Goal: Transaction & Acquisition: Book appointment/travel/reservation

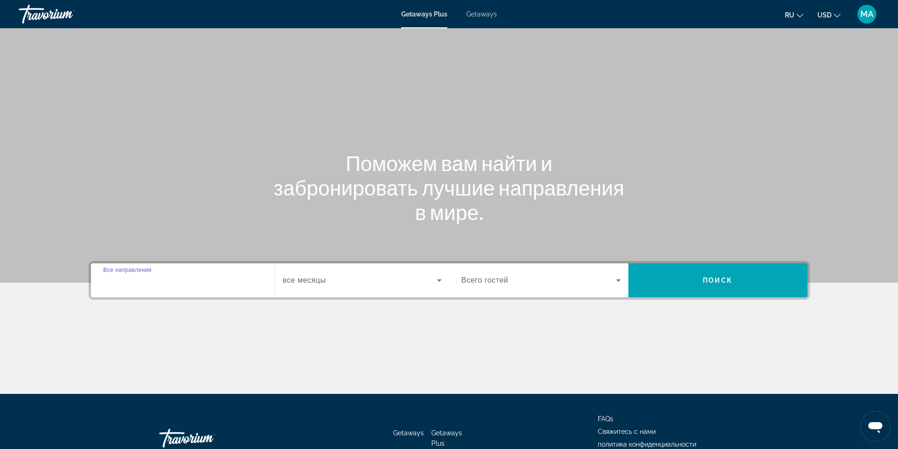
click at [181, 285] on input "Destination Все направления" at bounding box center [182, 280] width 159 height 11
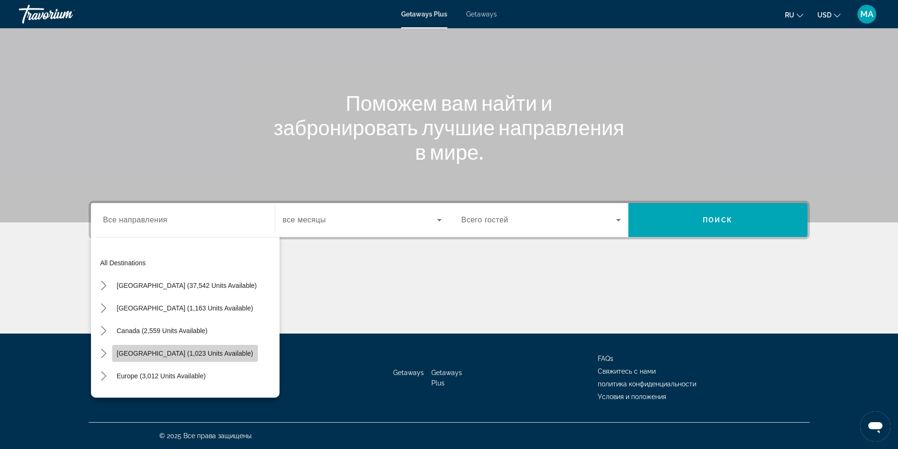
click at [187, 350] on span "[GEOGRAPHIC_DATA] (1,023 units available)" at bounding box center [185, 354] width 136 height 8
type input "**********"
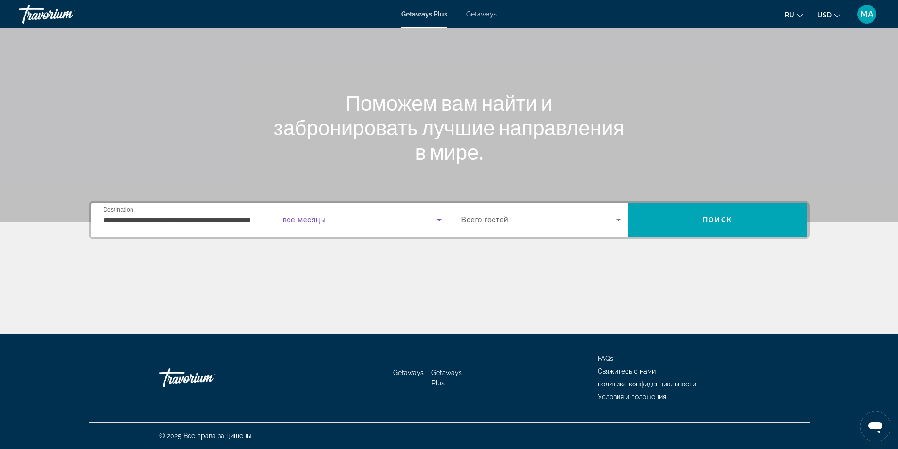
click at [354, 223] on span "Search widget" at bounding box center [360, 219] width 154 height 11
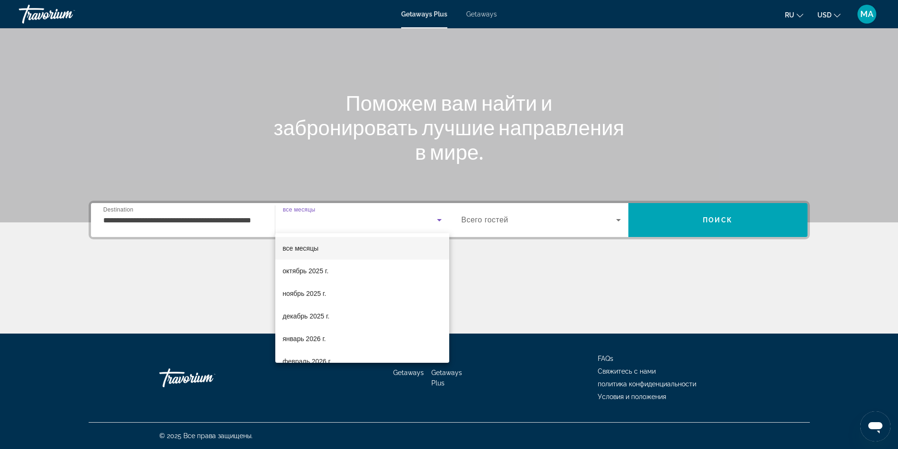
click at [341, 247] on mat-option "все месяцы" at bounding box center [362, 248] width 174 height 23
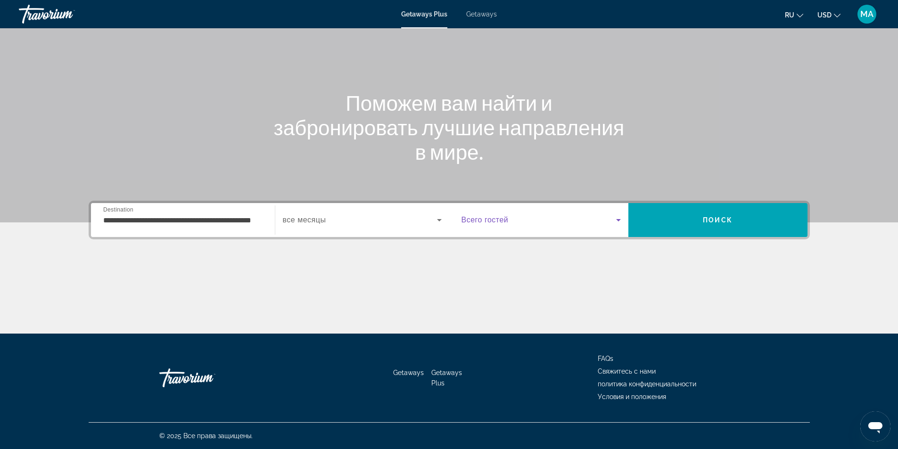
click at [527, 220] on span "Search widget" at bounding box center [539, 219] width 155 height 11
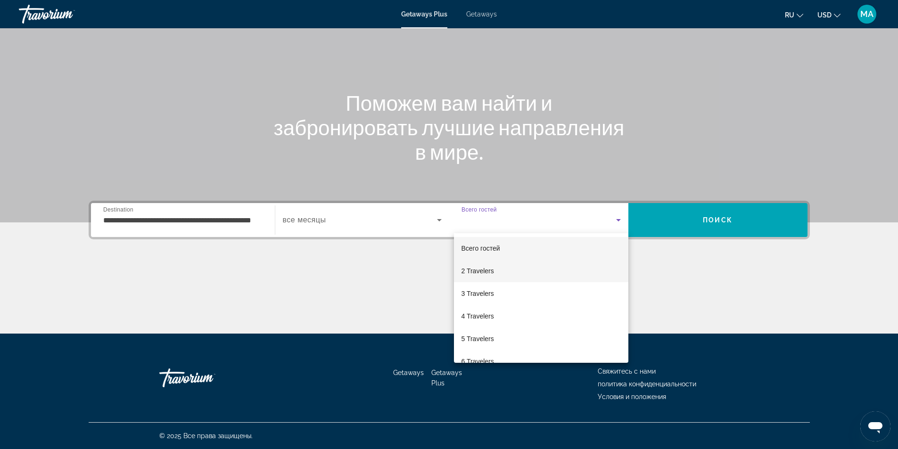
click at [503, 268] on mat-option "2 Travelers" at bounding box center [541, 271] width 174 height 23
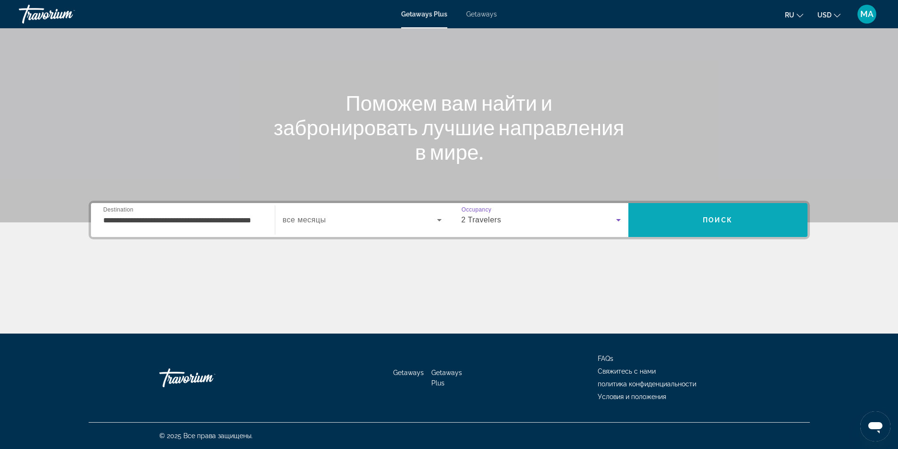
click at [691, 217] on span "Search" at bounding box center [717, 220] width 179 height 23
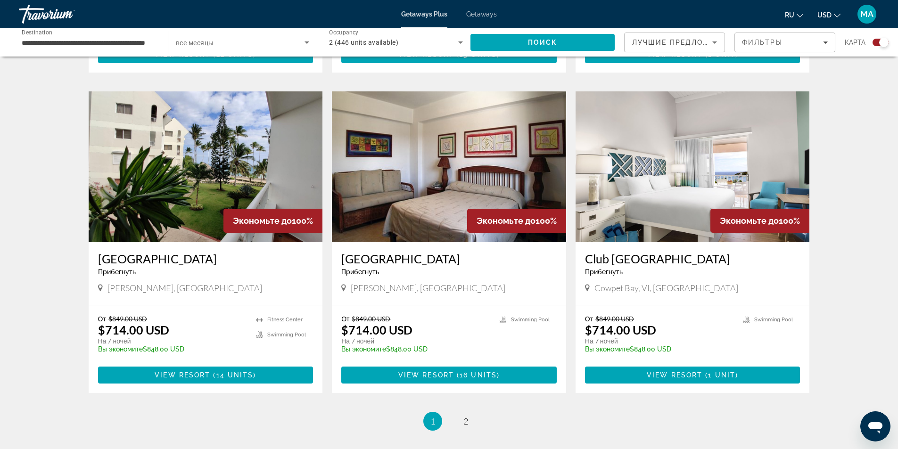
scroll to position [1320, 0]
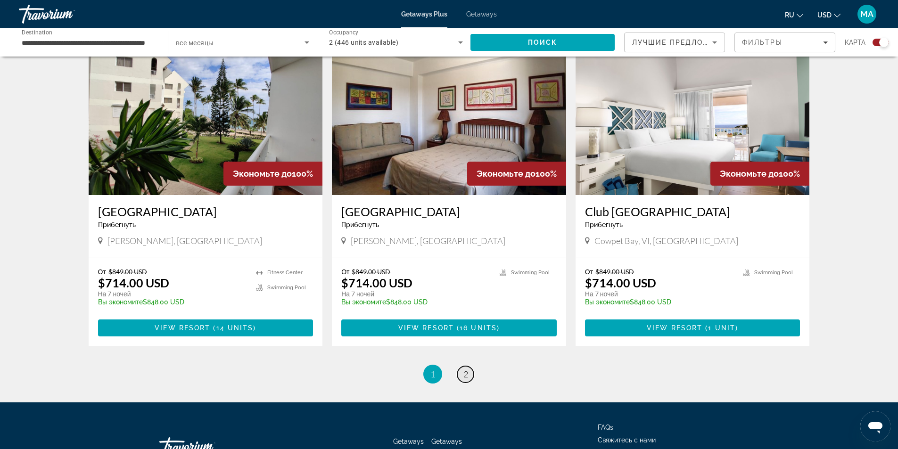
click at [466, 369] on span "2" at bounding box center [465, 374] width 5 height 10
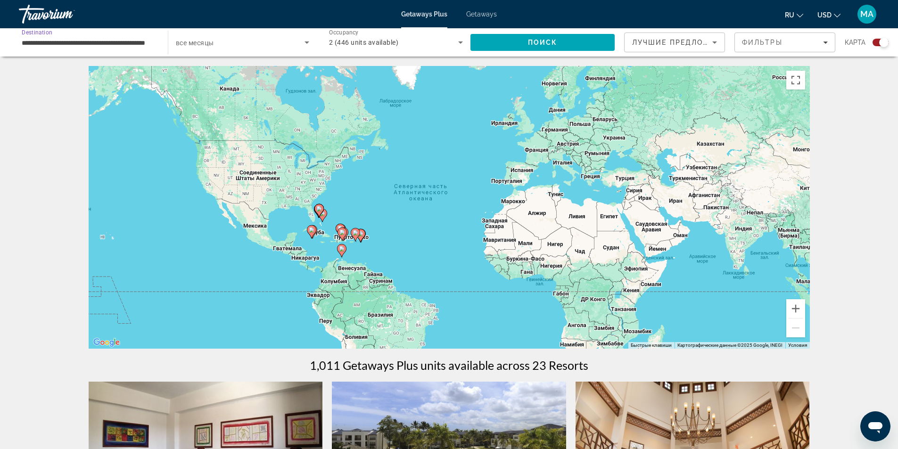
click at [155, 44] on input "**********" at bounding box center [89, 42] width 134 height 11
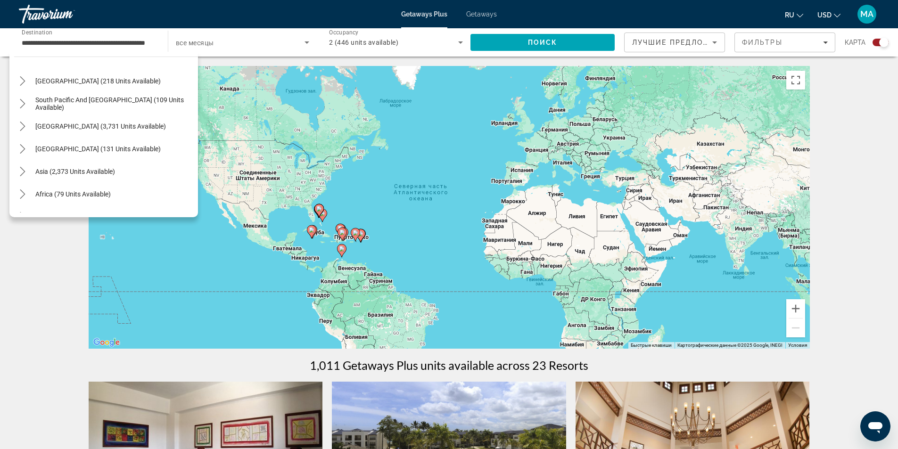
scroll to position [266, 0]
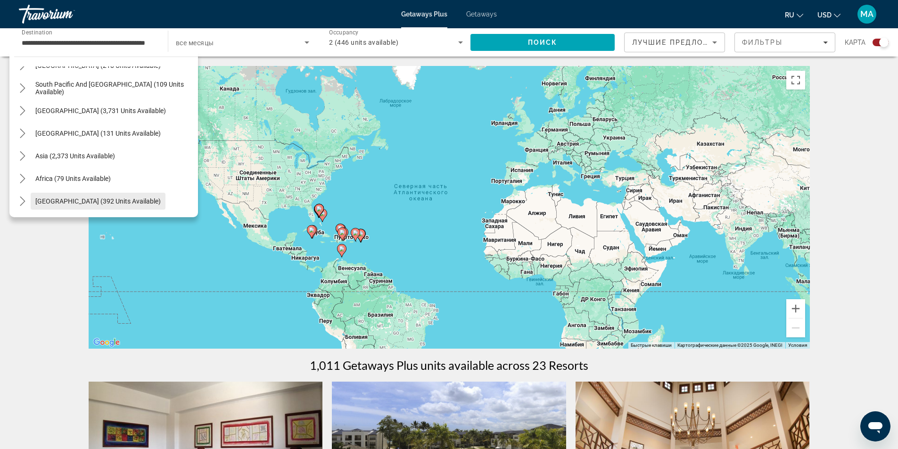
click at [130, 201] on span "[GEOGRAPHIC_DATA] (392 units available)" at bounding box center [97, 202] width 125 height 8
type input "**********"
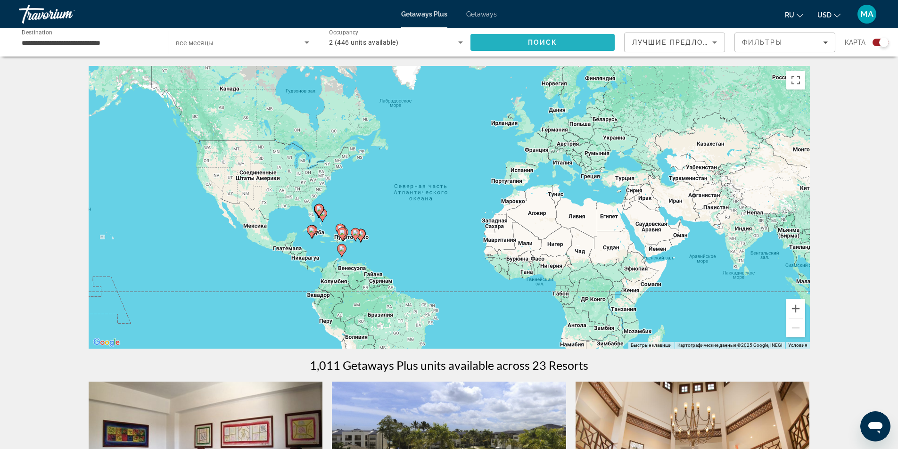
click at [546, 44] on span "Поиск" at bounding box center [543, 43] width 30 height 8
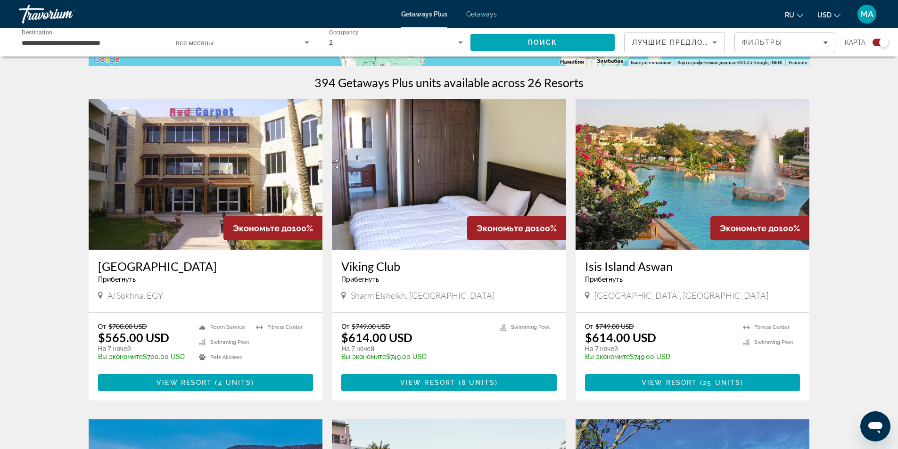
scroll to position [330, 0]
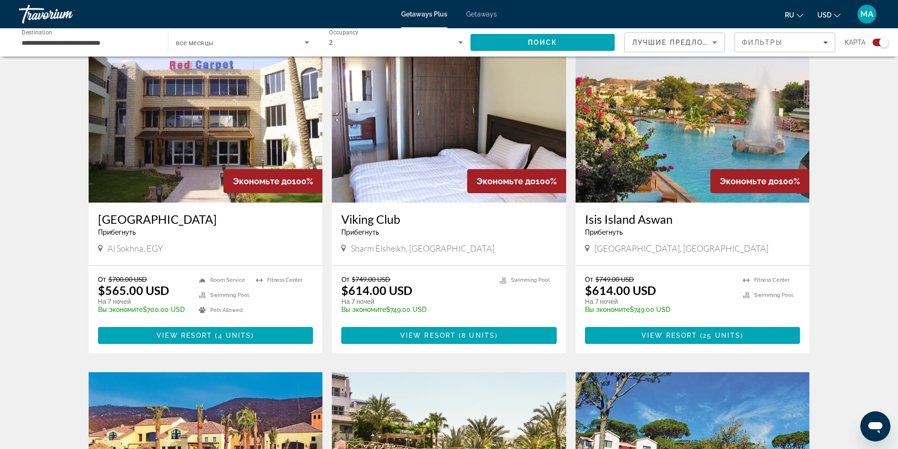
click at [644, 222] on h3 "Isis Island Aswan" at bounding box center [692, 219] width 215 height 14
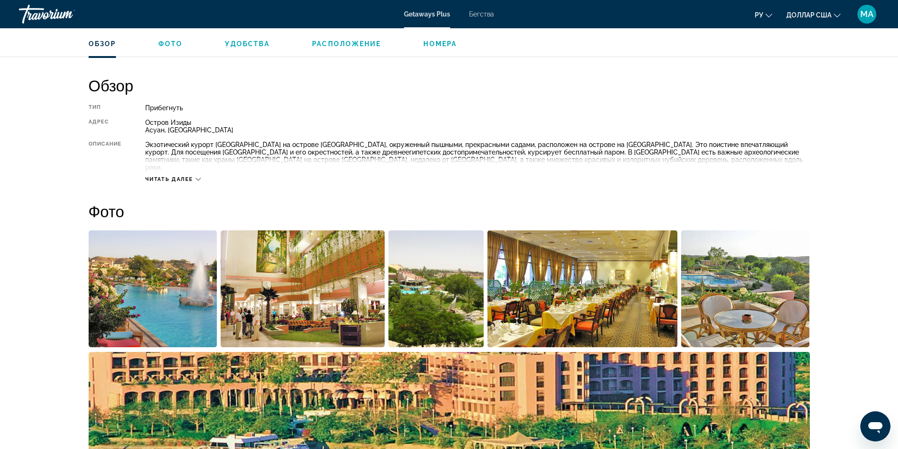
scroll to position [236, 0]
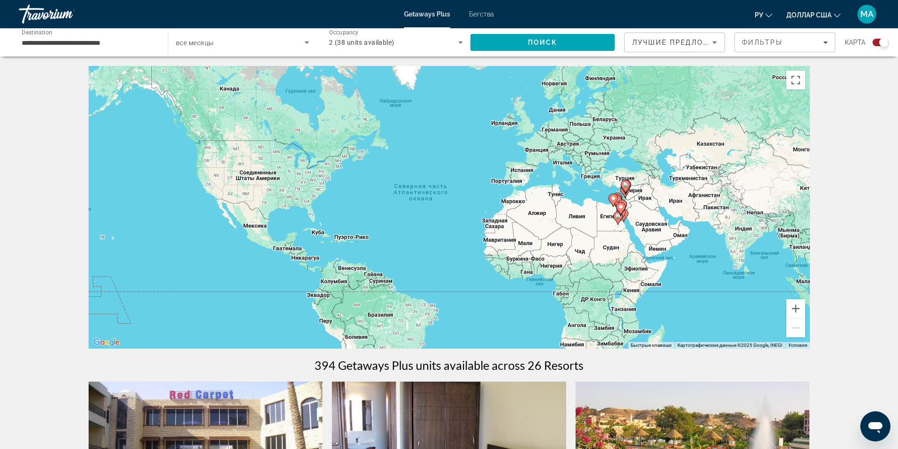
click at [135, 41] on input "**********" at bounding box center [89, 42] width 134 height 11
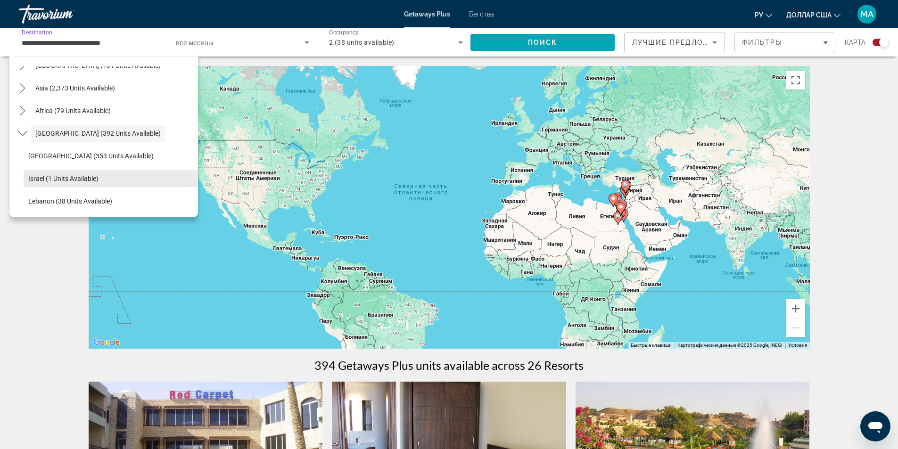
scroll to position [173, 0]
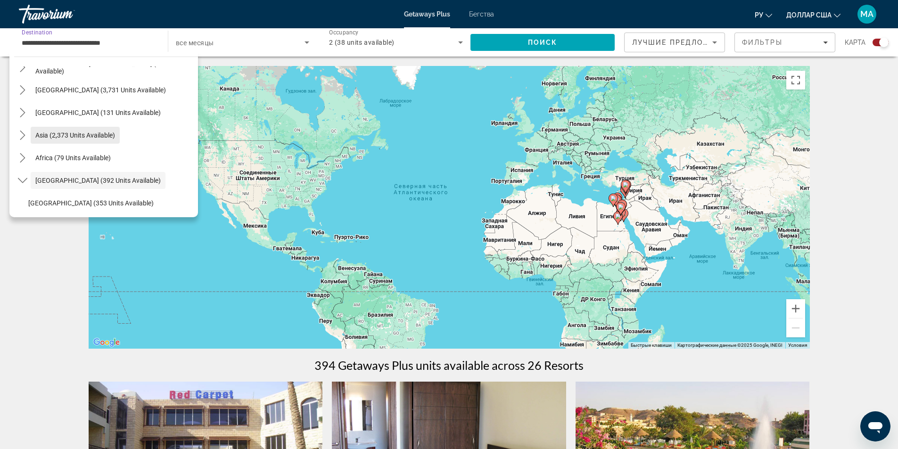
click at [103, 138] on span "Asia (2,373 units available)" at bounding box center [75, 136] width 80 height 8
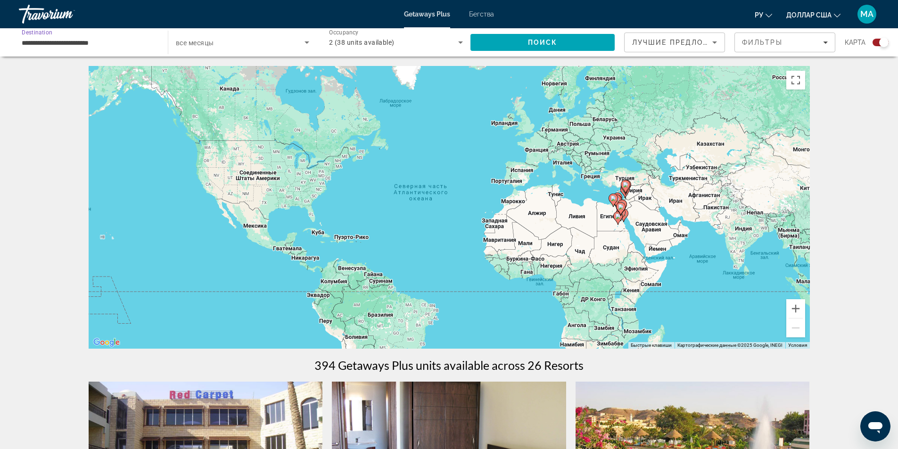
click at [309, 40] on icon "Search widget" at bounding box center [306, 42] width 11 height 11
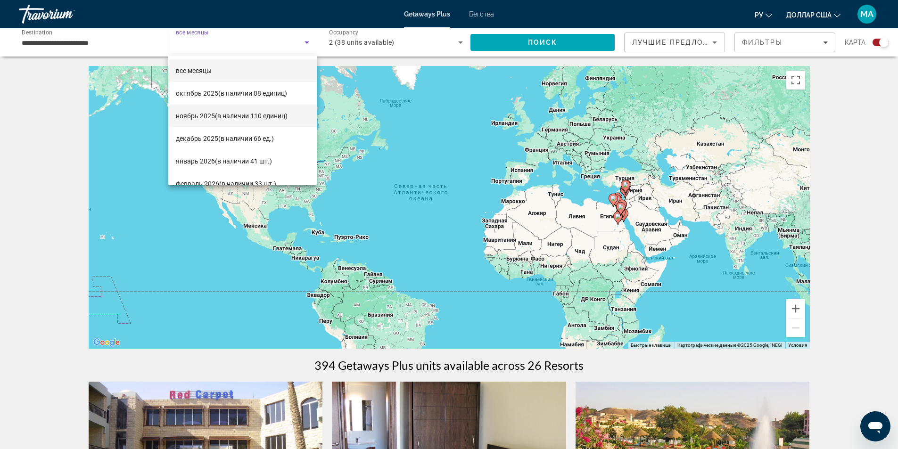
click at [248, 115] on font "(в наличии 110 единиц)" at bounding box center [251, 116] width 73 height 8
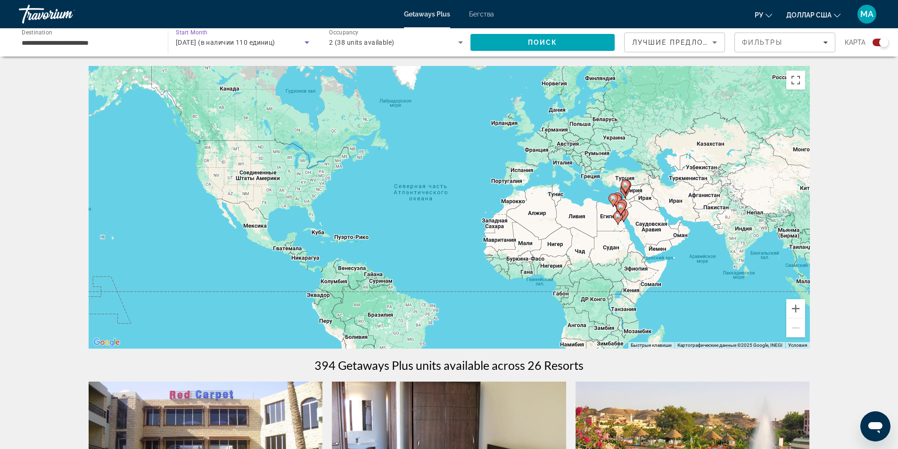
click at [462, 40] on icon "Search widget" at bounding box center [460, 42] width 11 height 11
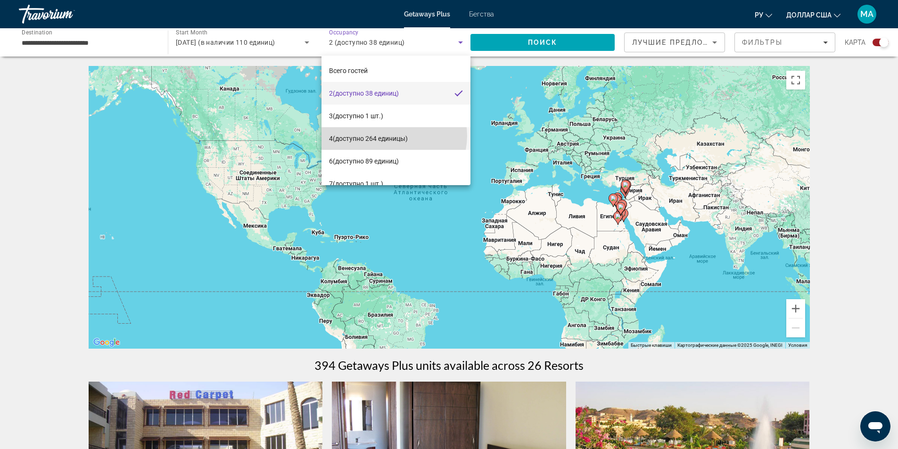
click at [394, 136] on font "(доступно 264 единицы)" at bounding box center [370, 139] width 75 height 8
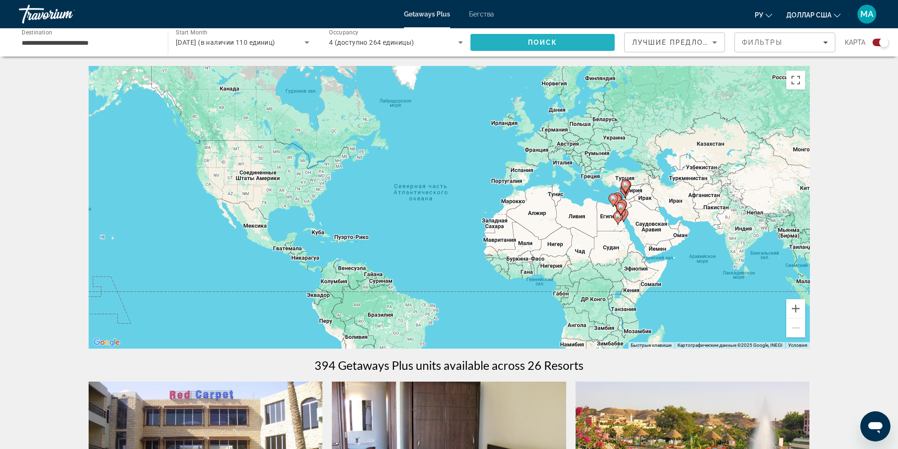
click at [551, 43] on span "Поиск" at bounding box center [543, 43] width 30 height 8
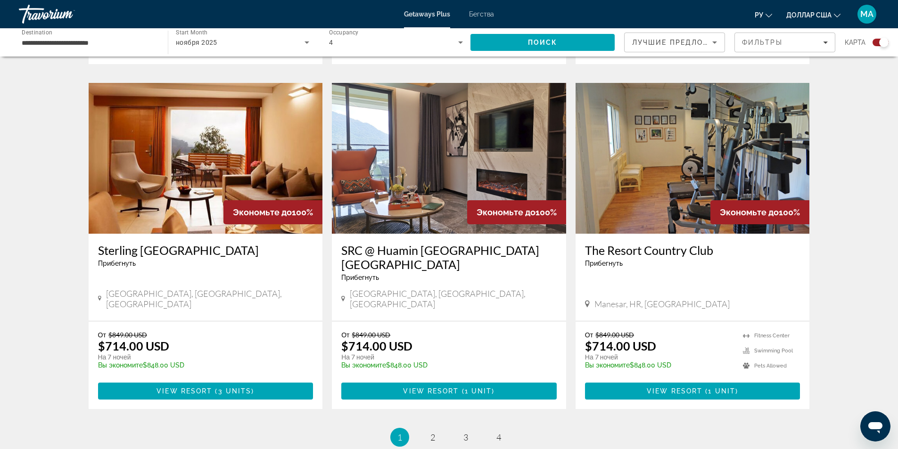
scroll to position [1367, 0]
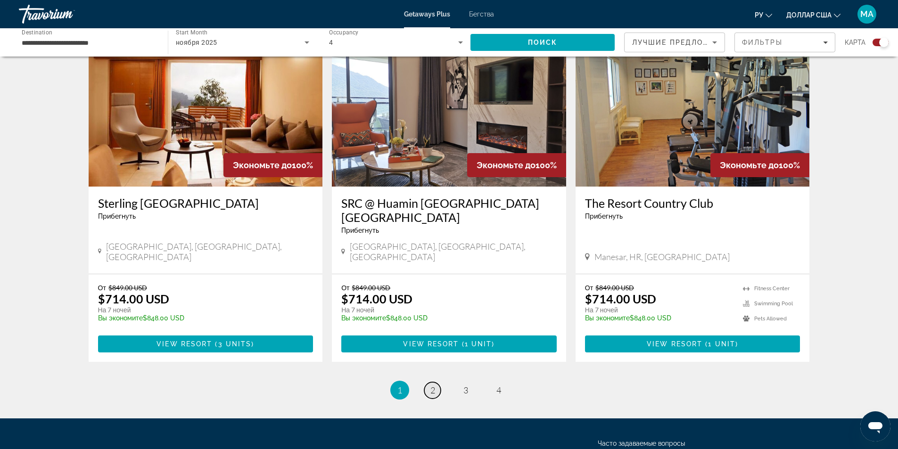
click at [437, 382] on link "page 2" at bounding box center [432, 390] width 16 height 16
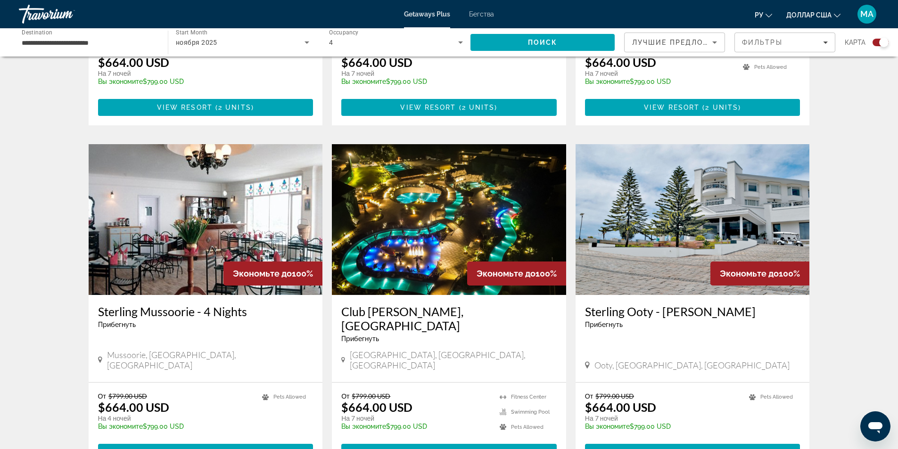
scroll to position [1320, 0]
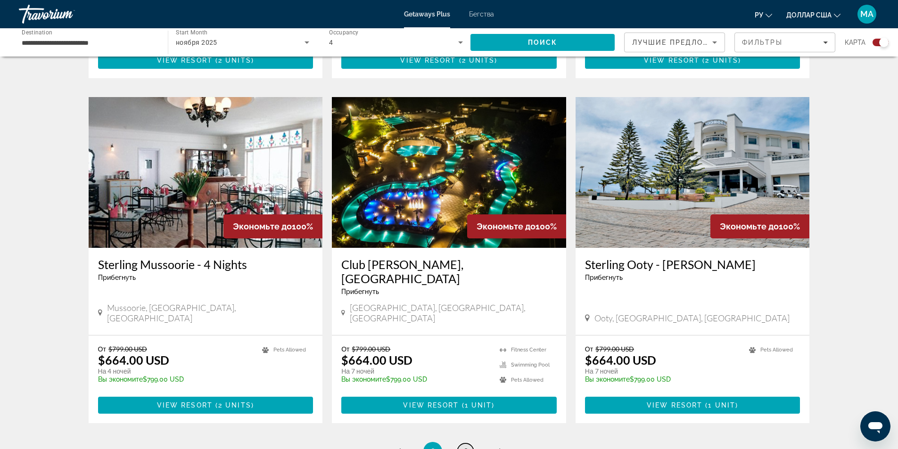
click at [472, 444] on link "page 3" at bounding box center [465, 452] width 16 height 16
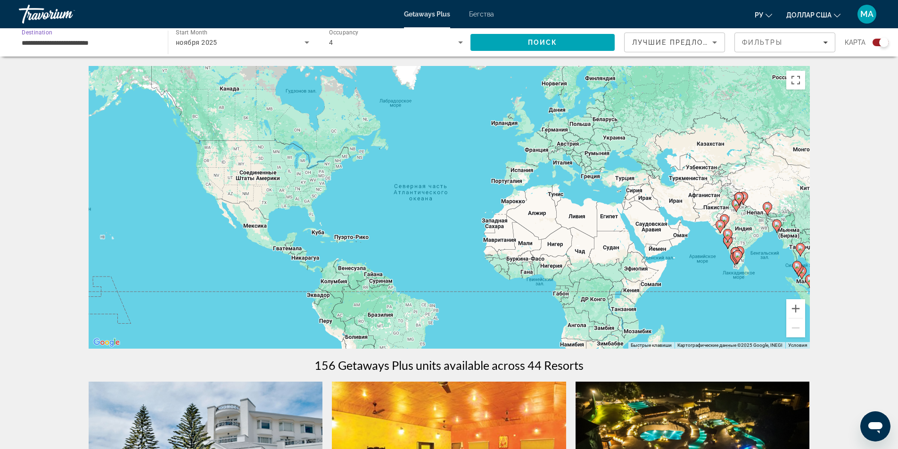
click at [139, 48] on input "**********" at bounding box center [89, 42] width 134 height 11
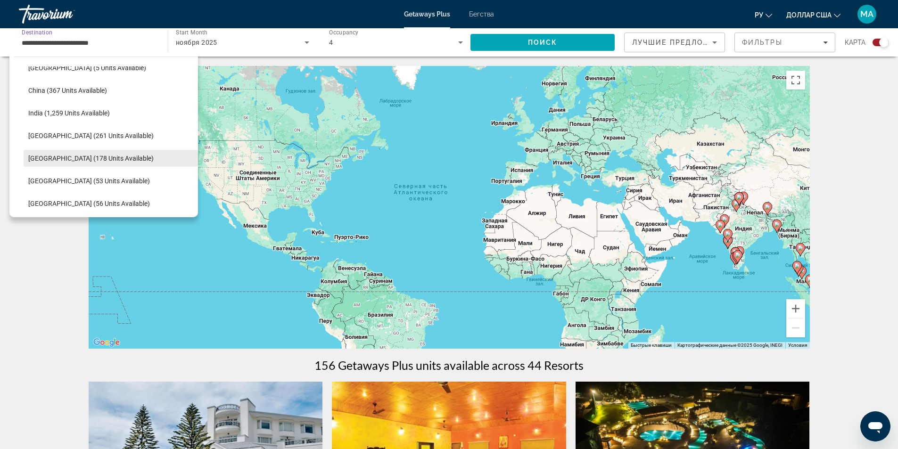
scroll to position [311, 0]
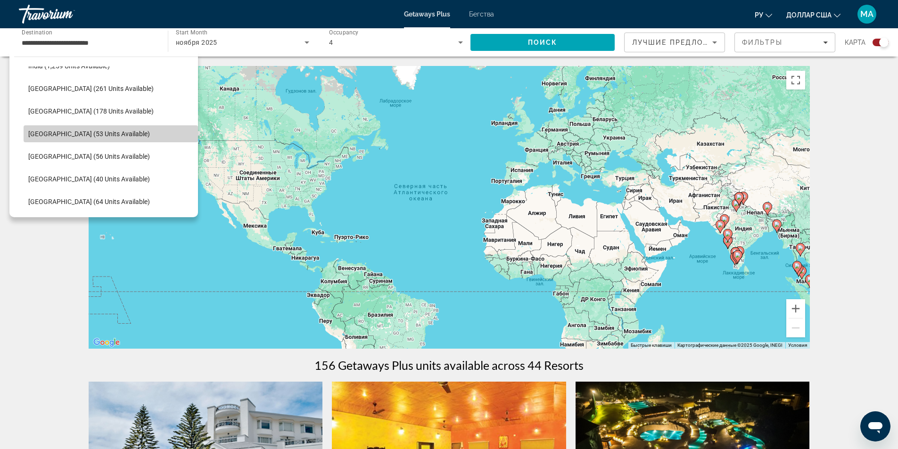
click at [122, 138] on span "Select destination: Maldives (53 units available)" at bounding box center [111, 134] width 174 height 23
type input "**********"
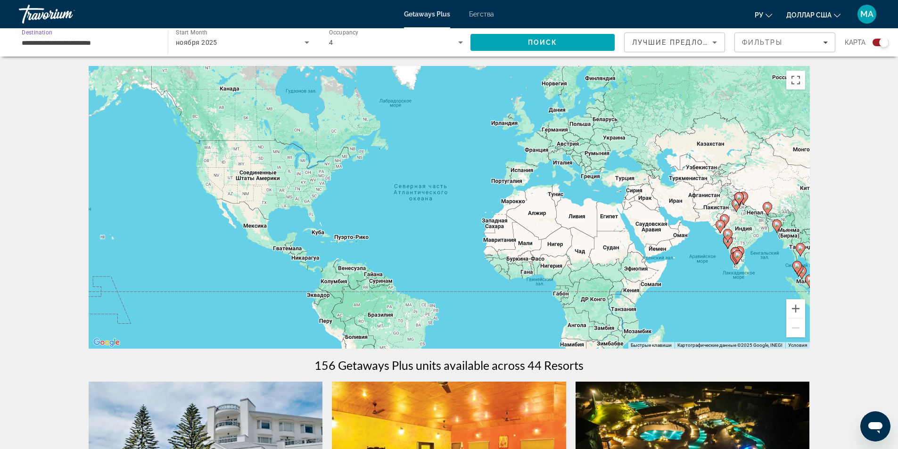
click at [458, 44] on icon "Search widget" at bounding box center [460, 42] width 11 height 11
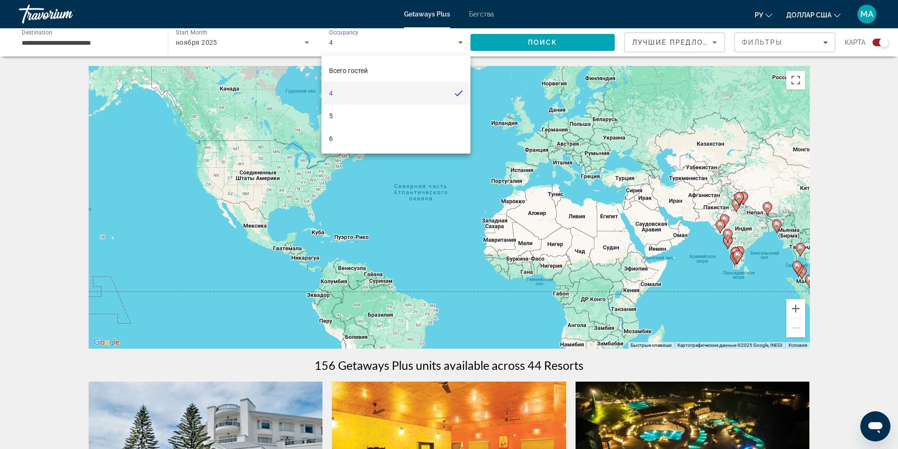
click at [338, 43] on div at bounding box center [449, 224] width 898 height 449
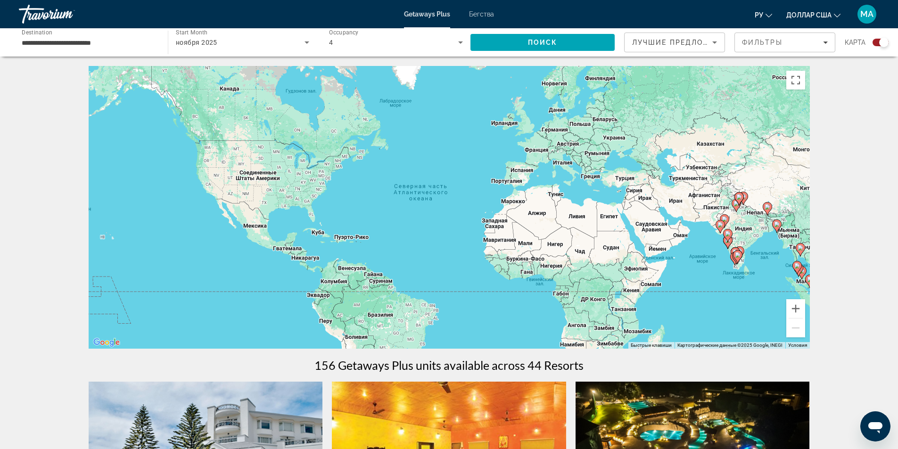
click at [467, 40] on div "Occupancy Всего гостей 4" at bounding box center [395, 42] width 149 height 26
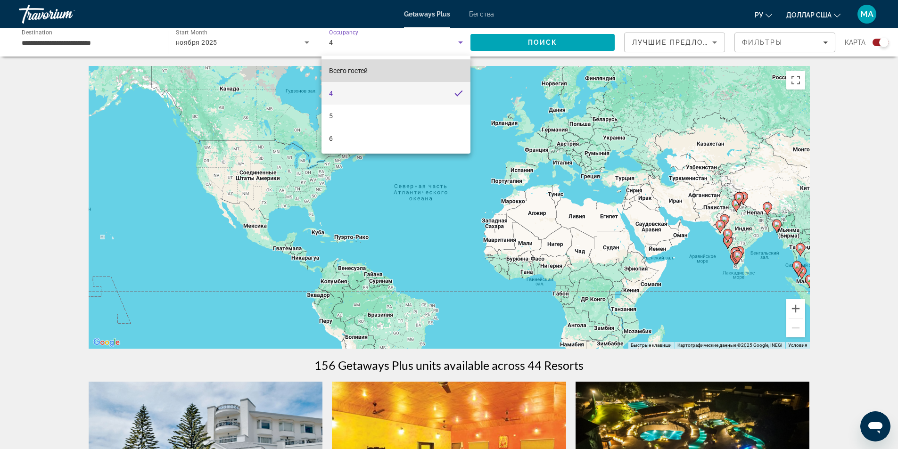
click at [366, 71] on font "Всего гостей" at bounding box center [348, 71] width 39 height 8
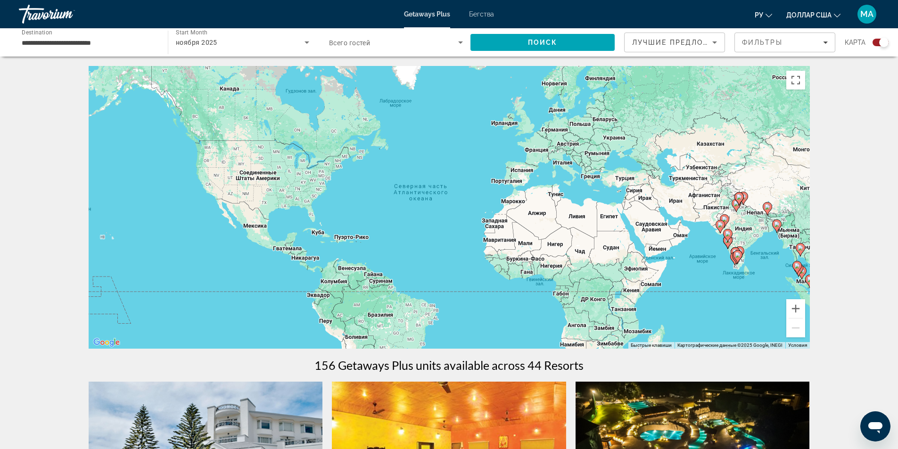
click at [369, 44] on span "Всего гостей" at bounding box center [349, 43] width 41 height 8
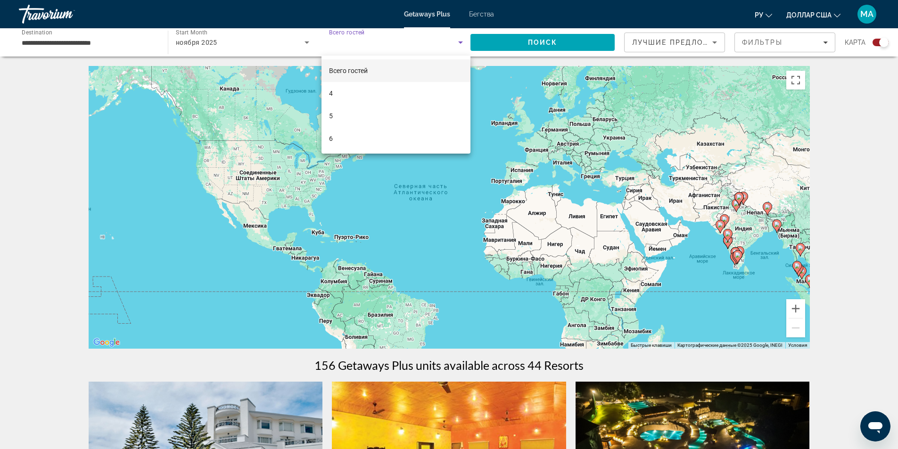
click at [366, 44] on div at bounding box center [449, 224] width 898 height 449
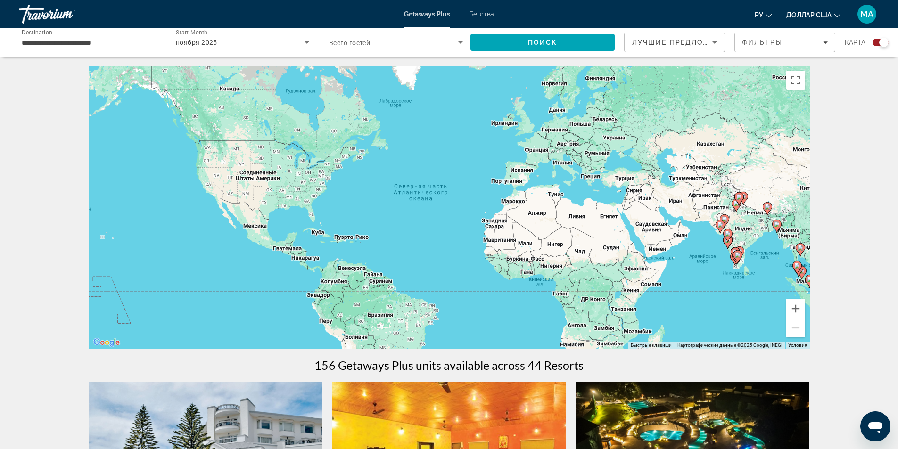
click at [398, 41] on span "Search widget" at bounding box center [393, 42] width 129 height 11
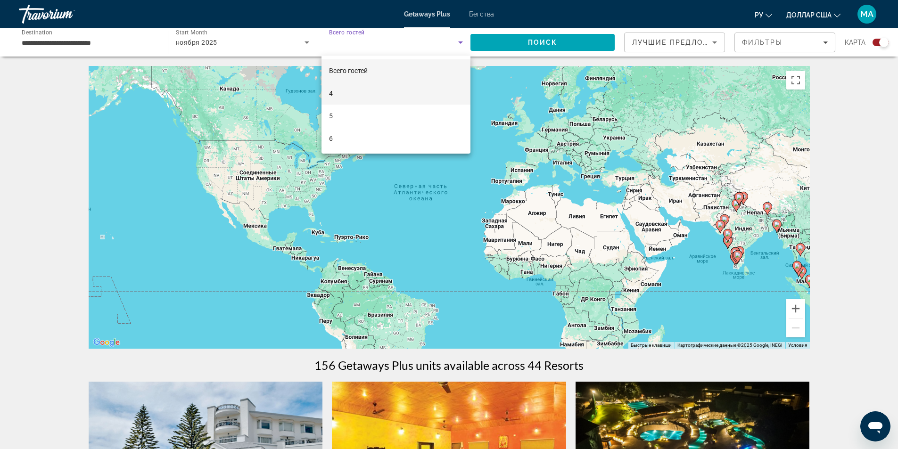
click at [359, 87] on mat-option "4" at bounding box center [395, 93] width 149 height 23
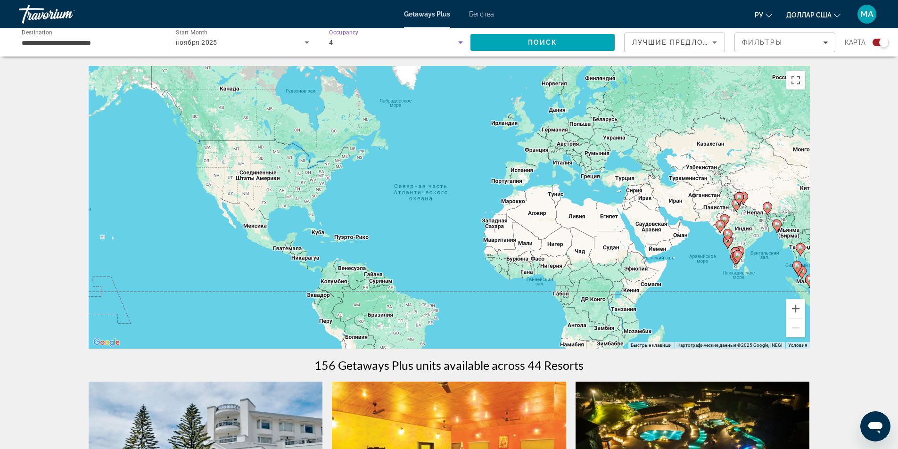
click at [303, 41] on icon "Search widget" at bounding box center [306, 42] width 11 height 11
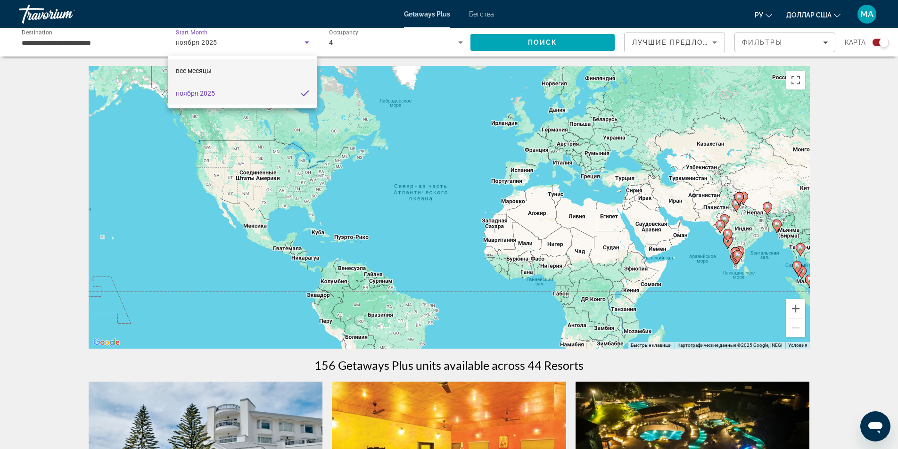
click at [228, 68] on mat-option "все месяцы" at bounding box center [242, 70] width 148 height 23
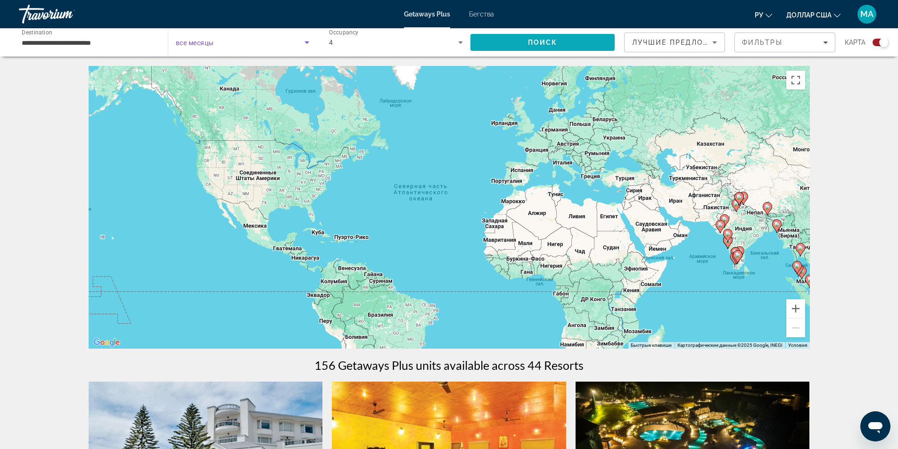
click at [558, 37] on span "Search" at bounding box center [542, 42] width 144 height 23
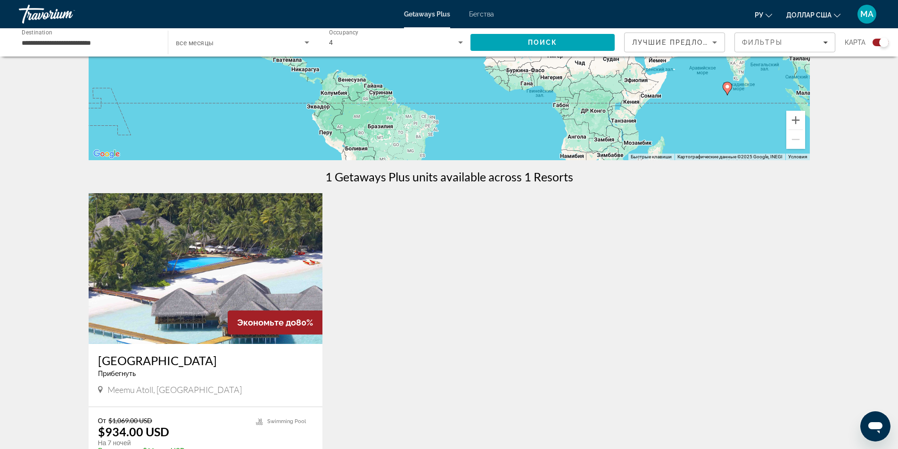
scroll to position [283, 0]
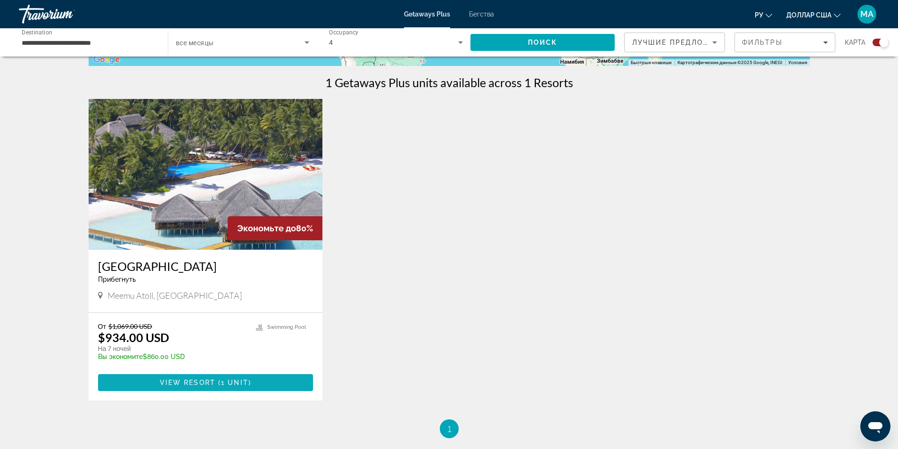
click at [177, 383] on span "View Resort" at bounding box center [188, 383] width 56 height 8
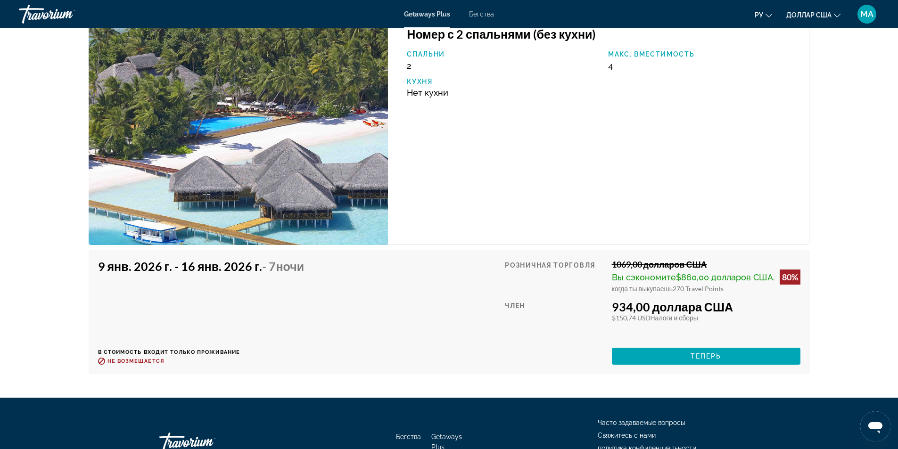
scroll to position [1893, 0]
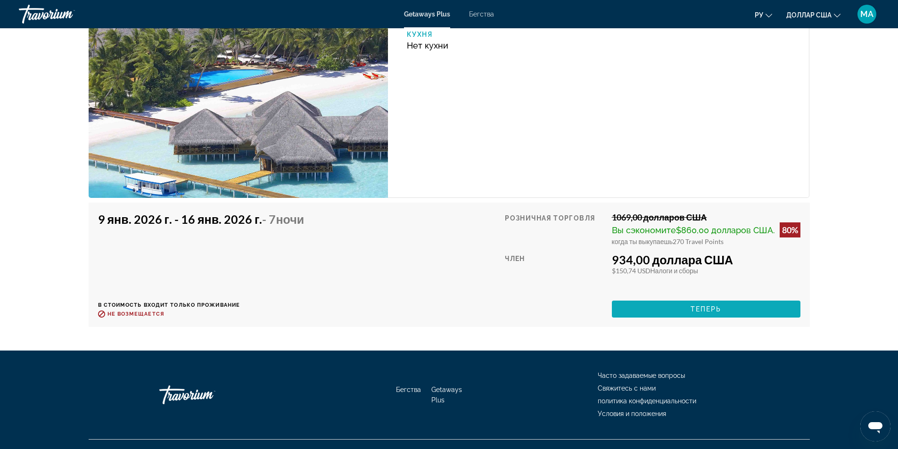
click at [679, 319] on span "Основное содержание" at bounding box center [706, 309] width 189 height 23
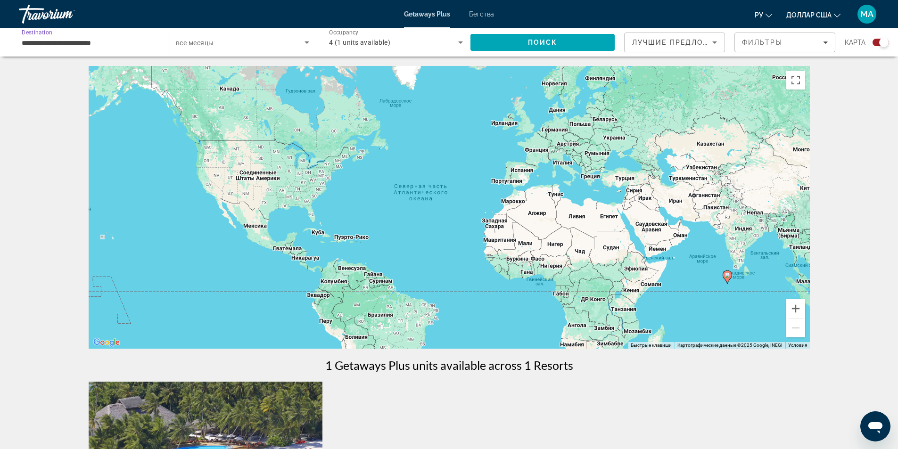
click at [123, 41] on input "**********" at bounding box center [89, 42] width 134 height 11
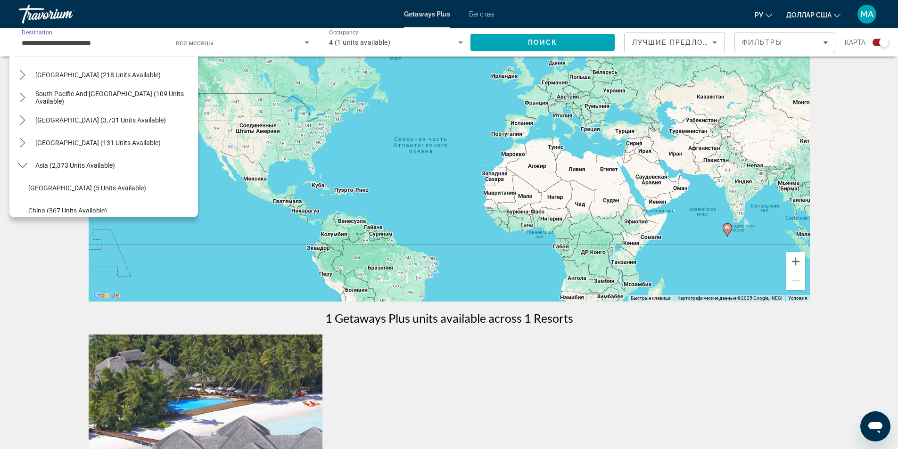
scroll to position [96, 0]
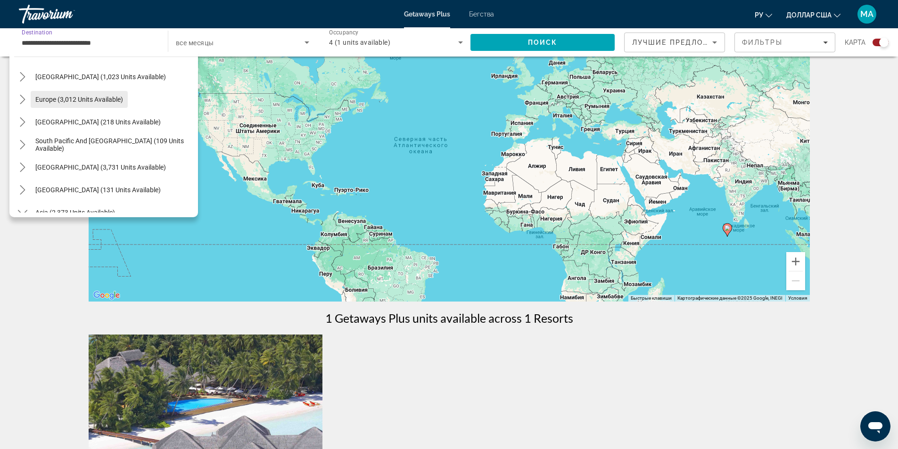
click at [107, 103] on span "Europe (3,012 units available)" at bounding box center [79, 100] width 88 height 8
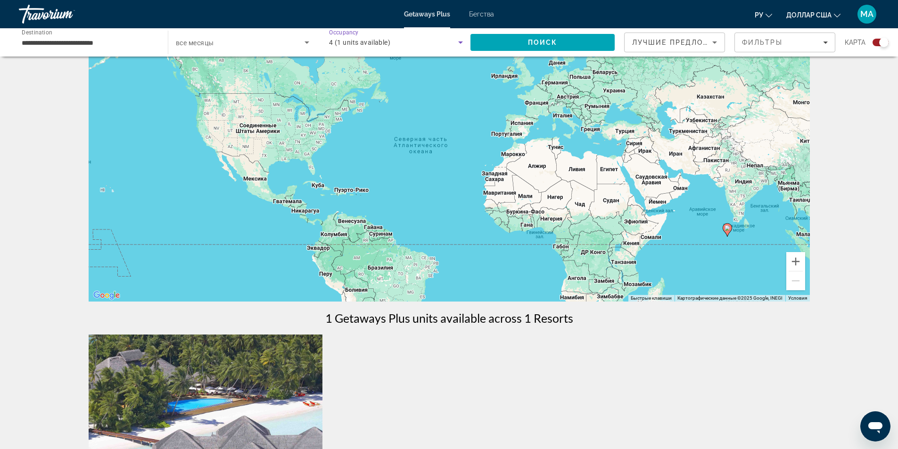
click at [377, 43] on span "4 (1 units available)" at bounding box center [359, 43] width 61 height 8
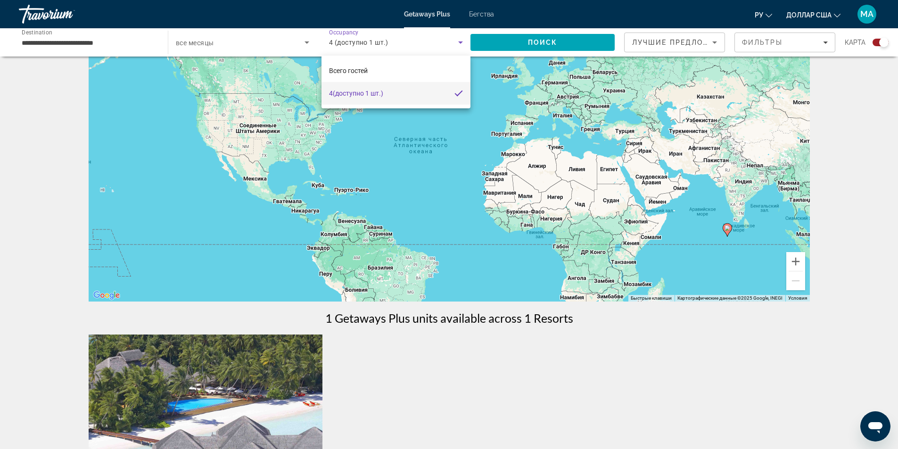
click at [375, 43] on div at bounding box center [449, 224] width 898 height 449
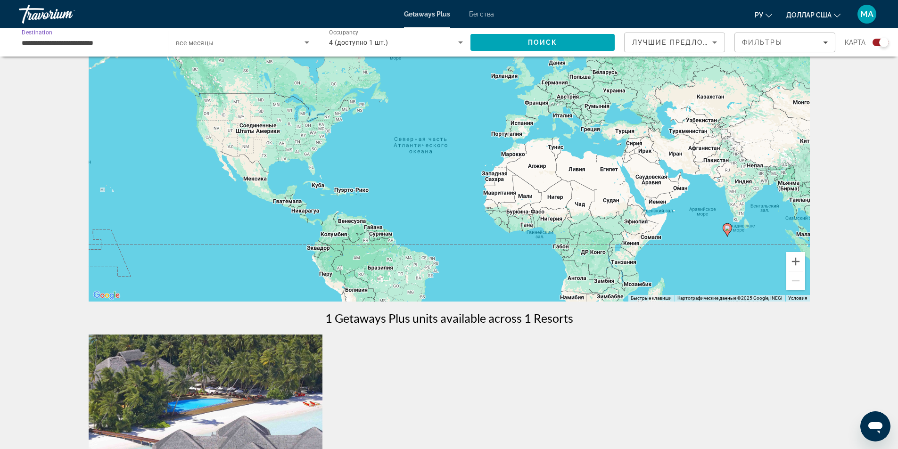
click at [127, 43] on input "**********" at bounding box center [89, 42] width 134 height 11
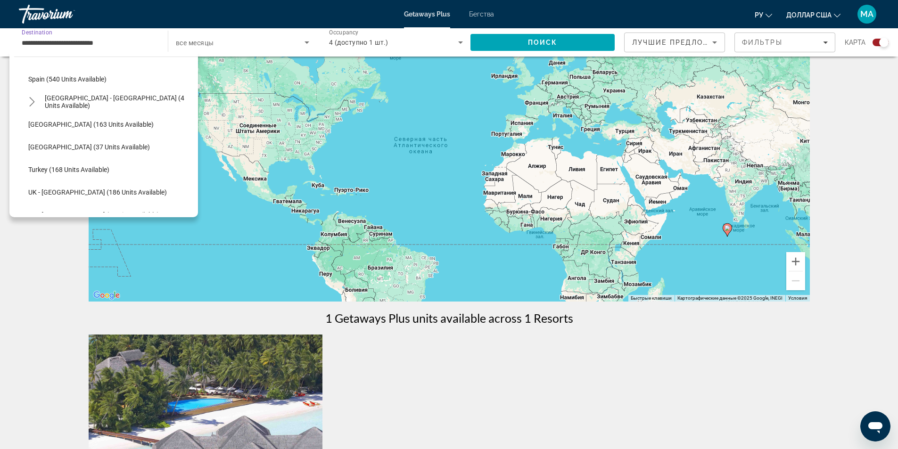
scroll to position [480, 0]
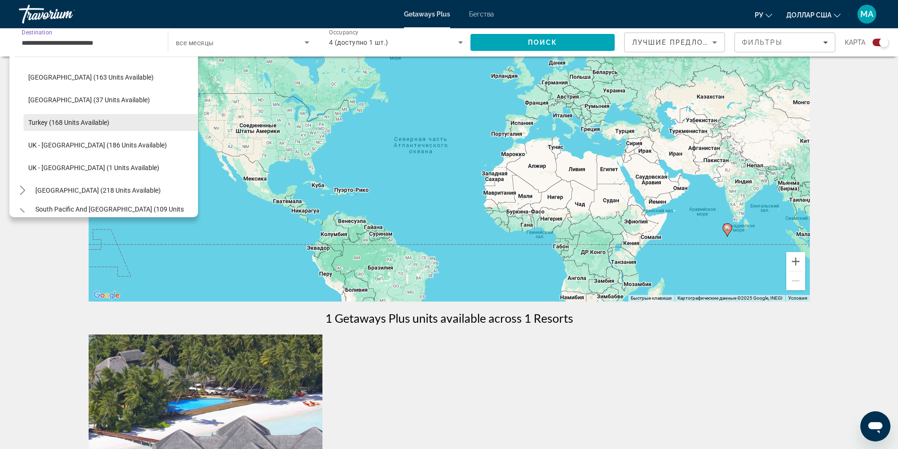
click at [97, 123] on span "Turkey (168 units available)" at bounding box center [68, 123] width 81 height 8
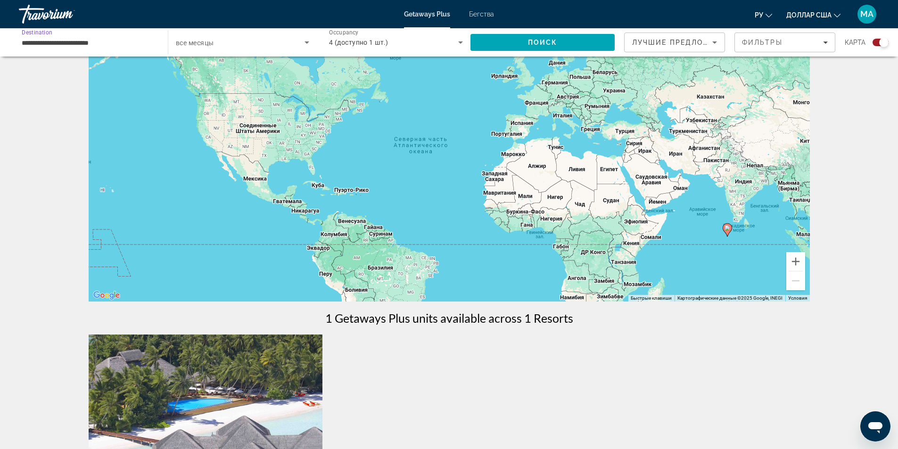
click at [213, 46] on span "все месяцы" at bounding box center [195, 43] width 38 height 8
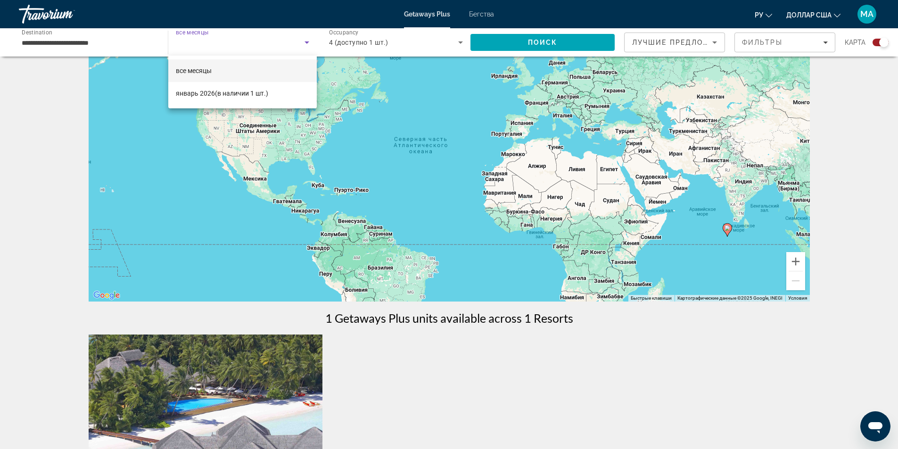
click at [236, 40] on div at bounding box center [449, 224] width 898 height 449
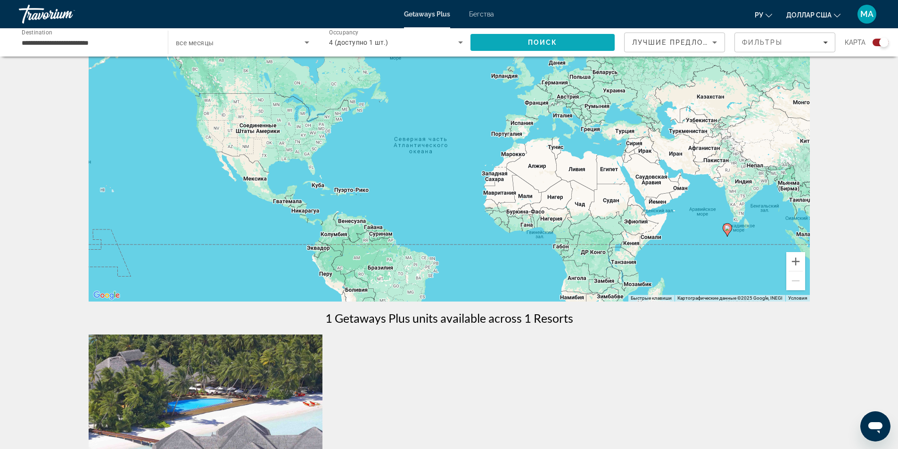
click at [558, 42] on span "Search" at bounding box center [542, 42] width 144 height 23
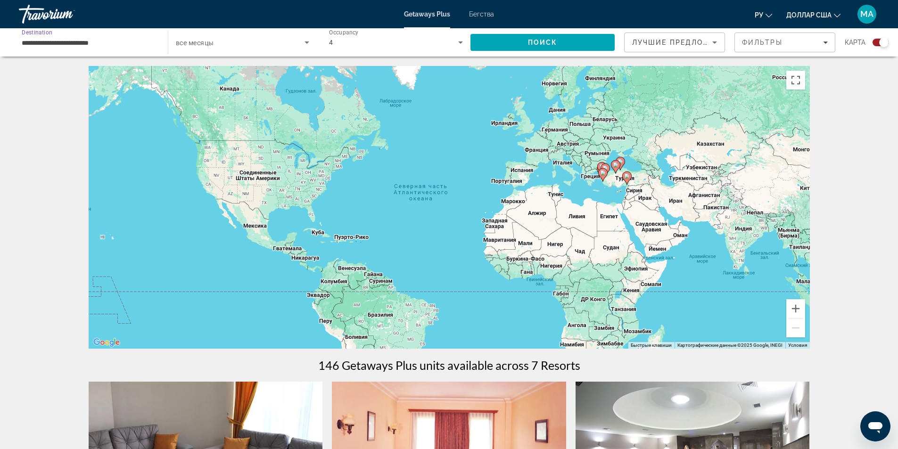
click at [135, 43] on input "**********" at bounding box center [89, 42] width 134 height 11
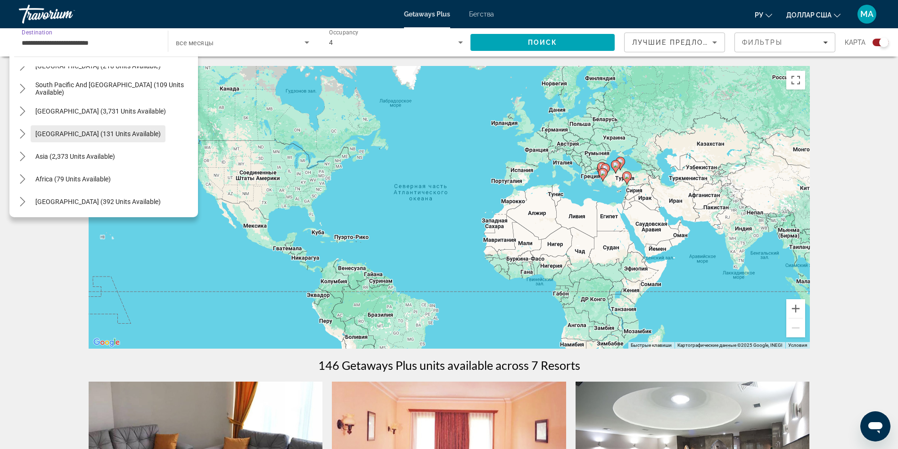
scroll to position [605, 0]
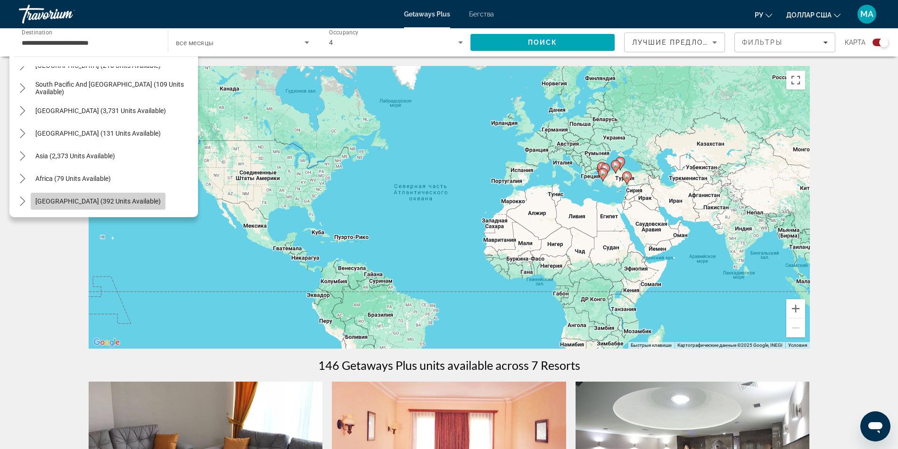
click at [115, 199] on span "[GEOGRAPHIC_DATA] (392 units available)" at bounding box center [97, 202] width 125 height 8
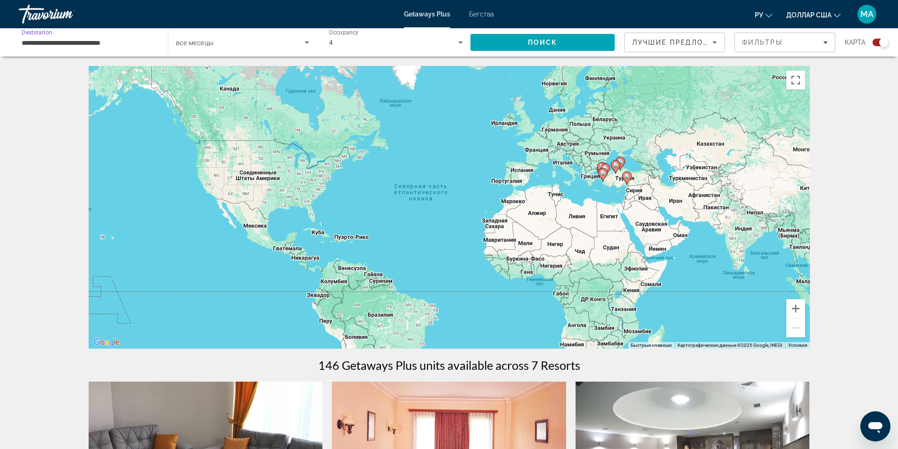
click at [152, 41] on input "**********" at bounding box center [89, 42] width 134 height 11
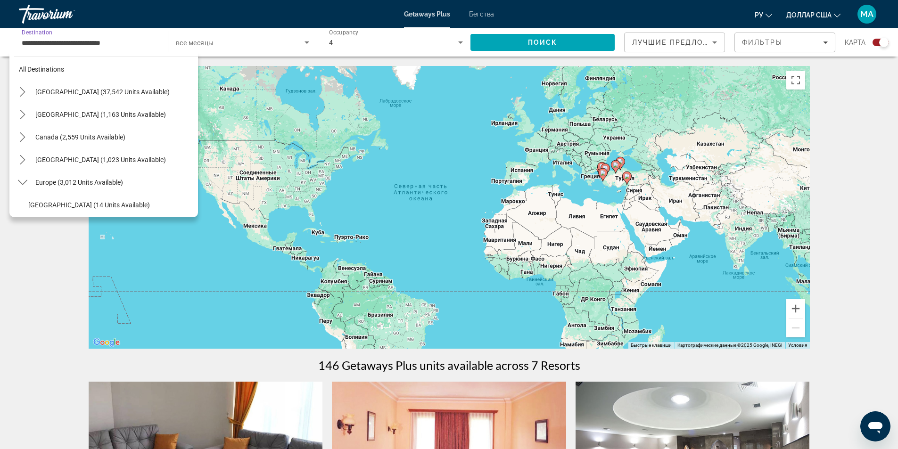
scroll to position [0, 0]
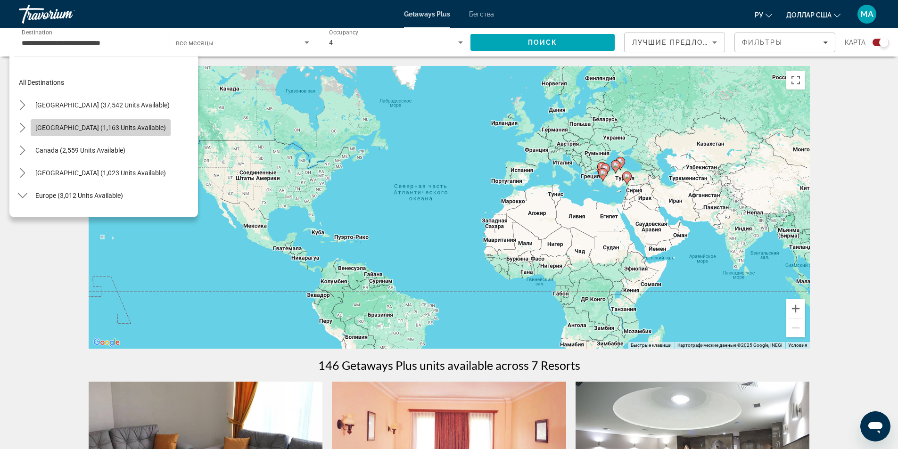
click at [105, 131] on span "[GEOGRAPHIC_DATA] (1,163 units available)" at bounding box center [100, 128] width 131 height 8
type input "**********"
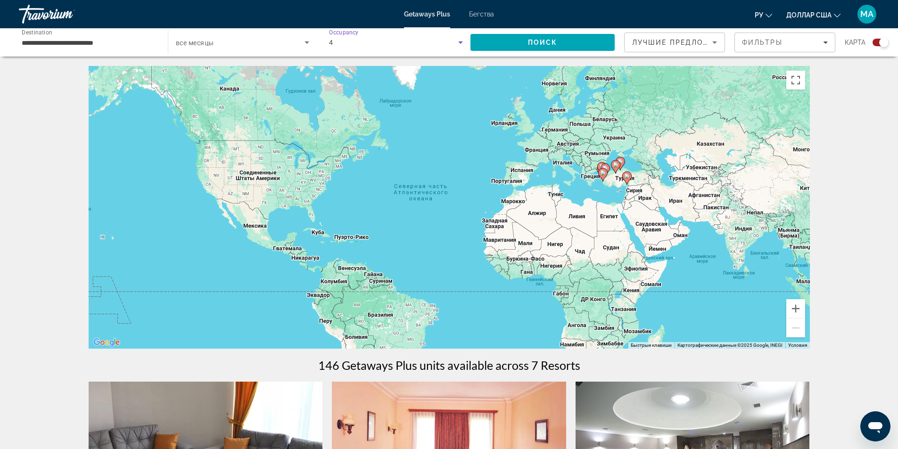
click at [367, 40] on div "4" at bounding box center [393, 42] width 129 height 11
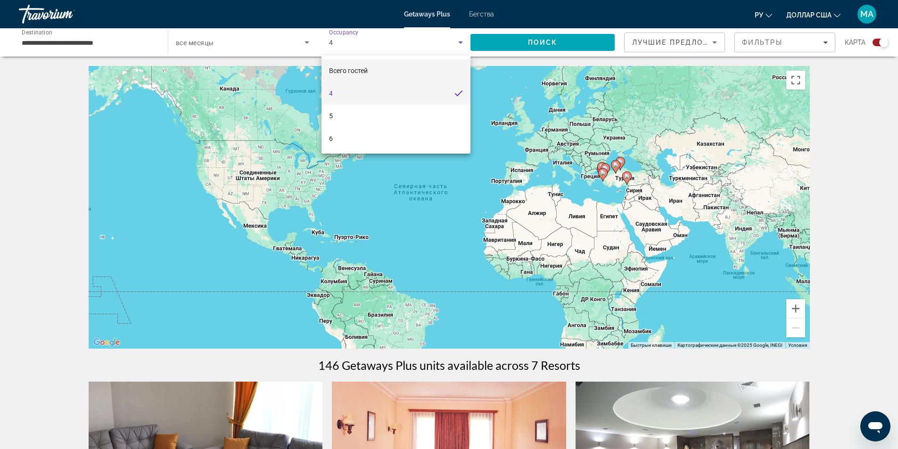
click at [370, 65] on mat-option "Всего гостей" at bounding box center [395, 70] width 149 height 23
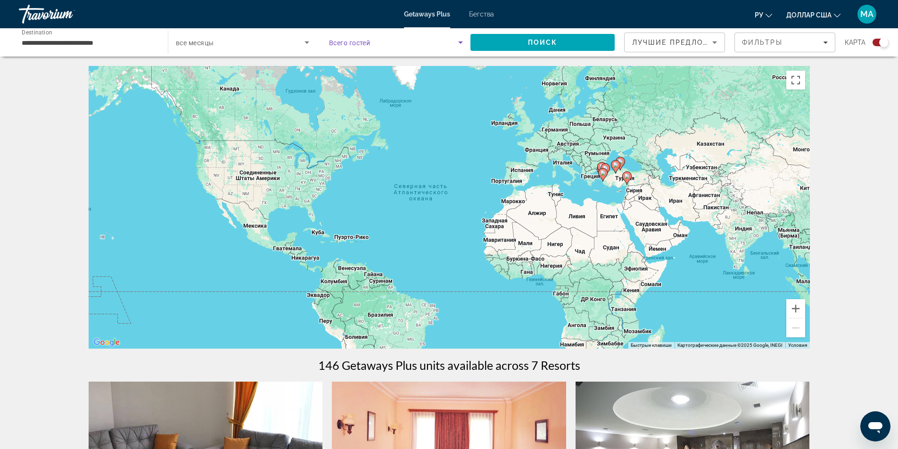
click at [370, 44] on span "Всего гостей" at bounding box center [349, 43] width 41 height 8
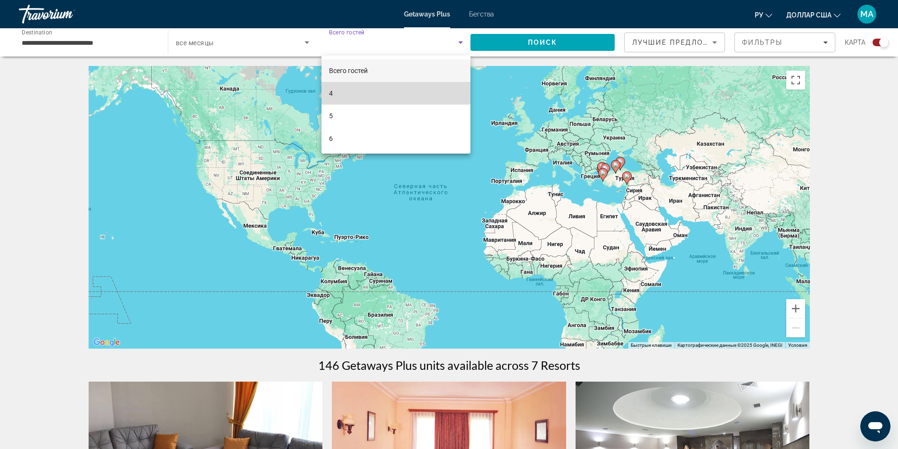
click at [343, 92] on mat-option "4" at bounding box center [395, 93] width 149 height 23
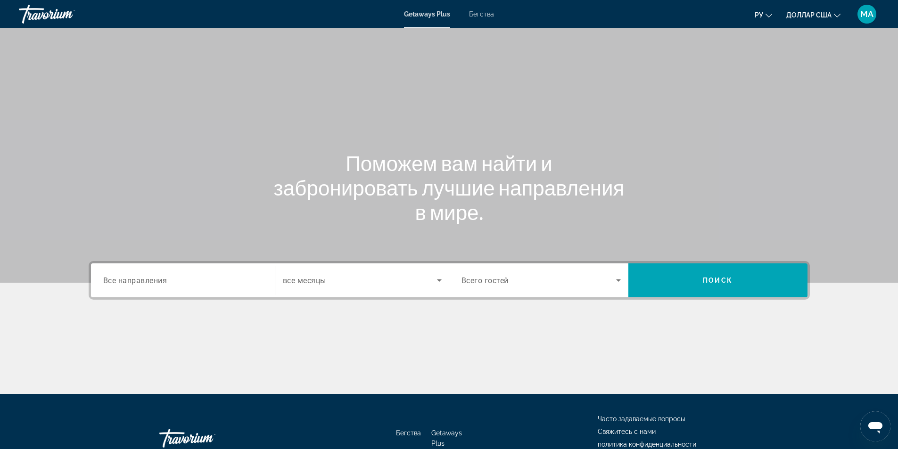
click at [161, 282] on span "Все направления" at bounding box center [135, 280] width 64 height 9
click at [161, 282] on input "Destination Все направления" at bounding box center [182, 280] width 159 height 11
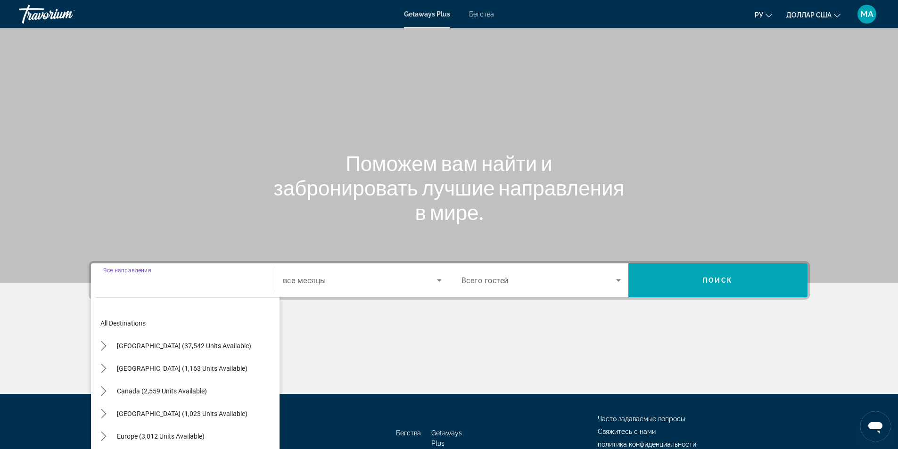
scroll to position [60, 0]
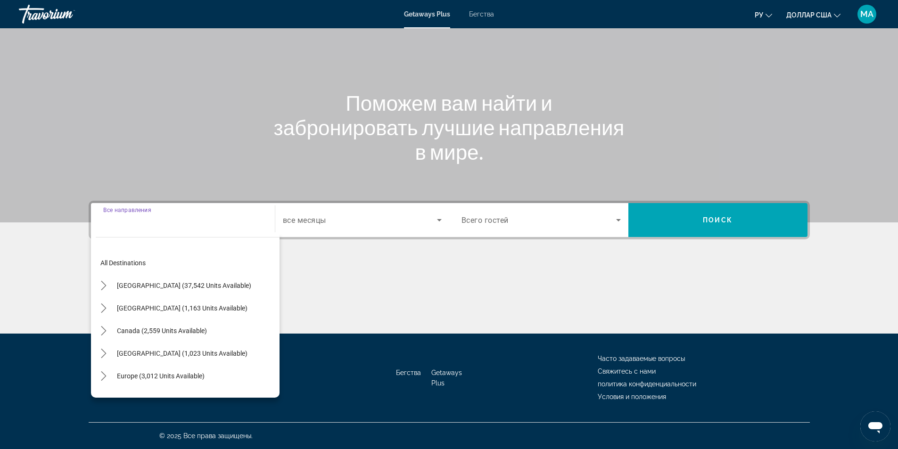
click at [194, 303] on span "Select destination: Mexico (1,163 units available)" at bounding box center [182, 308] width 140 height 23
type input "**********"
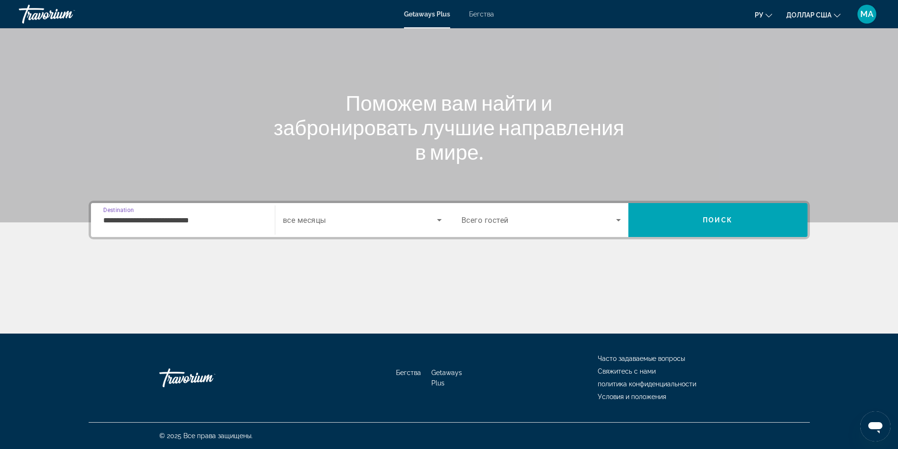
click at [327, 226] on div "Search widget" at bounding box center [362, 220] width 159 height 26
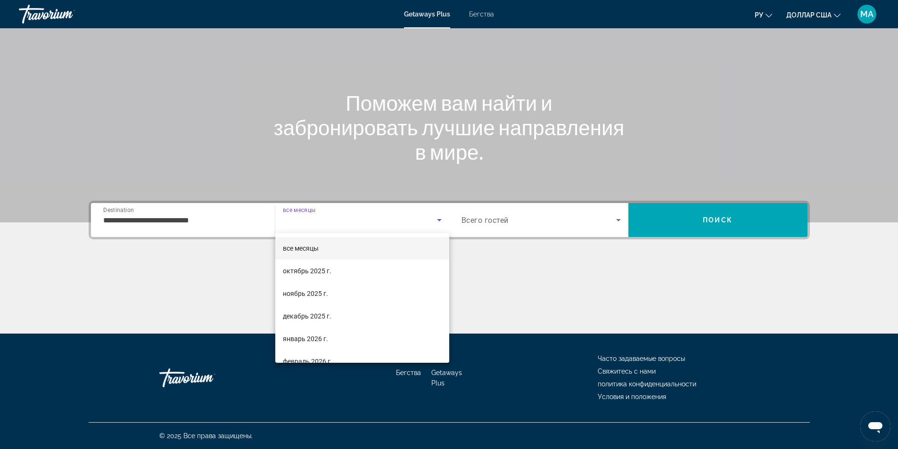
click at [317, 245] on font "все месяцы" at bounding box center [301, 249] width 36 height 8
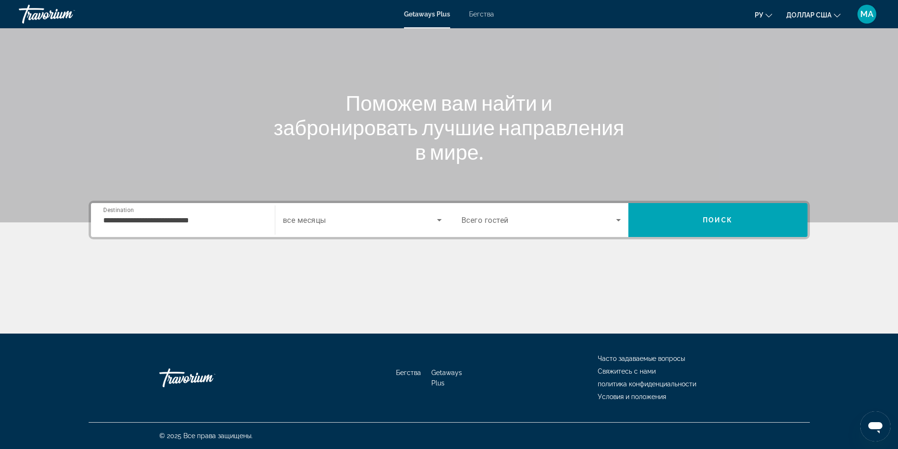
click at [544, 226] on div "Search widget" at bounding box center [541, 220] width 159 height 26
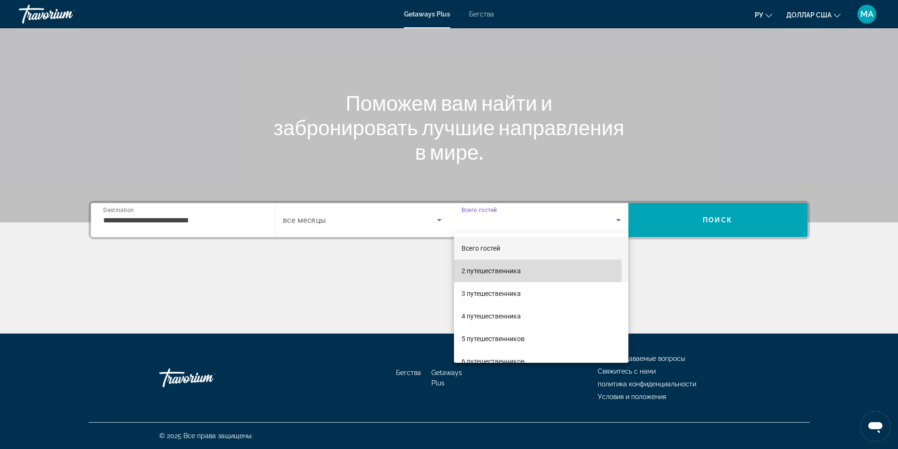
click at [491, 270] on font "2 путешественника" at bounding box center [491, 271] width 59 height 8
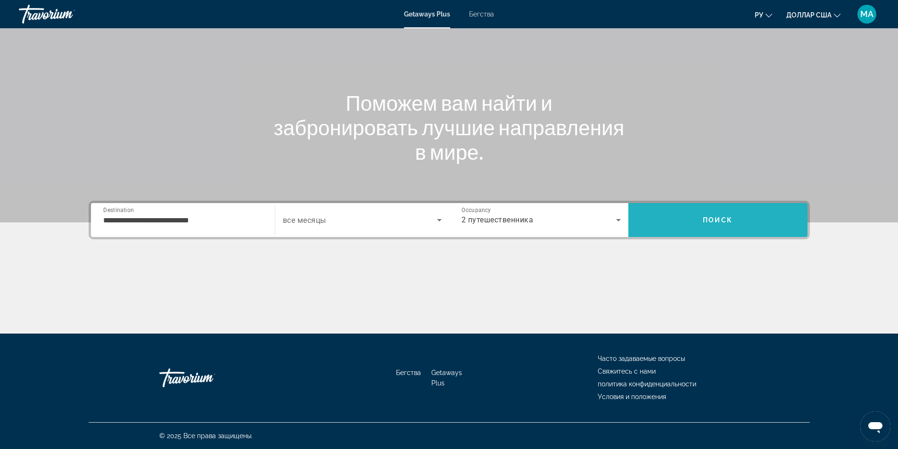
click at [681, 214] on span "Search" at bounding box center [717, 220] width 179 height 23
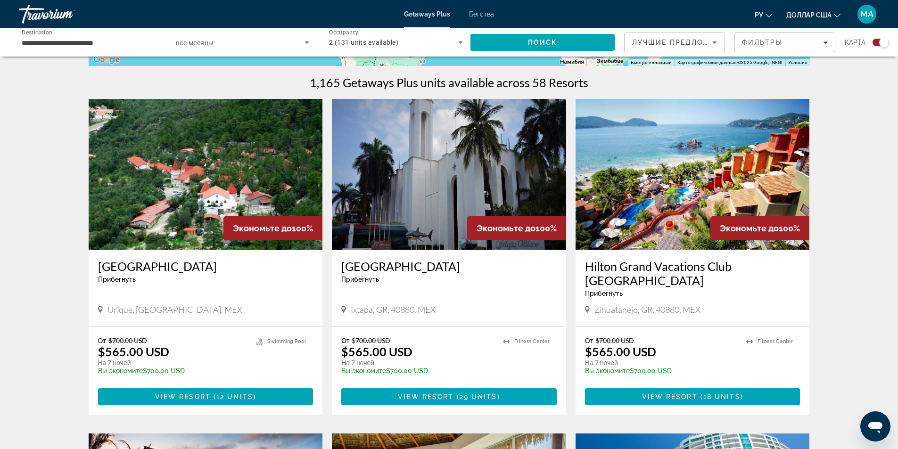
scroll to position [330, 0]
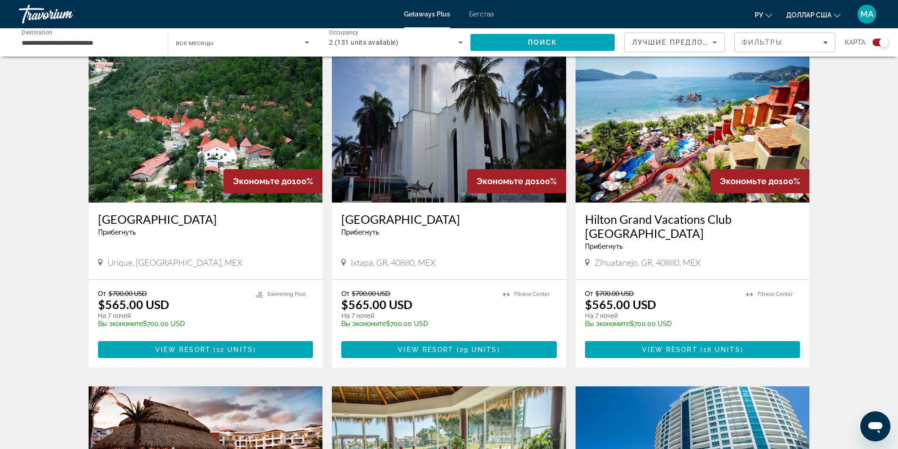
click at [130, 39] on input "**********" at bounding box center [89, 42] width 134 height 11
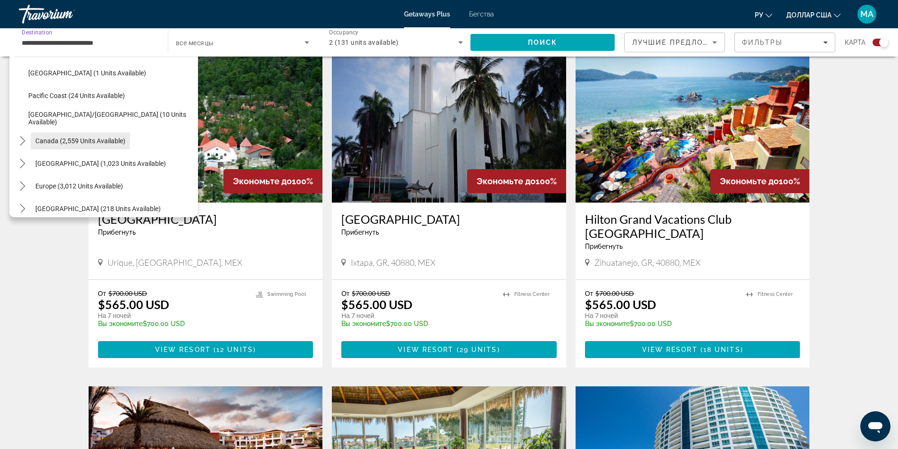
scroll to position [283, 0]
click at [107, 136] on span "Europe (3,012 units available)" at bounding box center [79, 139] width 88 height 8
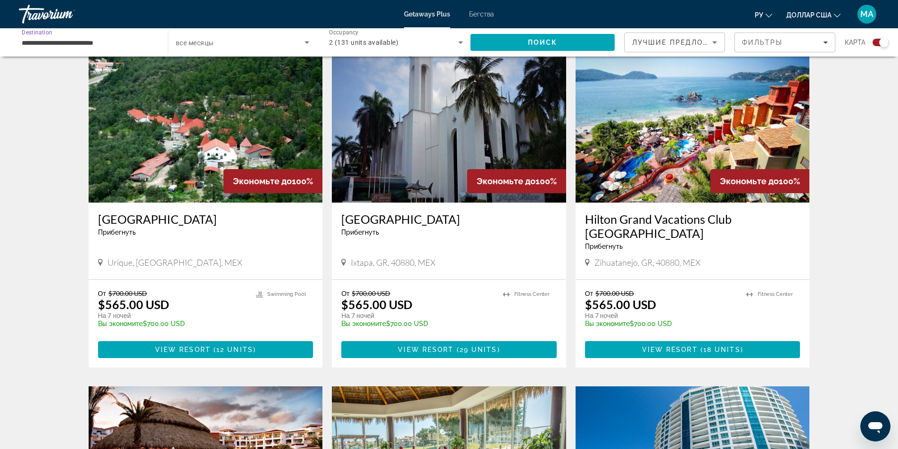
click at [122, 41] on input "**********" at bounding box center [89, 42] width 134 height 11
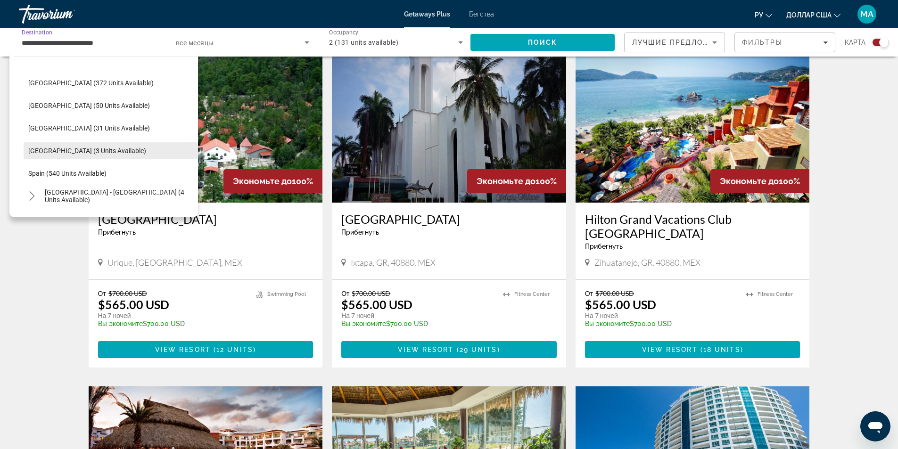
scroll to position [518, 0]
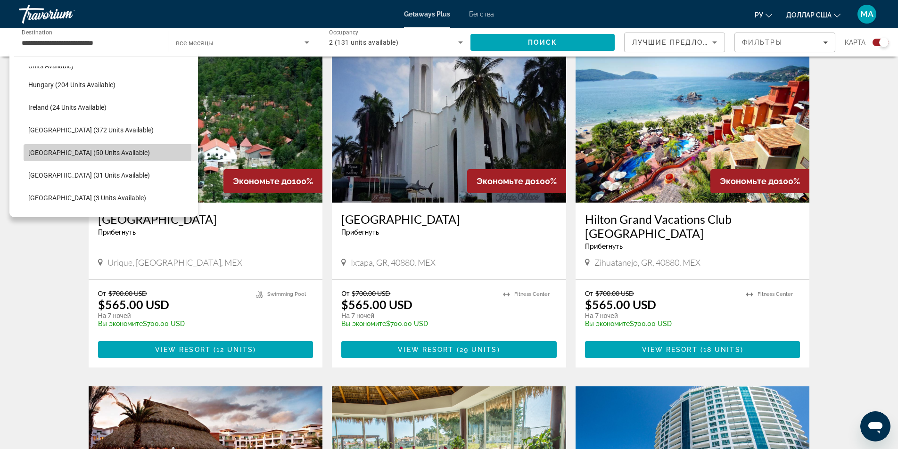
click at [78, 150] on span "[GEOGRAPHIC_DATA] (50 units available)" at bounding box center [89, 153] width 122 height 8
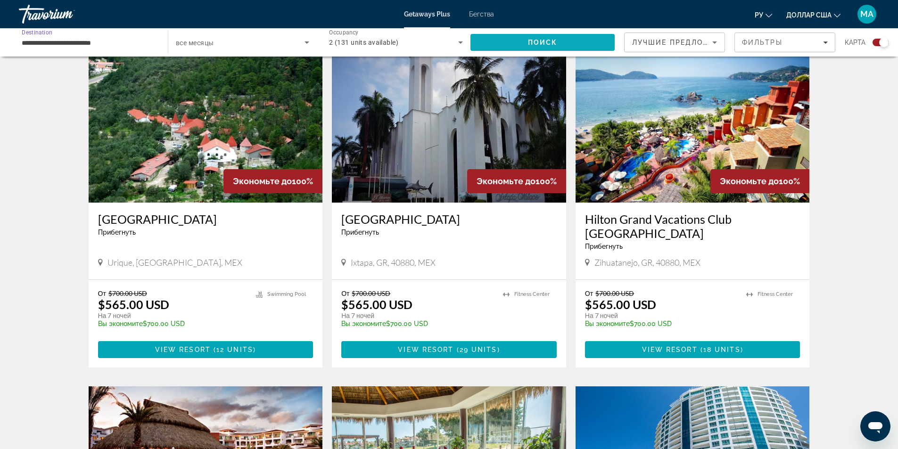
click at [576, 41] on span "Search" at bounding box center [542, 42] width 144 height 23
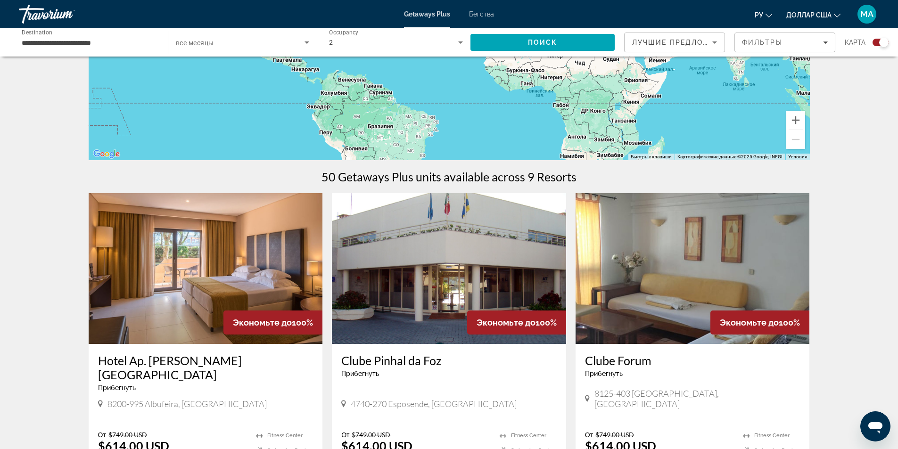
scroll to position [141, 0]
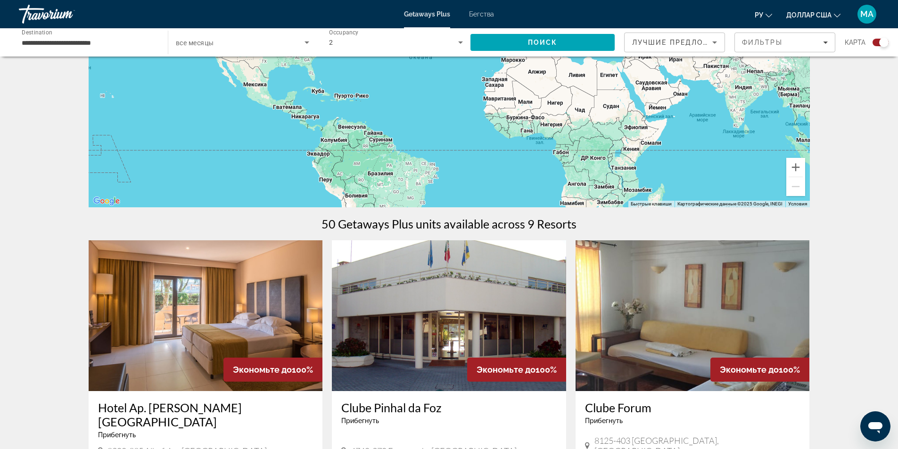
click at [128, 53] on div "**********" at bounding box center [89, 42] width 134 height 27
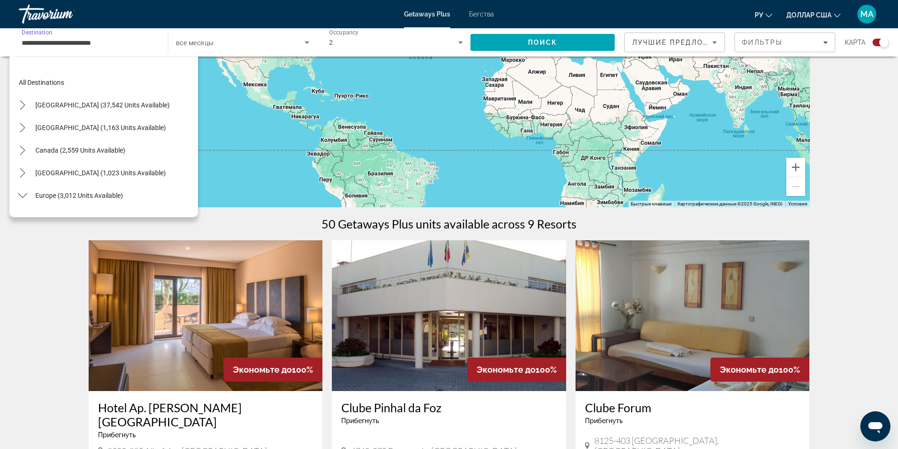
scroll to position [305, 0]
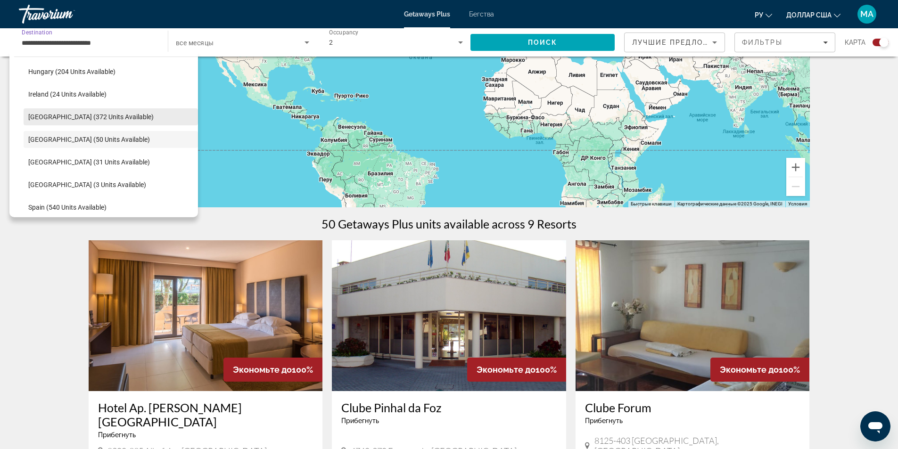
click at [99, 110] on span "Select destination: Italy (372 units available)" at bounding box center [111, 117] width 174 height 23
type input "**********"
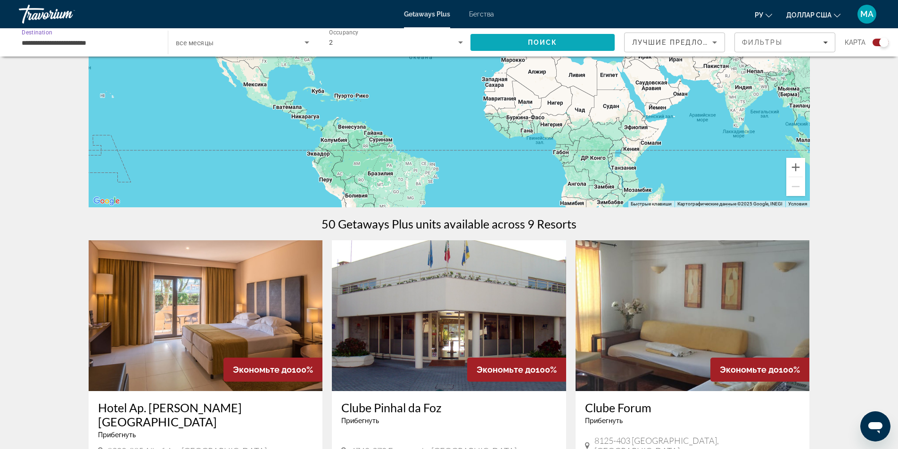
click at [547, 48] on span "Search" at bounding box center [542, 42] width 144 height 23
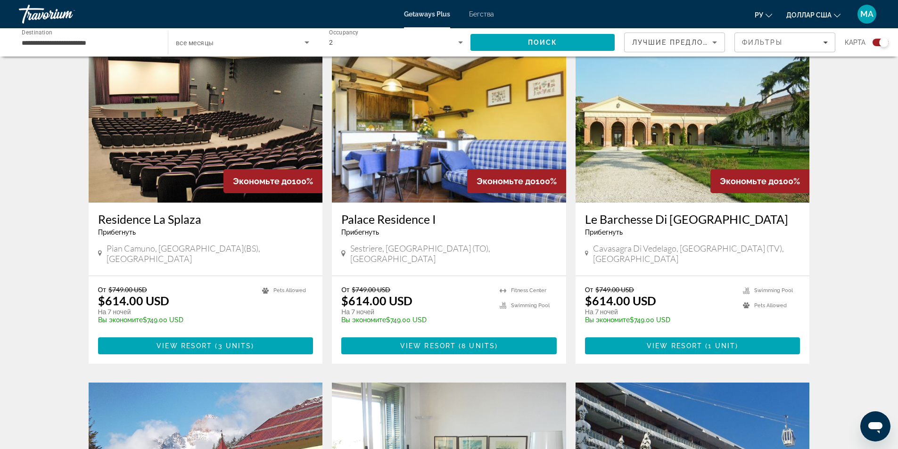
scroll to position [377, 0]
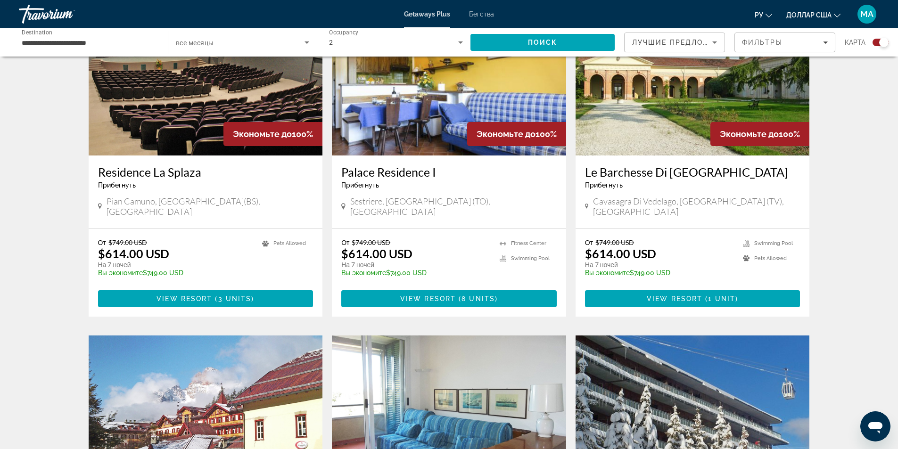
click at [638, 139] on img "Основное содержание" at bounding box center [693, 80] width 234 height 151
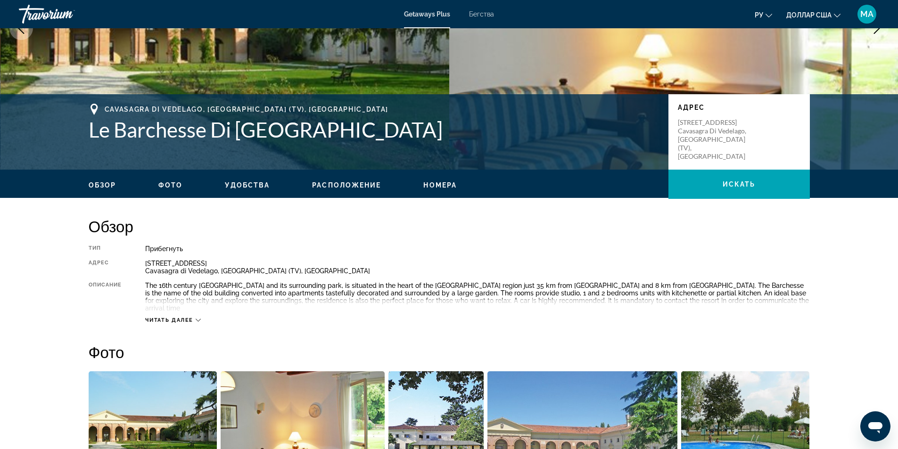
scroll to position [189, 0]
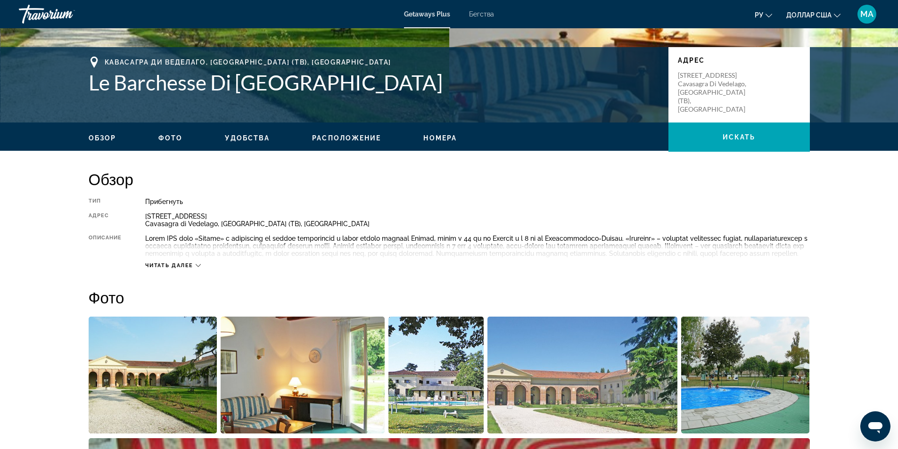
click at [197, 268] on icon "Основное содержание" at bounding box center [198, 265] width 5 height 5
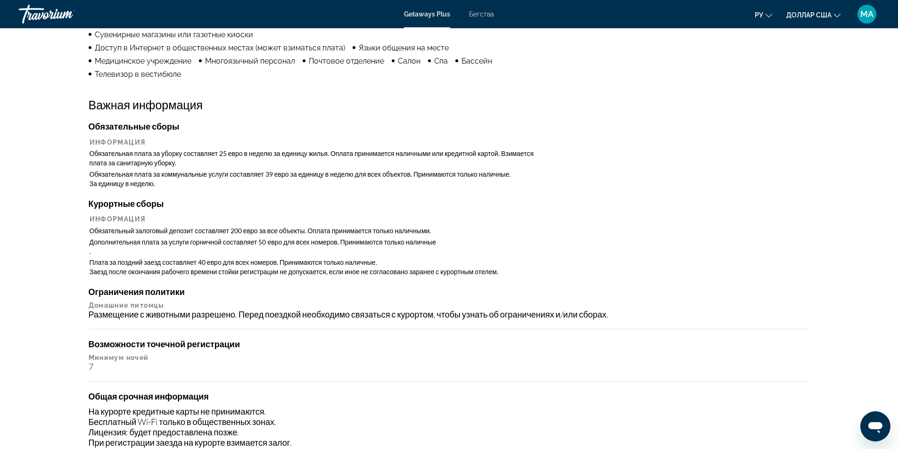
scroll to position [896, 0]
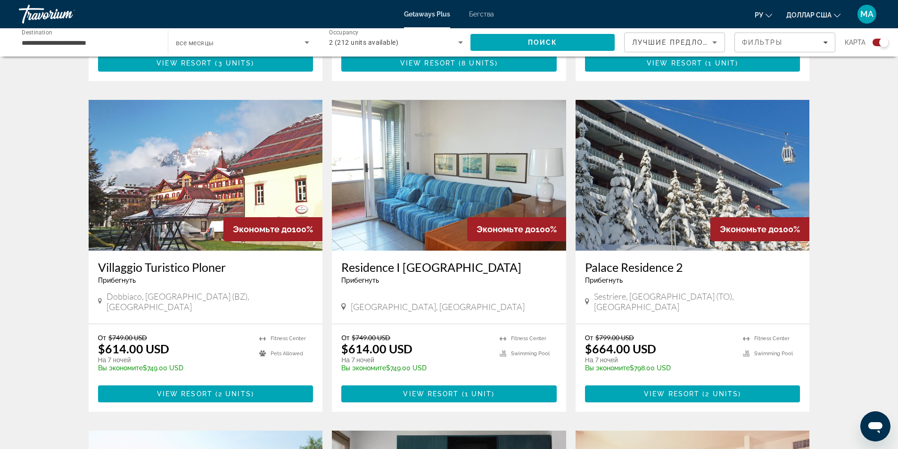
scroll to position [660, 0]
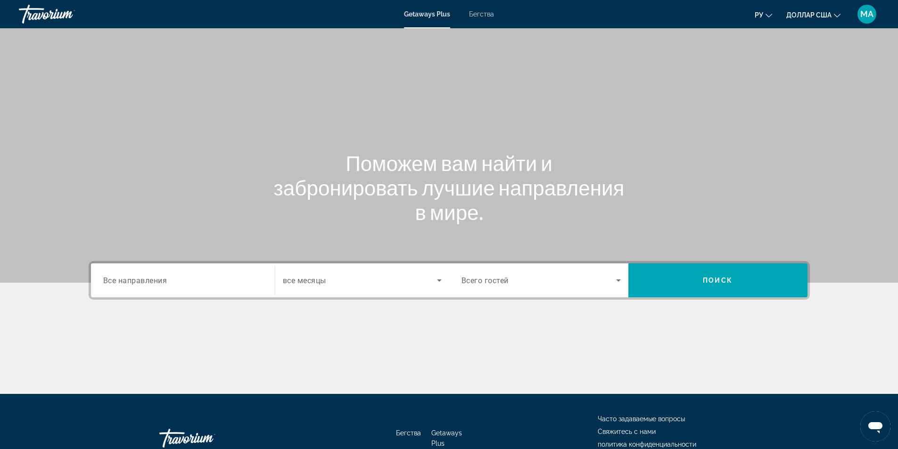
click at [160, 277] on span "Все направления" at bounding box center [135, 280] width 64 height 9
click at [160, 277] on input "Destination Все направления" at bounding box center [182, 280] width 159 height 11
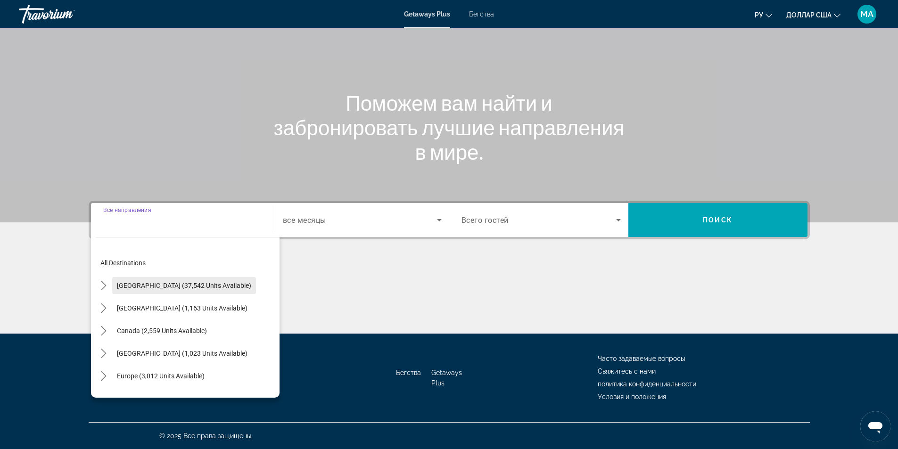
scroll to position [47, 0]
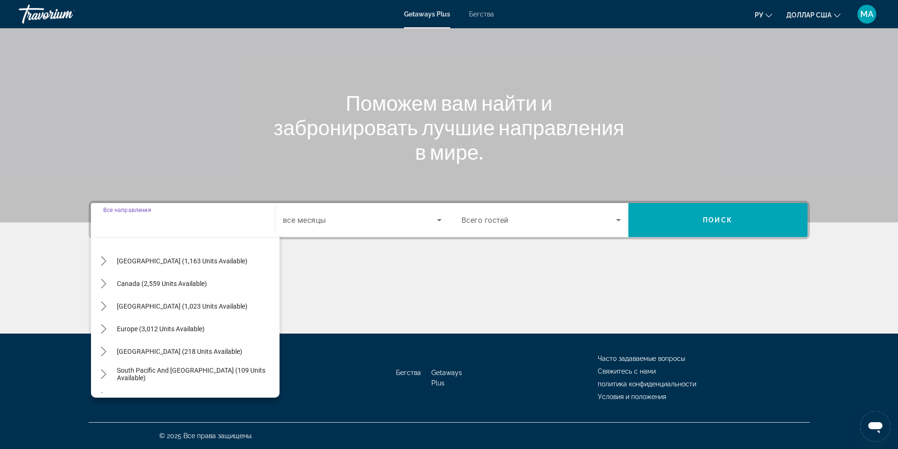
click at [155, 326] on span "Europe (3,012 units available)" at bounding box center [161, 329] width 88 height 8
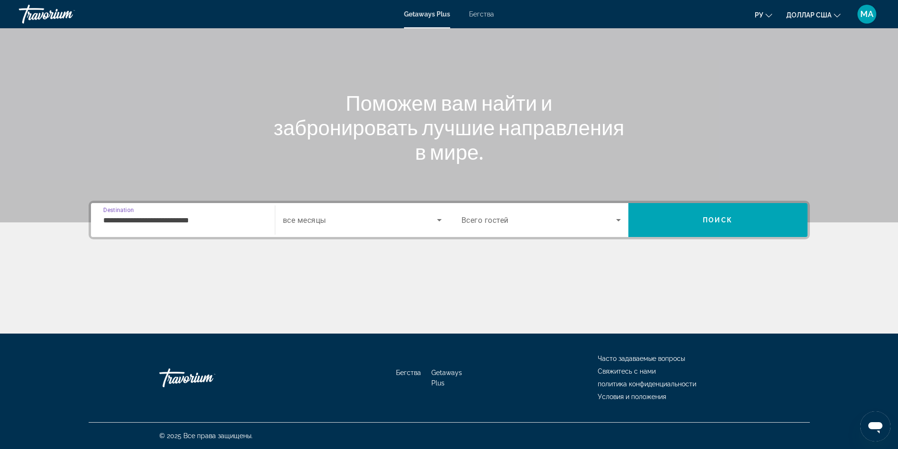
click at [234, 217] on input "**********" at bounding box center [182, 220] width 159 height 11
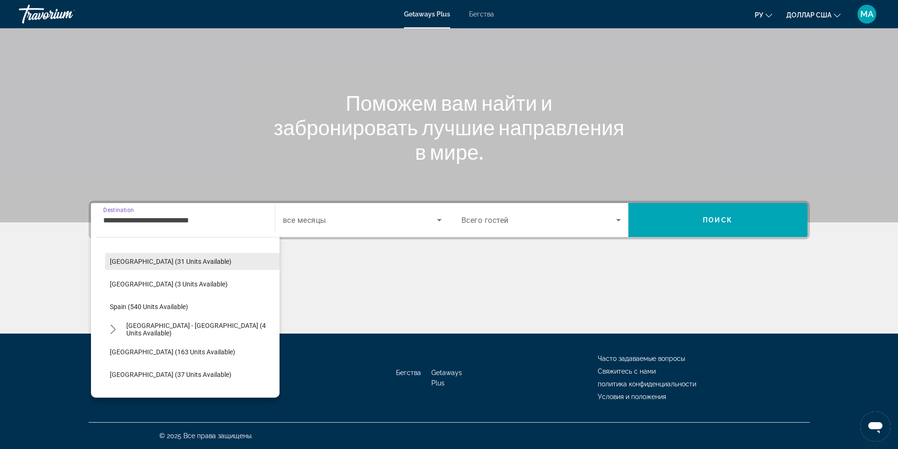
scroll to position [433, 0]
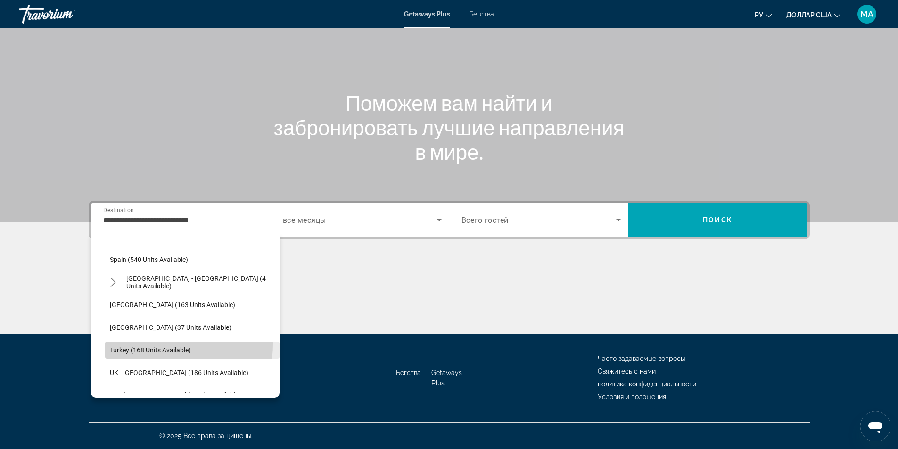
click at [146, 347] on button "Turkey (168 units available)" at bounding box center [192, 350] width 174 height 17
type input "**********"
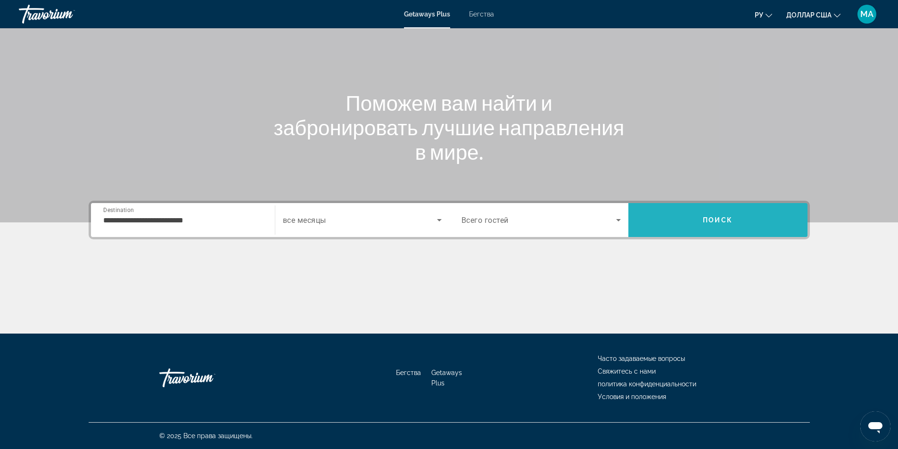
click at [685, 221] on span "Search" at bounding box center [717, 220] width 179 height 23
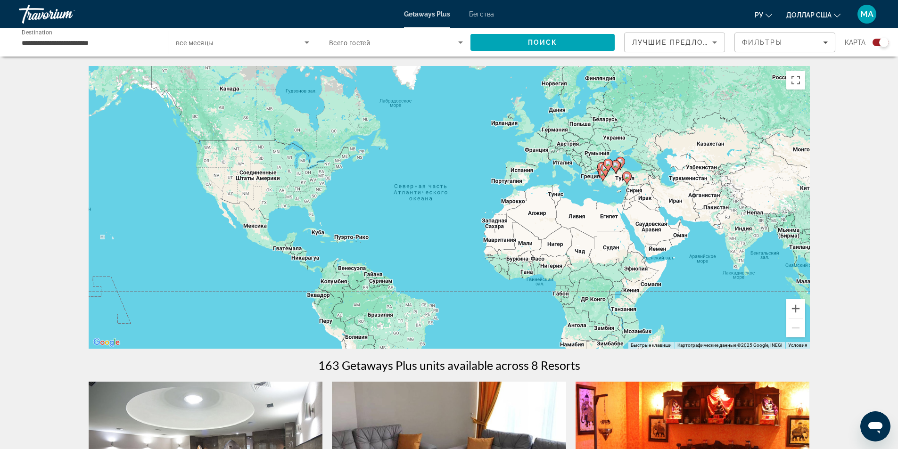
click at [403, 39] on span "Search widget" at bounding box center [393, 42] width 129 height 11
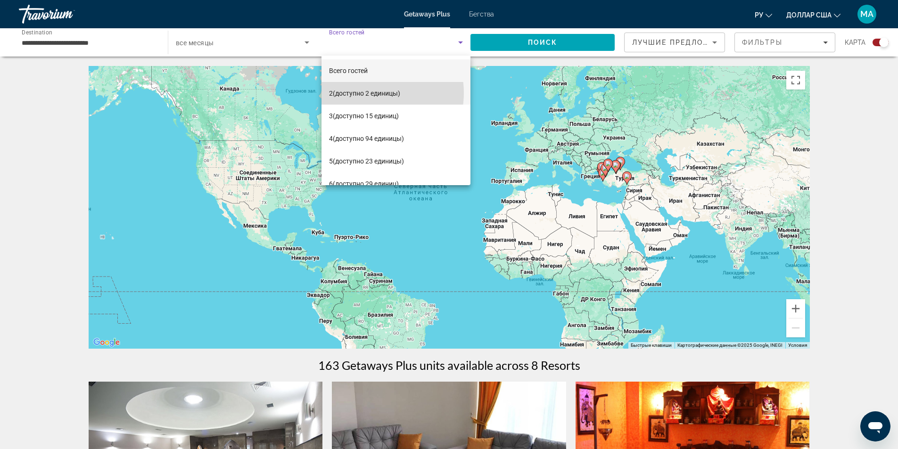
click at [369, 93] on font "(доступно 2 единицы)" at bounding box center [366, 94] width 67 height 8
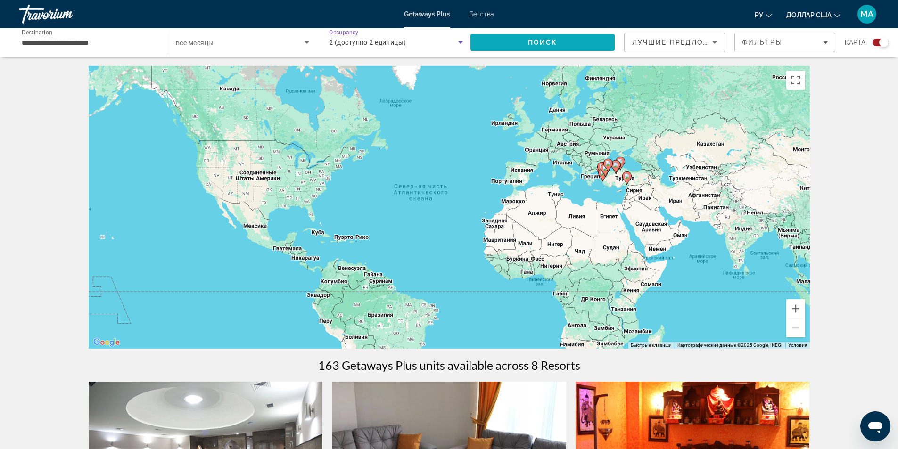
click at [554, 43] on span "Поиск" at bounding box center [543, 43] width 30 height 8
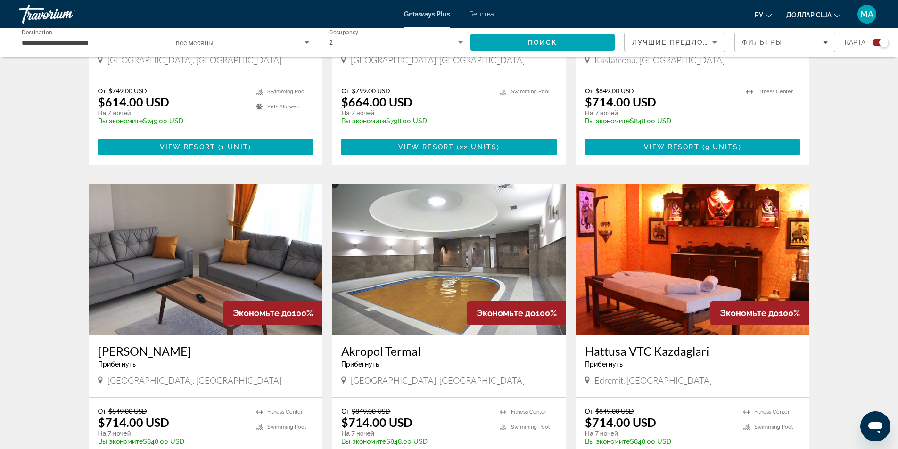
scroll to position [566, 0]
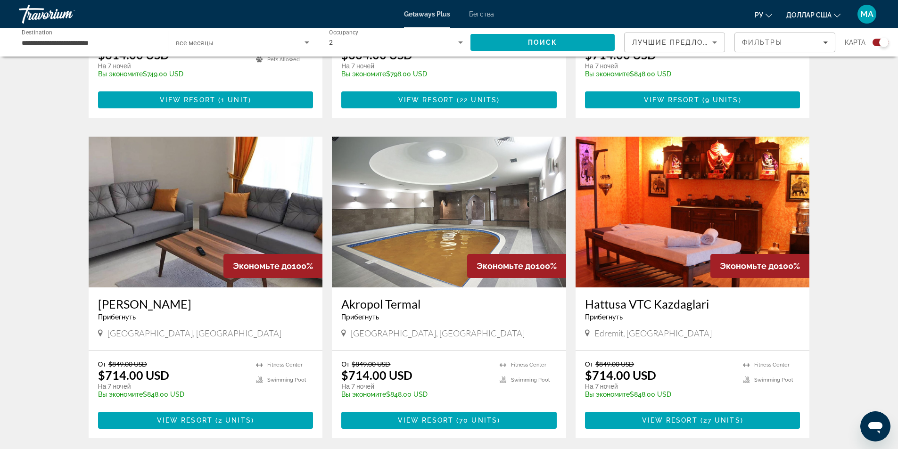
click at [533, 203] on img "Основное содержание" at bounding box center [449, 212] width 234 height 151
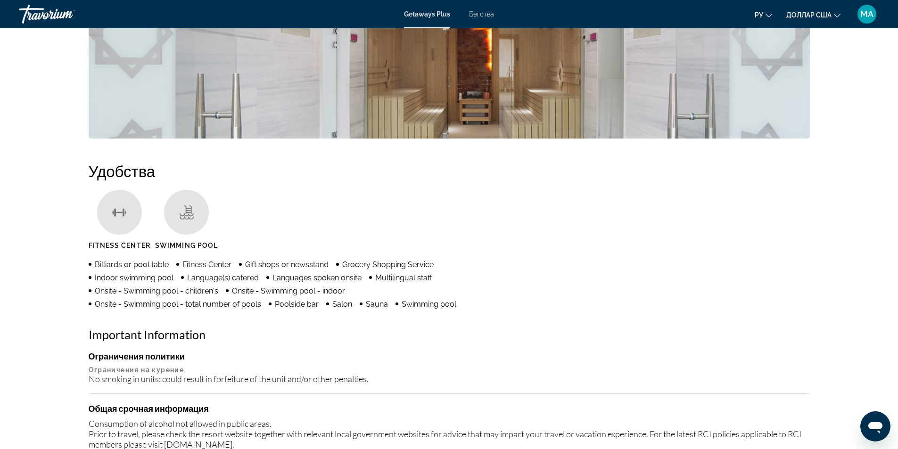
scroll to position [660, 0]
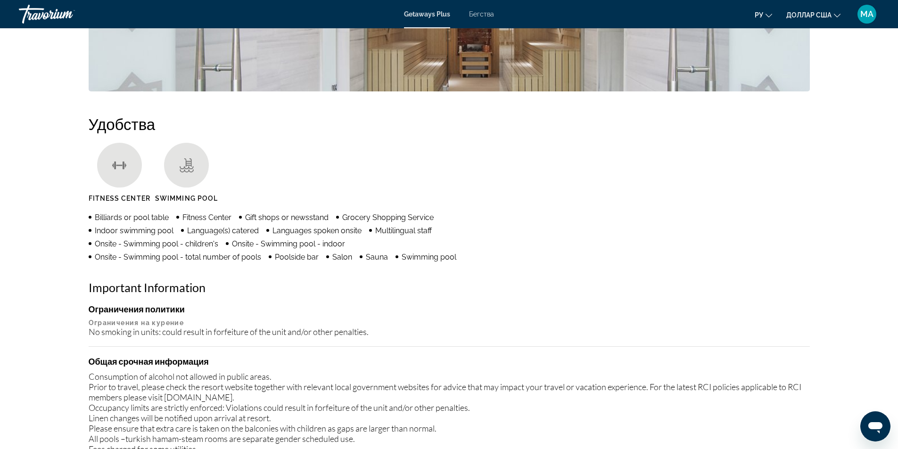
click at [330, 282] on h2 "Important Information" at bounding box center [449, 287] width 721 height 14
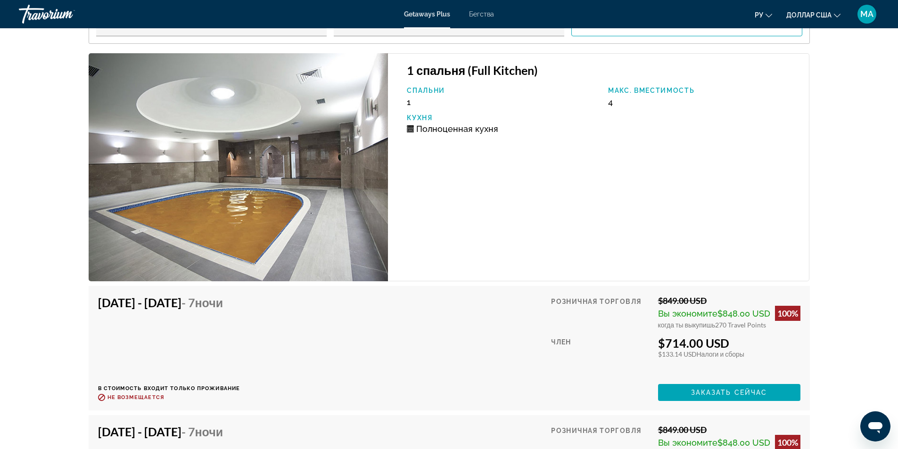
scroll to position [1508, 0]
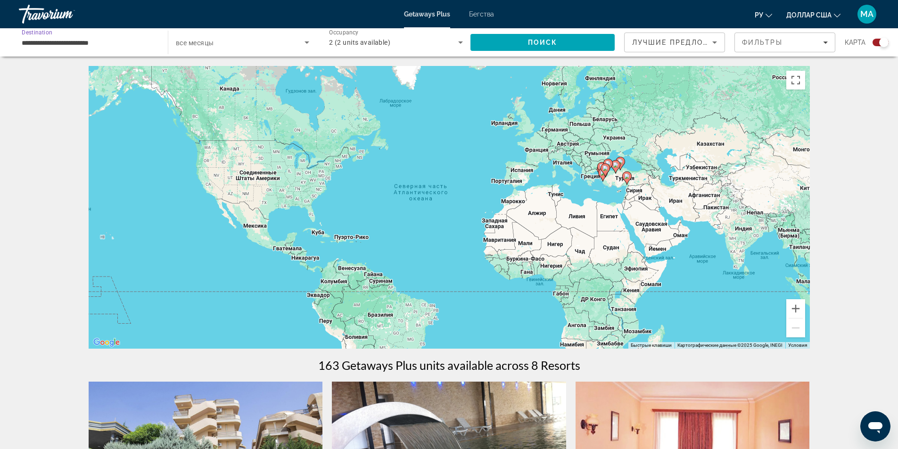
click at [123, 44] on input "**********" at bounding box center [89, 42] width 134 height 11
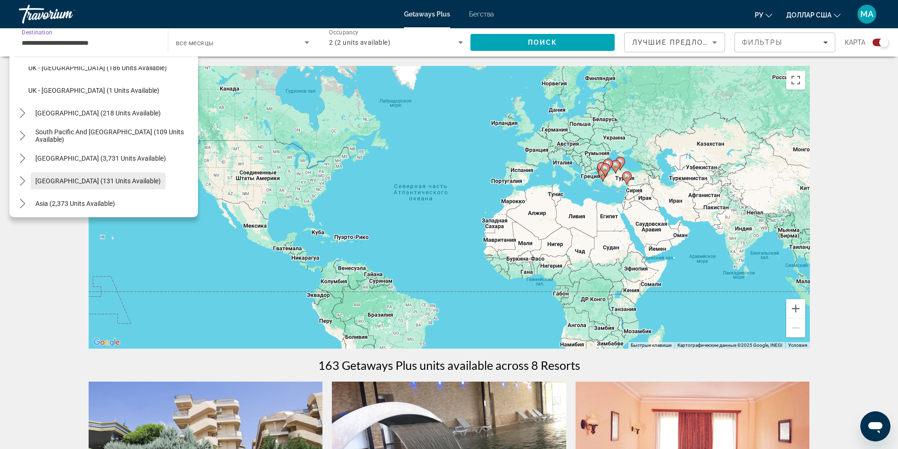
scroll to position [605, 0]
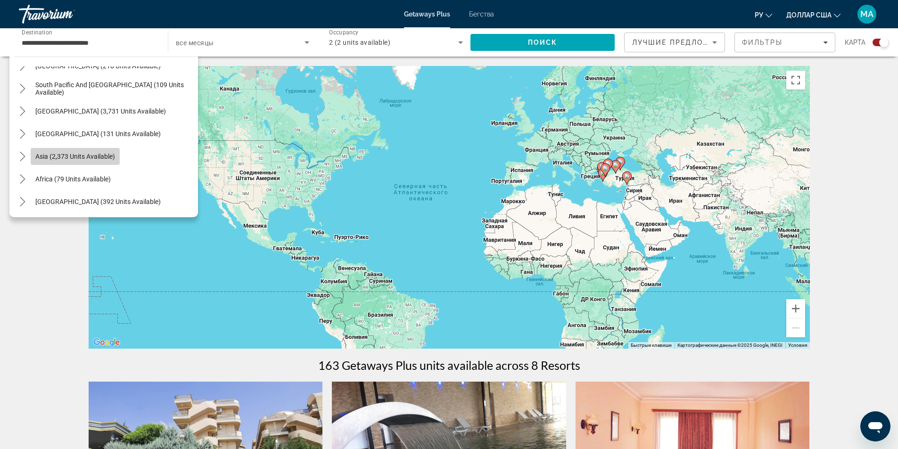
click at [100, 157] on span "Asia (2,373 units available)" at bounding box center [75, 157] width 80 height 8
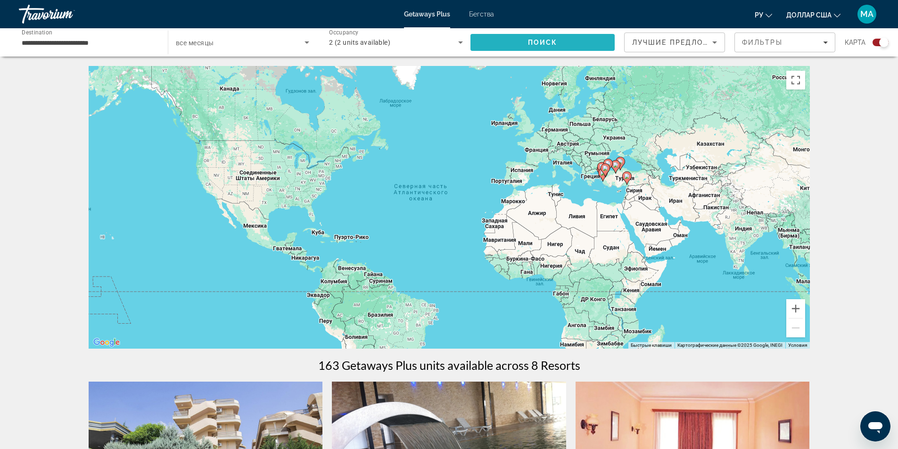
click at [555, 46] on span "Поиск" at bounding box center [543, 43] width 30 height 8
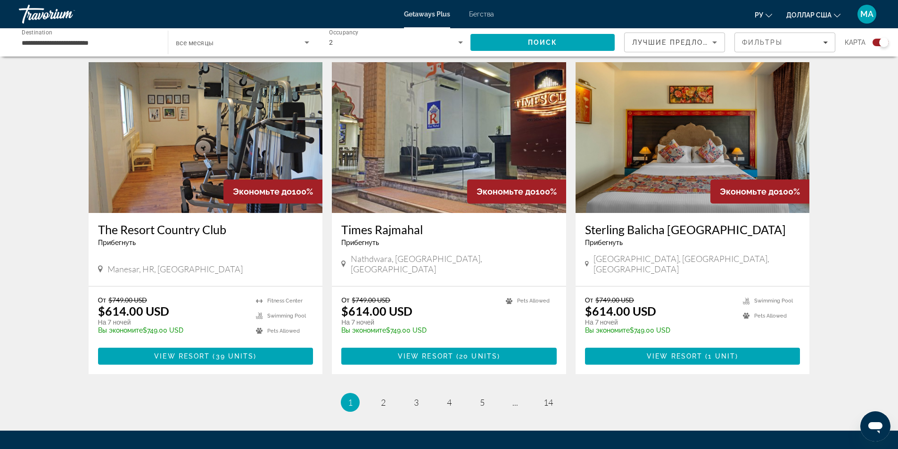
scroll to position [1367, 0]
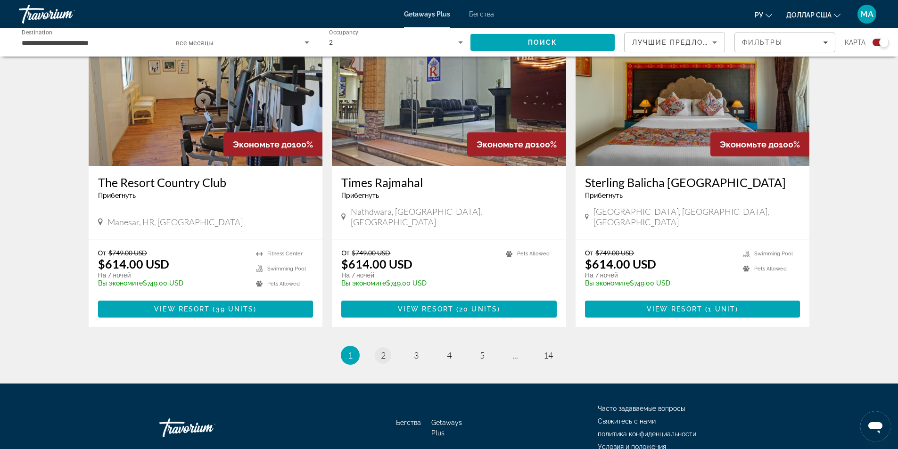
click at [379, 346] on li "page 2" at bounding box center [383, 355] width 19 height 19
click at [383, 350] on span "2" at bounding box center [383, 355] width 5 height 10
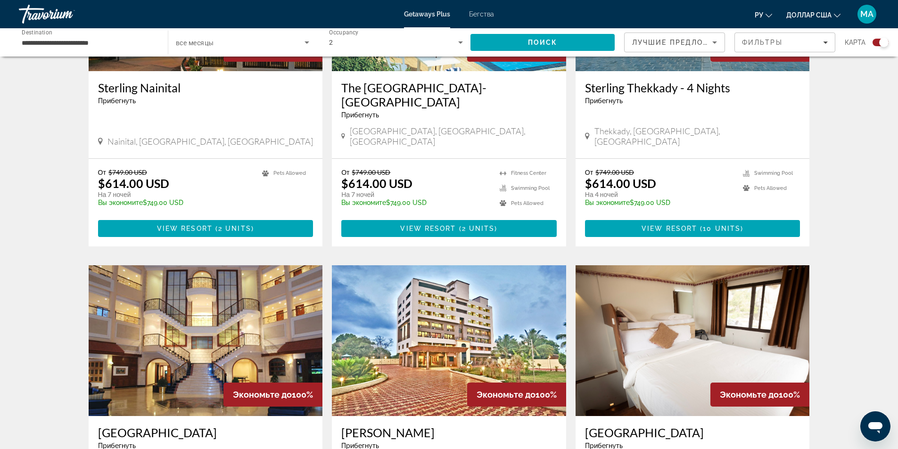
scroll to position [1273, 0]
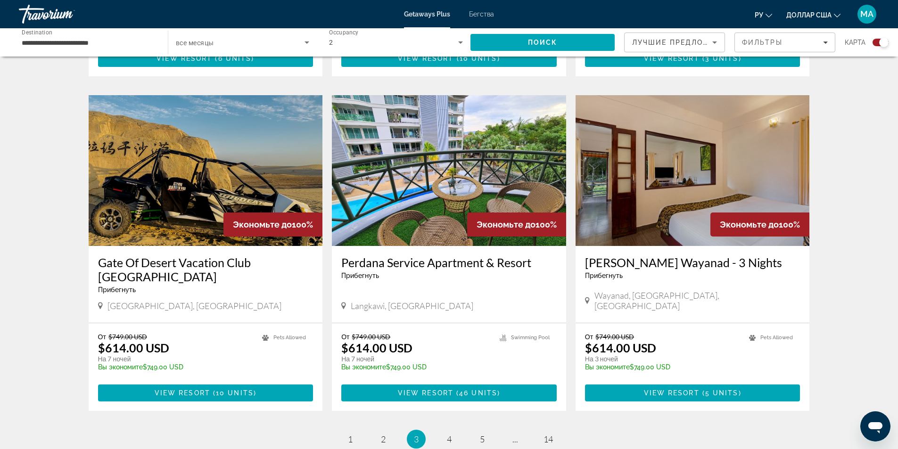
scroll to position [1320, 0]
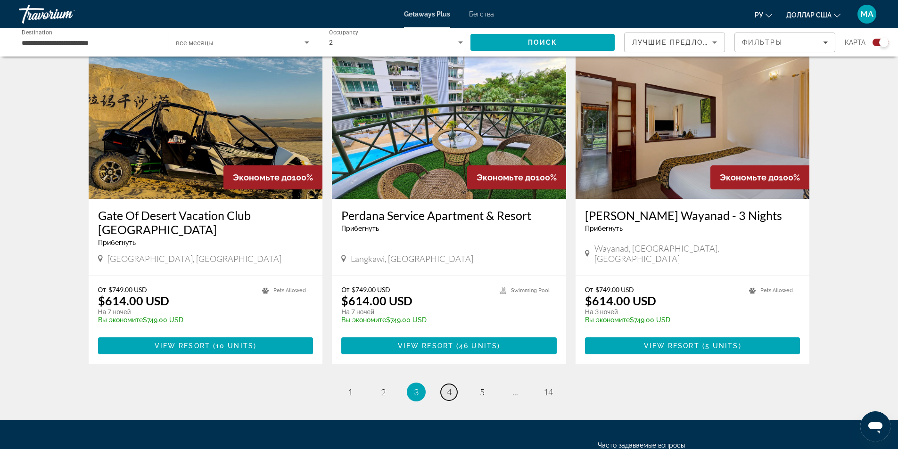
click at [448, 387] on span "4" at bounding box center [449, 392] width 5 height 10
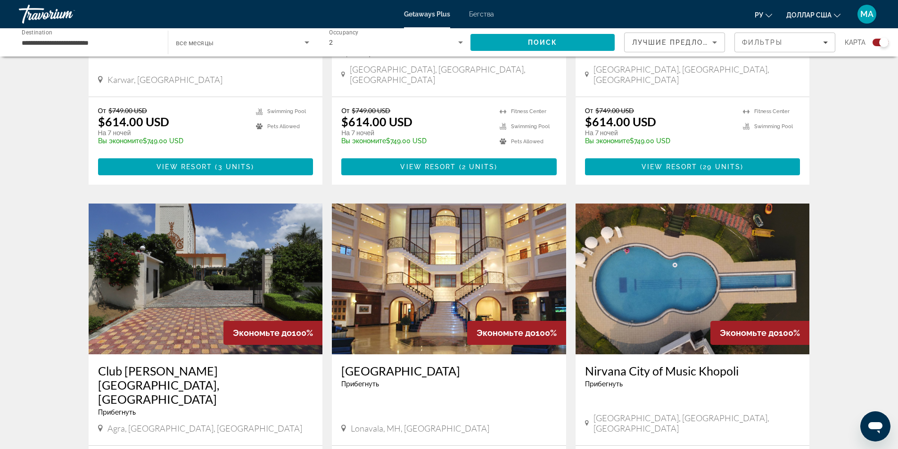
scroll to position [1367, 0]
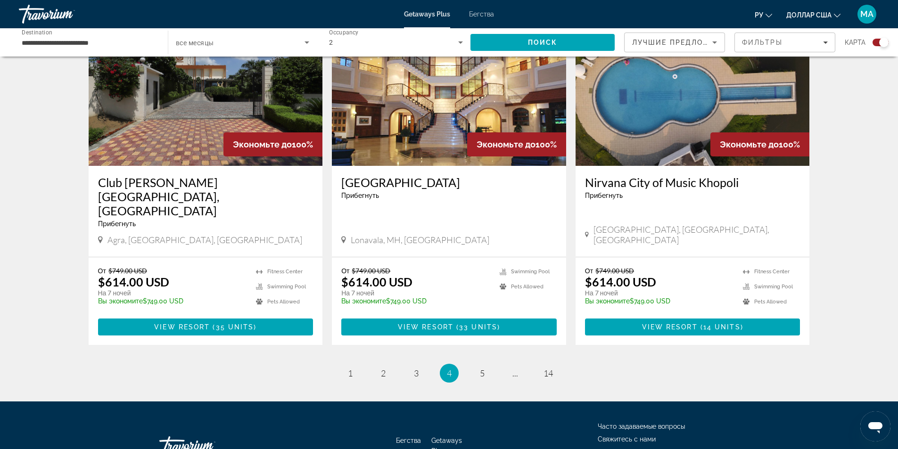
click at [472, 364] on ul "4 / 14 page 1 page 2 page 3 You're on page 4 page 5 page ... page 14" at bounding box center [449, 373] width 721 height 19
click at [478, 365] on link "page 5" at bounding box center [482, 373] width 16 height 16
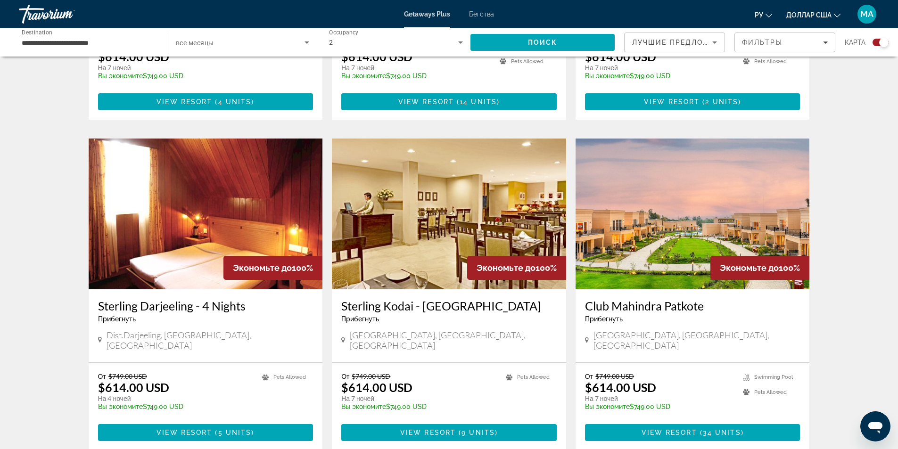
scroll to position [1273, 0]
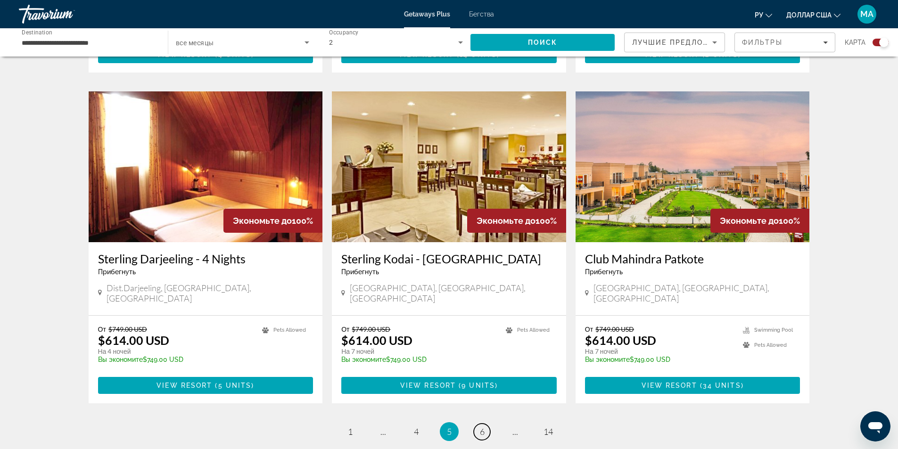
click at [478, 424] on link "page 6" at bounding box center [482, 432] width 16 height 16
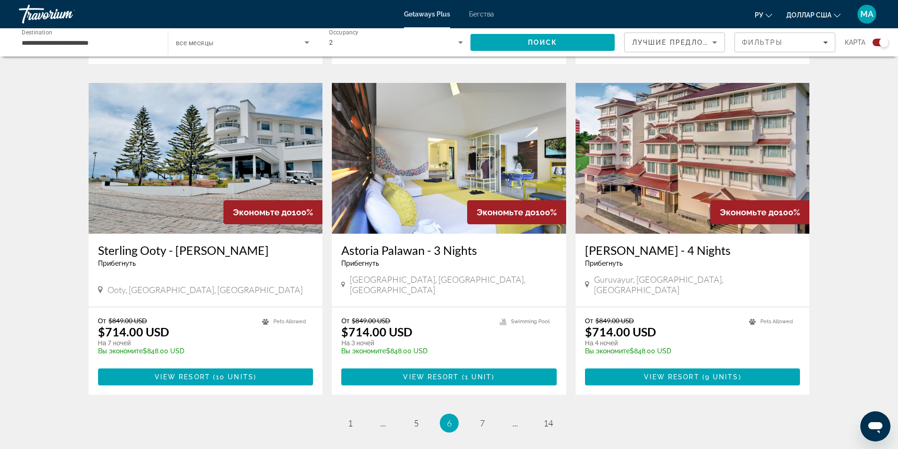
scroll to position [1367, 0]
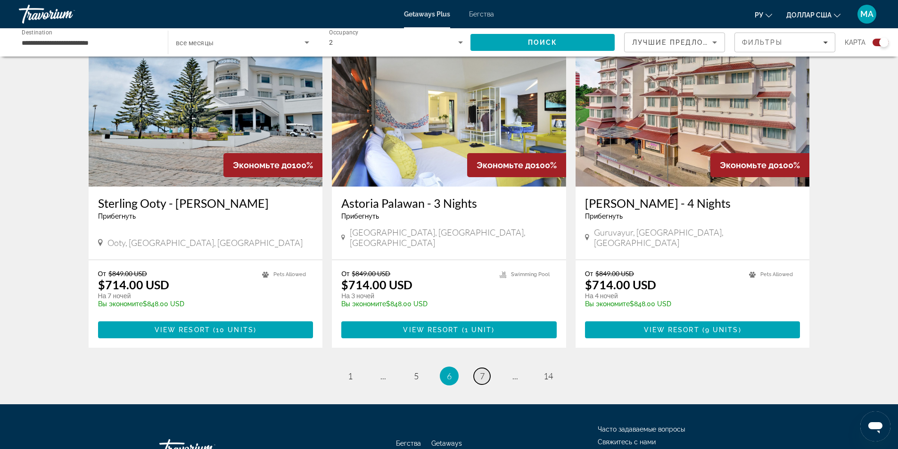
click at [479, 368] on link "page 7" at bounding box center [482, 376] width 16 height 16
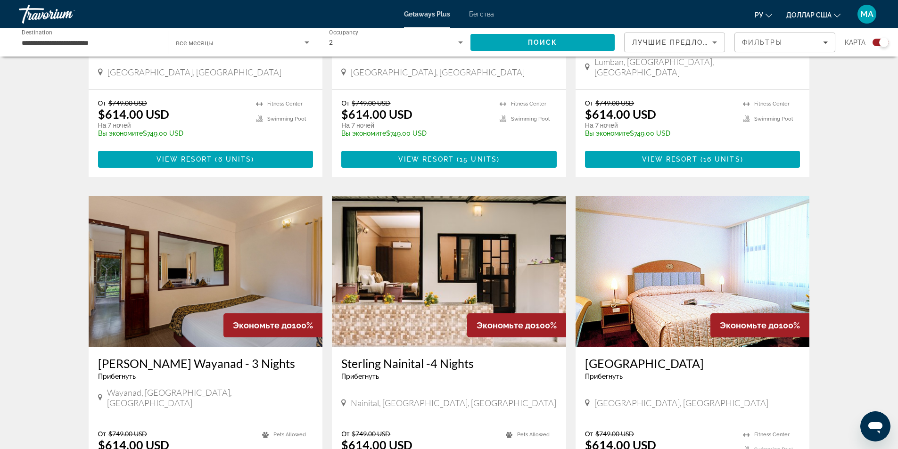
scroll to position [1273, 0]
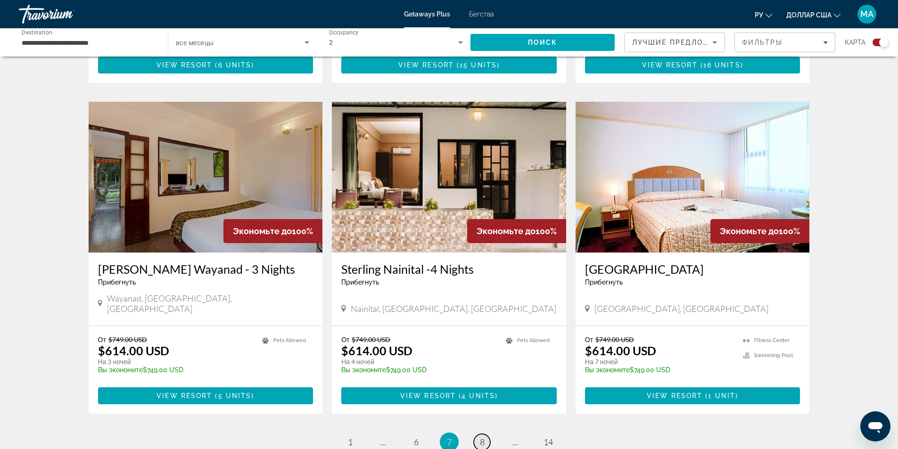
click at [486, 434] on link "page 8" at bounding box center [482, 442] width 16 height 16
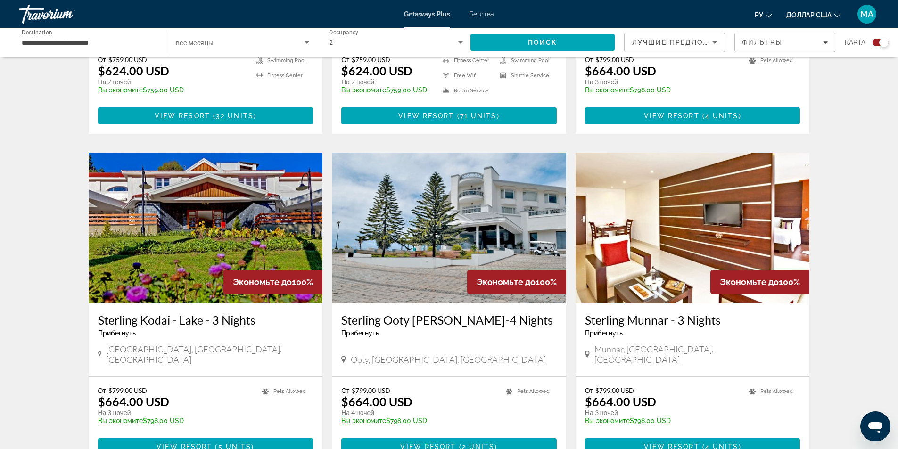
scroll to position [1320, 0]
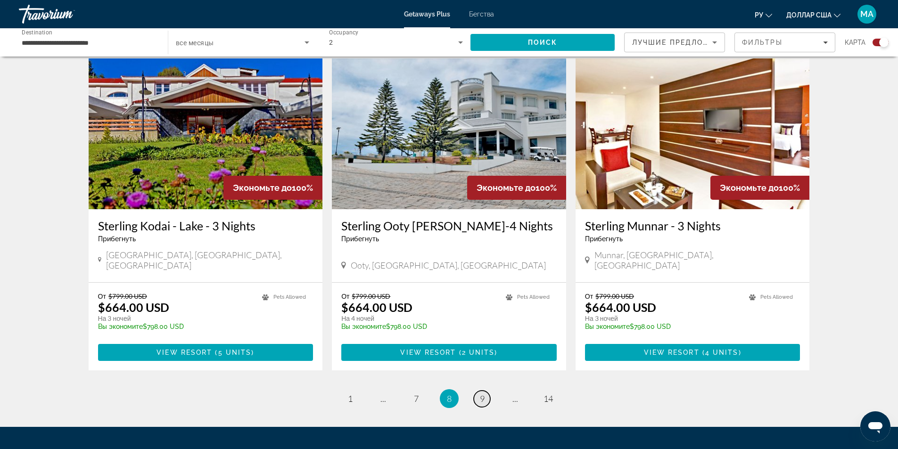
click at [478, 391] on link "page 9" at bounding box center [482, 399] width 16 height 16
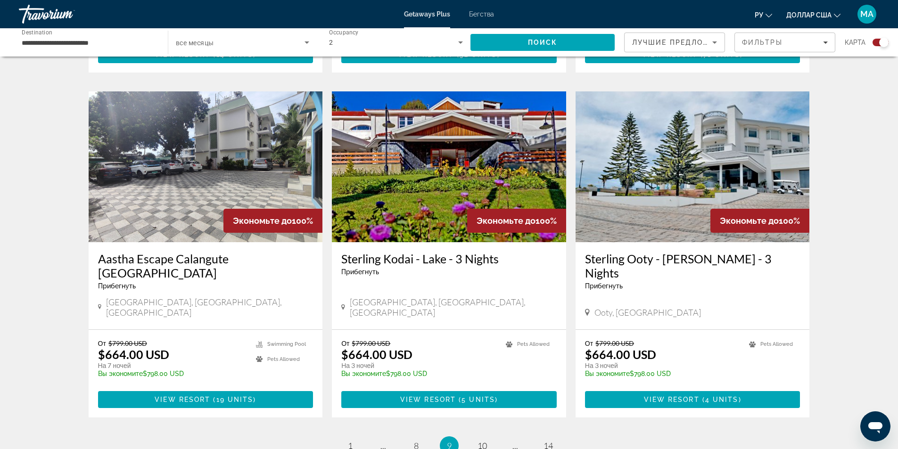
scroll to position [1367, 0]
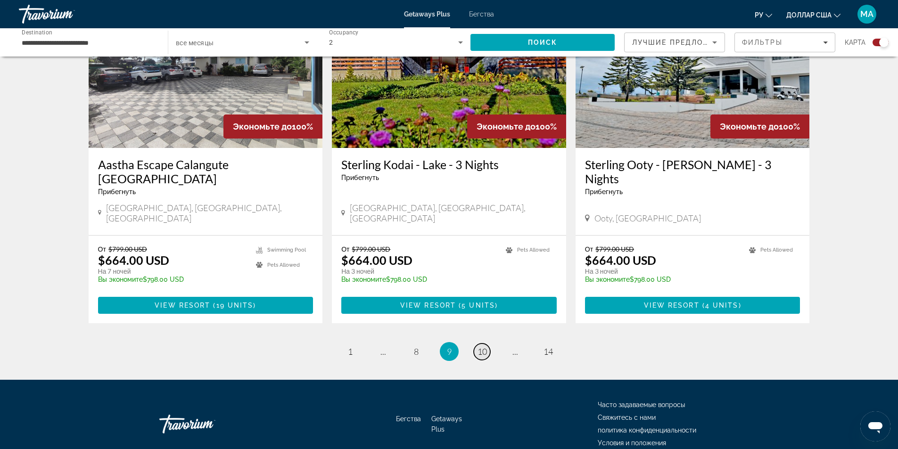
click at [483, 346] on span "10" at bounding box center [482, 351] width 9 height 10
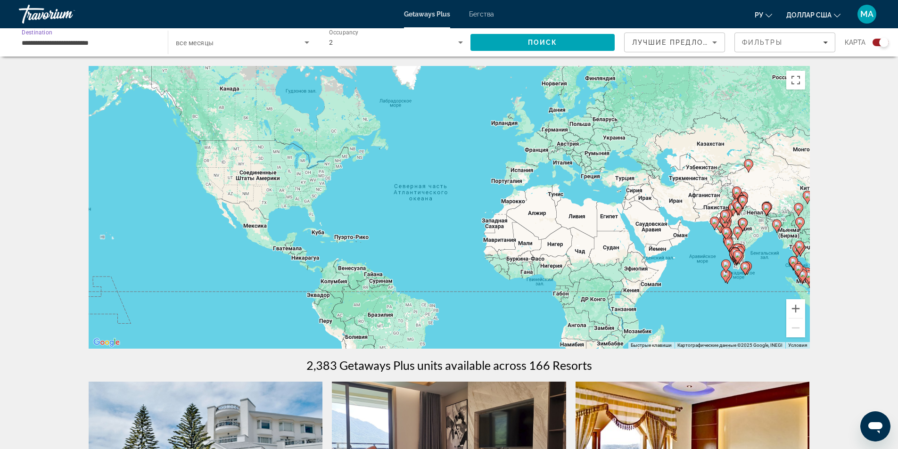
click at [113, 43] on input "**********" at bounding box center [89, 42] width 134 height 11
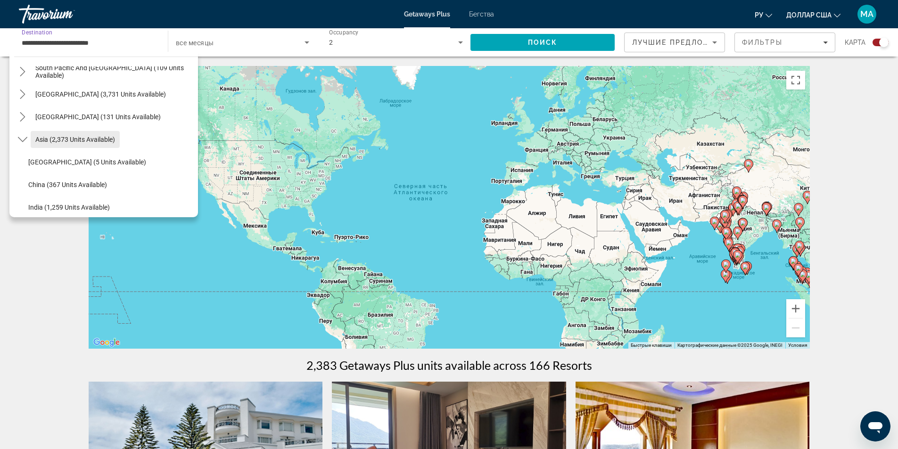
scroll to position [216, 0]
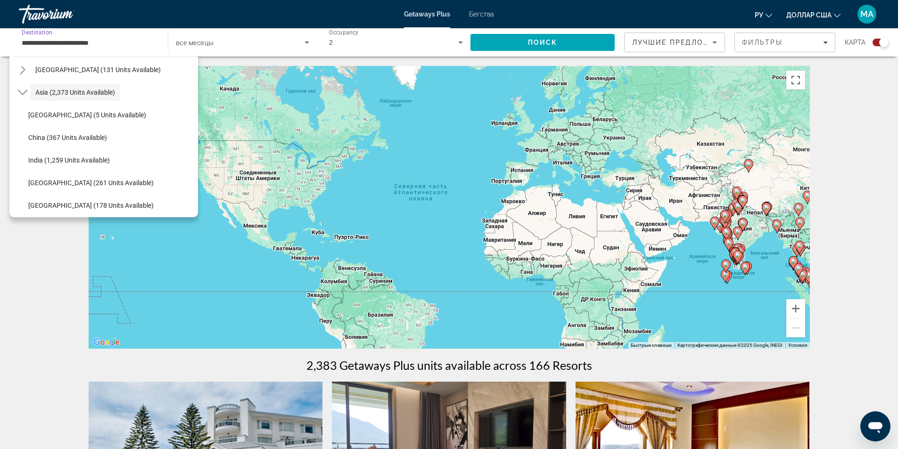
click at [95, 178] on span "Select destination: Indonesia (261 units available)" at bounding box center [111, 183] width 174 height 23
type input "**********"
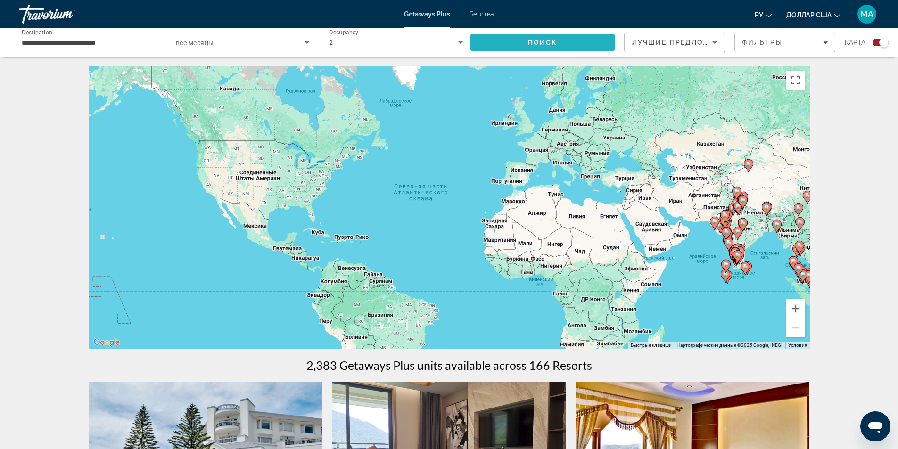
click at [536, 46] on span "Search" at bounding box center [542, 42] width 144 height 23
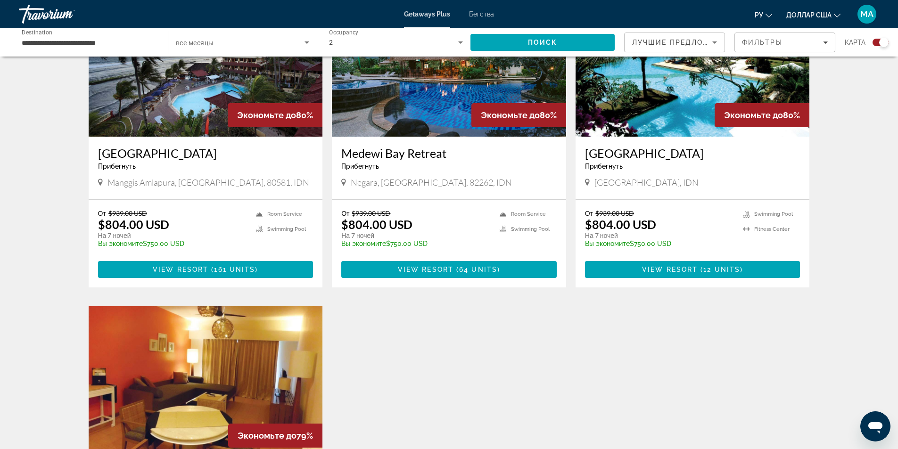
scroll to position [990, 0]
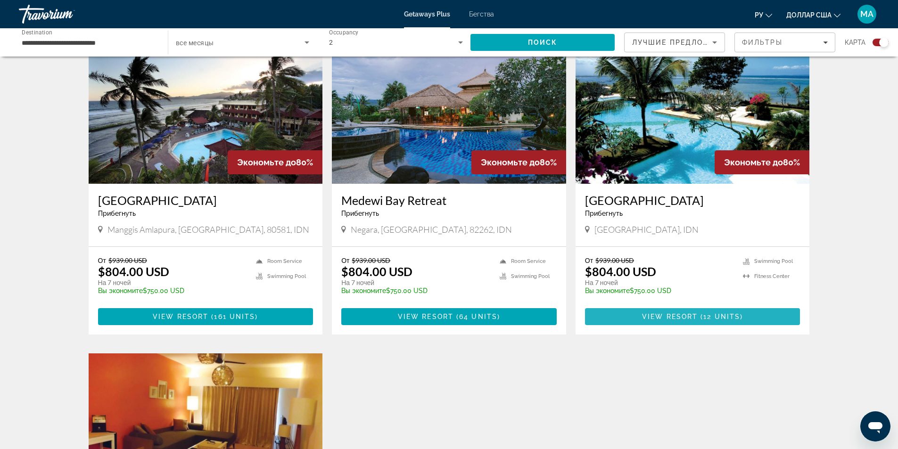
click at [707, 317] on span "12 units" at bounding box center [721, 317] width 37 height 8
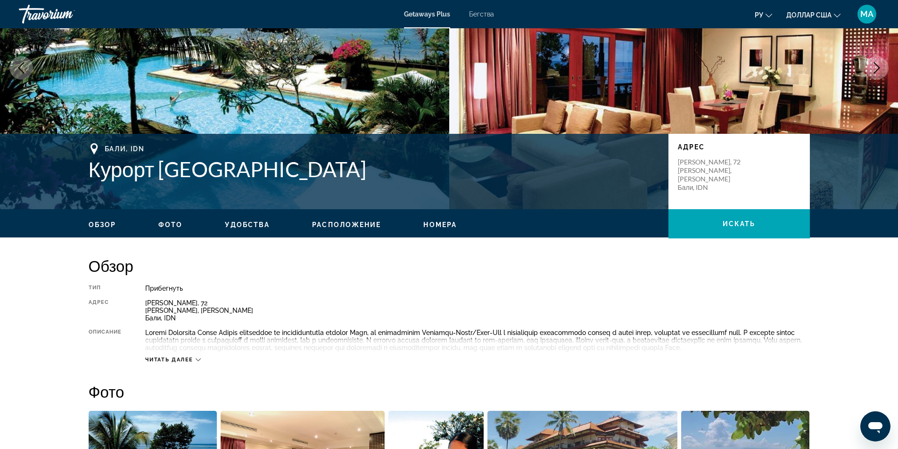
scroll to position [55, 0]
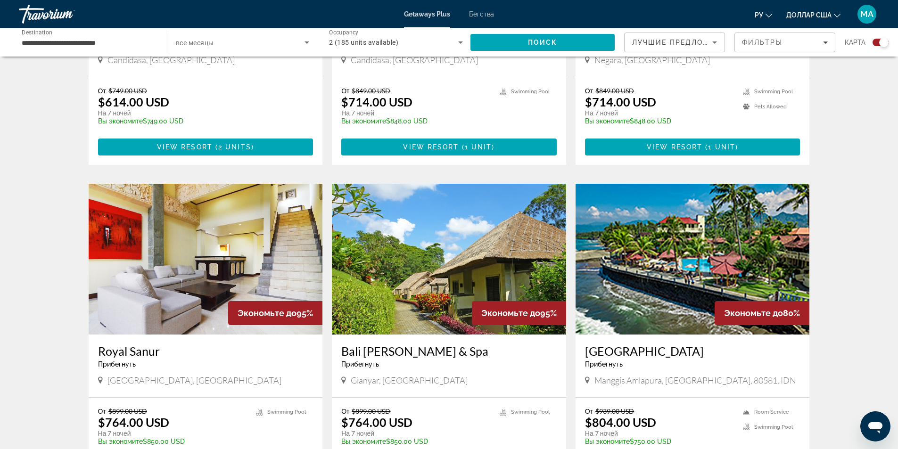
scroll to position [613, 0]
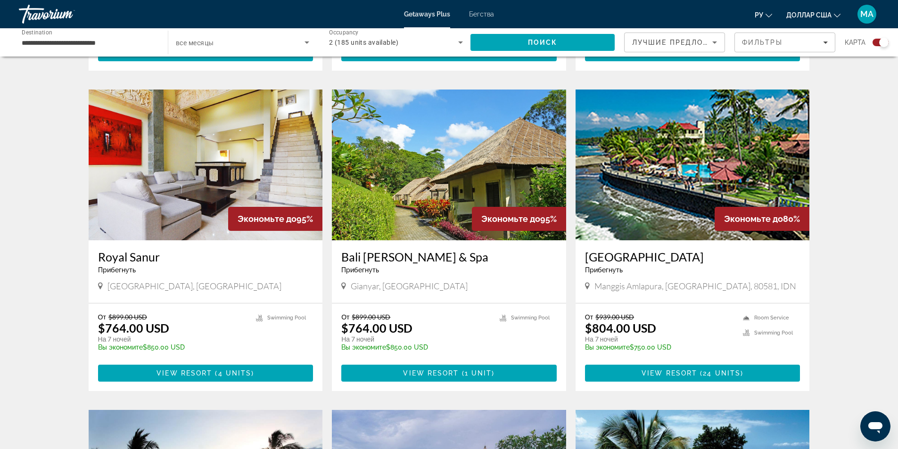
click at [475, 191] on img "Основное содержание" at bounding box center [449, 165] width 234 height 151
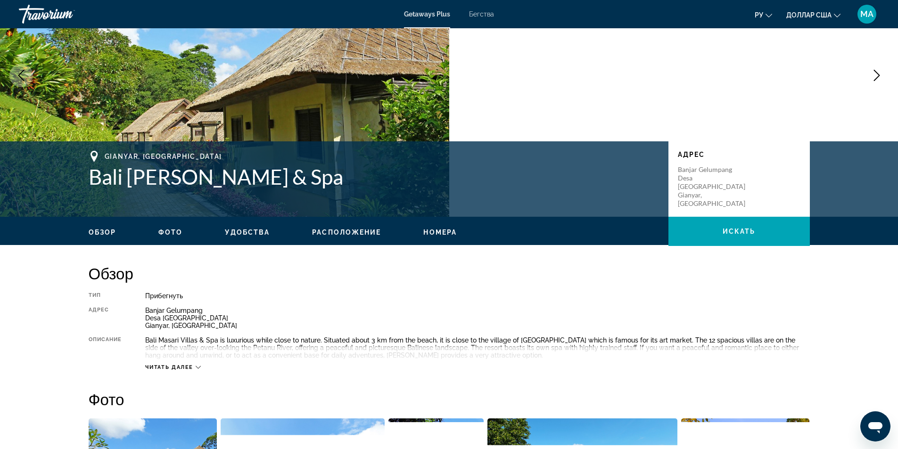
scroll to position [141, 0]
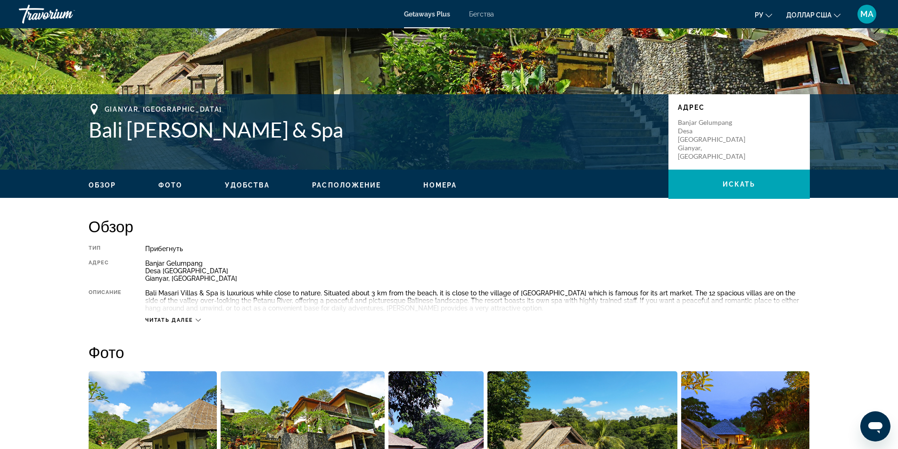
click at [200, 321] on icon "Основное содержание" at bounding box center [198, 320] width 5 height 3
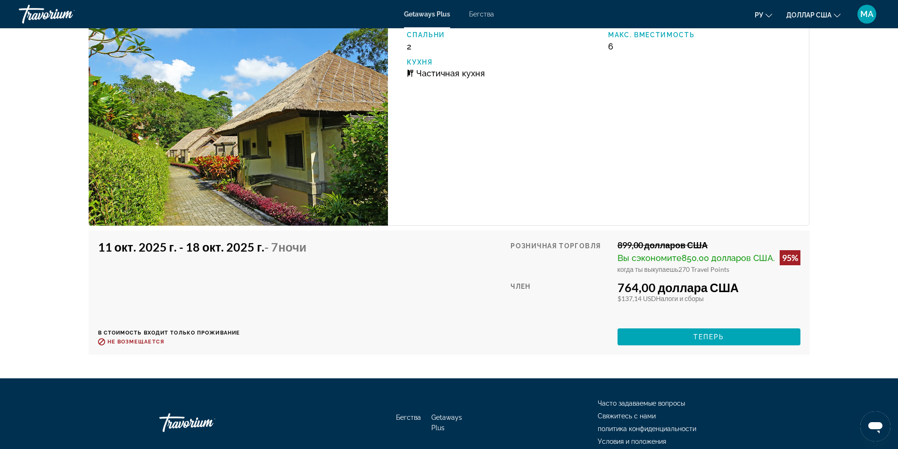
scroll to position [1603, 0]
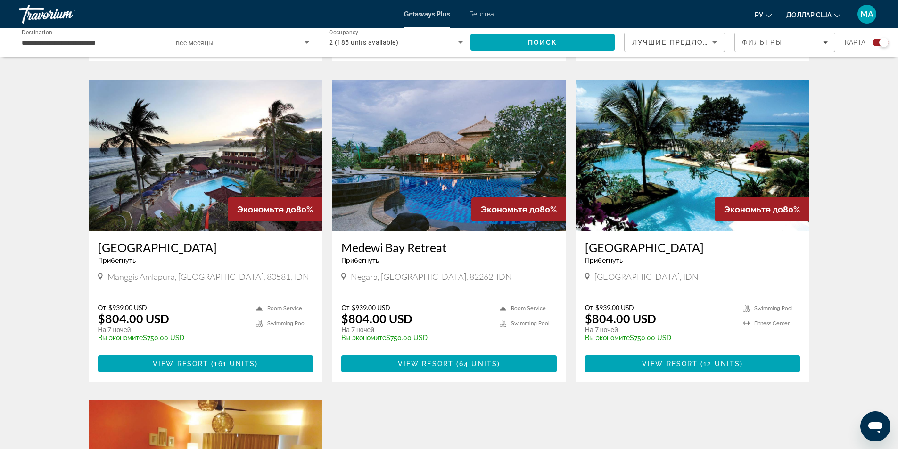
scroll to position [990, 0]
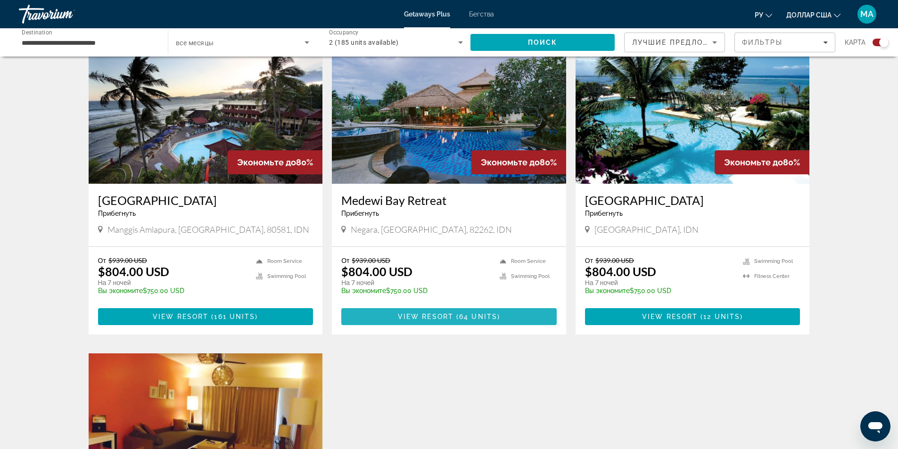
click at [426, 314] on span "View Resort" at bounding box center [426, 317] width 56 height 8
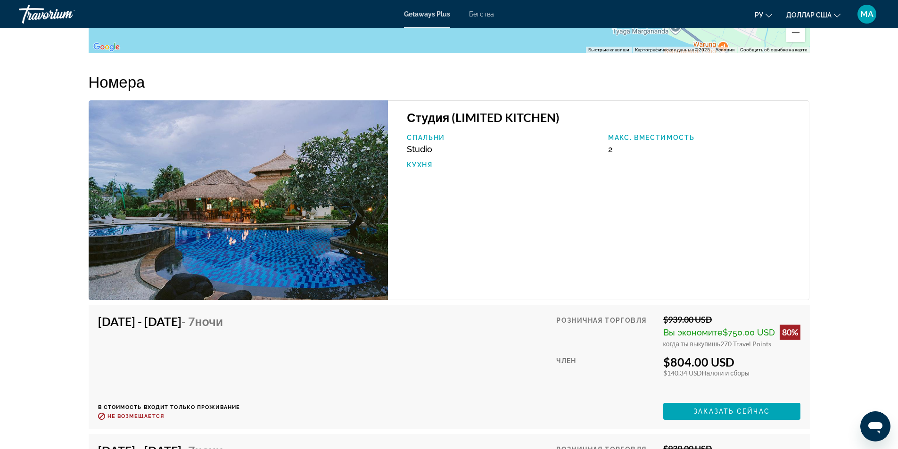
scroll to position [1367, 0]
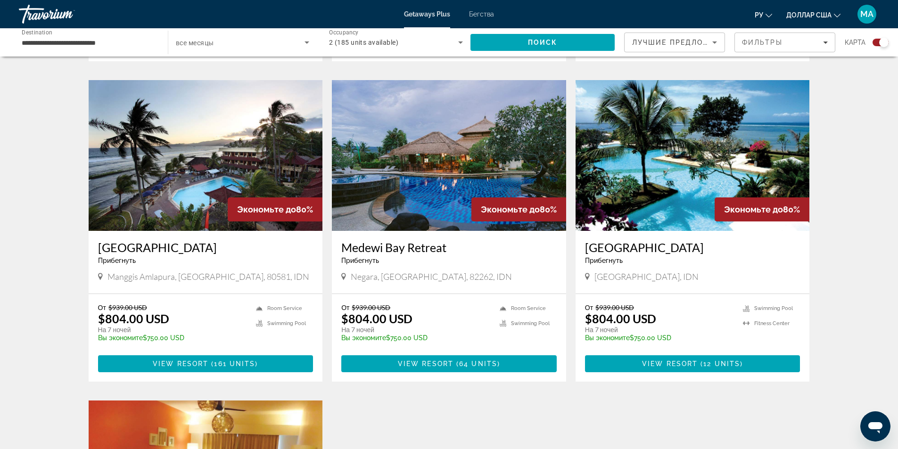
scroll to position [990, 0]
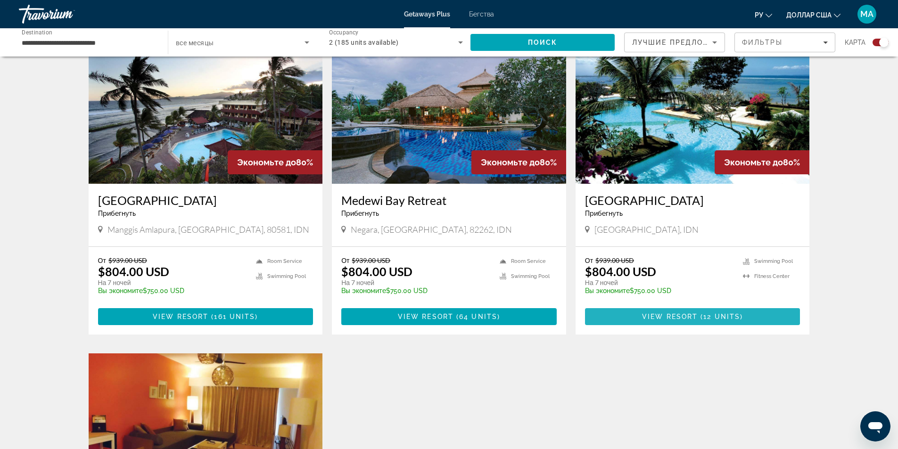
click at [684, 319] on span "View Resort" at bounding box center [670, 317] width 56 height 8
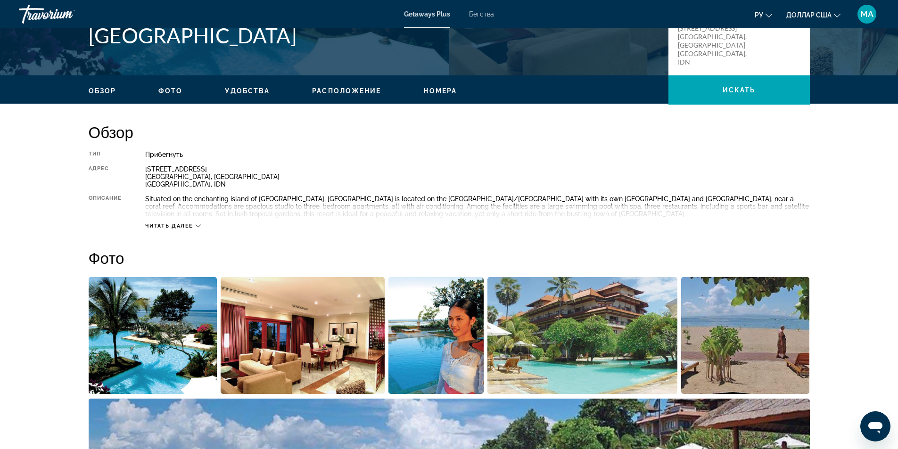
scroll to position [141, 0]
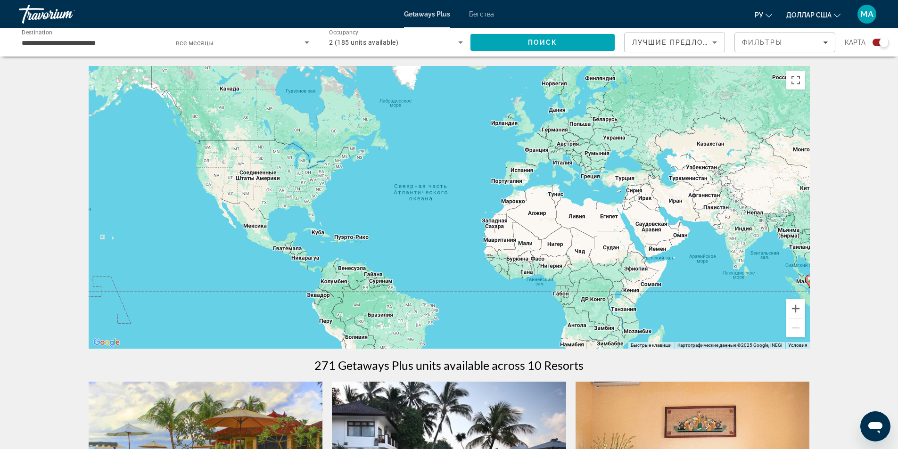
click at [117, 45] on input "**********" at bounding box center [89, 42] width 134 height 11
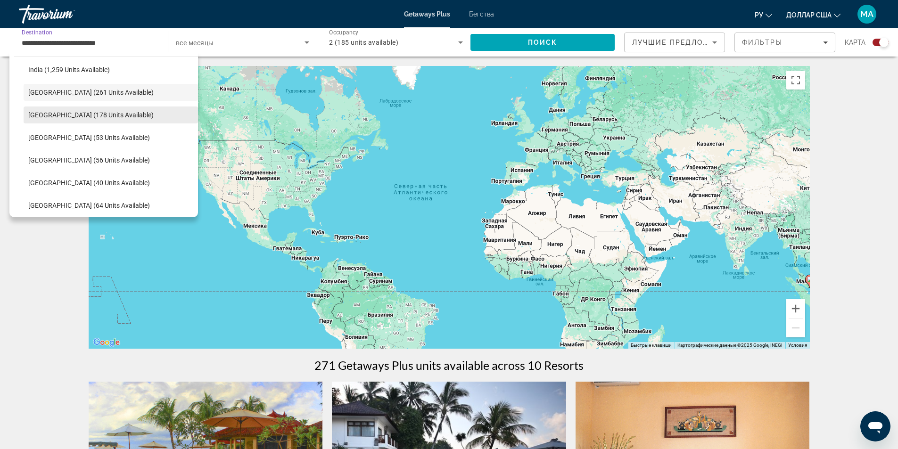
scroll to position [354, 0]
click at [72, 179] on span "Vietnam (90 units available)" at bounding box center [69, 181] width 82 height 8
type input "**********"
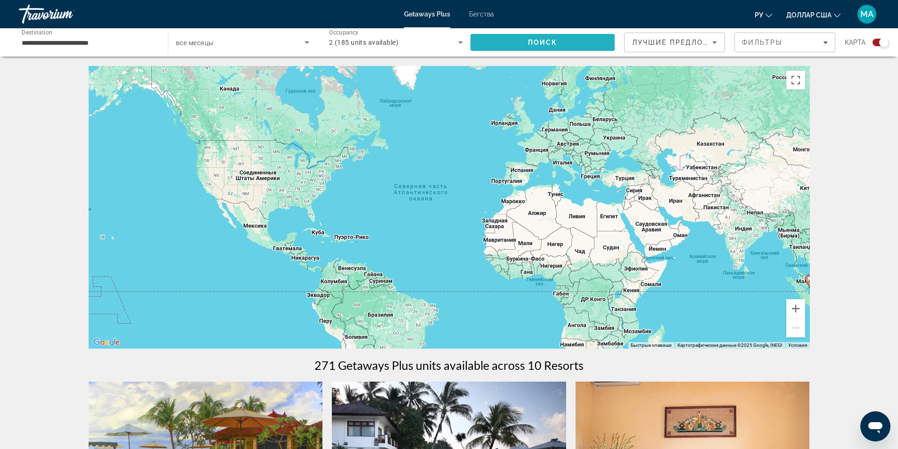
click at [521, 46] on span "Search" at bounding box center [542, 42] width 144 height 23
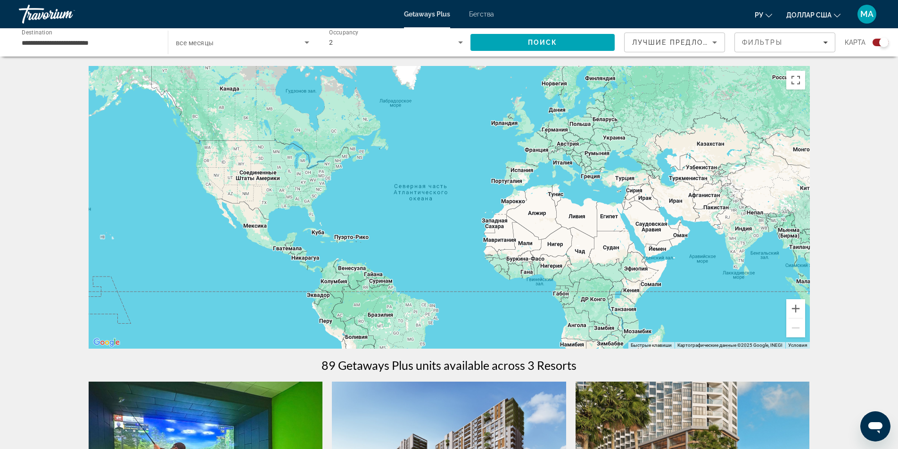
drag, startPoint x: 374, startPoint y: 89, endPoint x: 410, endPoint y: 181, distance: 98.8
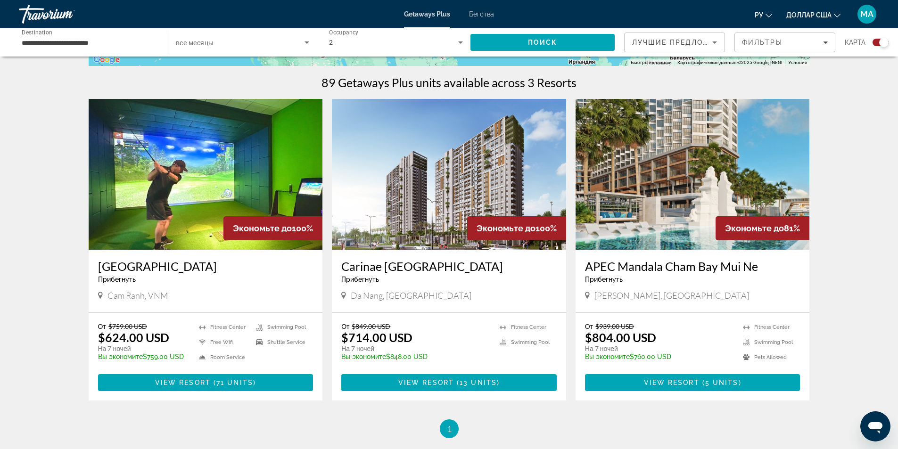
scroll to position [330, 0]
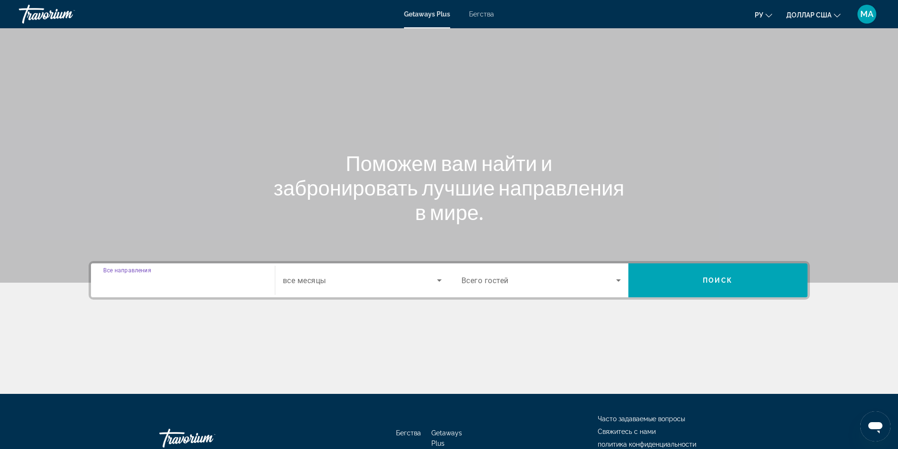
click at [183, 277] on input "Destination Все направления" at bounding box center [182, 280] width 159 height 11
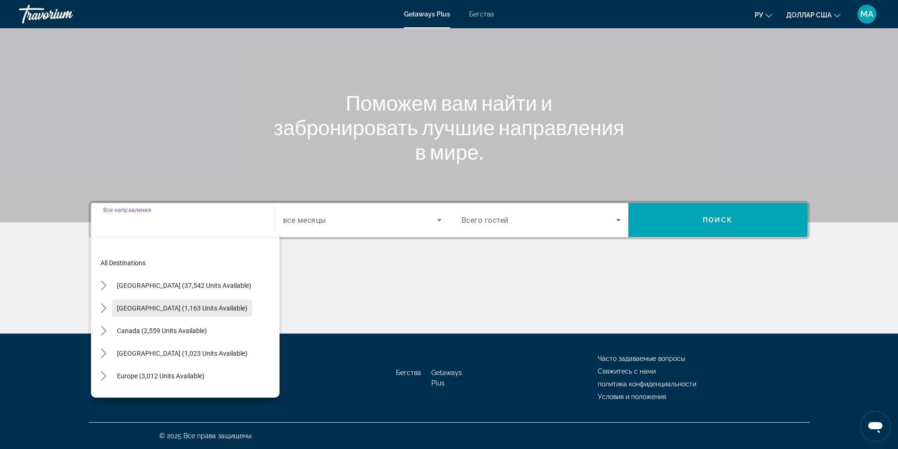
scroll to position [47, 0]
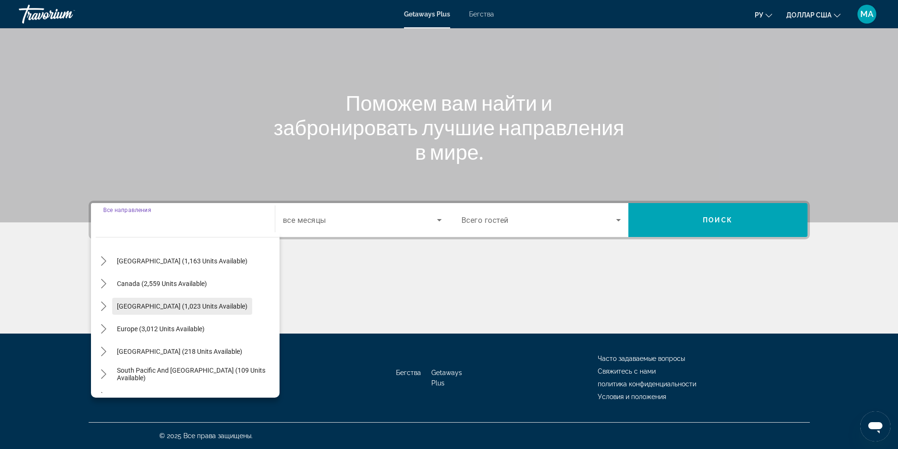
click at [174, 306] on span "[GEOGRAPHIC_DATA] (1,023 units available)" at bounding box center [182, 307] width 131 height 8
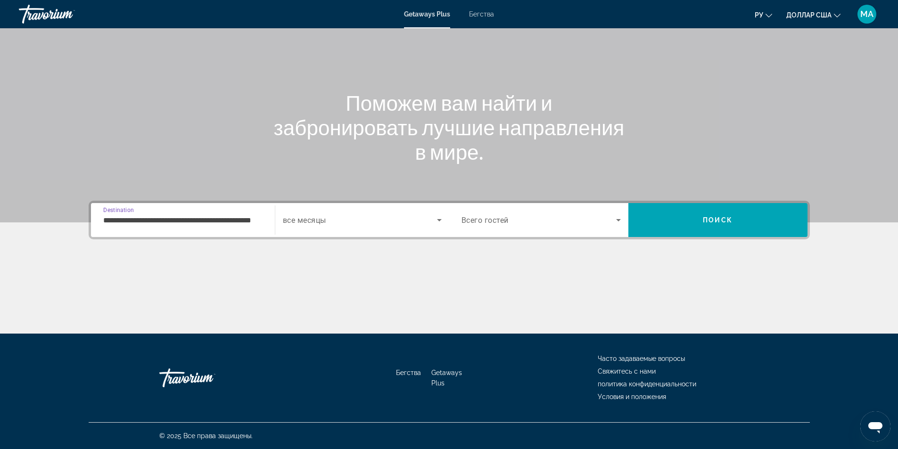
click at [218, 227] on div "**********" at bounding box center [182, 220] width 159 height 27
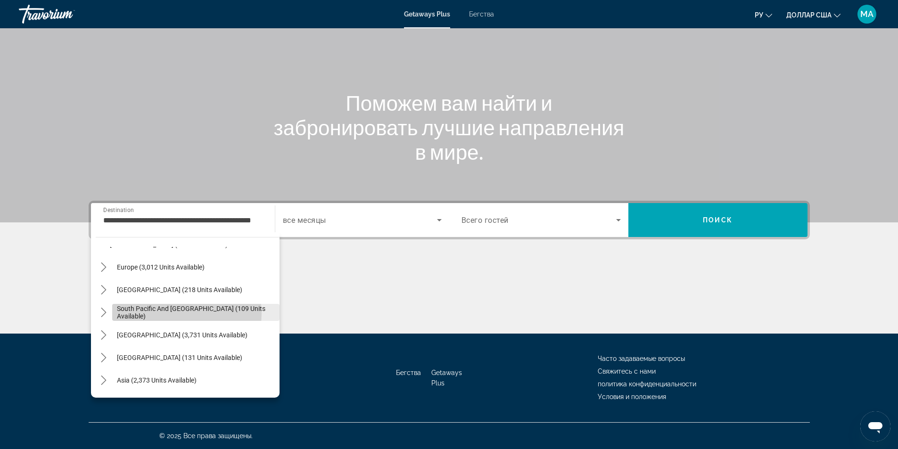
scroll to position [0, 9]
click at [177, 314] on span "South Pacific and [GEOGRAPHIC_DATA] (109 units available)" at bounding box center [196, 312] width 158 height 15
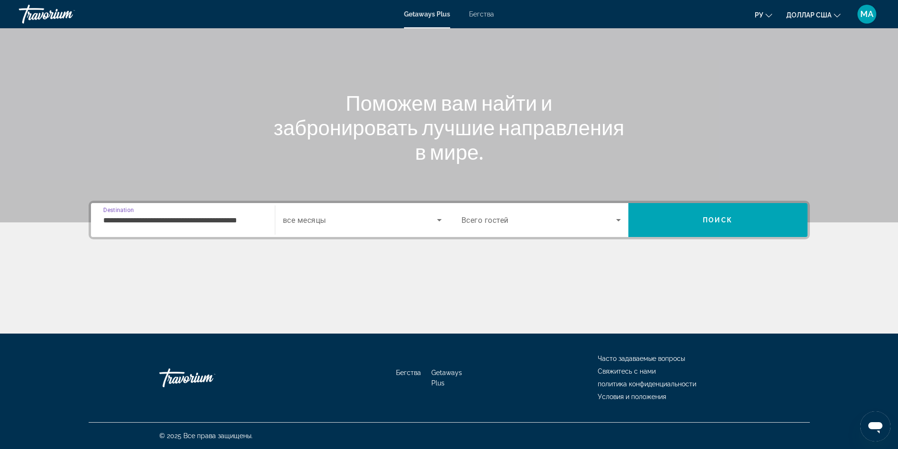
scroll to position [0, 0]
click at [236, 226] on div "**********" at bounding box center [182, 220] width 159 height 27
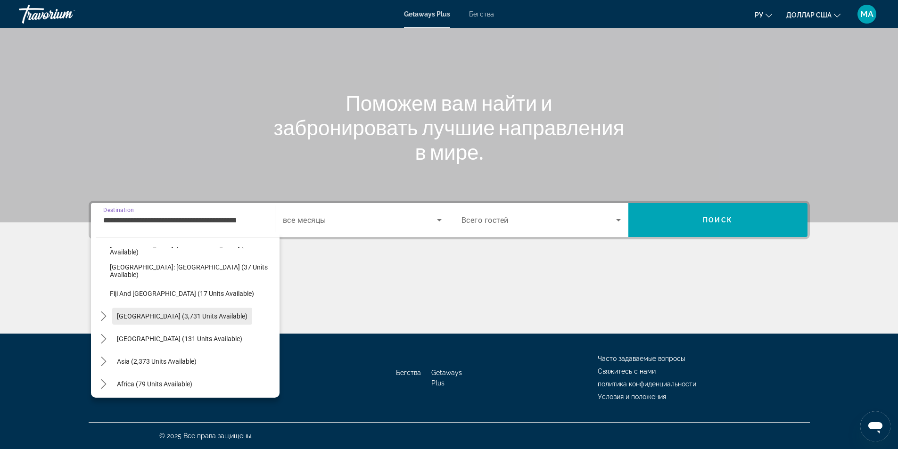
click at [181, 313] on span "[GEOGRAPHIC_DATA] (3,731 units available)" at bounding box center [182, 317] width 131 height 8
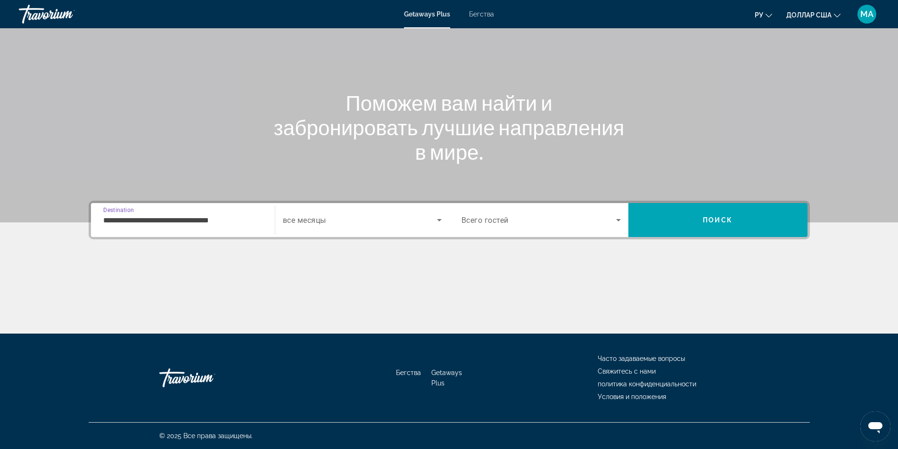
click at [225, 226] on div "**********" at bounding box center [182, 220] width 159 height 27
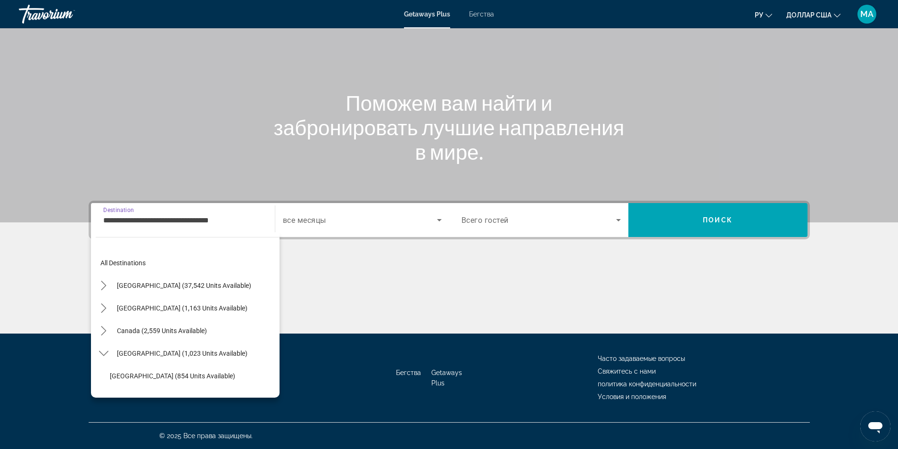
scroll to position [305, 0]
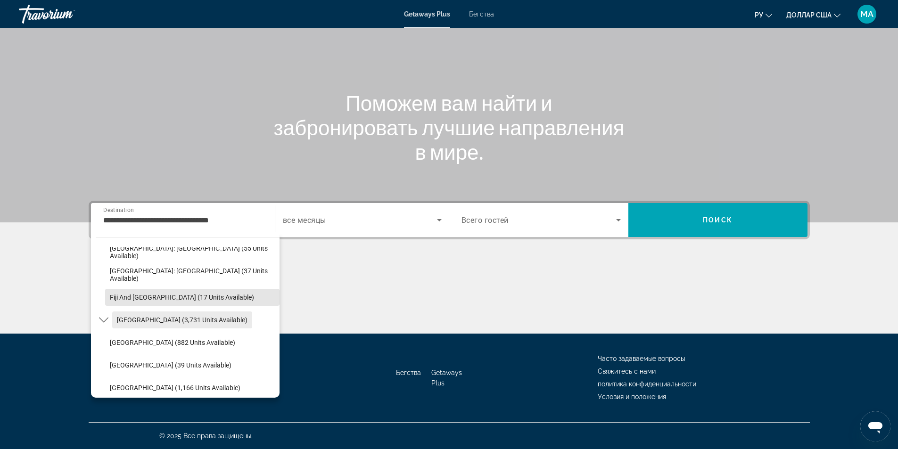
drag, startPoint x: 198, startPoint y: 308, endPoint x: 201, endPoint y: 326, distance: 17.7
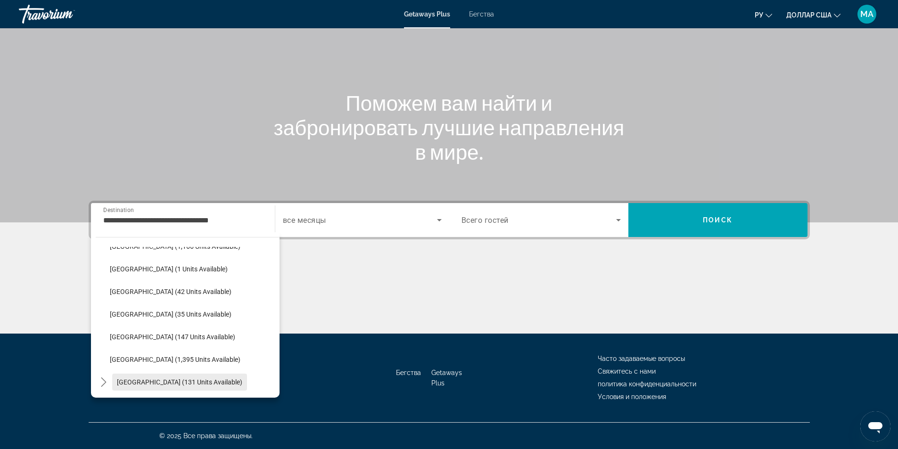
scroll to position [494, 0]
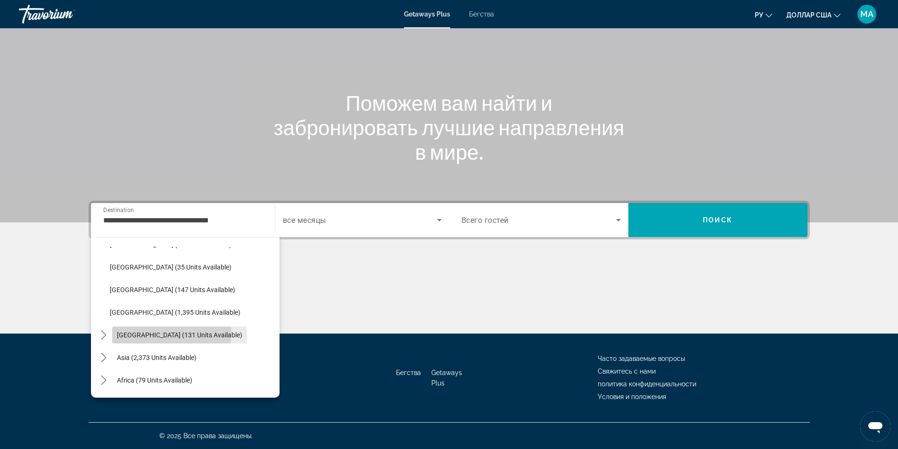
click at [161, 332] on span "[GEOGRAPHIC_DATA] (131 units available)" at bounding box center [179, 335] width 125 height 8
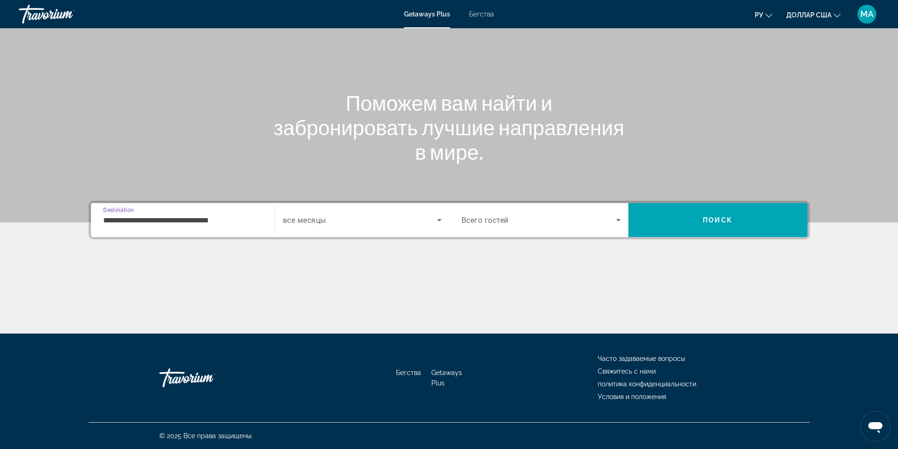
click at [214, 221] on input "**********" at bounding box center [182, 220] width 159 height 11
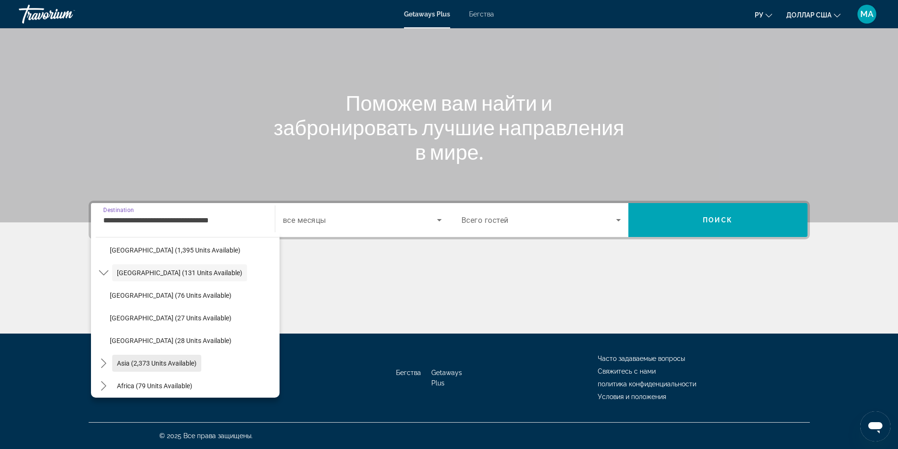
scroll to position [583, 0]
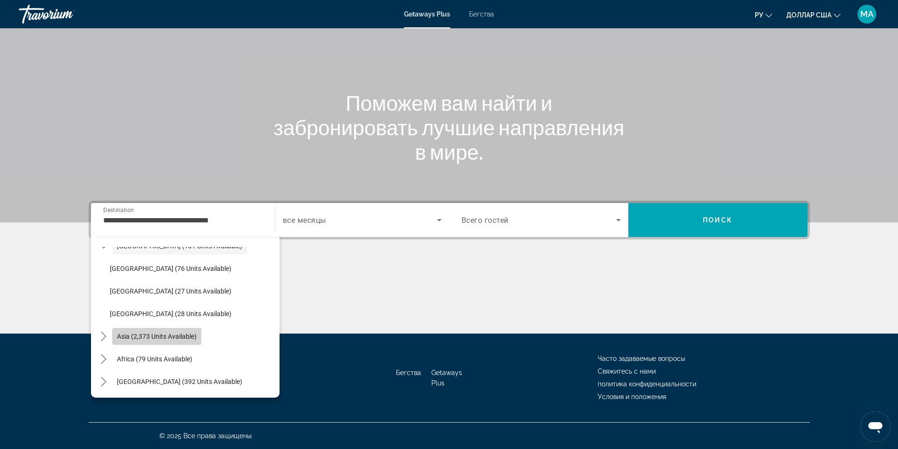
click at [169, 336] on span "Asia (2,373 units available)" at bounding box center [157, 337] width 80 height 8
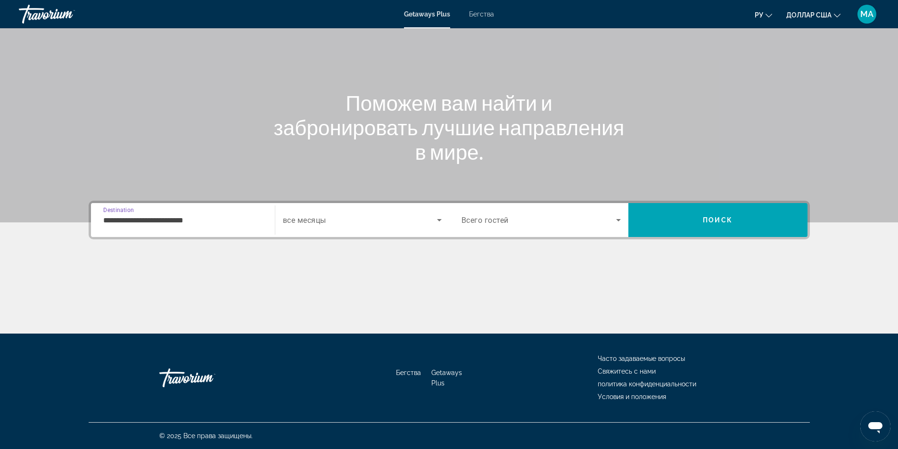
click at [219, 216] on input "**********" at bounding box center [182, 220] width 159 height 11
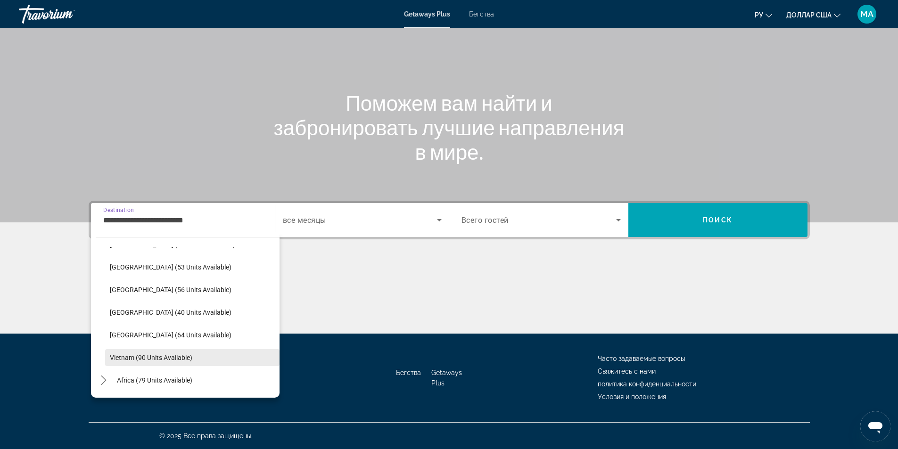
scroll to position [809, 0]
click at [189, 356] on span "Africa (79 units available)" at bounding box center [154, 359] width 75 height 8
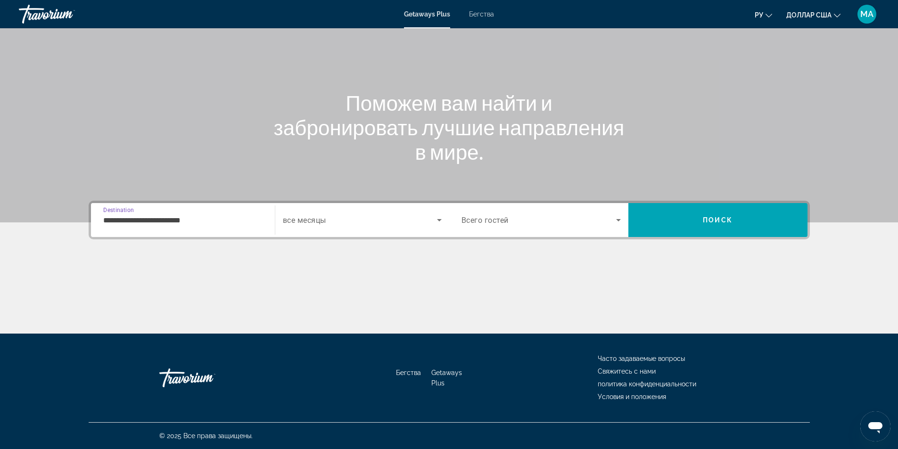
click at [204, 220] on input "**********" at bounding box center [182, 220] width 159 height 11
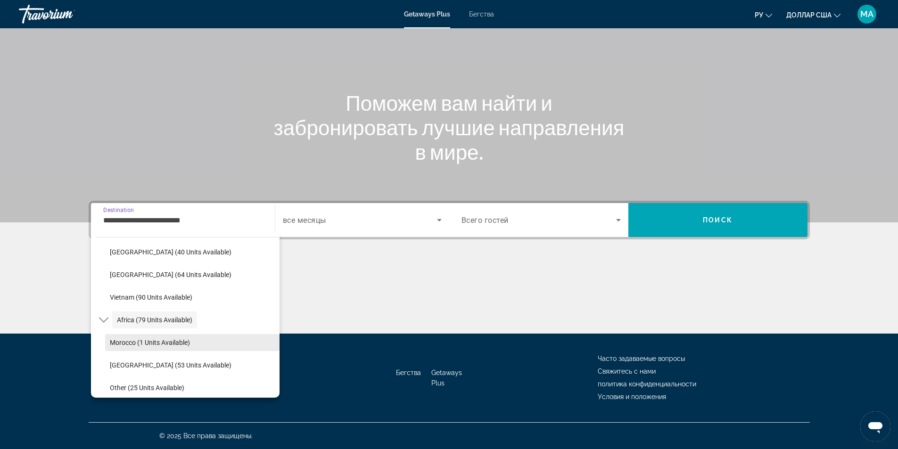
scroll to position [877, 0]
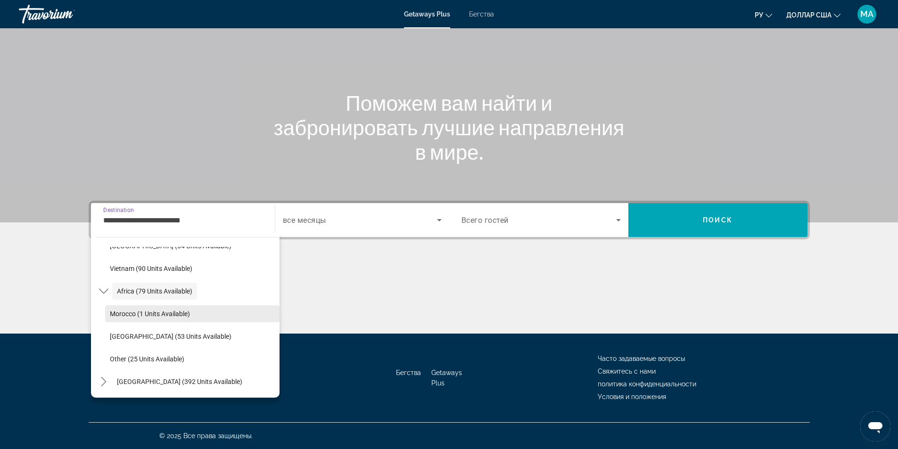
click at [189, 317] on span "Morocco (1 units available)" at bounding box center [150, 314] width 80 height 8
type input "**********"
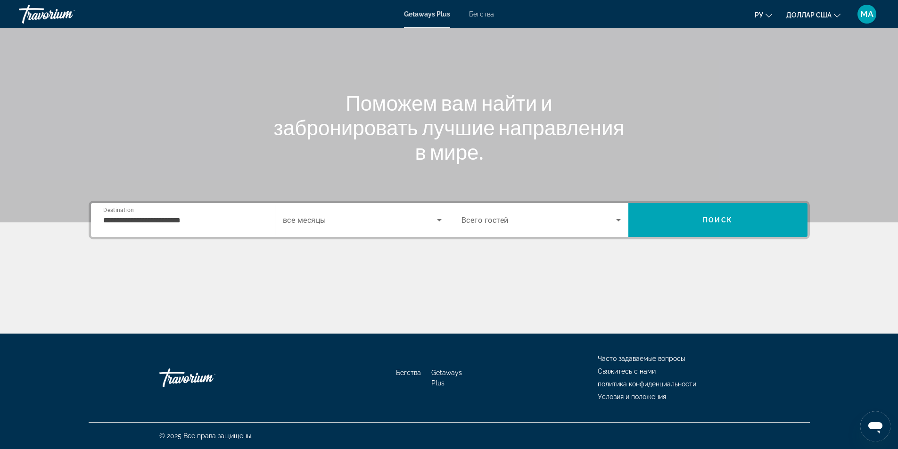
click at [504, 221] on span "Всего гостей" at bounding box center [485, 220] width 47 height 9
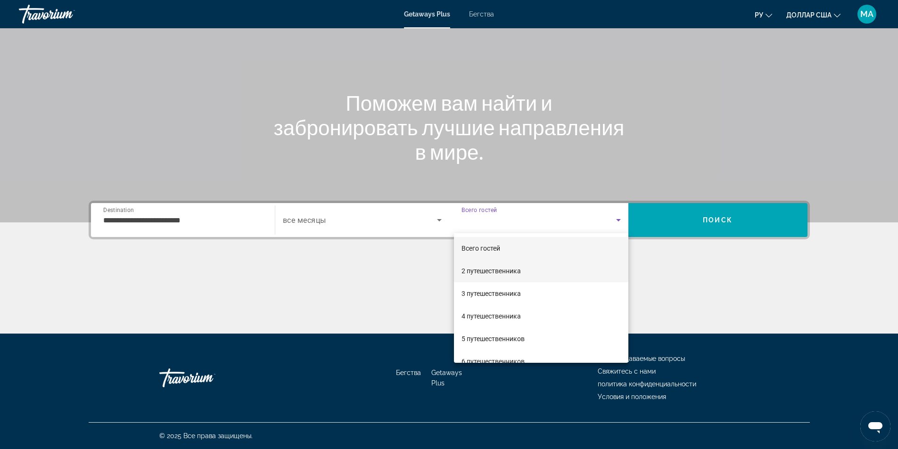
click at [488, 269] on font "2 путешественника" at bounding box center [491, 271] width 59 height 8
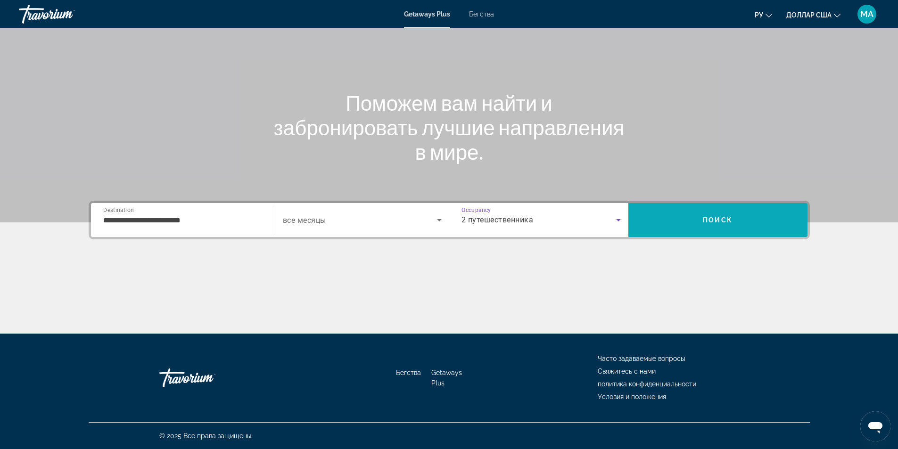
click at [694, 217] on span "Search" at bounding box center [717, 220] width 179 height 23
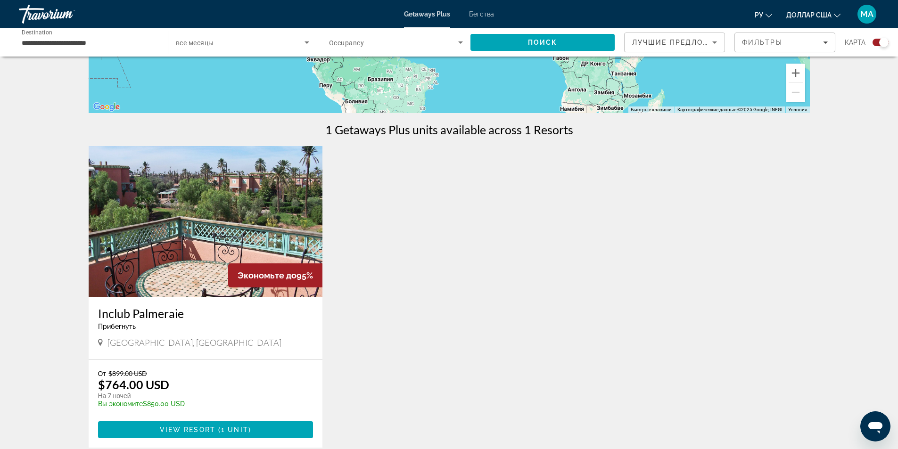
scroll to position [283, 0]
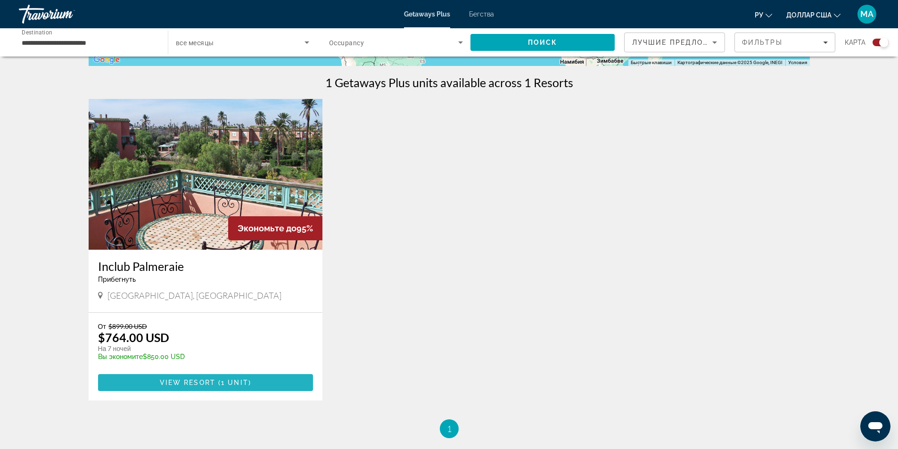
click at [229, 379] on span "1 unit" at bounding box center [234, 383] width 27 height 8
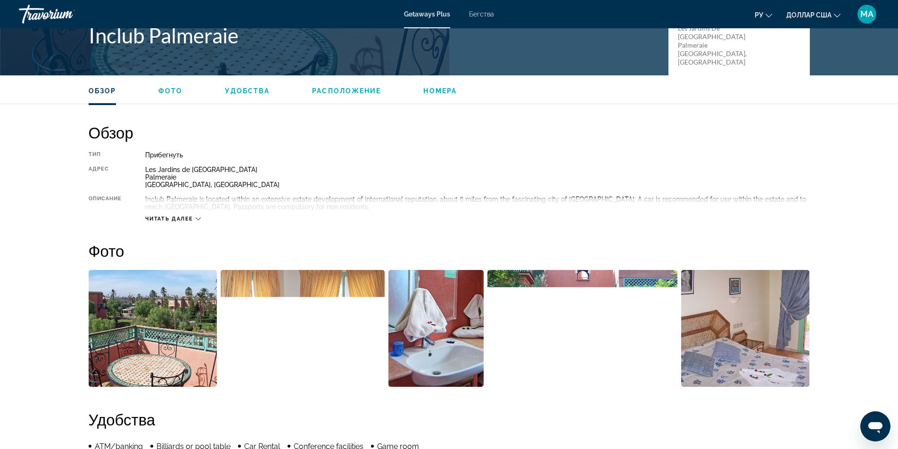
scroll to position [283, 0]
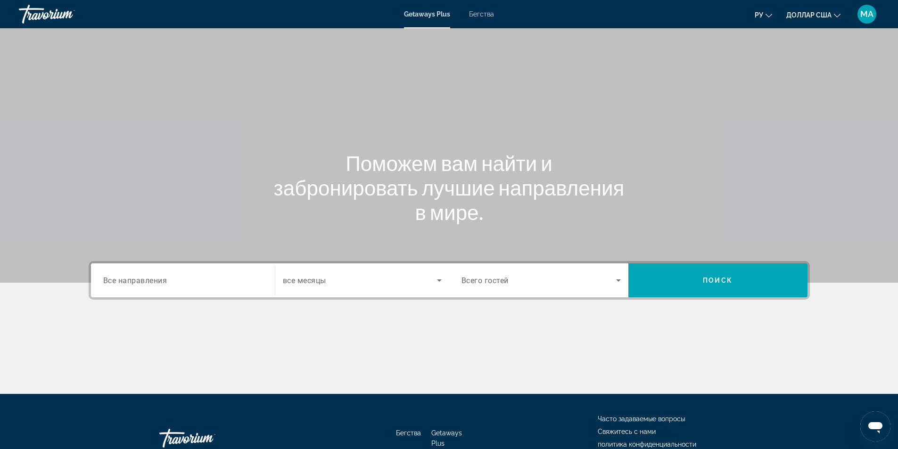
click at [197, 283] on input "Destination Все направления" at bounding box center [182, 280] width 159 height 11
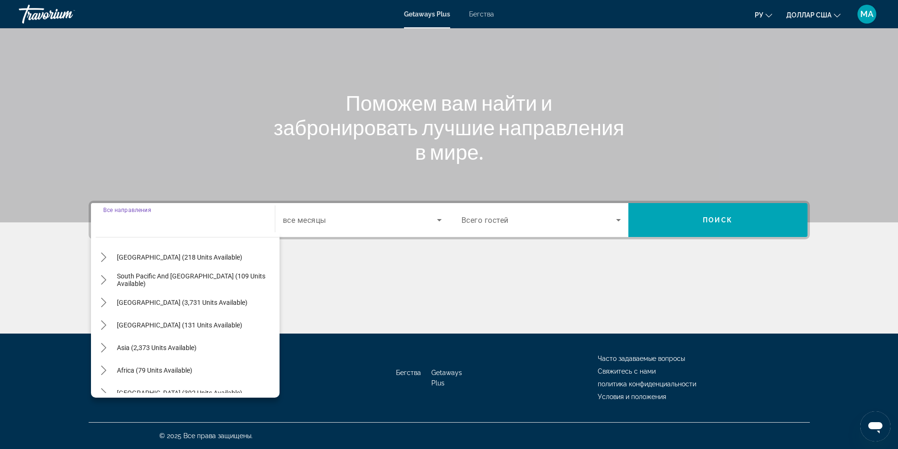
scroll to position [153, 0]
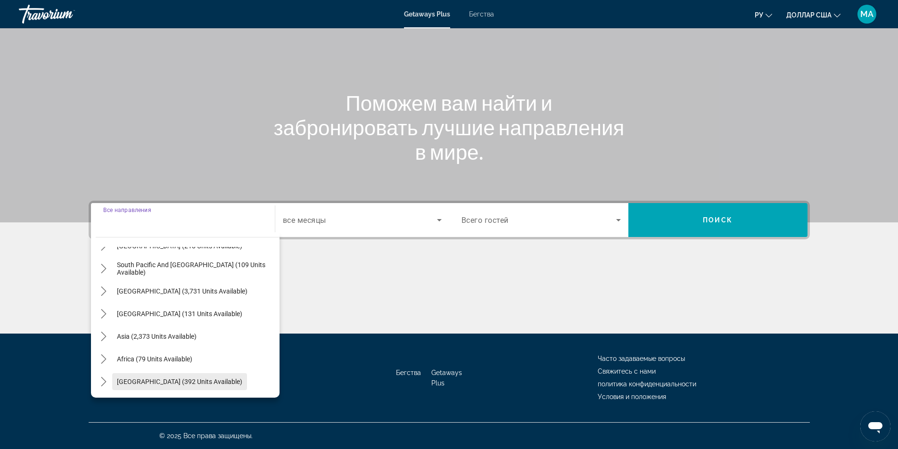
click at [165, 379] on span "[GEOGRAPHIC_DATA] (392 units available)" at bounding box center [179, 382] width 125 height 8
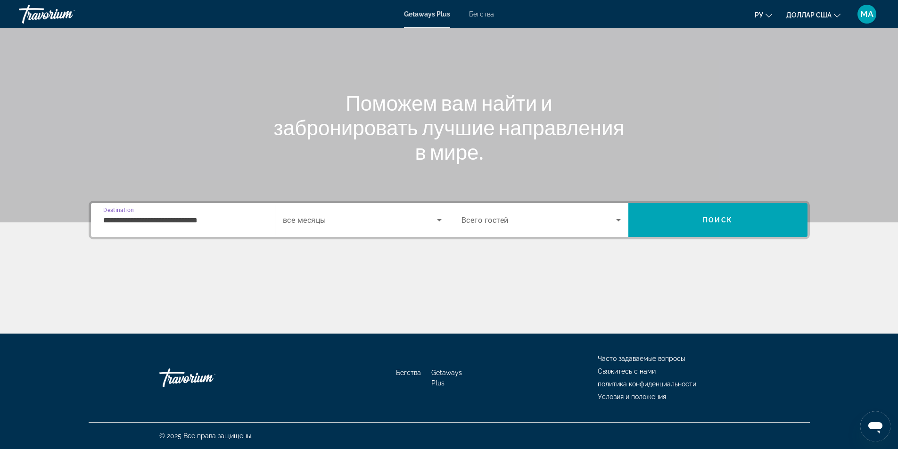
click at [225, 223] on input "**********" at bounding box center [182, 220] width 159 height 11
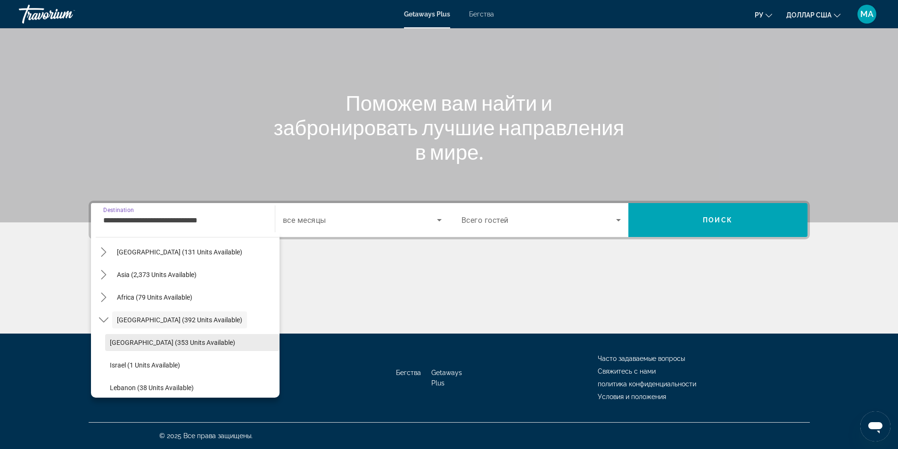
scroll to position [221, 0]
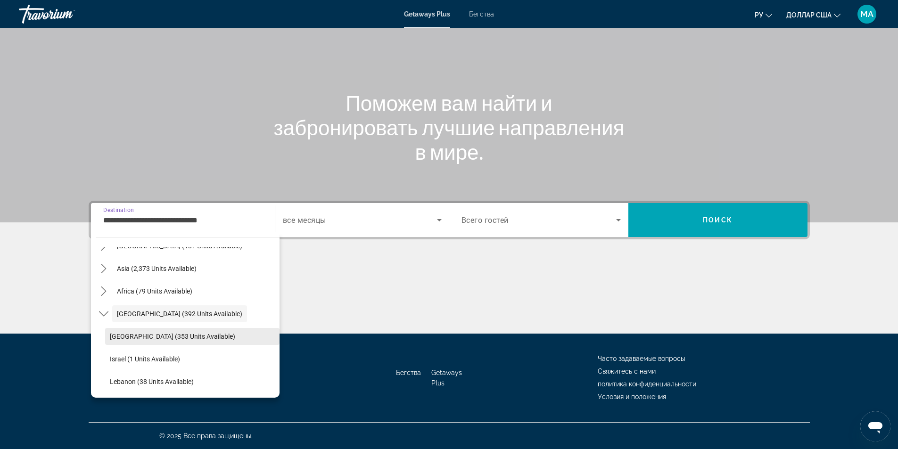
click at [184, 333] on span "[GEOGRAPHIC_DATA] (353 units available)" at bounding box center [172, 337] width 125 height 8
type input "**********"
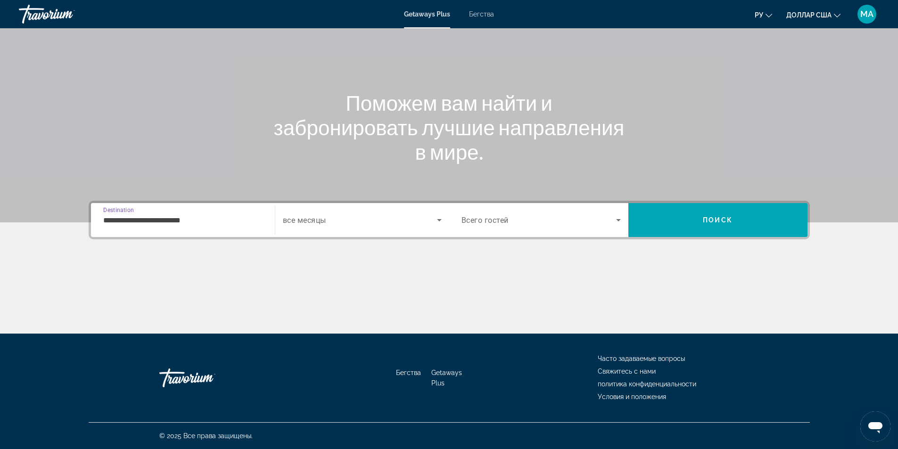
click at [376, 223] on span "Search widget" at bounding box center [360, 219] width 154 height 11
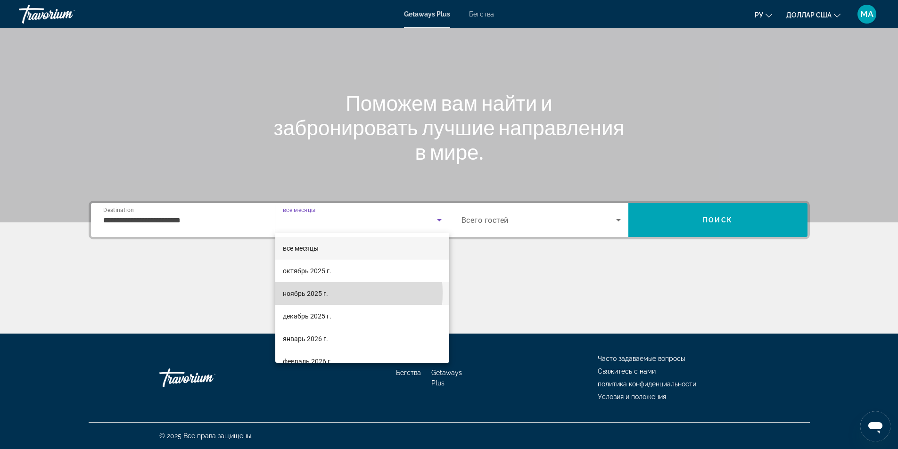
click at [320, 293] on font "ноябрь 2025 г." at bounding box center [305, 294] width 45 height 8
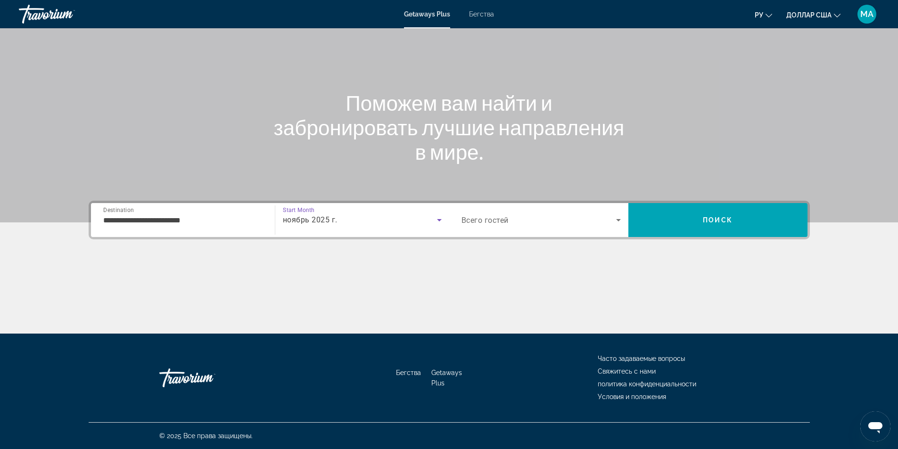
click at [517, 223] on span "Search widget" at bounding box center [539, 219] width 155 height 11
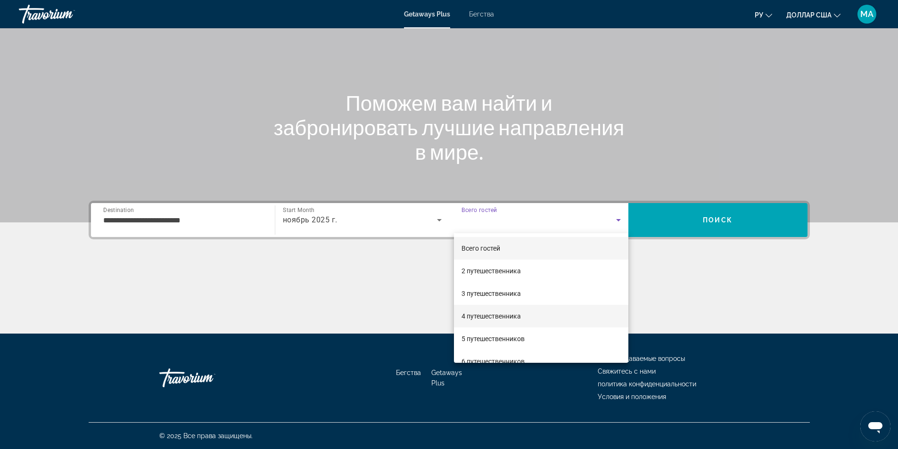
click at [503, 309] on mat-option "4 путешественника" at bounding box center [541, 316] width 174 height 23
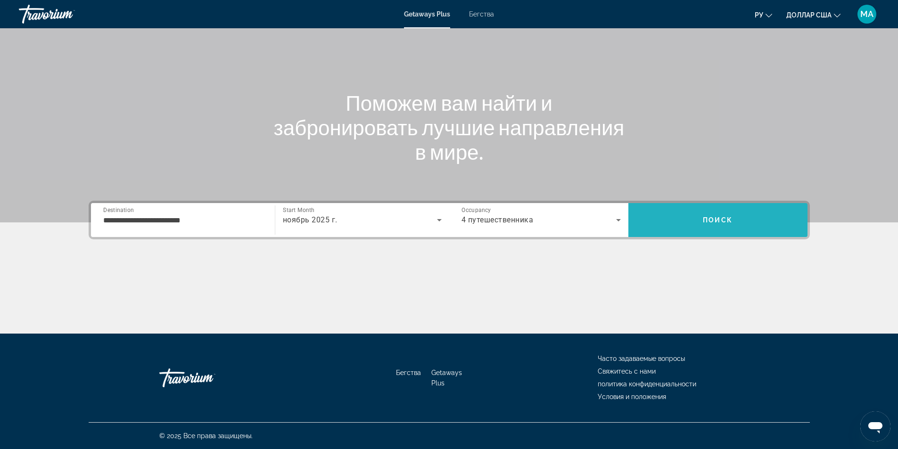
click at [693, 223] on span "Search" at bounding box center [717, 220] width 179 height 23
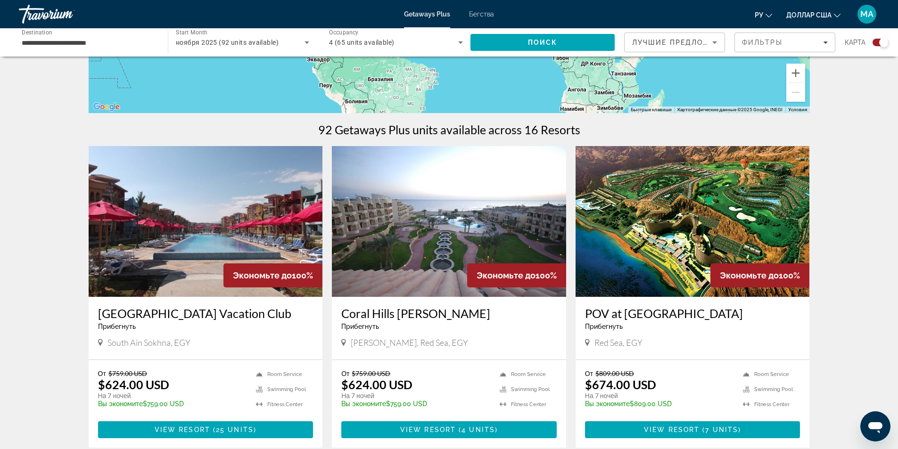
scroll to position [283, 0]
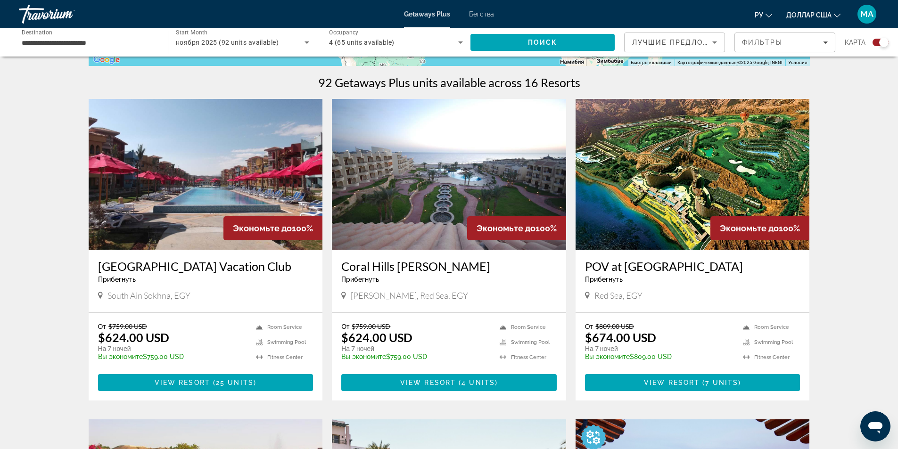
click at [454, 173] on img "Основное содержание" at bounding box center [449, 174] width 234 height 151
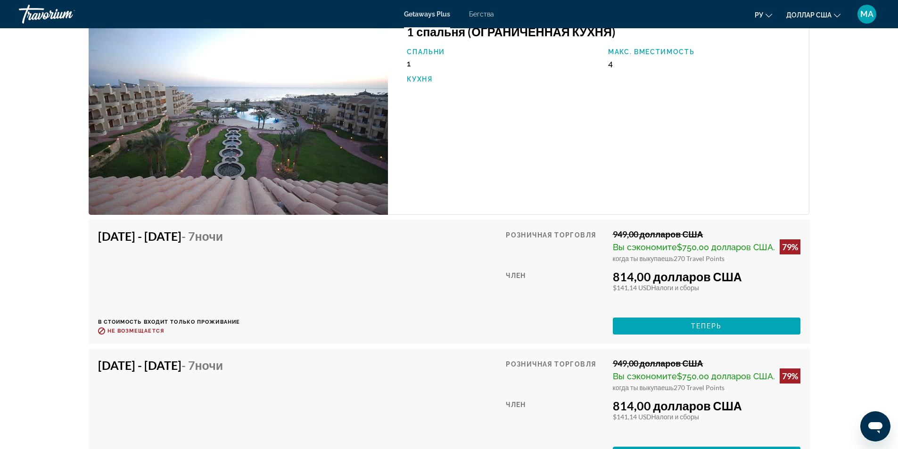
scroll to position [1508, 0]
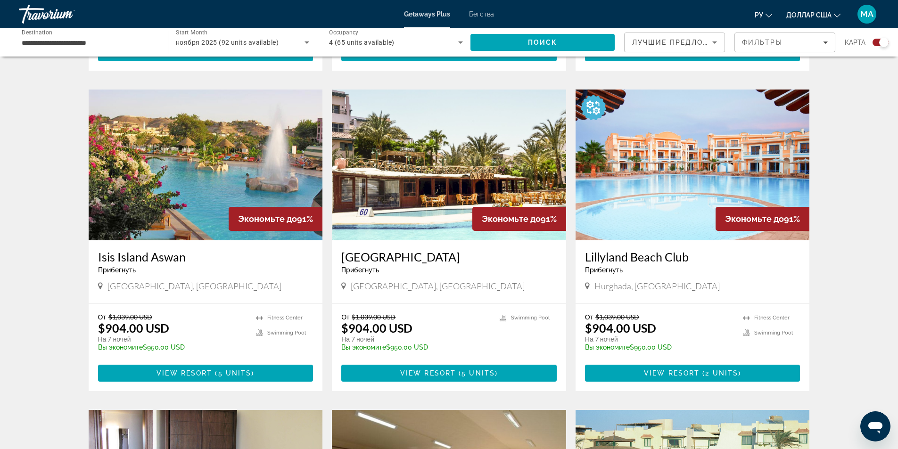
scroll to position [660, 0]
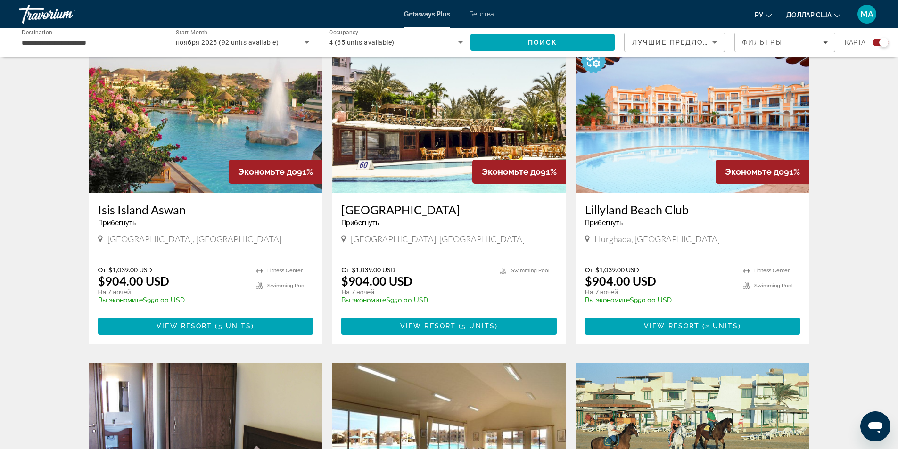
click at [658, 148] on img "Основное содержание" at bounding box center [693, 117] width 234 height 151
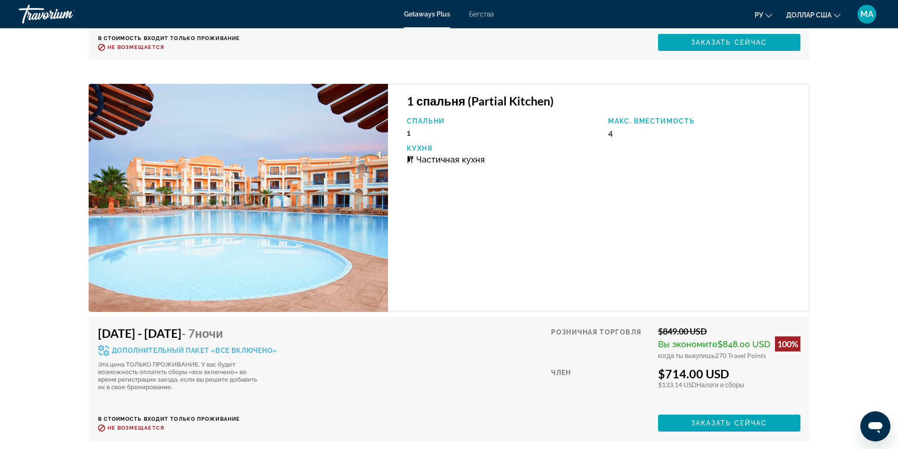
scroll to position [2158, 0]
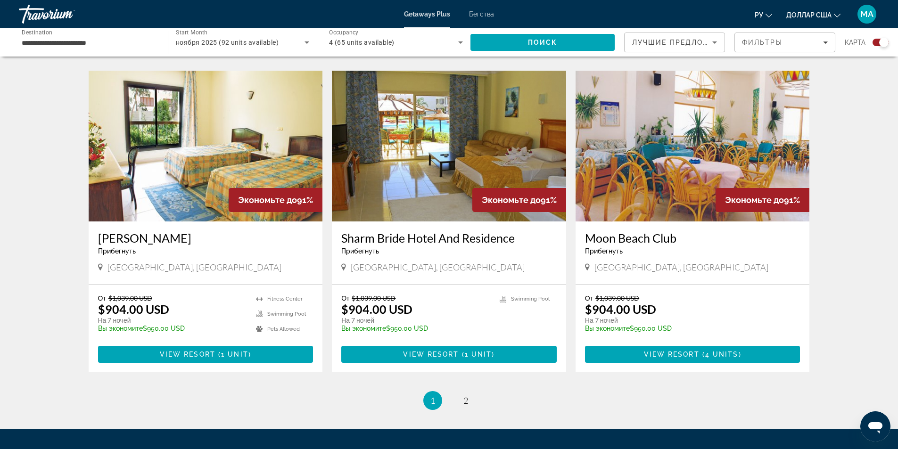
scroll to position [1320, 0]
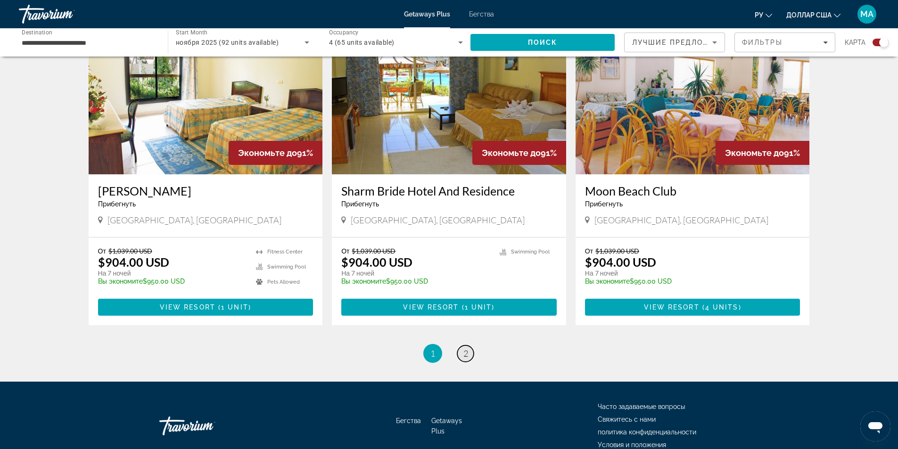
click at [467, 355] on span "2" at bounding box center [465, 353] width 5 height 10
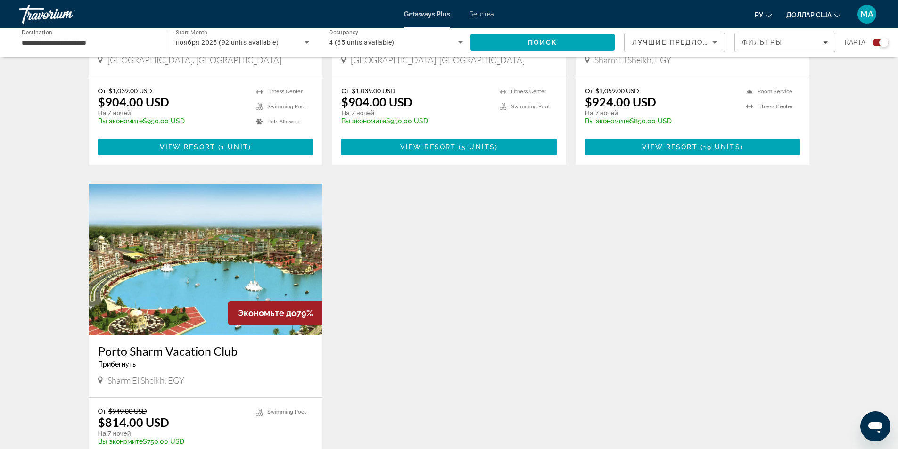
scroll to position [330, 0]
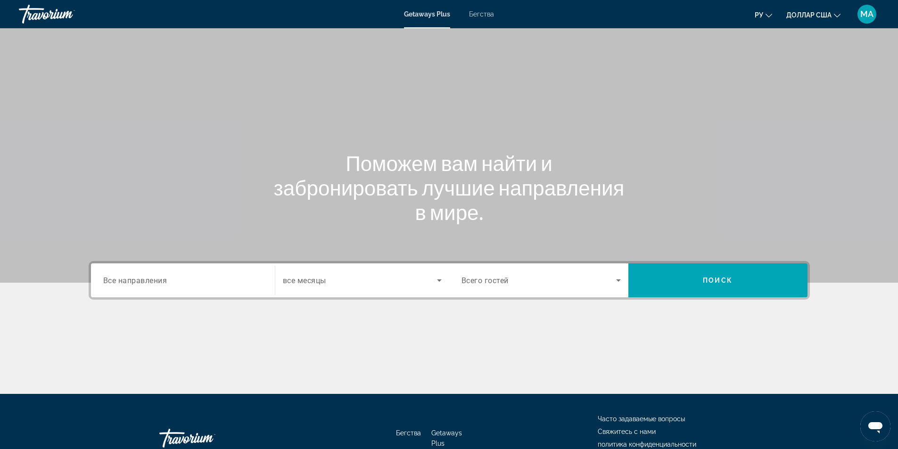
click at [185, 272] on div "Search widget" at bounding box center [182, 280] width 159 height 27
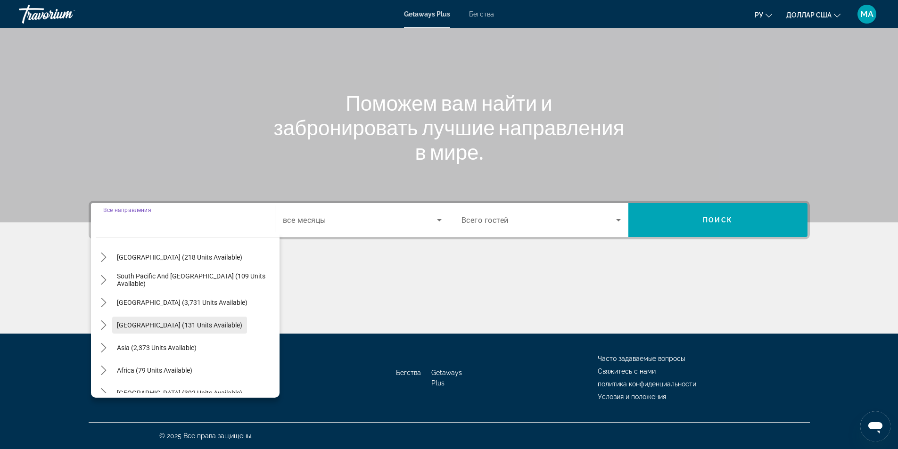
scroll to position [153, 0]
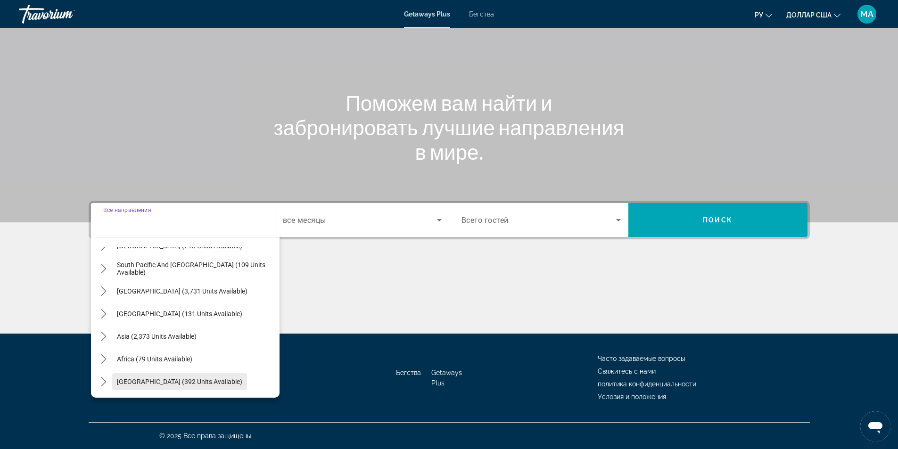
click at [194, 381] on span "[GEOGRAPHIC_DATA] (392 units available)" at bounding box center [179, 382] width 125 height 8
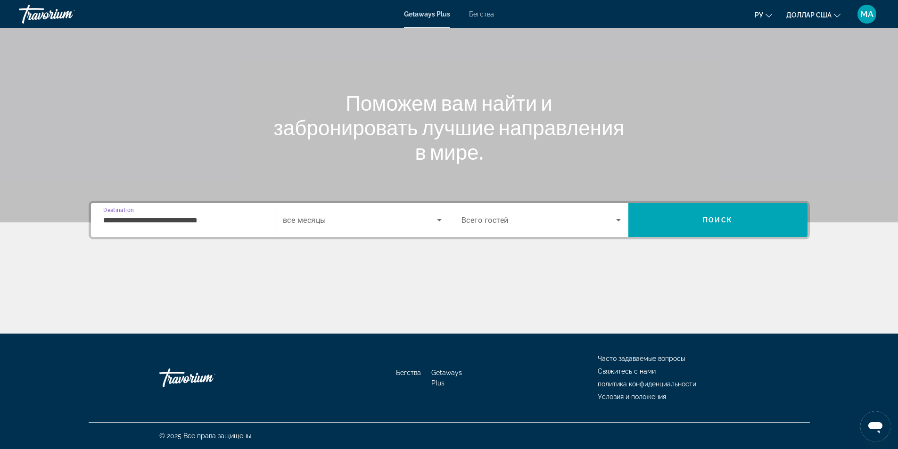
click at [226, 218] on input "**********" at bounding box center [182, 220] width 159 height 11
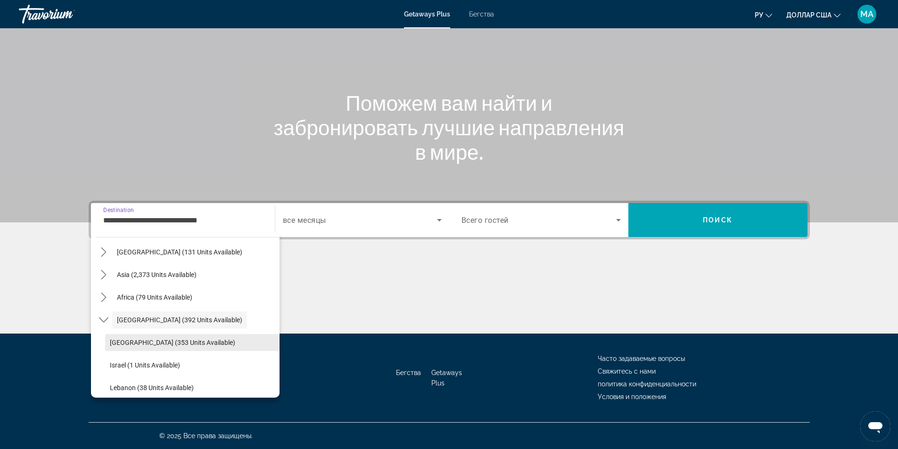
scroll to position [221, 0]
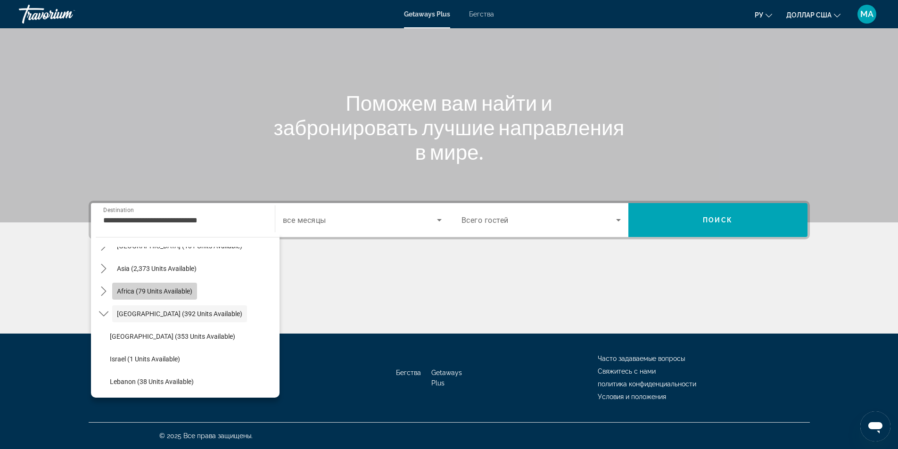
click at [194, 291] on span "Select destination: Africa (79 units available)" at bounding box center [154, 291] width 85 height 23
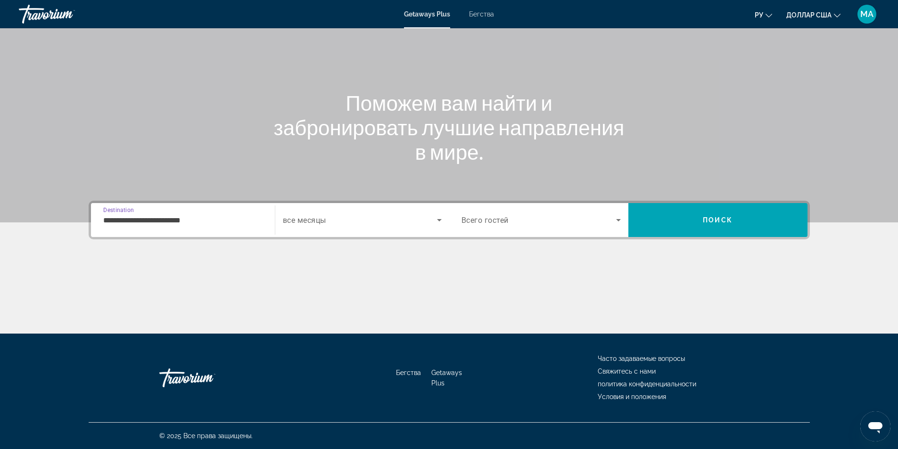
click at [207, 226] on div "**********" at bounding box center [182, 220] width 159 height 27
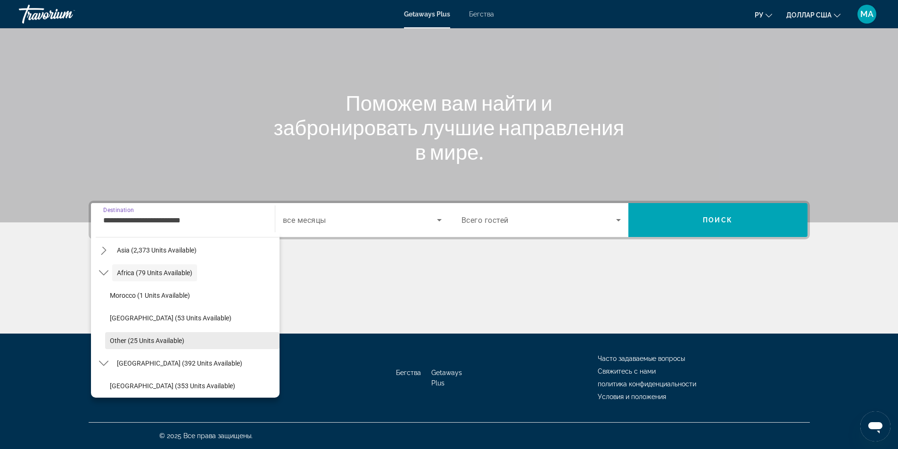
scroll to position [192, 0]
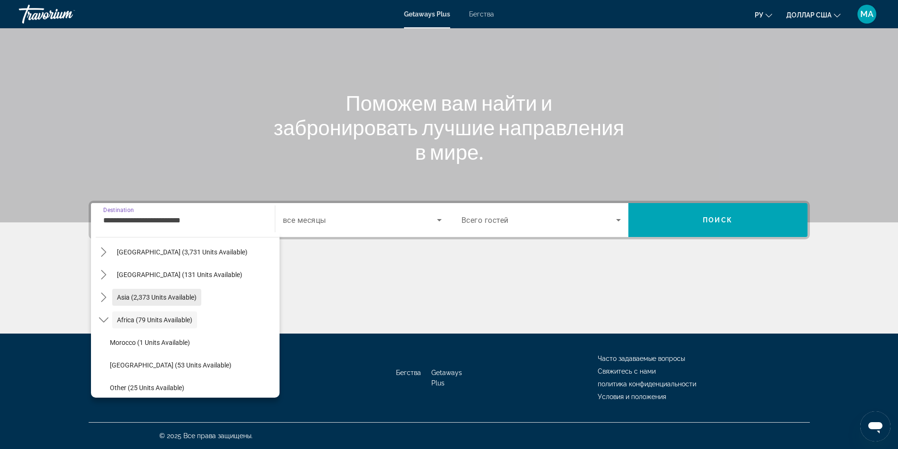
click at [187, 298] on span "Asia (2,373 units available)" at bounding box center [157, 298] width 80 height 8
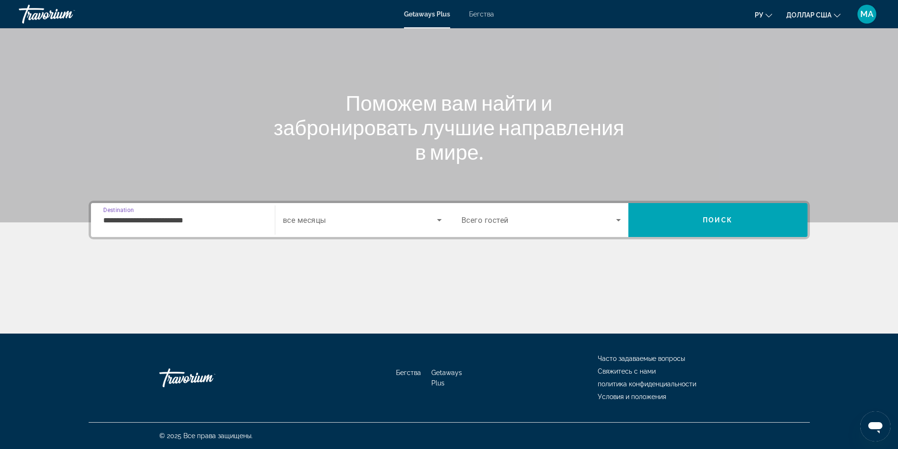
click at [207, 223] on input "**********" at bounding box center [182, 220] width 159 height 11
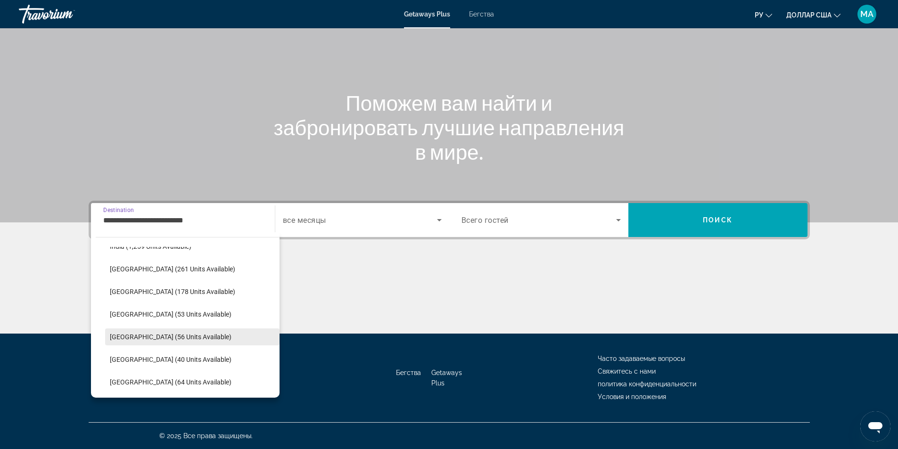
scroll to position [358, 0]
click at [188, 334] on span "[GEOGRAPHIC_DATA] (64 units available)" at bounding box center [171, 335] width 122 height 8
type input "**********"
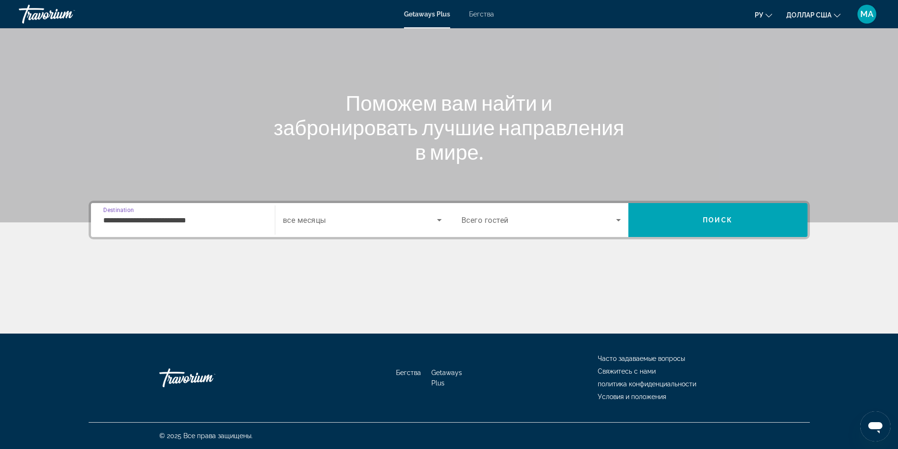
click at [474, 224] on span "Всего гостей" at bounding box center [485, 220] width 47 height 9
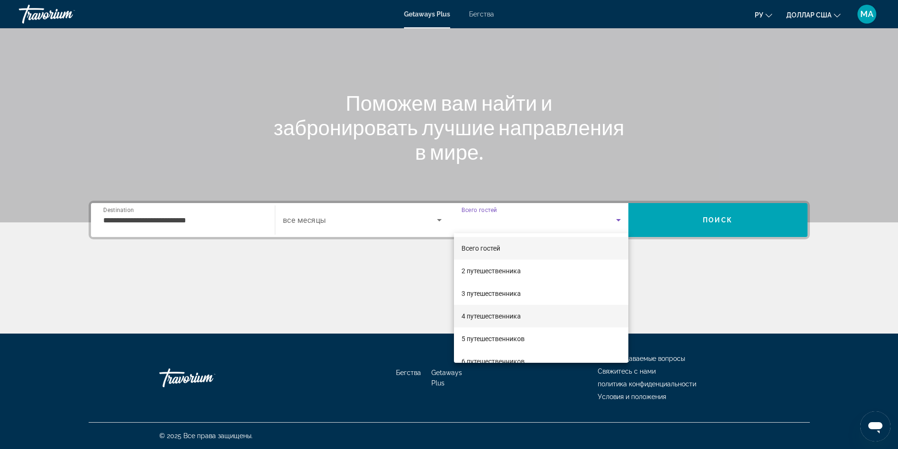
click at [478, 316] on font "4 путешественника" at bounding box center [491, 317] width 59 height 8
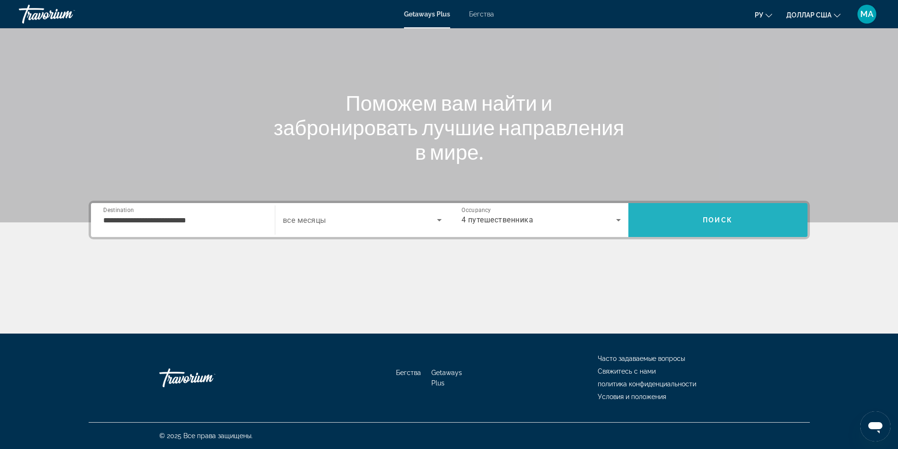
click at [678, 217] on span "Search" at bounding box center [717, 220] width 179 height 23
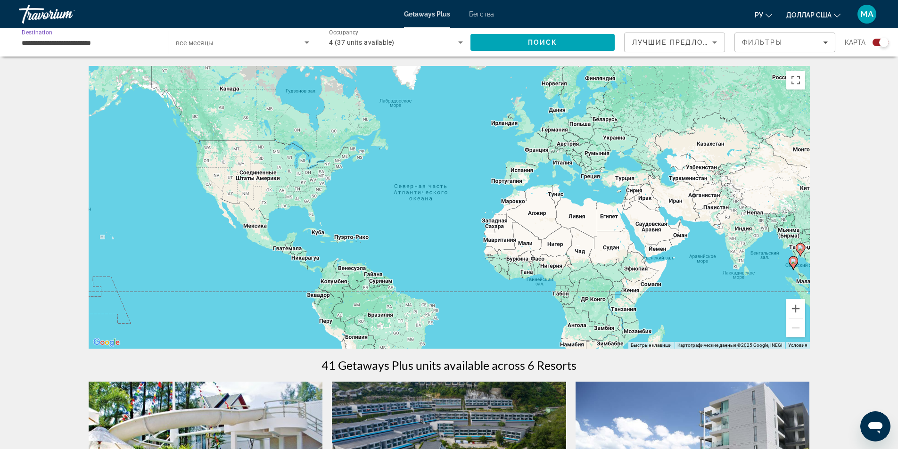
click at [135, 42] on input "**********" at bounding box center [89, 42] width 134 height 11
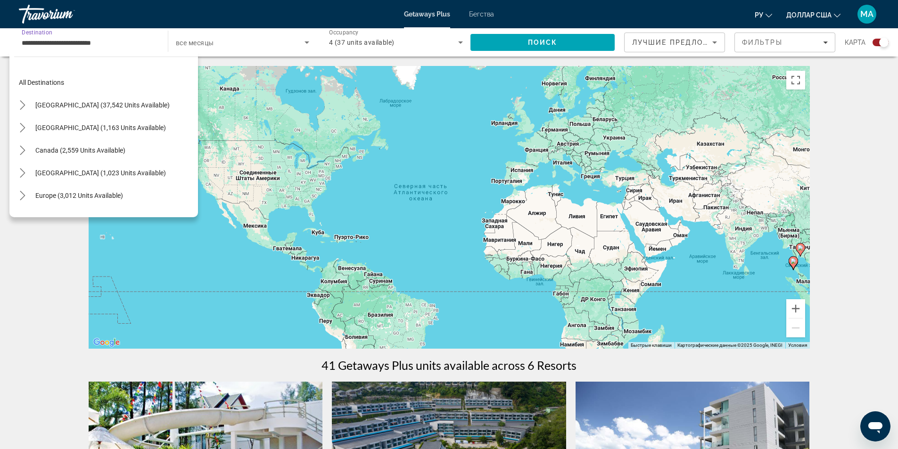
scroll to position [373, 0]
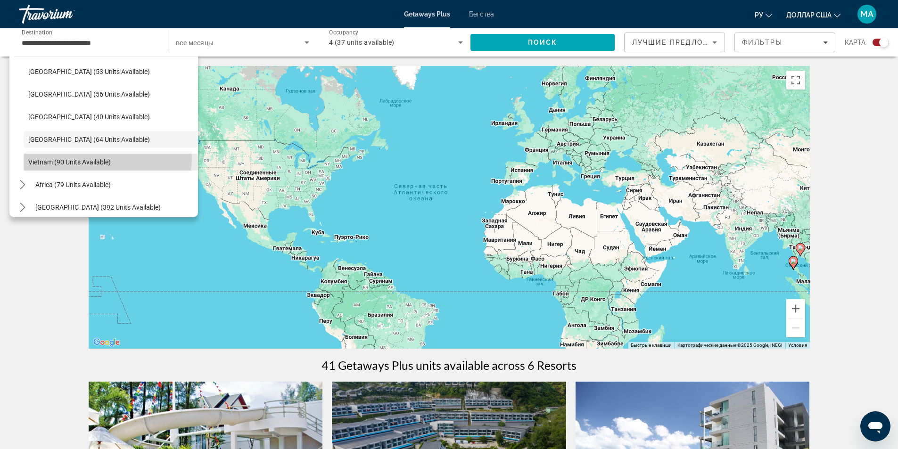
click at [79, 157] on span "Select destination: Vietnam (90 units available)" at bounding box center [111, 162] width 174 height 23
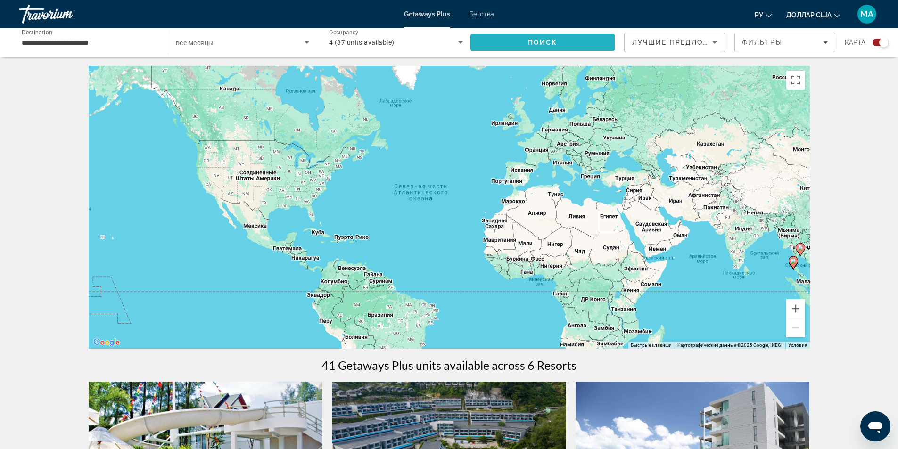
click at [527, 39] on span "Search" at bounding box center [542, 42] width 144 height 23
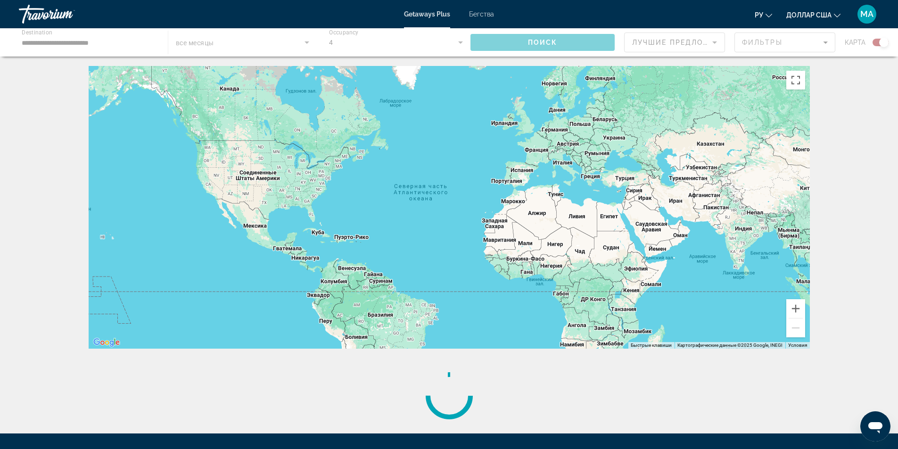
drag, startPoint x: 485, startPoint y: 102, endPoint x: 498, endPoint y: 116, distance: 18.7
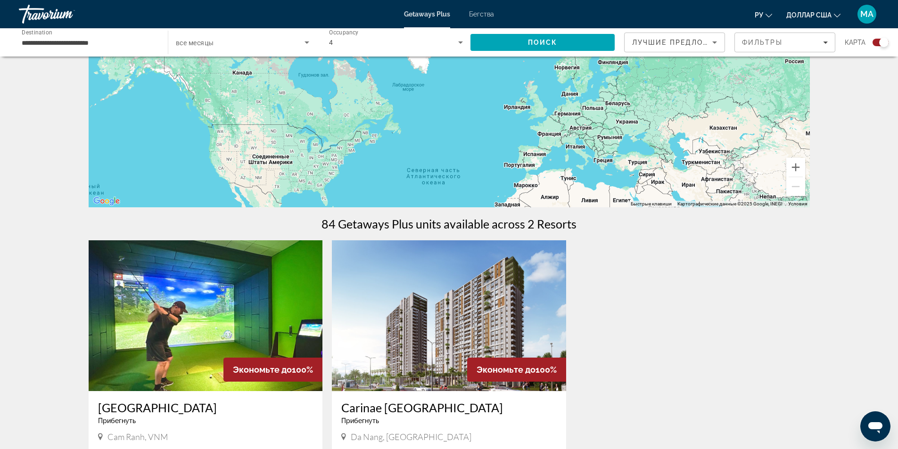
scroll to position [283, 0]
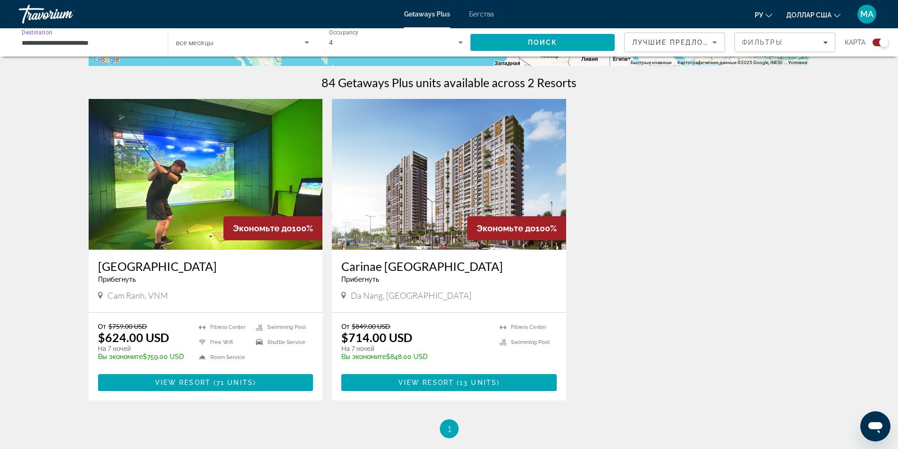
click at [127, 40] on input "**********" at bounding box center [89, 42] width 134 height 11
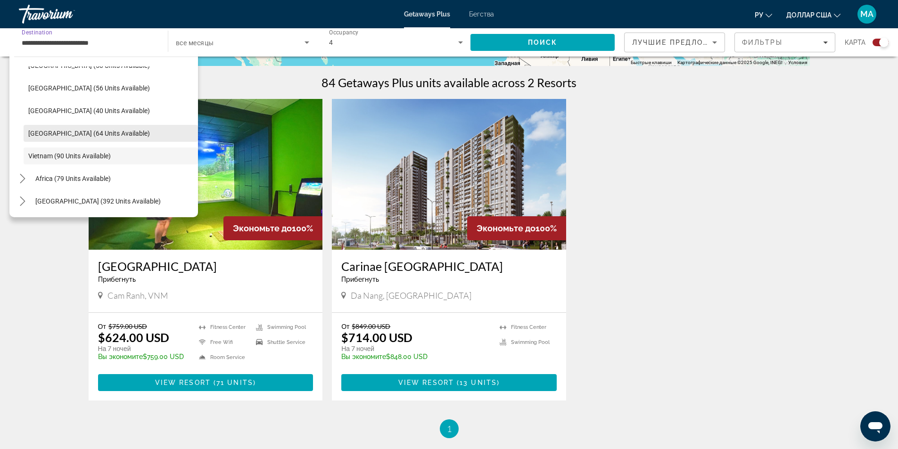
scroll to position [332, 0]
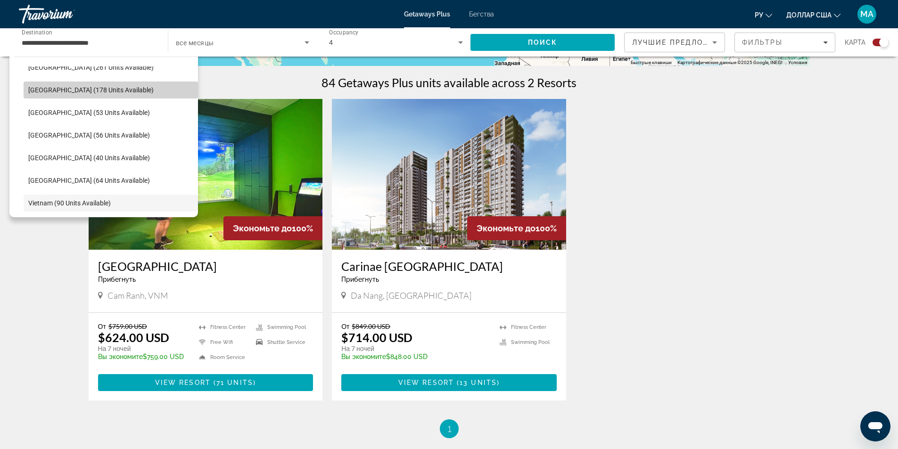
click at [115, 90] on span "[GEOGRAPHIC_DATA] (178 units available)" at bounding box center [90, 90] width 125 height 8
type input "**********"
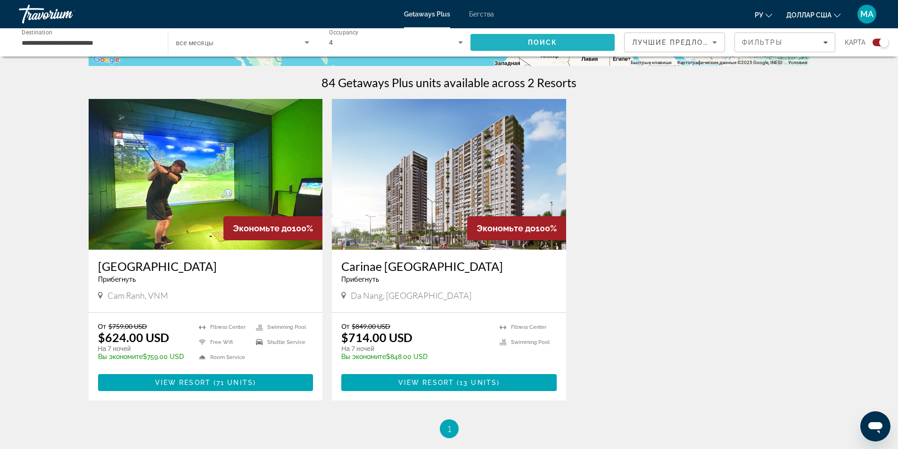
click at [542, 41] on span "Поиск" at bounding box center [543, 43] width 30 height 8
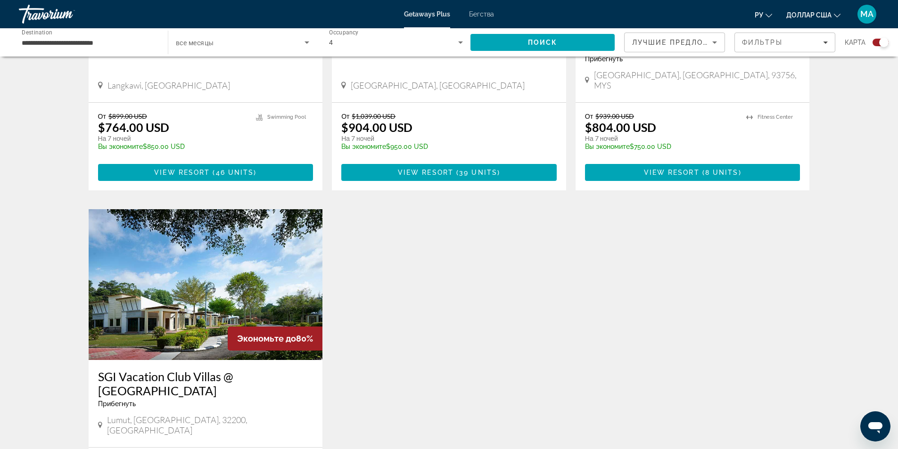
scroll to position [896, 0]
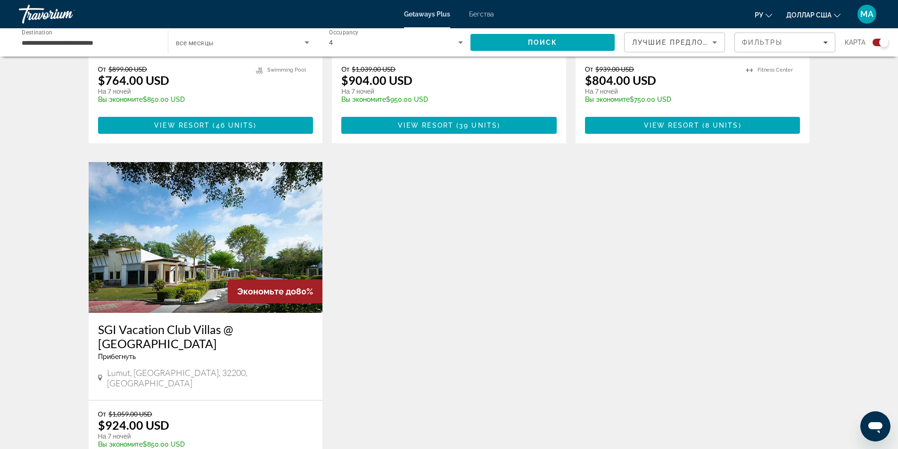
click at [213, 195] on img "Основное содержание" at bounding box center [206, 237] width 234 height 151
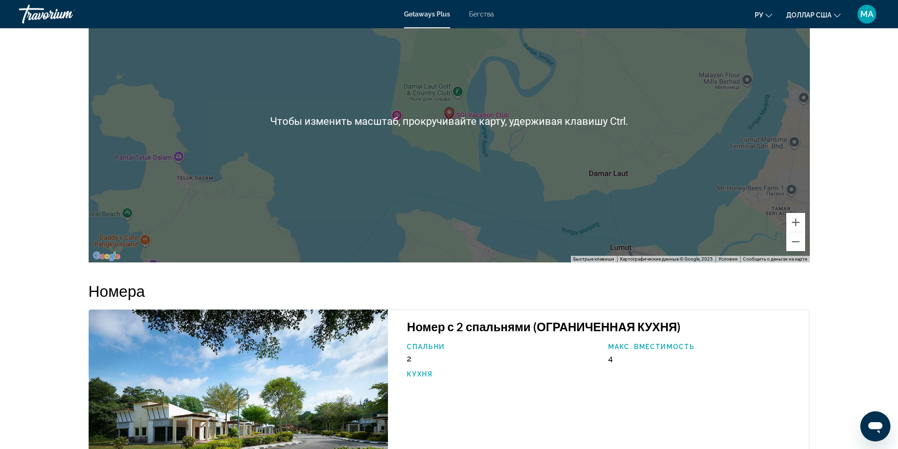
scroll to position [1136, 0]
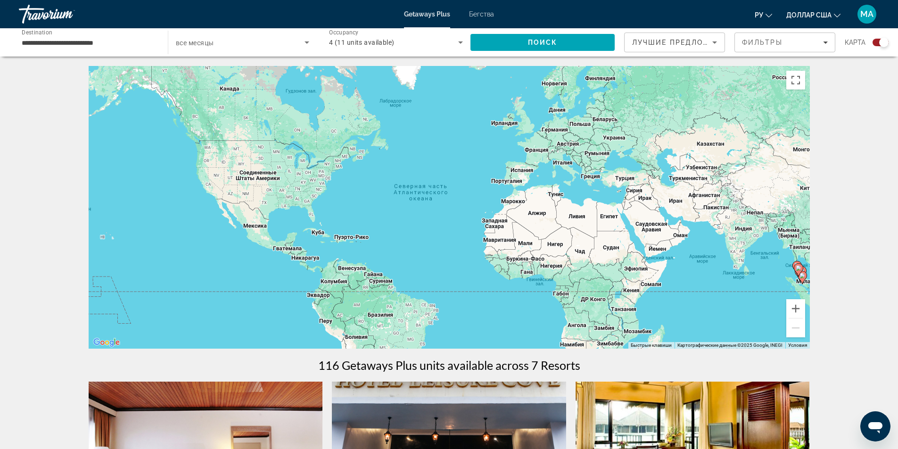
click at [113, 43] on input "**********" at bounding box center [89, 42] width 134 height 11
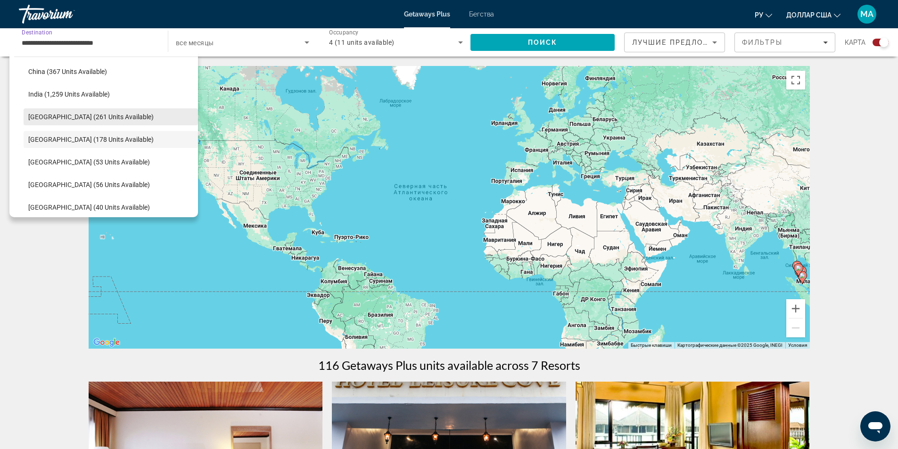
scroll to position [235, 0]
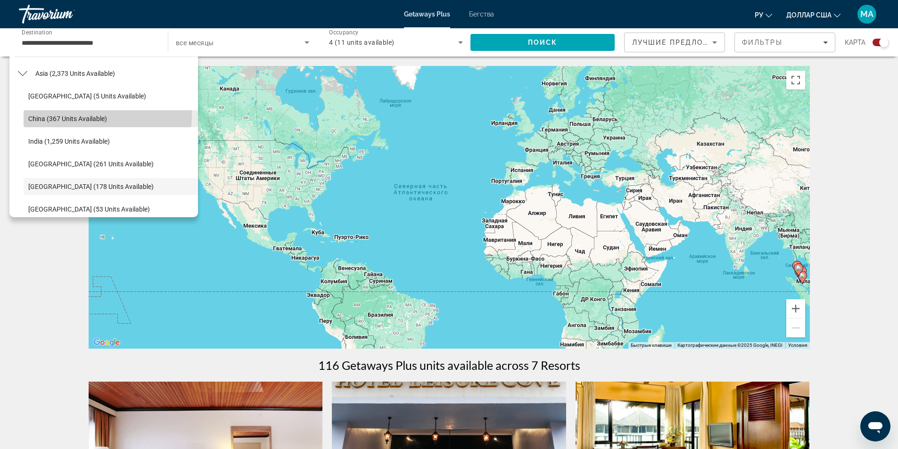
click at [100, 115] on span "China (367 units available)" at bounding box center [67, 119] width 79 height 8
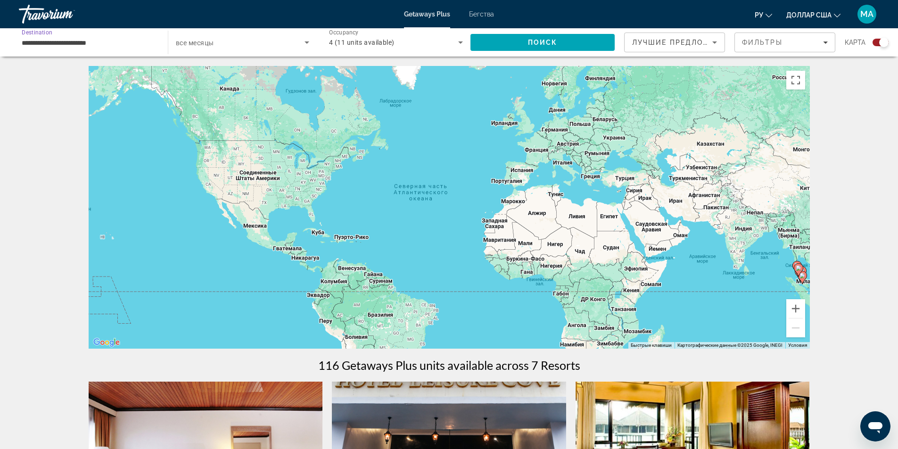
click at [457, 42] on icon "Search widget" at bounding box center [460, 42] width 11 height 11
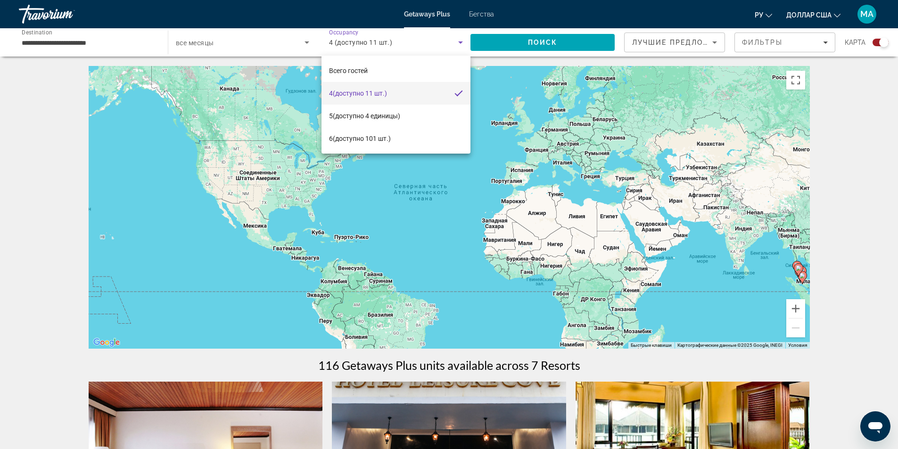
click at [387, 44] on div at bounding box center [449, 224] width 898 height 449
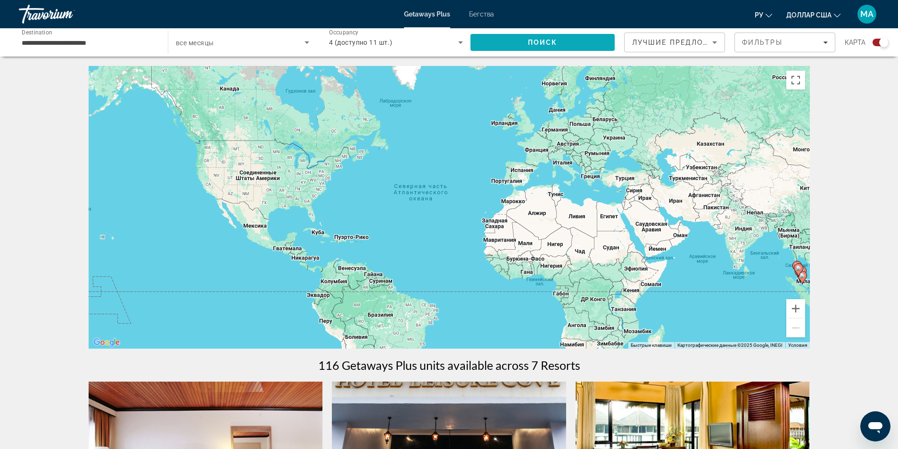
click at [518, 42] on span "Search" at bounding box center [542, 42] width 144 height 23
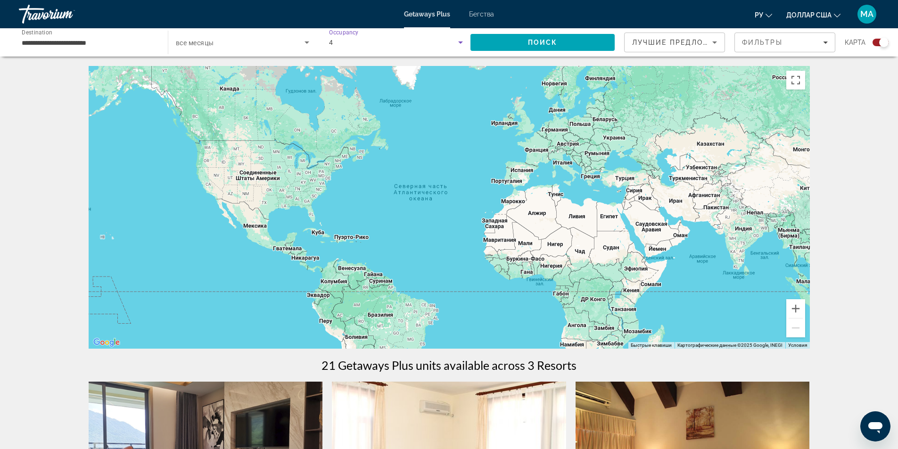
click at [375, 45] on div "4" at bounding box center [393, 42] width 129 height 11
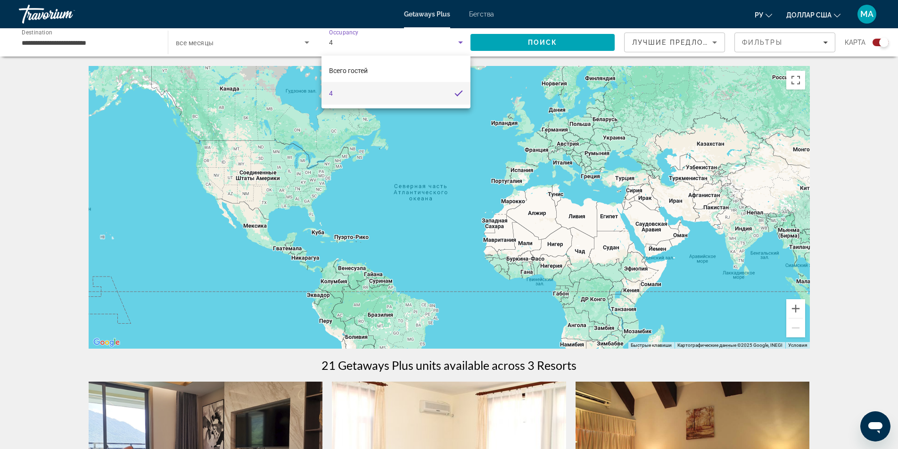
click at [374, 45] on div at bounding box center [449, 224] width 898 height 449
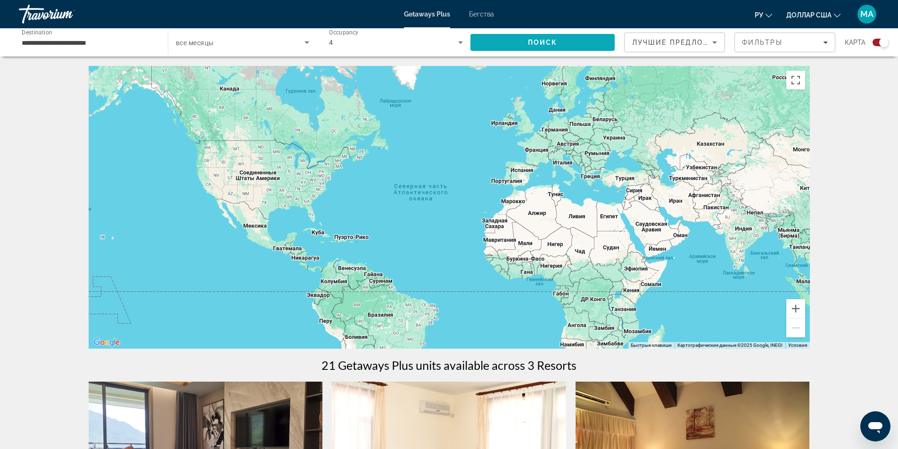
click at [534, 47] on span "Search" at bounding box center [542, 42] width 144 height 23
click at [135, 43] on input "**********" at bounding box center [89, 42] width 134 height 11
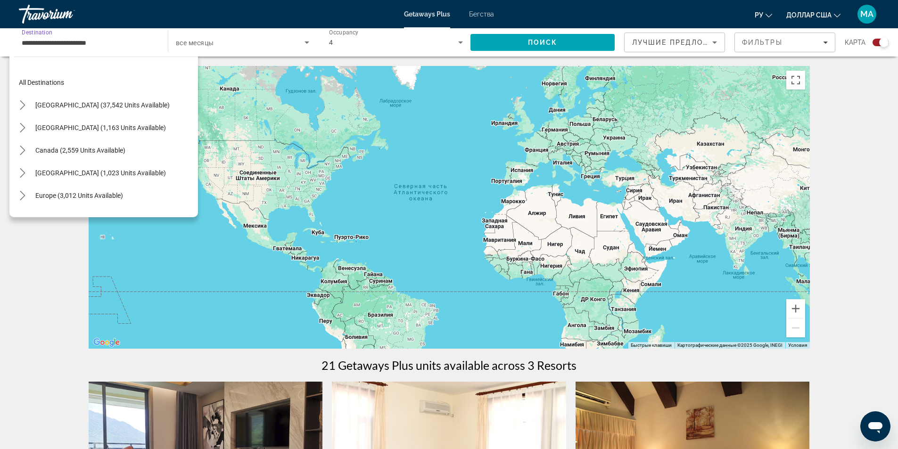
scroll to position [214, 0]
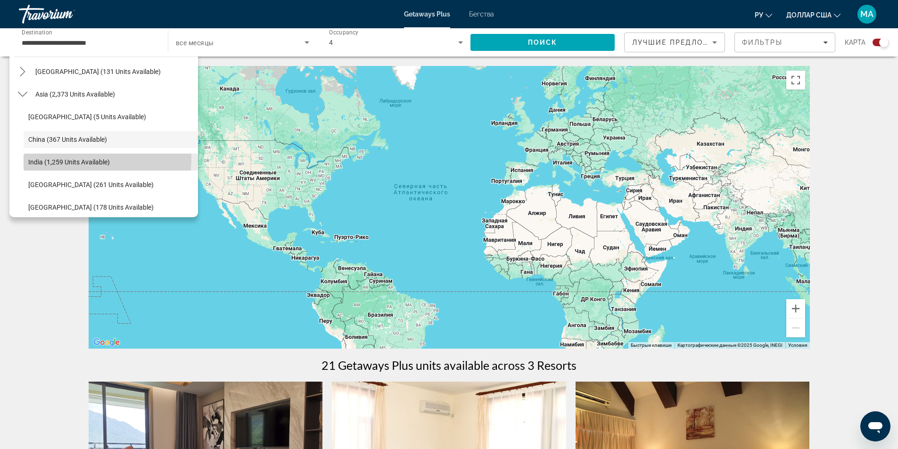
click at [95, 160] on span "India (1,259 units available)" at bounding box center [69, 162] width 82 height 8
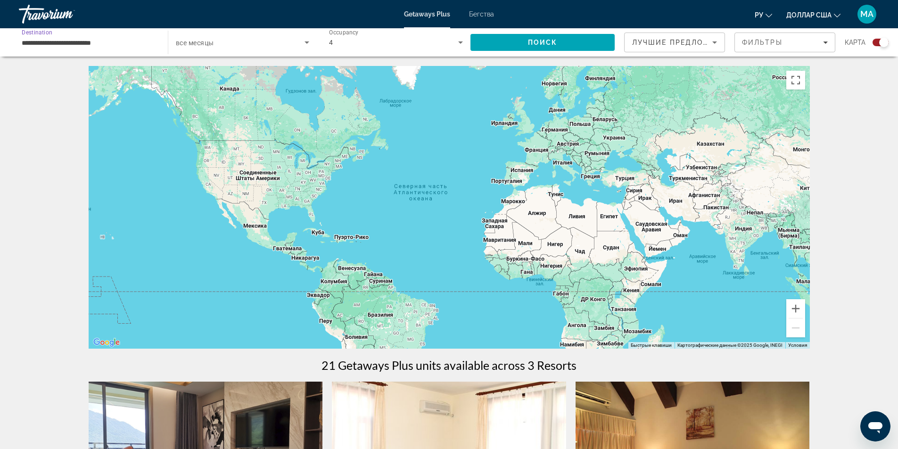
click at [429, 45] on div "4" at bounding box center [393, 42] width 129 height 11
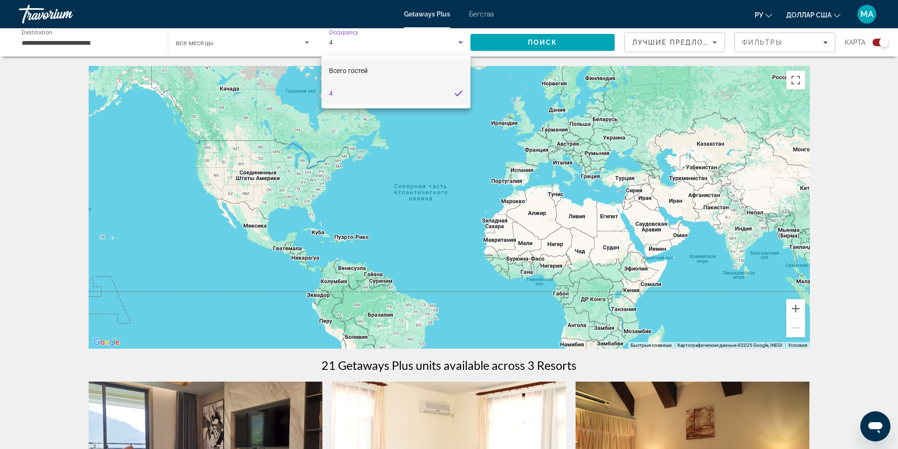
click at [413, 75] on mat-option "Всего гостей" at bounding box center [395, 70] width 149 height 23
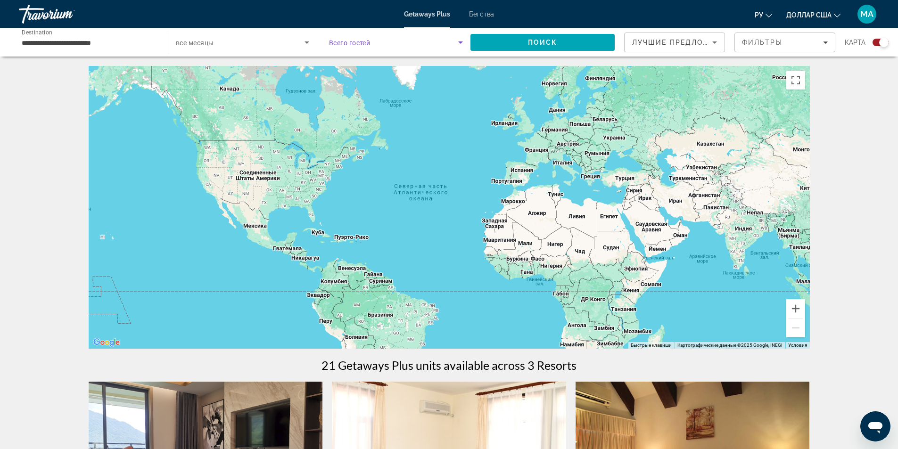
click at [418, 46] on span "Search widget" at bounding box center [393, 42] width 129 height 11
click at [527, 42] on span "Search" at bounding box center [542, 42] width 144 height 23
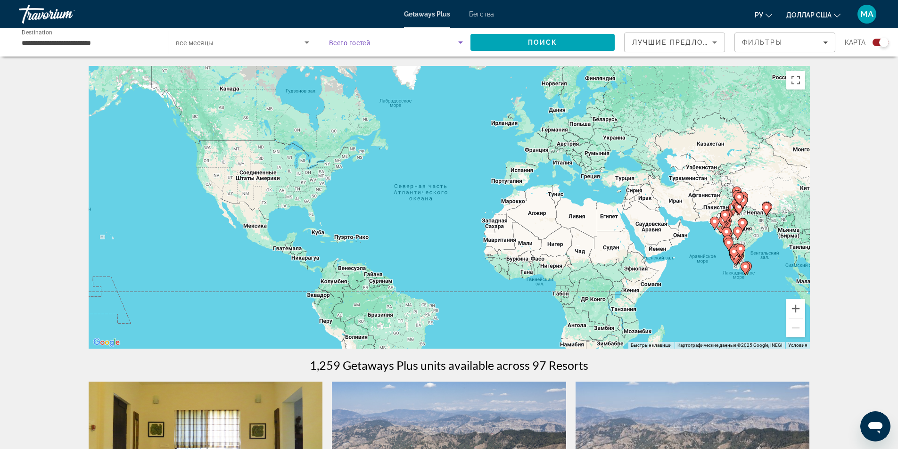
click at [343, 47] on span "Search widget" at bounding box center [393, 42] width 129 height 11
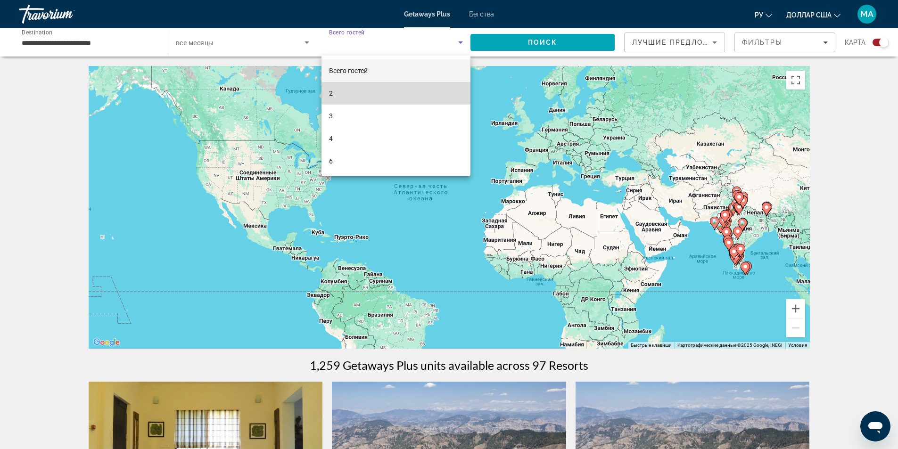
click at [342, 89] on mat-option "2" at bounding box center [395, 93] width 149 height 23
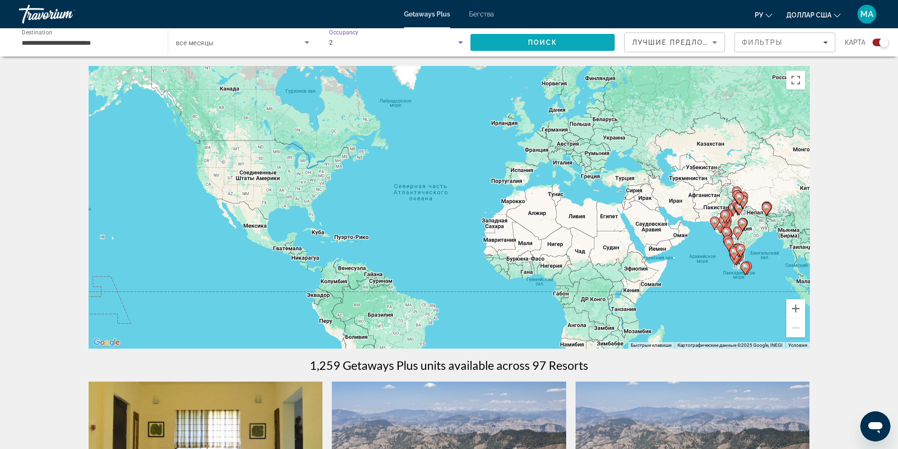
click at [517, 49] on span "Search" at bounding box center [542, 42] width 144 height 23
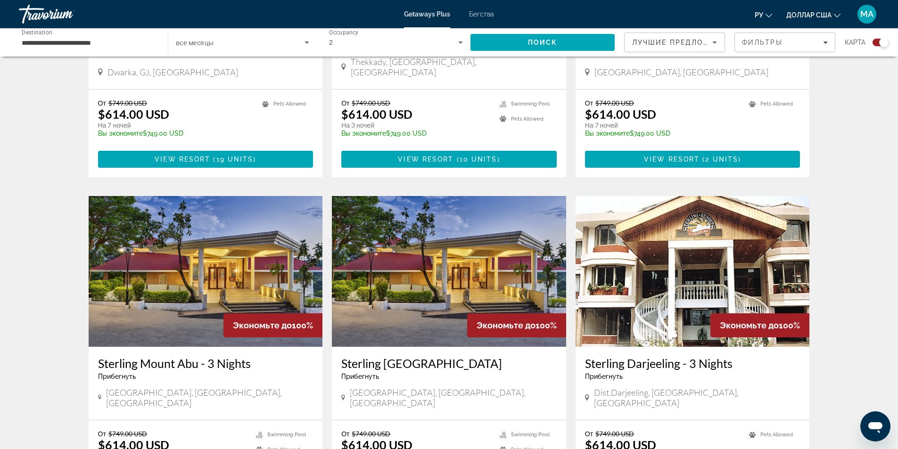
scroll to position [1320, 0]
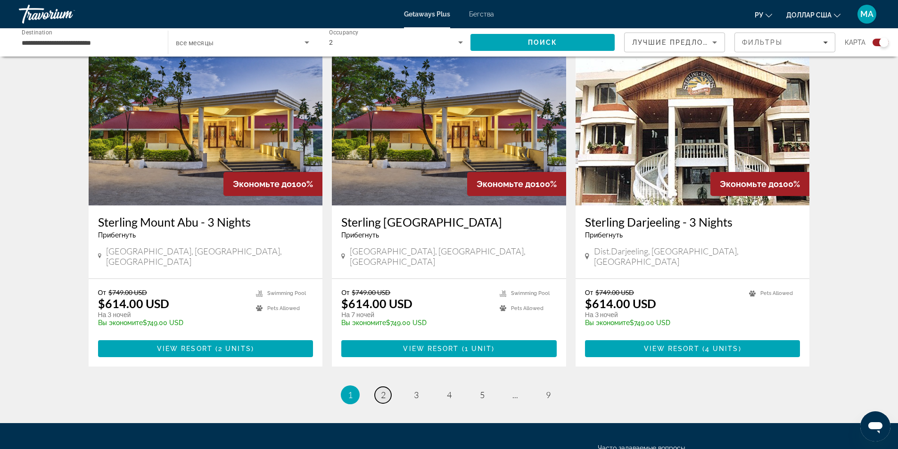
click at [378, 387] on link "page 2" at bounding box center [383, 395] width 16 height 16
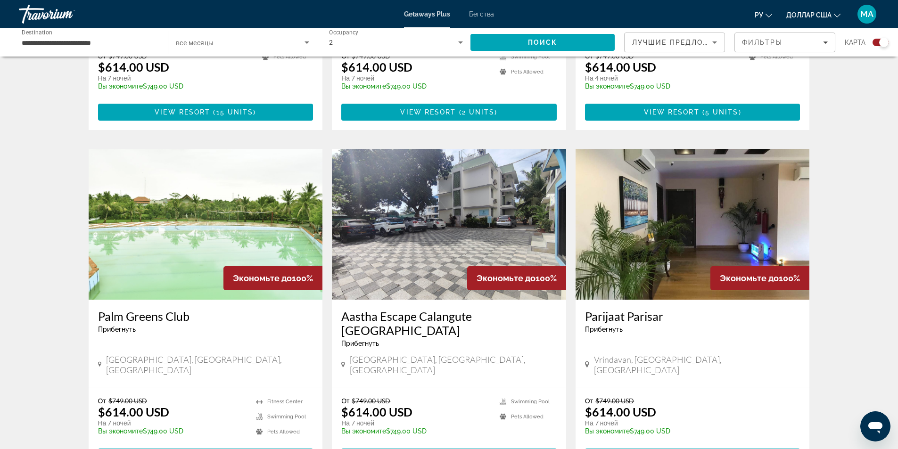
scroll to position [1273, 0]
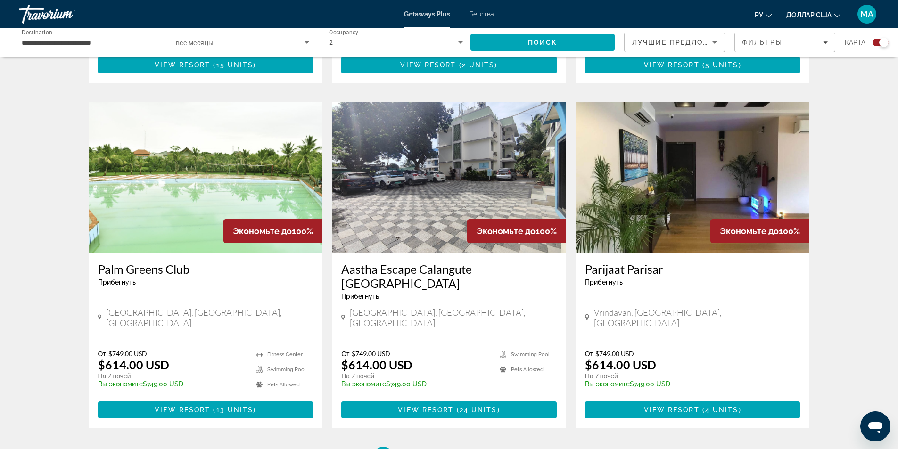
click at [130, 42] on input "**********" at bounding box center [89, 42] width 134 height 11
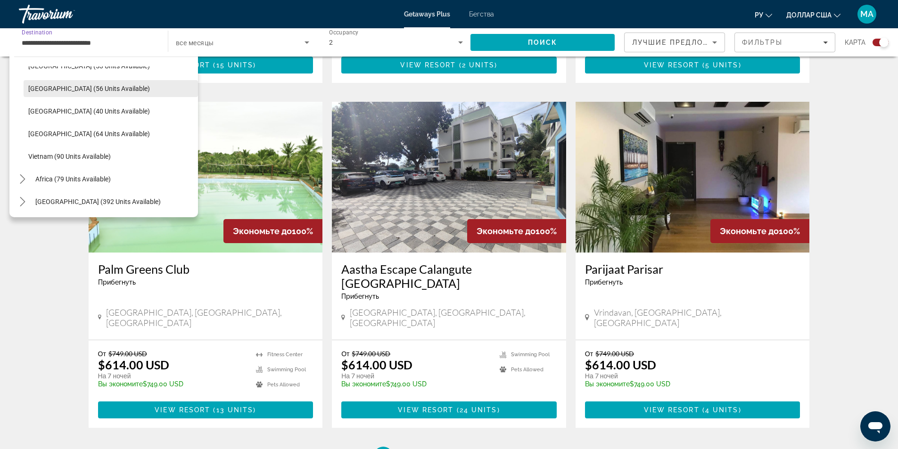
scroll to position [379, 0]
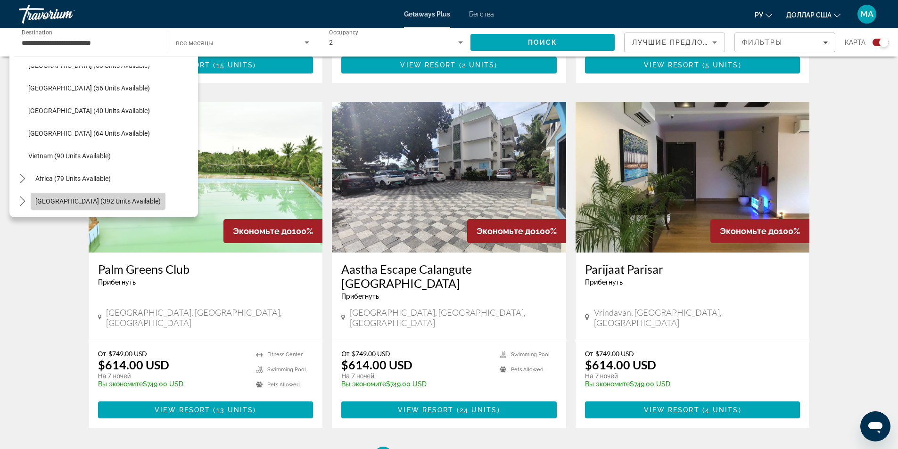
click at [119, 205] on span "[GEOGRAPHIC_DATA] (392 units available)" at bounding box center [97, 202] width 125 height 8
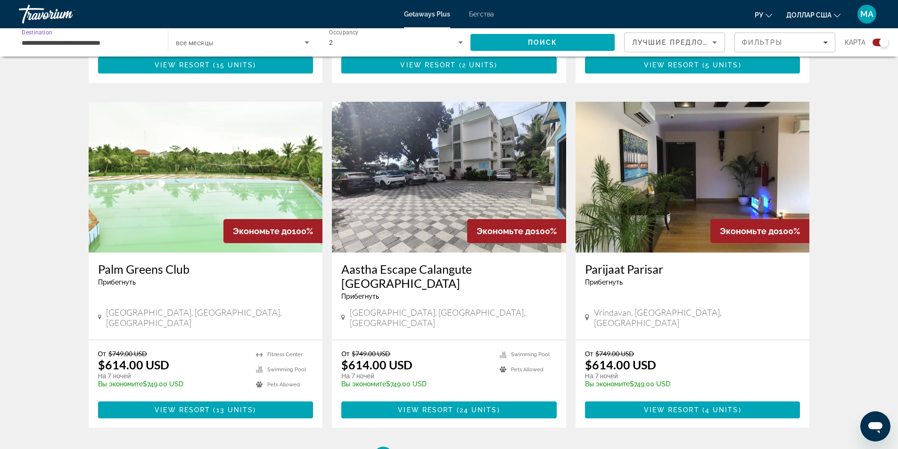
click at [130, 42] on input "**********" at bounding box center [89, 42] width 134 height 11
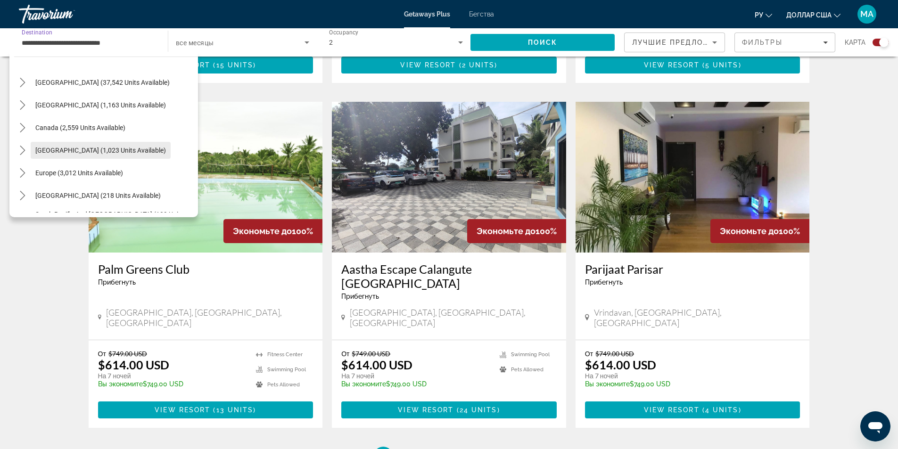
scroll to position [0, 0]
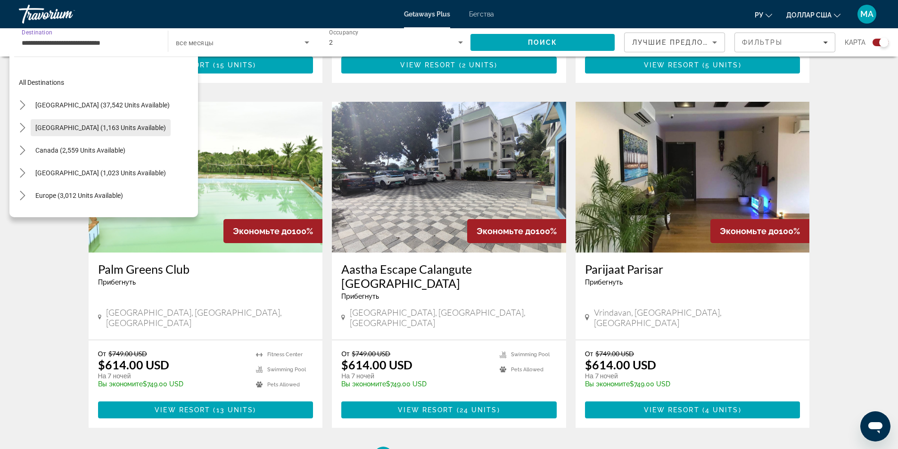
click at [93, 126] on span "[GEOGRAPHIC_DATA] (1,163 units available)" at bounding box center [100, 128] width 131 height 8
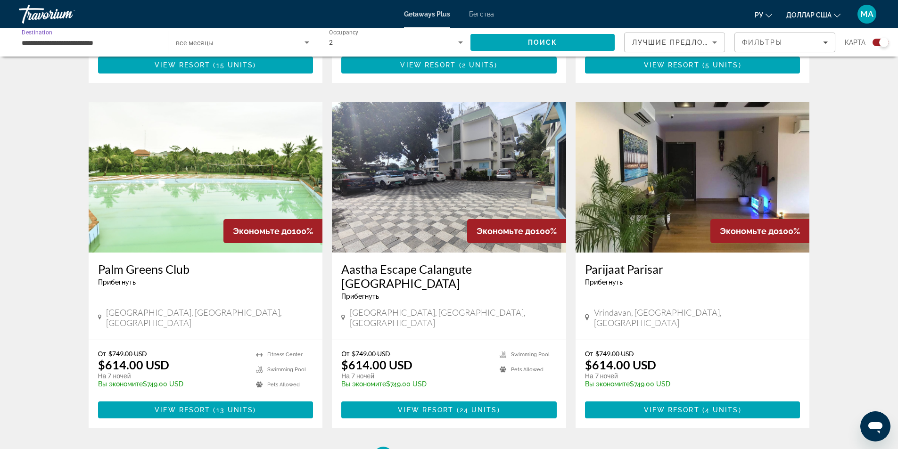
click at [125, 42] on input "**********" at bounding box center [89, 42] width 134 height 11
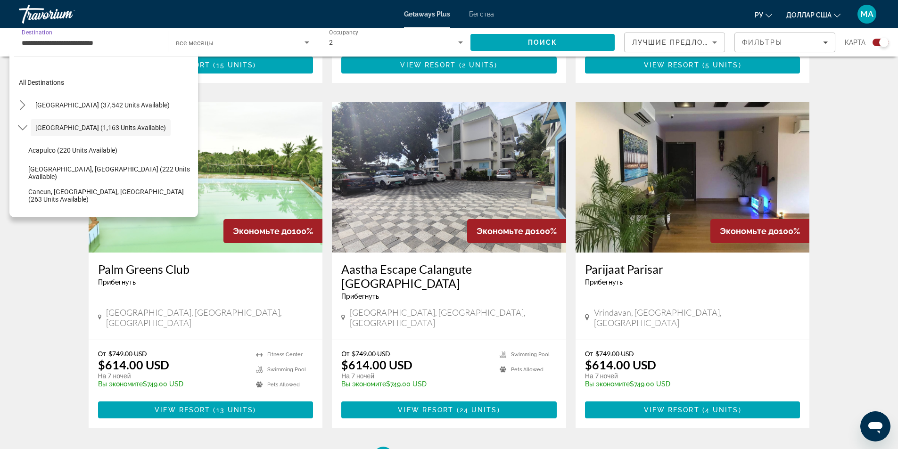
scroll to position [47, 0]
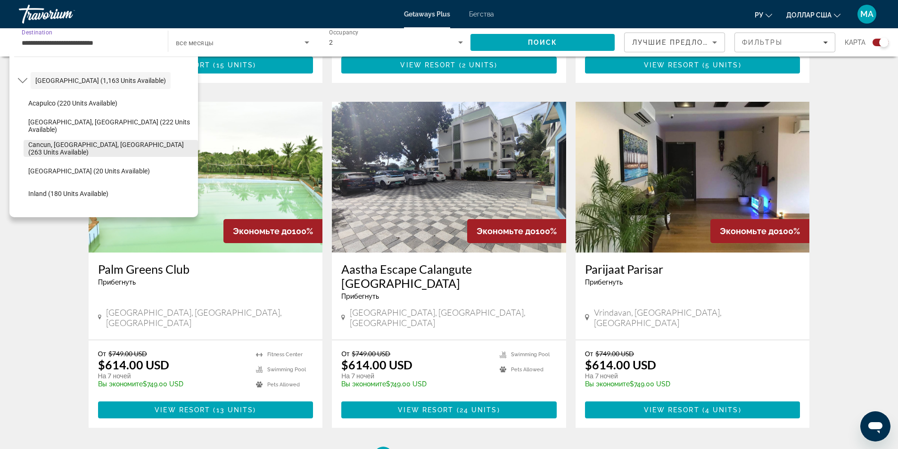
click at [127, 142] on span "Select destination: Cancun, Cozumel, Riviera Maya (263 units available)" at bounding box center [111, 148] width 174 height 23
type input "**********"
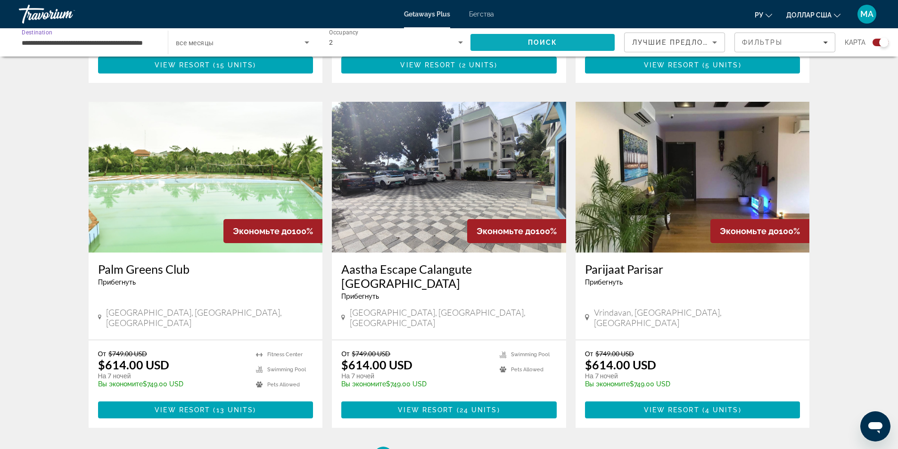
click at [523, 45] on span "Search" at bounding box center [542, 42] width 144 height 23
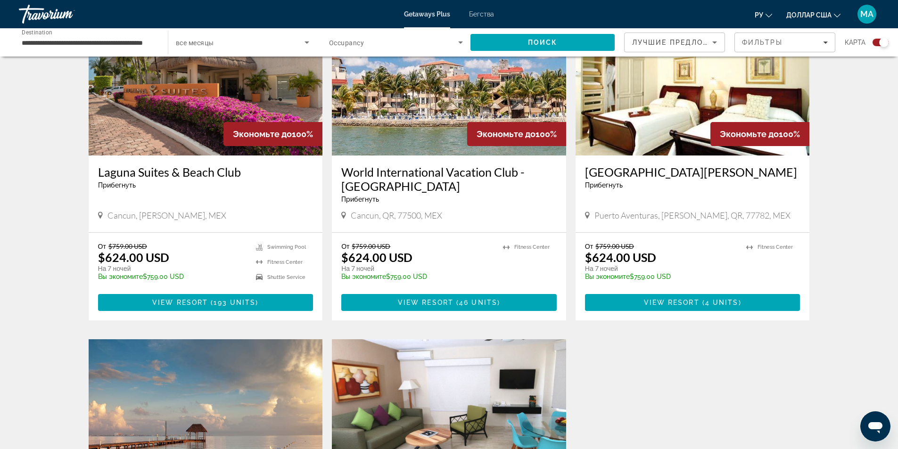
scroll to position [330, 0]
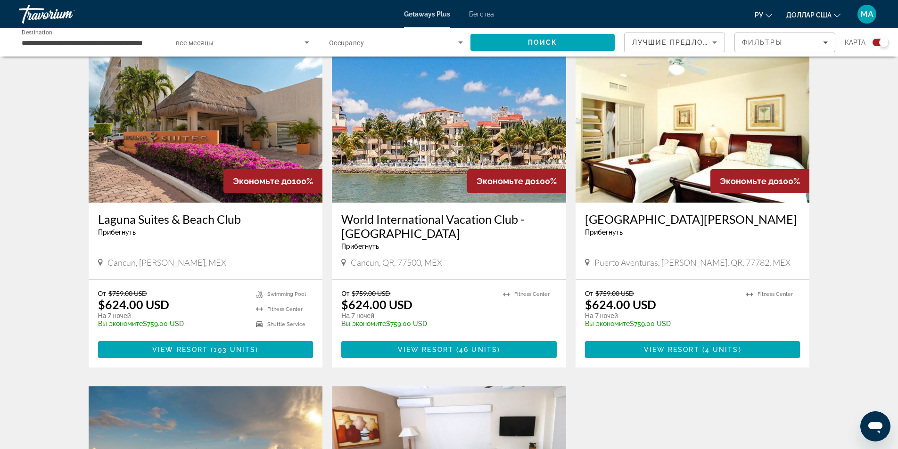
click at [173, 136] on img "Основное содержание" at bounding box center [206, 127] width 234 height 151
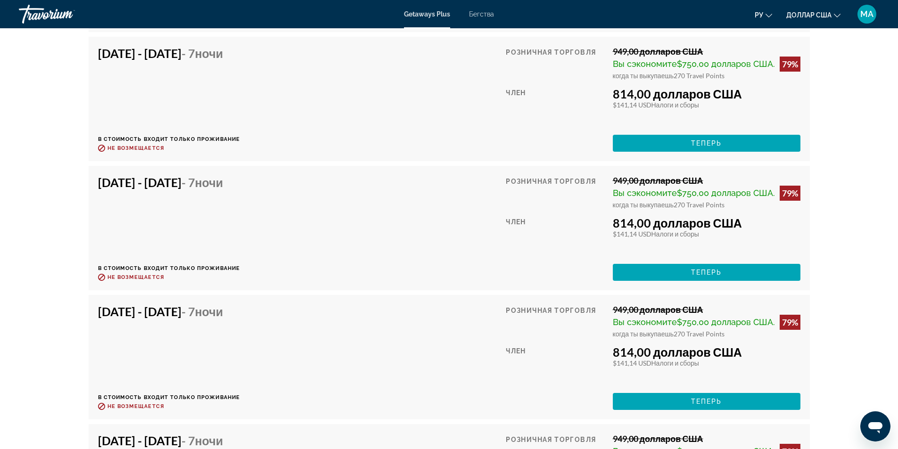
scroll to position [3347, 0]
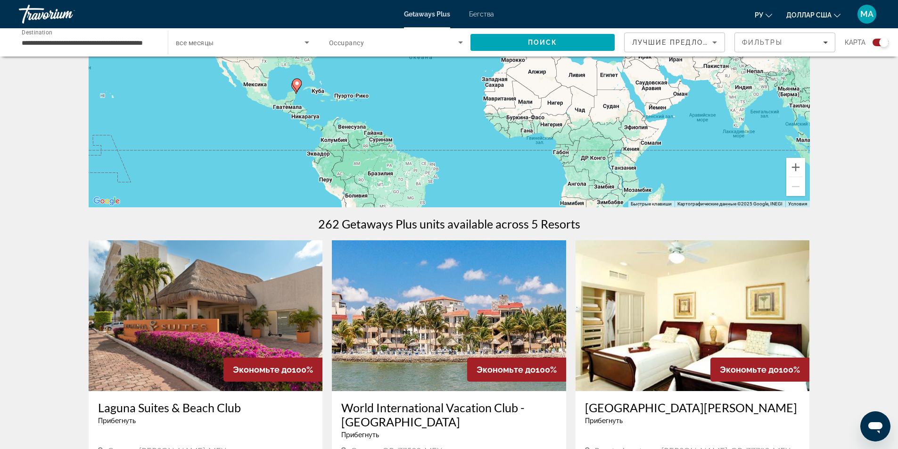
scroll to position [236, 0]
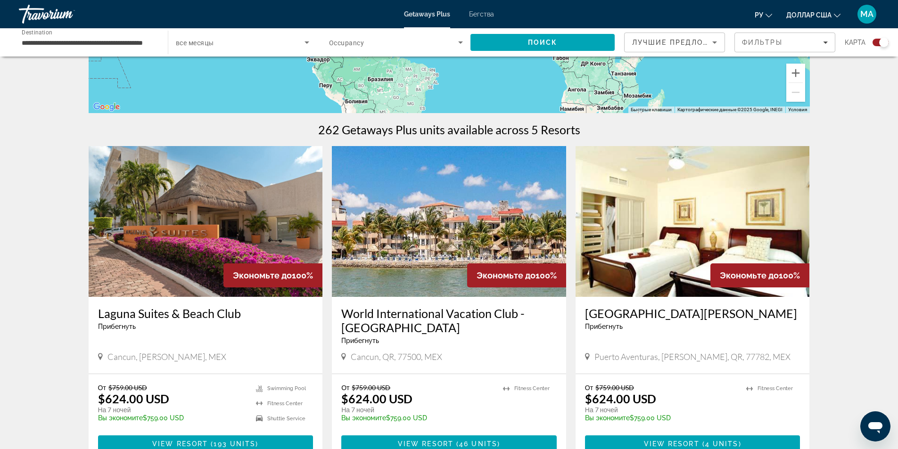
click at [156, 42] on div "**********" at bounding box center [88, 42] width 149 height 27
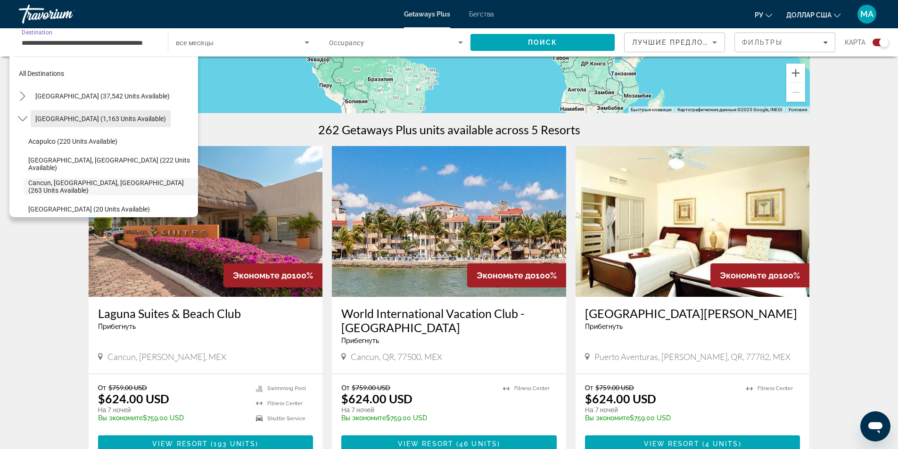
scroll to position [0, 0]
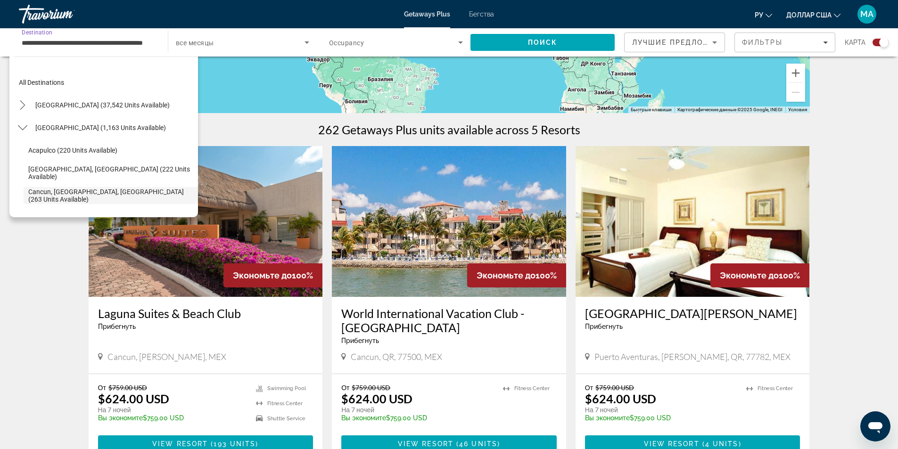
click at [116, 47] on input "**********" at bounding box center [89, 42] width 134 height 11
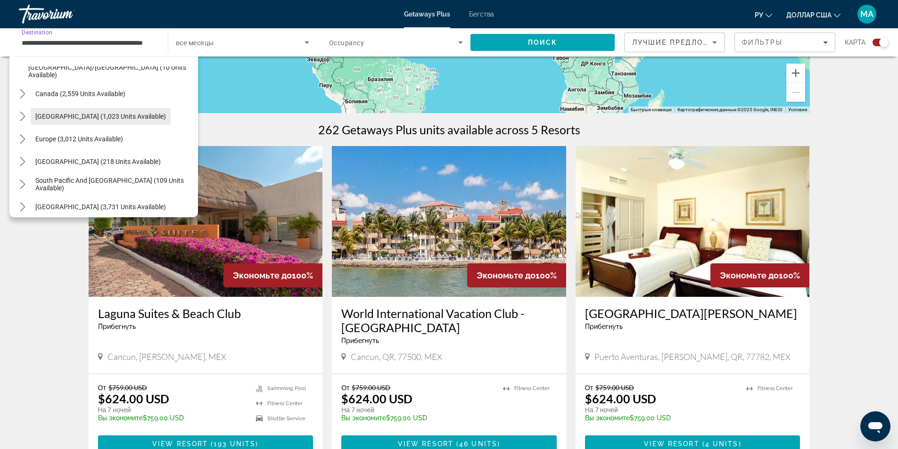
click at [103, 114] on span "[GEOGRAPHIC_DATA] (1,023 units available)" at bounding box center [100, 117] width 131 height 8
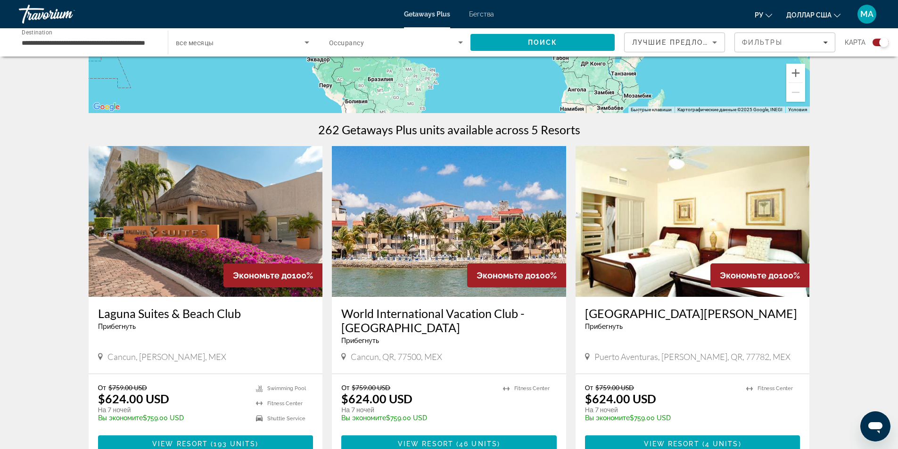
click at [105, 50] on div "**********" at bounding box center [89, 42] width 134 height 27
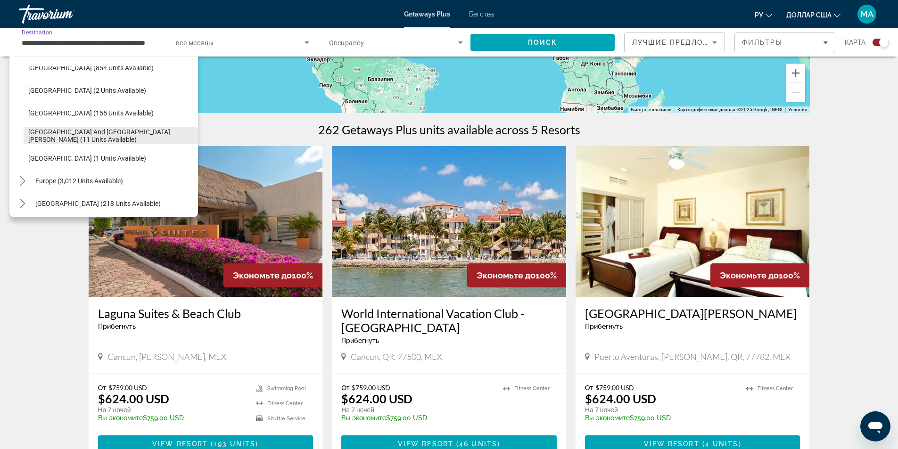
scroll to position [401, 0]
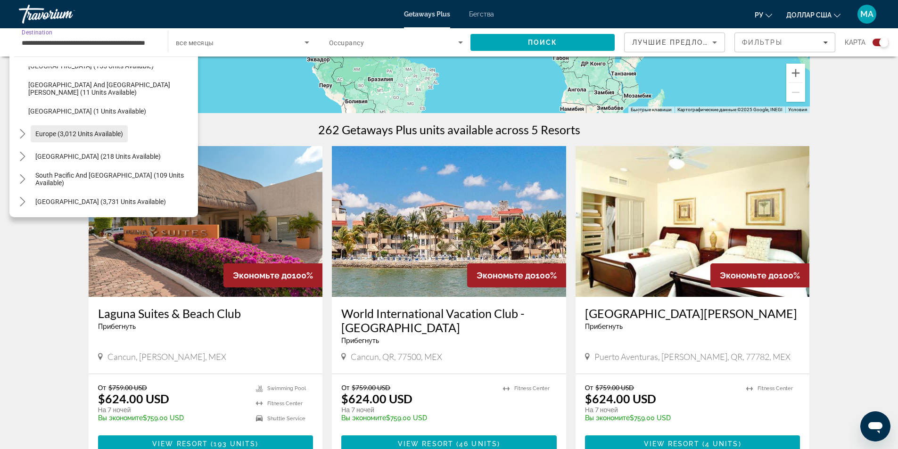
click at [81, 131] on span "Europe (3,012 units available)" at bounding box center [79, 134] width 88 height 8
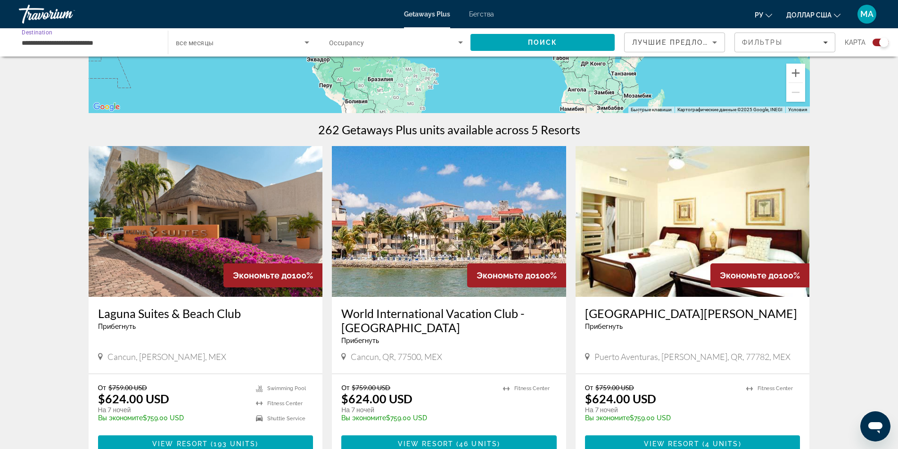
scroll to position [0, 0]
click at [111, 43] on input "**********" at bounding box center [89, 42] width 134 height 11
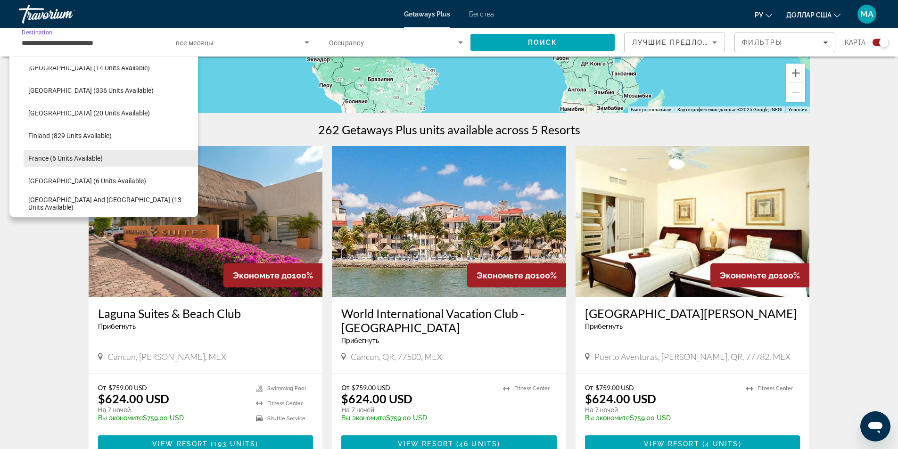
scroll to position [537, 0]
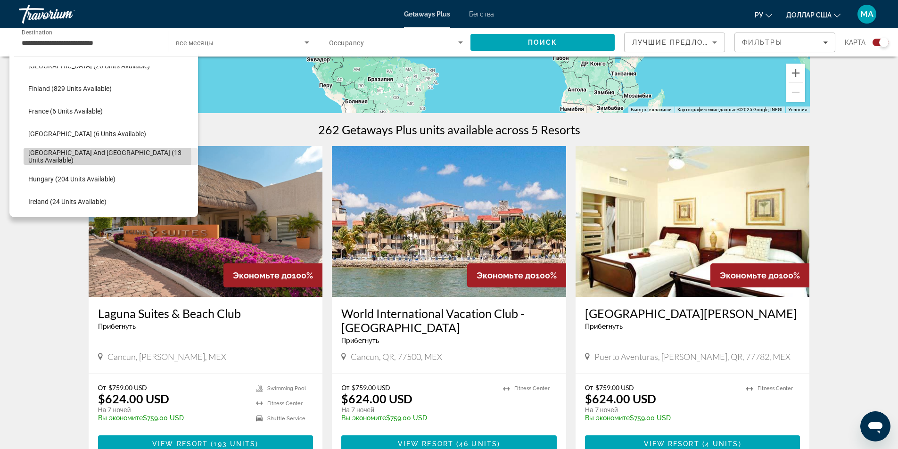
click at [106, 157] on span "[GEOGRAPHIC_DATA] and [GEOGRAPHIC_DATA] (13 units available)" at bounding box center [110, 156] width 165 height 15
type input "**********"
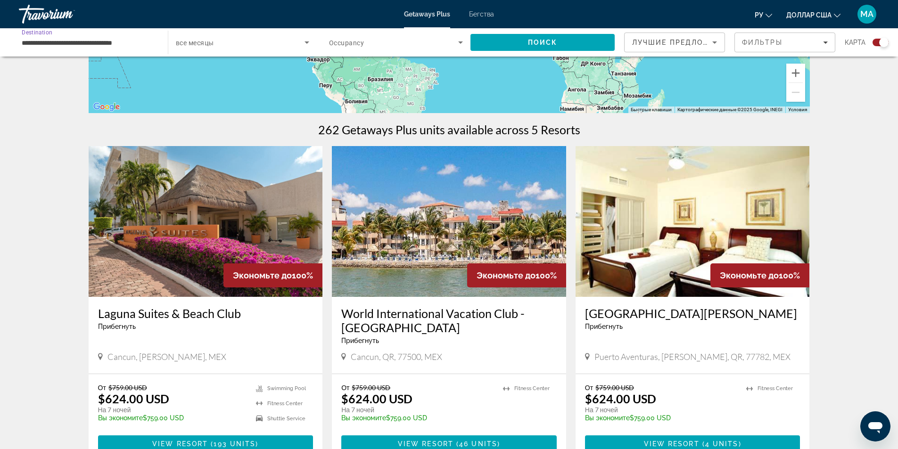
click at [384, 40] on span "Search widget" at bounding box center [393, 42] width 129 height 11
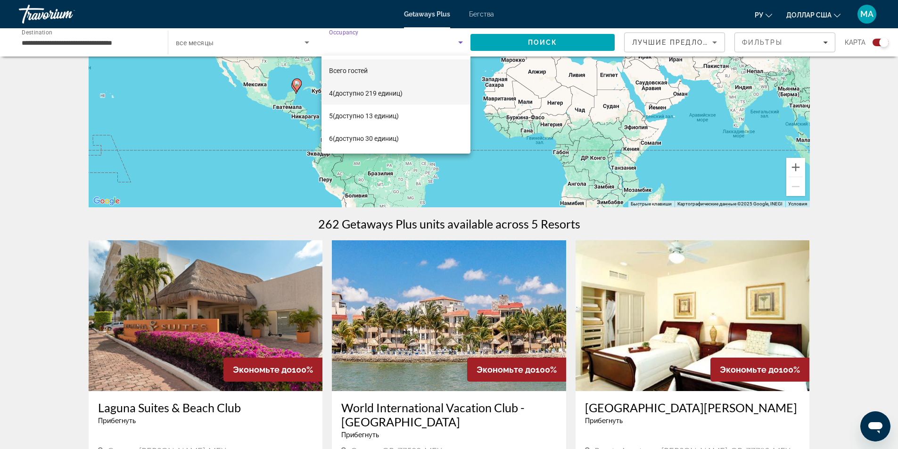
scroll to position [94, 0]
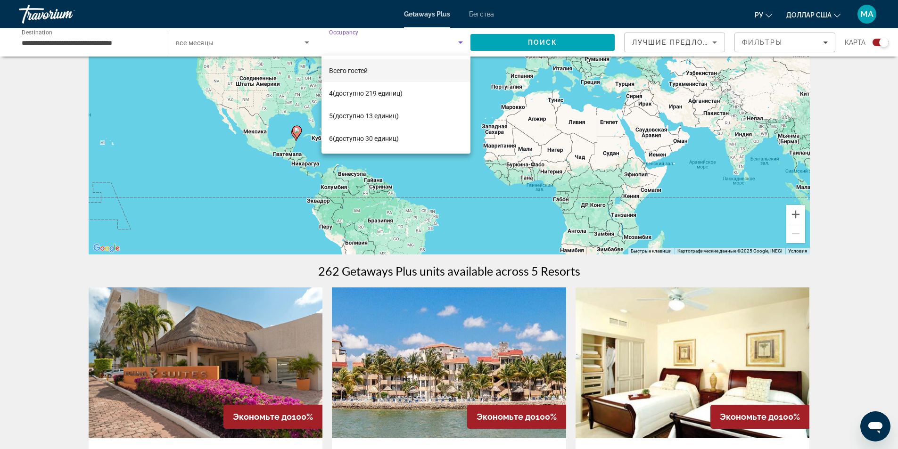
click at [356, 43] on div at bounding box center [449, 224] width 898 height 449
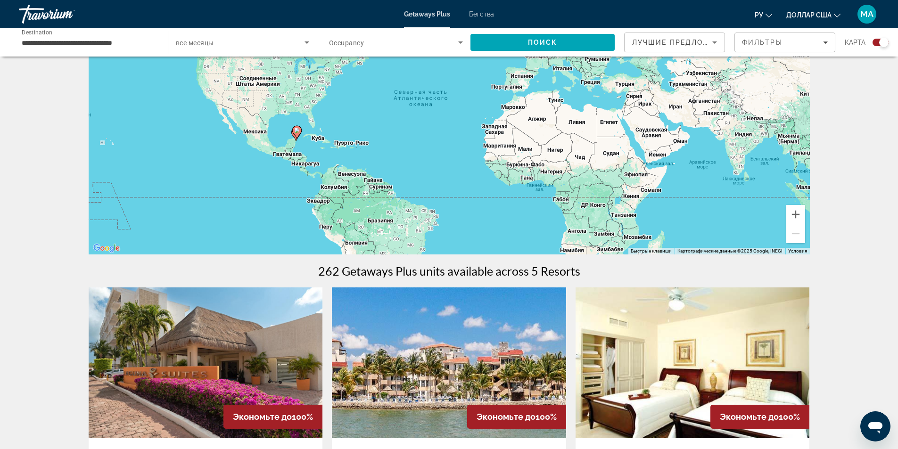
click at [356, 43] on span "Occupancy" at bounding box center [346, 43] width 35 height 8
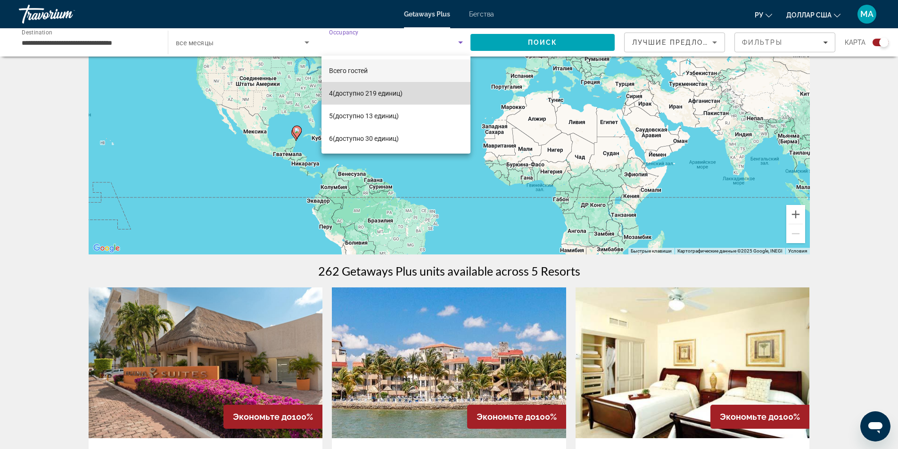
click at [347, 86] on mat-option "4 (доступно 219 единиц)" at bounding box center [395, 93] width 149 height 23
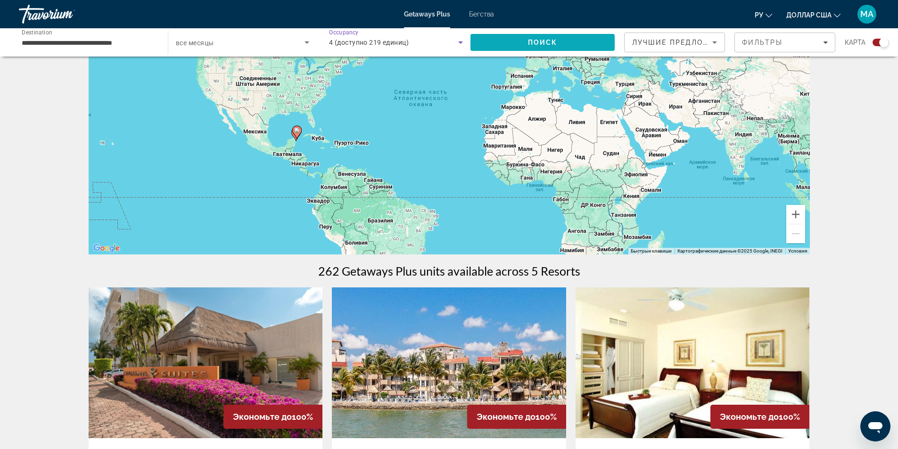
click at [540, 45] on span "Поиск" at bounding box center [543, 43] width 30 height 8
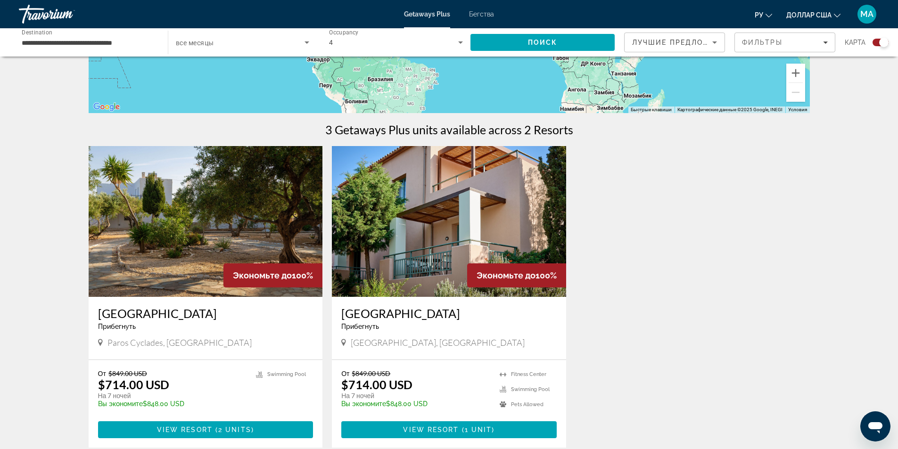
scroll to position [330, 0]
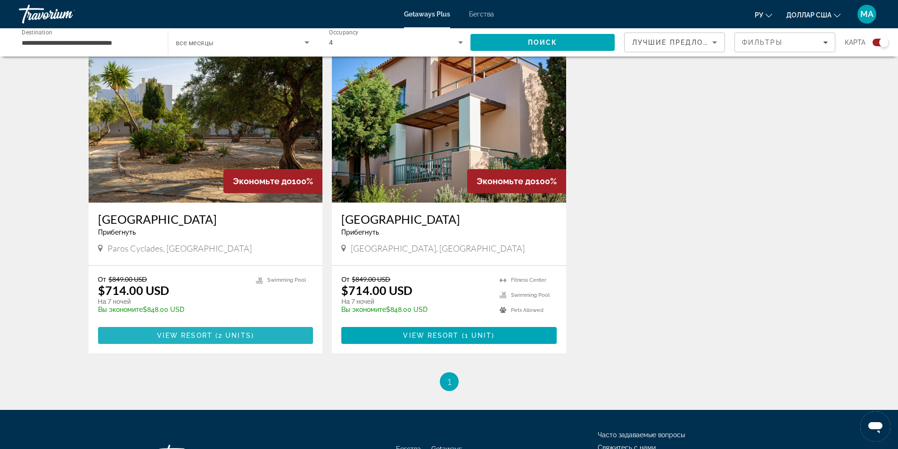
click at [225, 334] on span "2 units" at bounding box center [234, 336] width 33 height 8
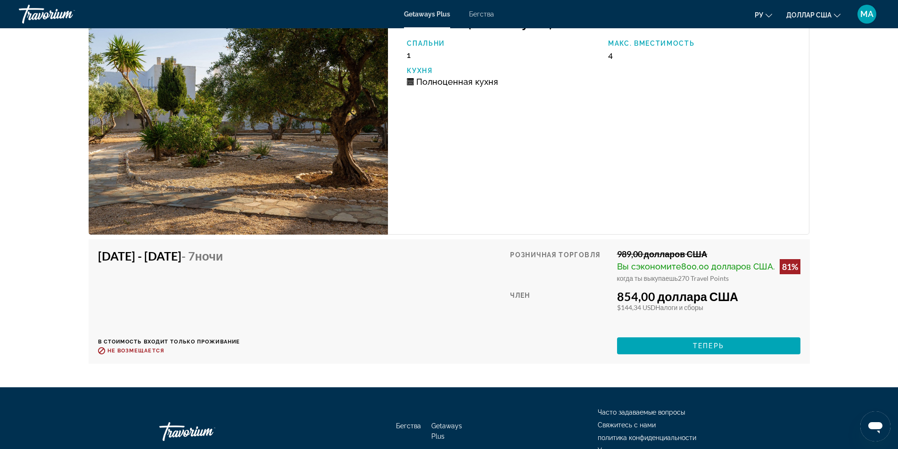
scroll to position [1790, 0]
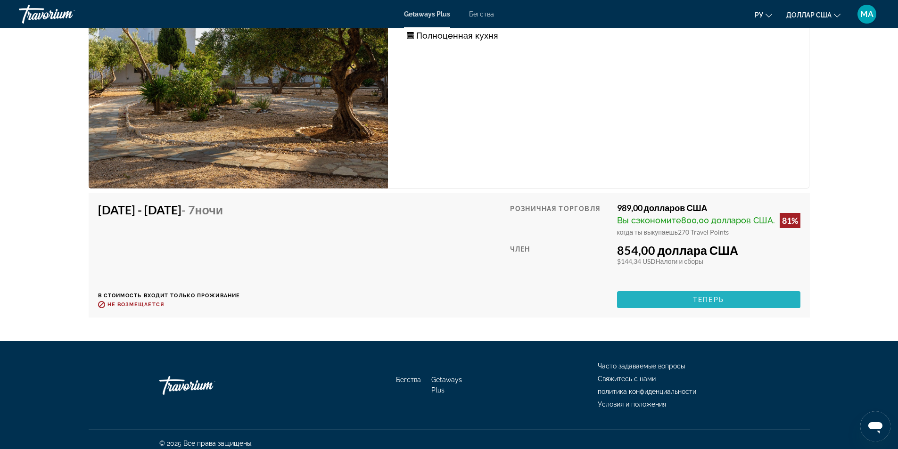
click at [688, 292] on span "Основное содержание" at bounding box center [708, 299] width 183 height 23
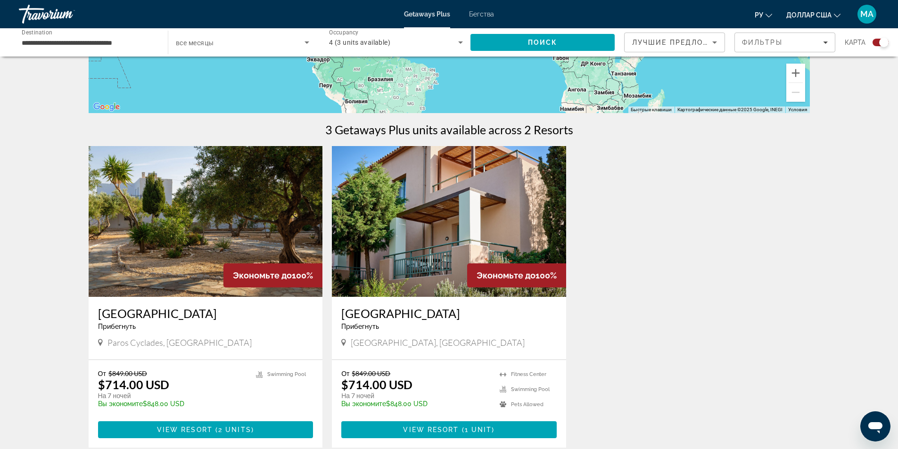
scroll to position [283, 0]
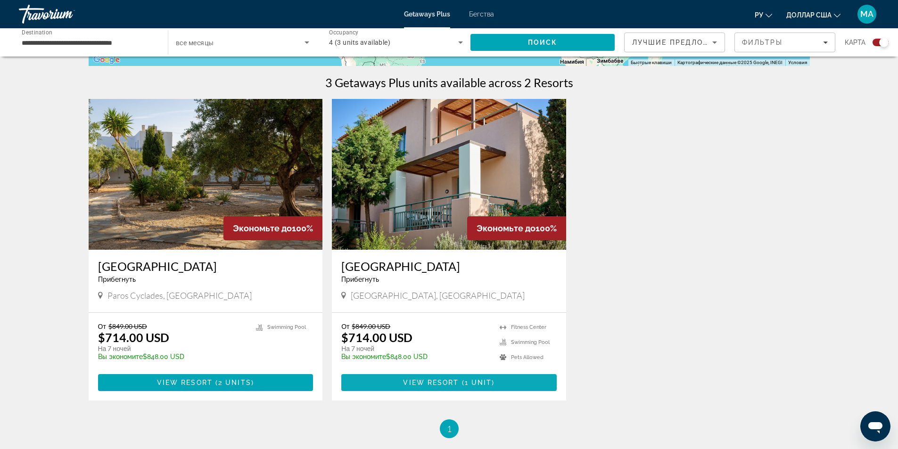
click at [427, 382] on span "View Resort" at bounding box center [431, 383] width 56 height 8
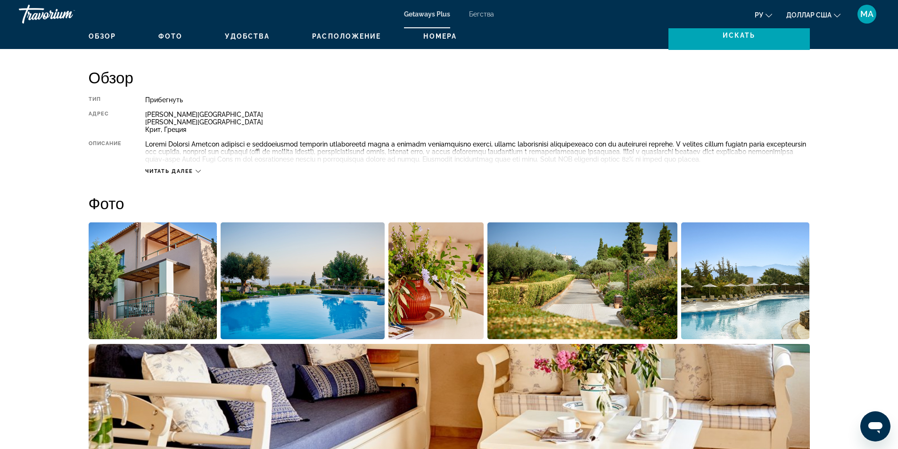
scroll to position [243, 0]
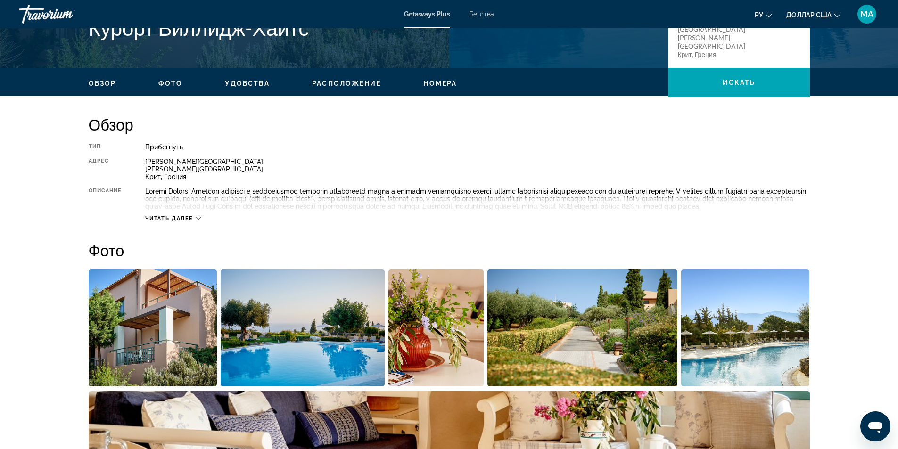
click at [165, 222] on font "Читать далее" at bounding box center [169, 218] width 48 height 6
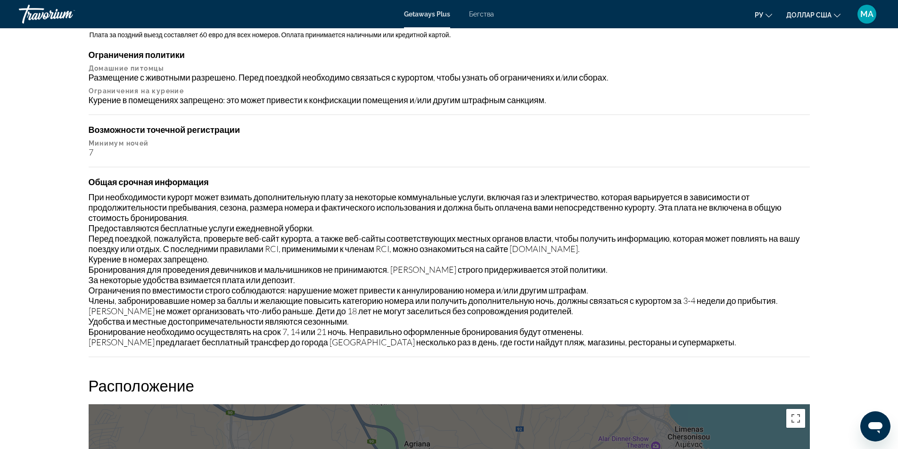
scroll to position [943, 0]
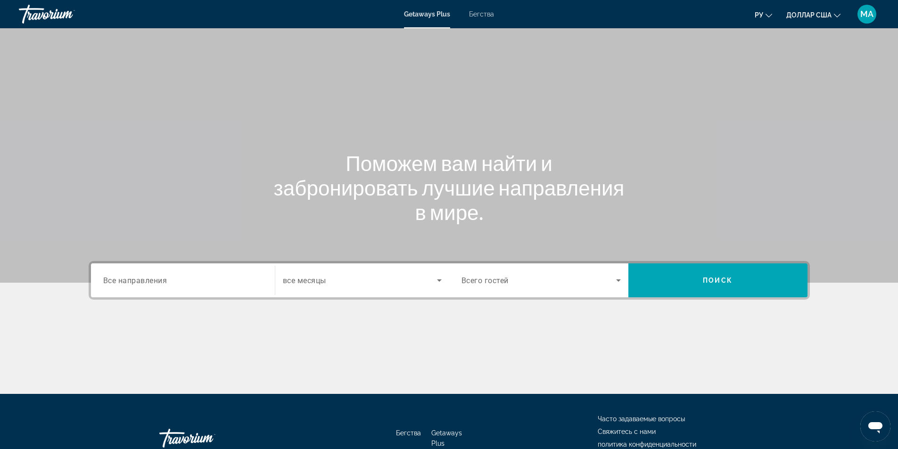
click at [166, 273] on div "Search widget" at bounding box center [182, 280] width 159 height 27
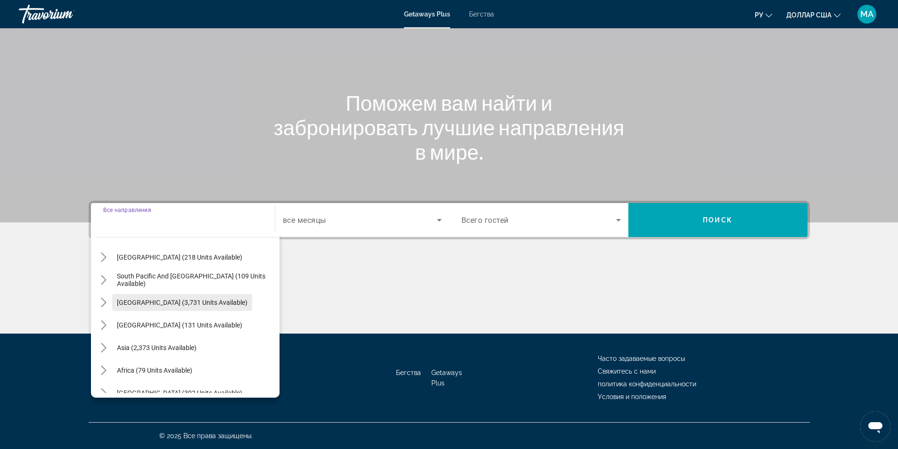
scroll to position [153, 0]
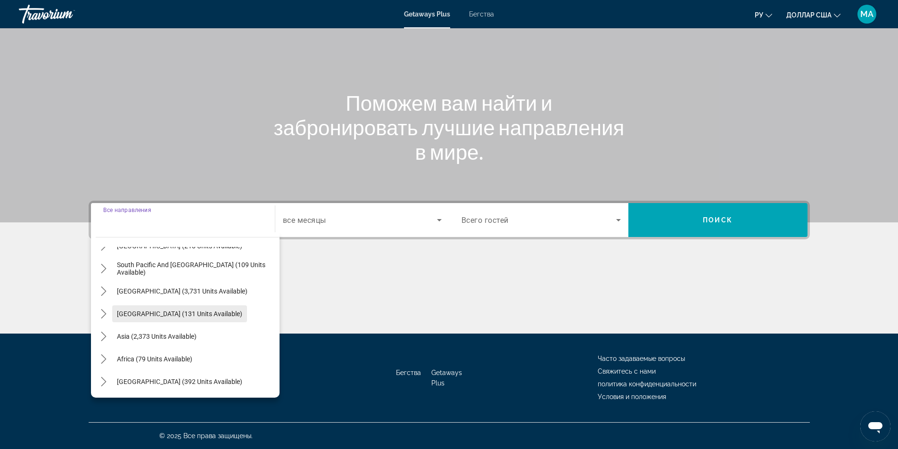
click at [194, 314] on span "[GEOGRAPHIC_DATA] (131 units available)" at bounding box center [179, 314] width 125 height 8
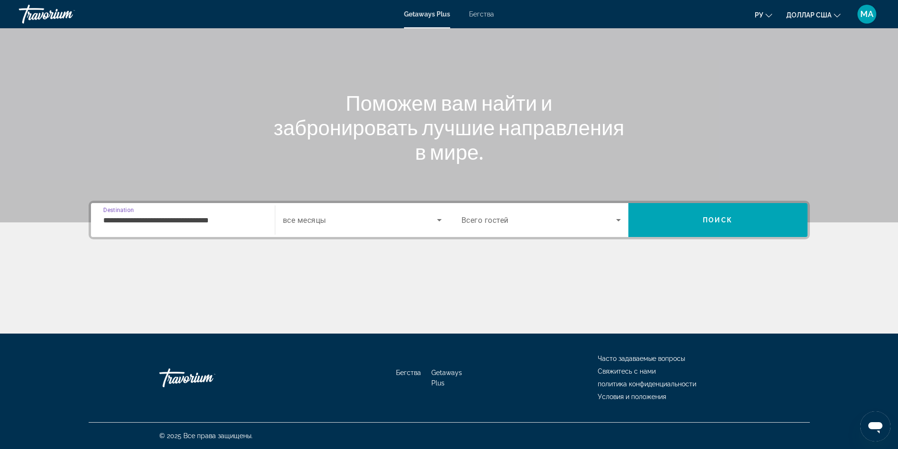
click at [236, 223] on input "**********" at bounding box center [182, 220] width 159 height 11
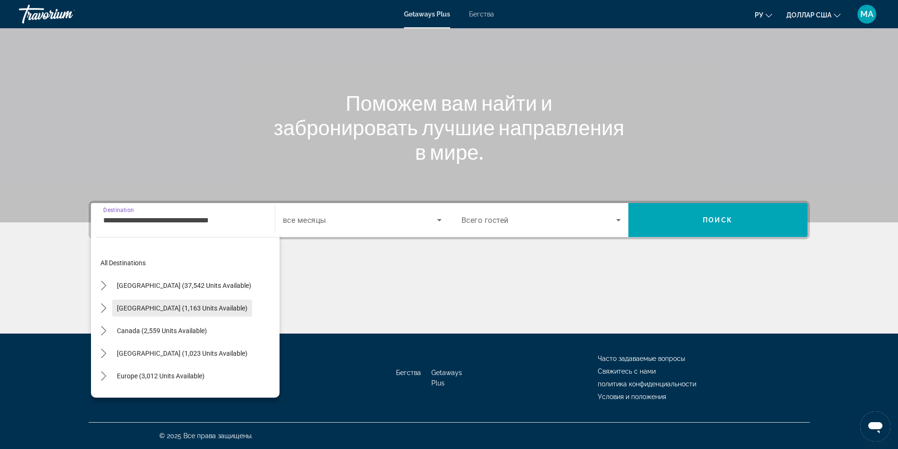
scroll to position [47, 0]
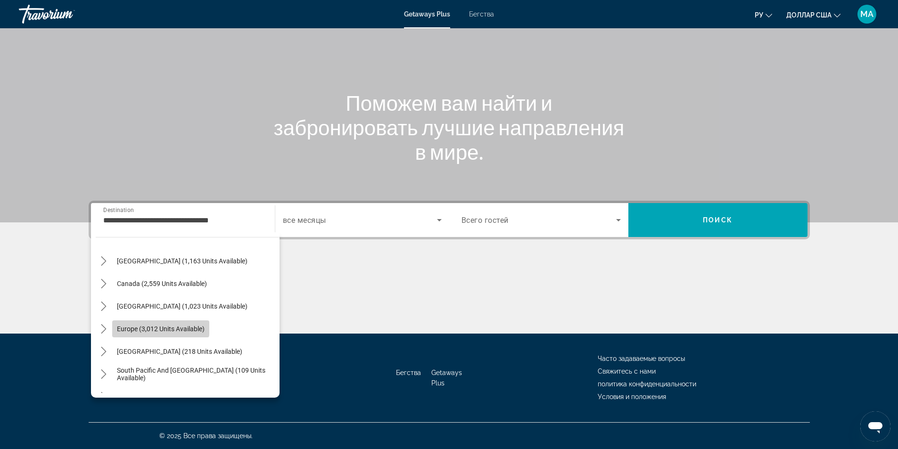
click at [153, 328] on span "Europe (3,012 units available)" at bounding box center [161, 329] width 88 height 8
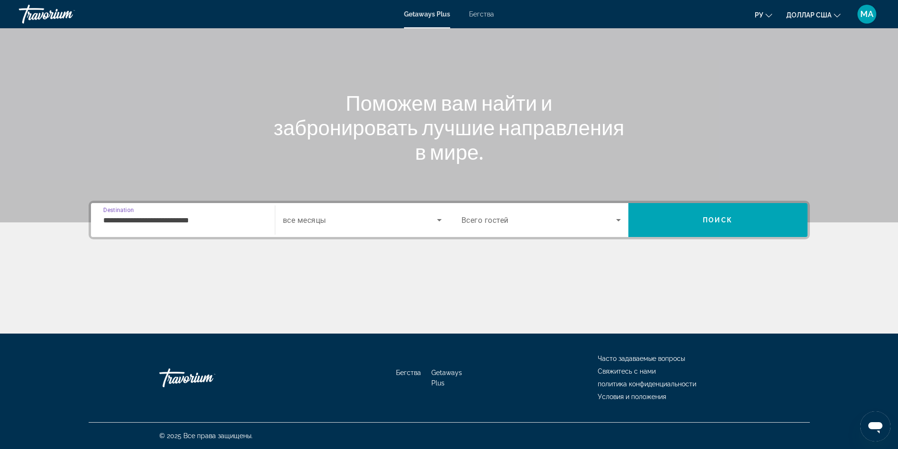
click at [229, 224] on input "**********" at bounding box center [182, 220] width 159 height 11
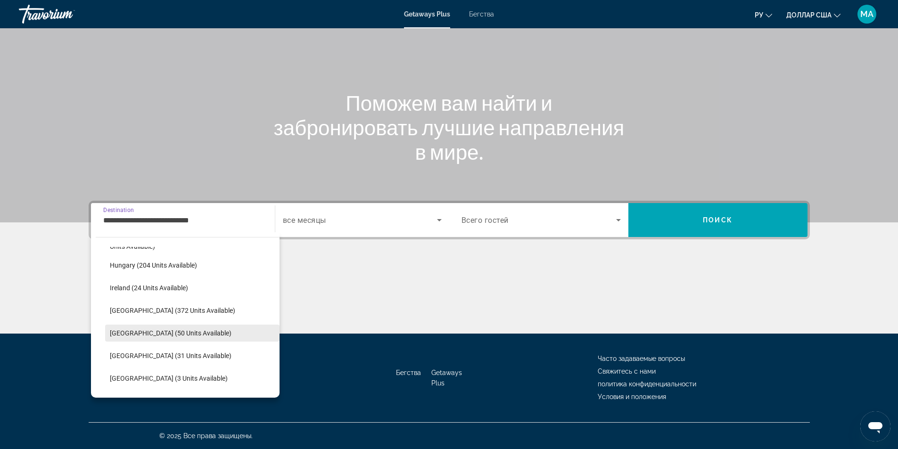
scroll to position [339, 0]
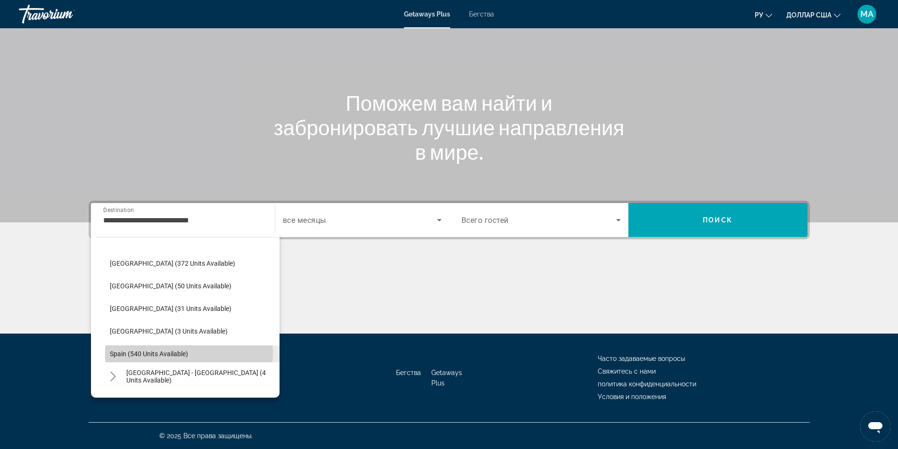
click at [162, 352] on span "Spain (540 units available)" at bounding box center [149, 354] width 78 height 8
type input "**********"
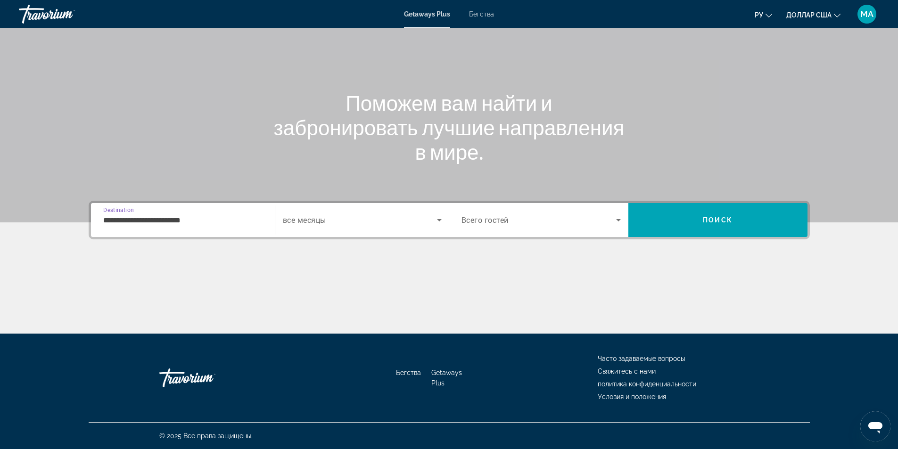
click at [477, 225] on span "Search widget" at bounding box center [539, 219] width 155 height 11
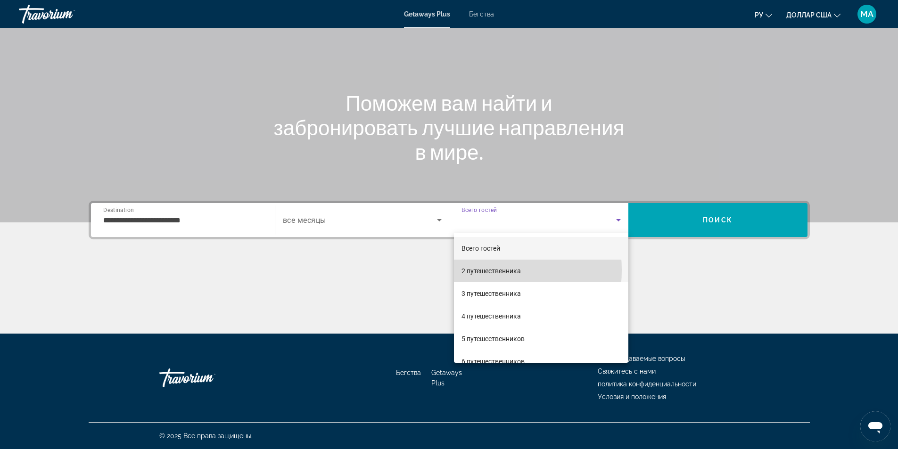
click at [475, 270] on font "2 путешественника" at bounding box center [491, 271] width 59 height 8
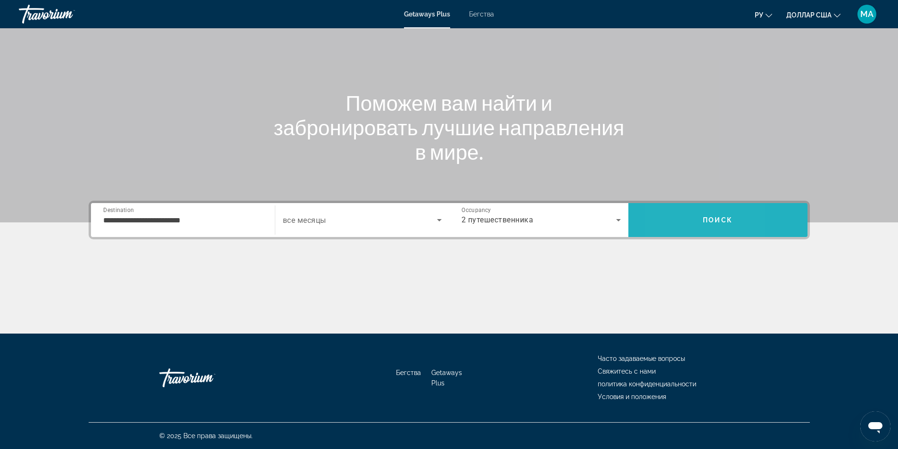
click at [667, 218] on span "Search" at bounding box center [717, 220] width 179 height 23
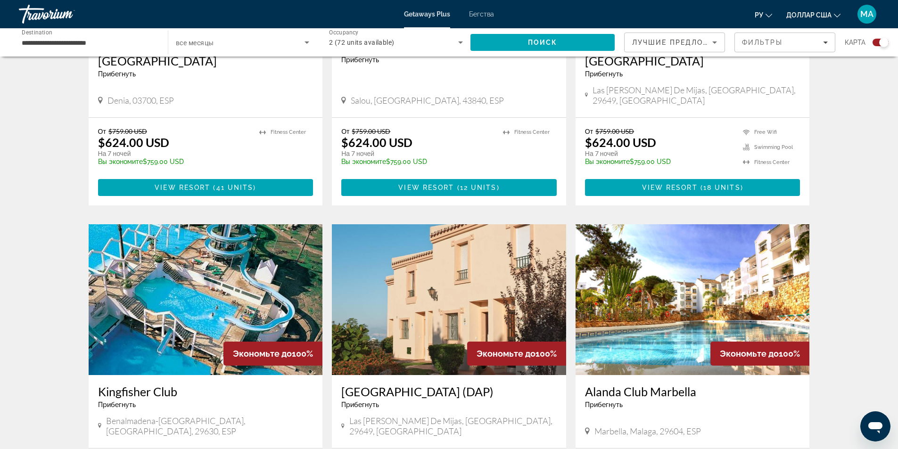
scroll to position [1367, 0]
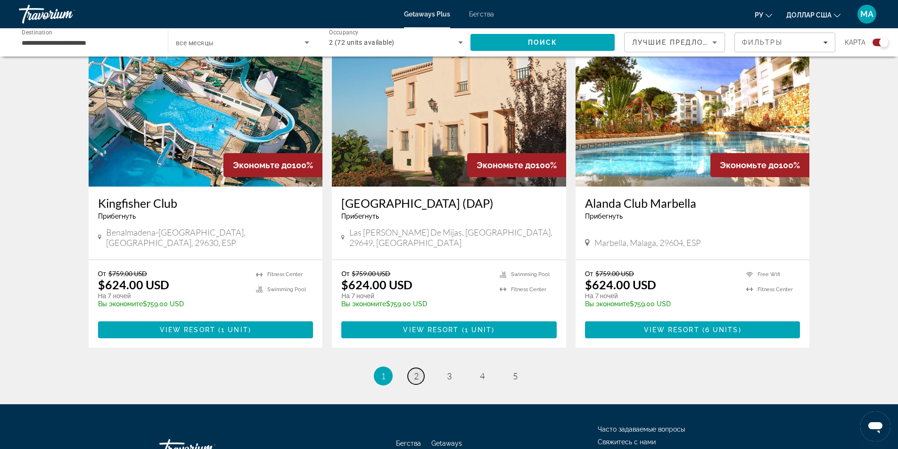
click at [412, 368] on link "page 2" at bounding box center [416, 376] width 16 height 16
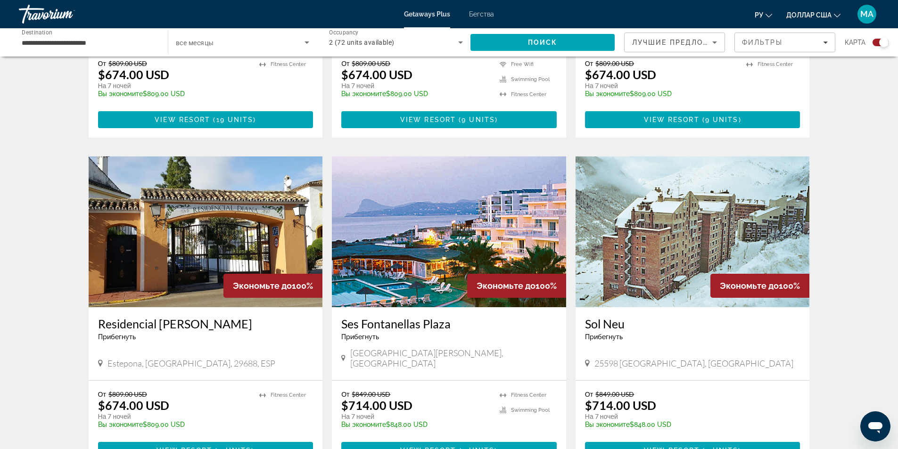
scroll to position [1367, 0]
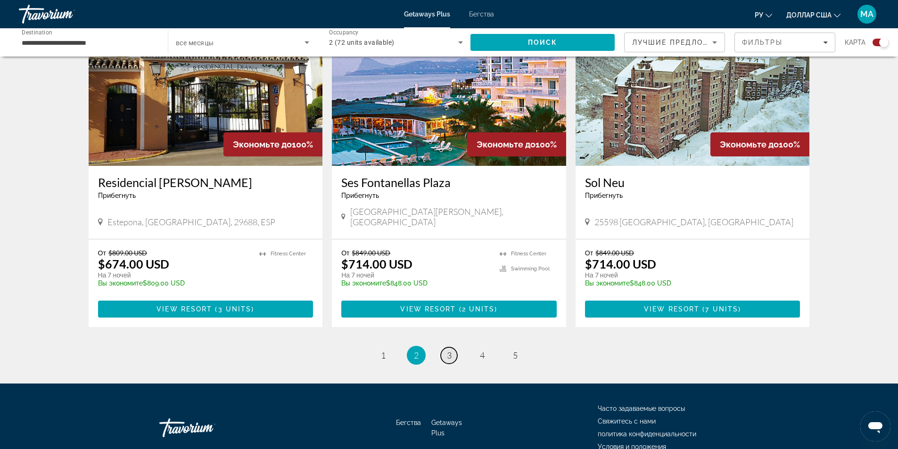
click at [450, 350] on span "3" at bounding box center [449, 355] width 5 height 10
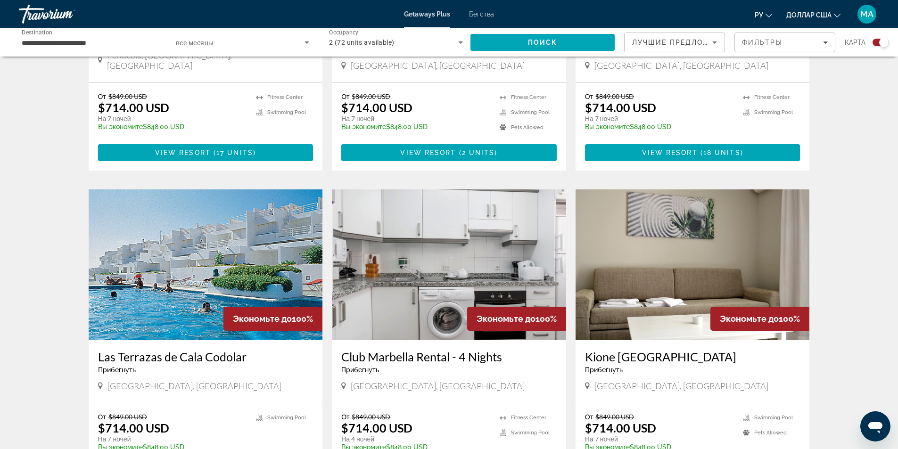
scroll to position [1320, 0]
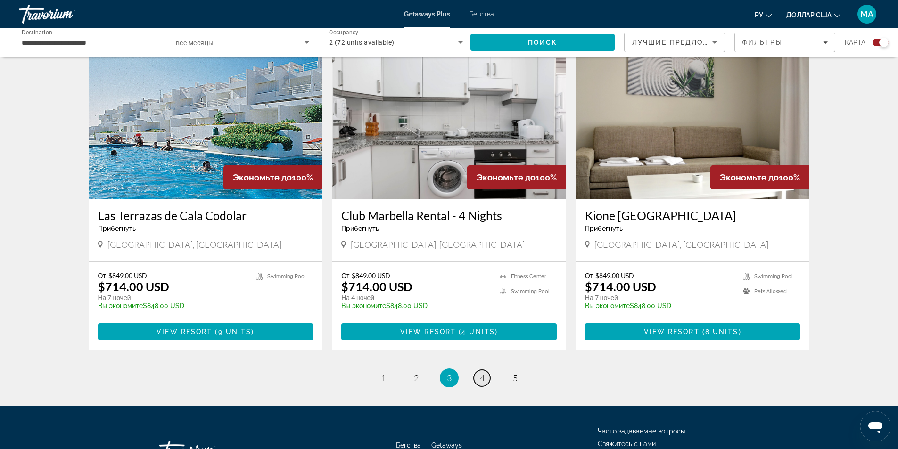
click at [480, 373] on span "4" at bounding box center [482, 378] width 5 height 10
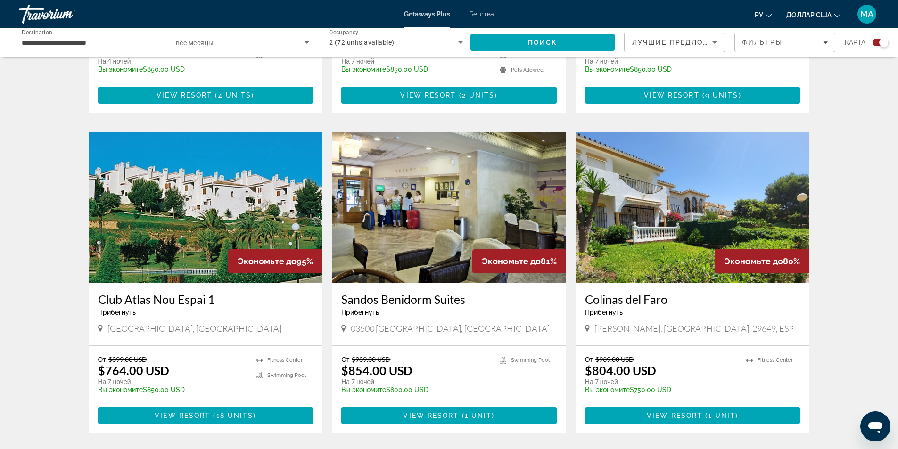
scroll to position [1367, 0]
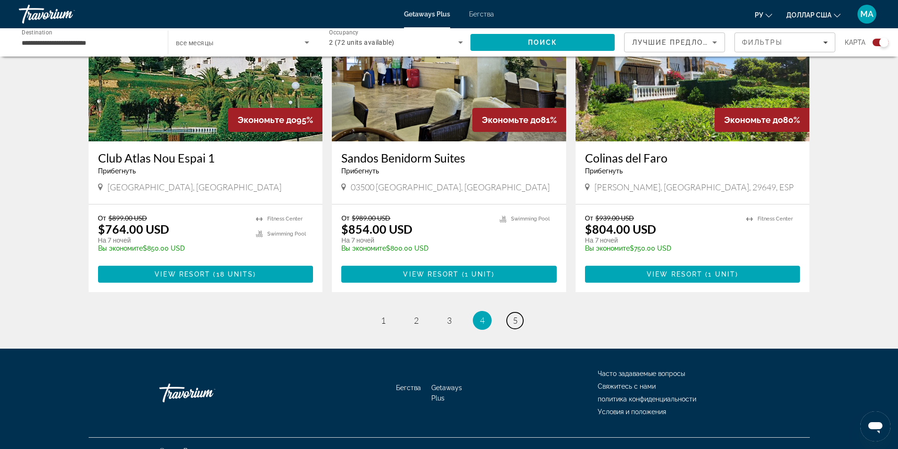
click at [509, 313] on link "page 5" at bounding box center [515, 321] width 16 height 16
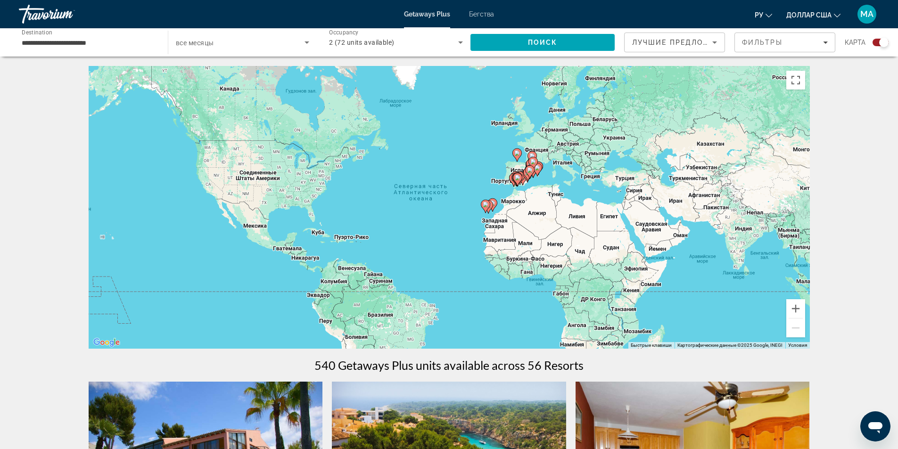
click at [109, 52] on div "**********" at bounding box center [89, 42] width 134 height 27
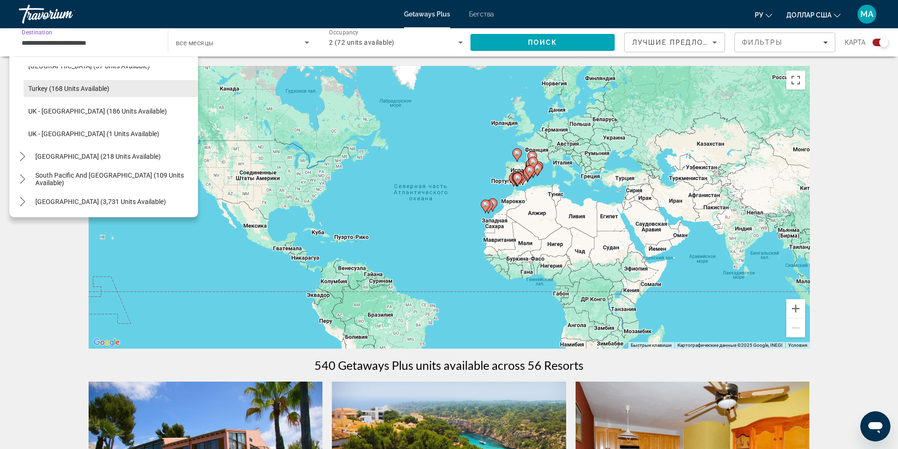
scroll to position [467, 0]
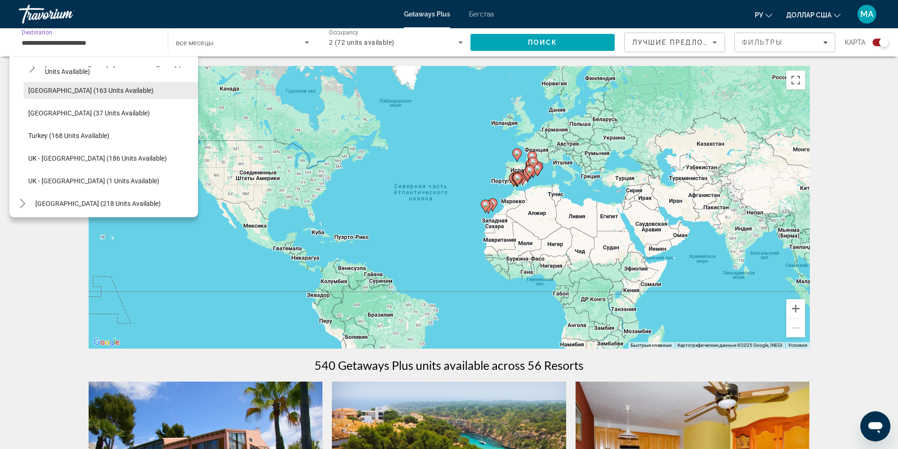
click at [93, 93] on span "[GEOGRAPHIC_DATA] (163 units available)" at bounding box center [90, 91] width 125 height 8
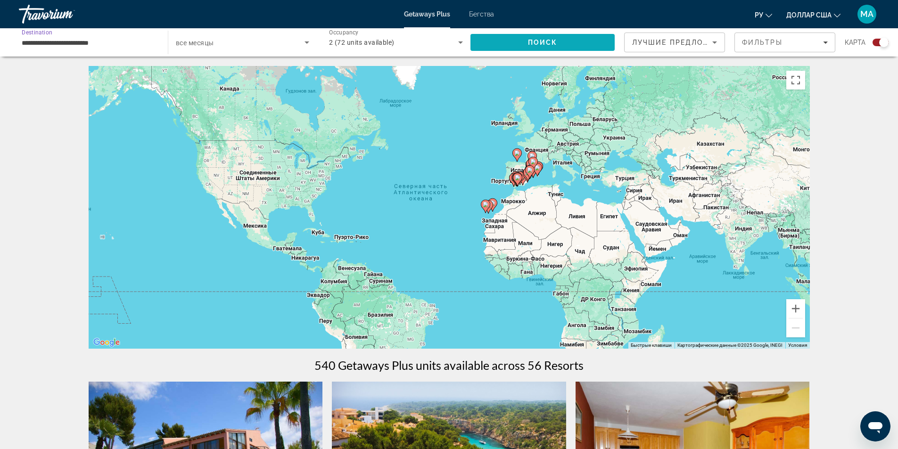
click at [529, 41] on span "Поиск" at bounding box center [543, 43] width 30 height 8
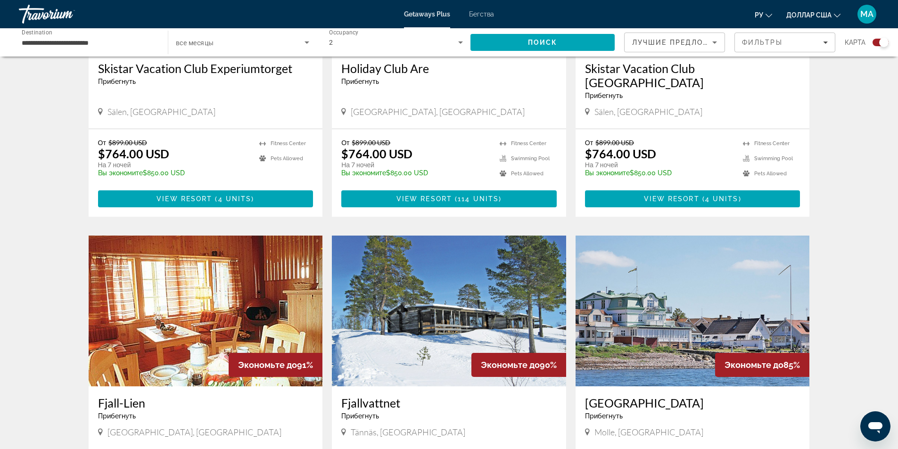
scroll to position [660, 0]
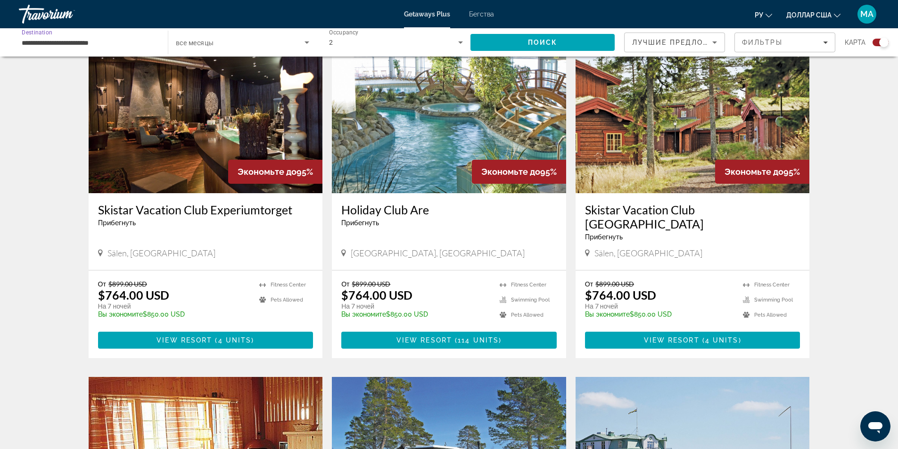
click at [128, 39] on input "**********" at bounding box center [89, 42] width 134 height 11
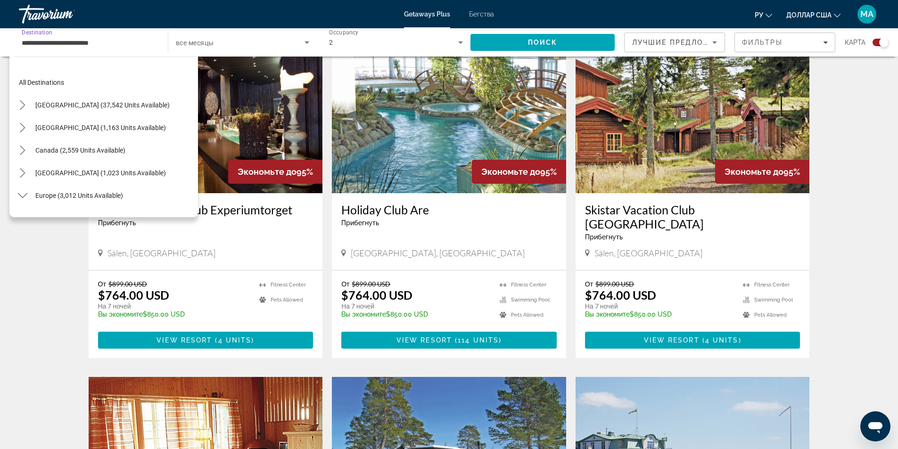
scroll to position [418, 0]
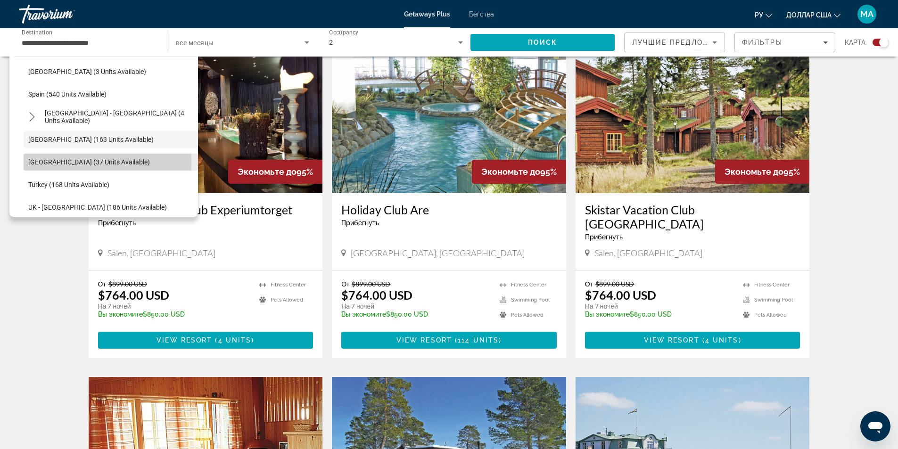
click at [64, 162] on span "[GEOGRAPHIC_DATA] (37 units available)" at bounding box center [89, 162] width 122 height 8
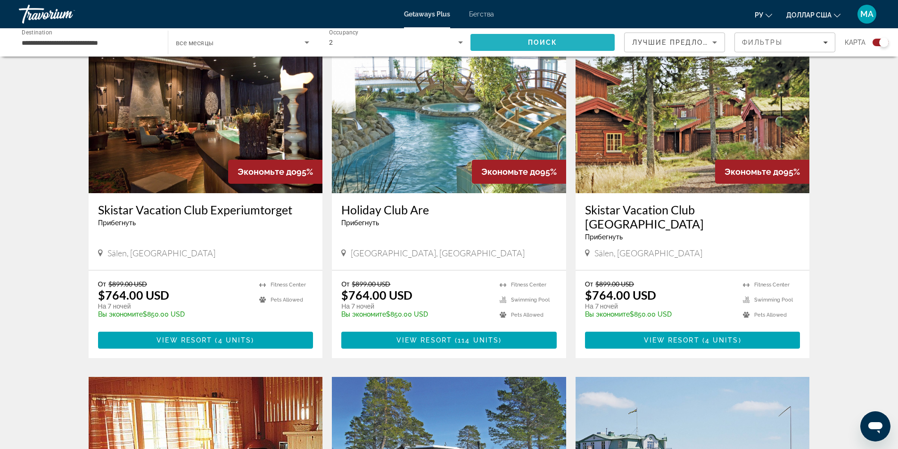
click at [537, 43] on span "Поиск" at bounding box center [543, 43] width 30 height 8
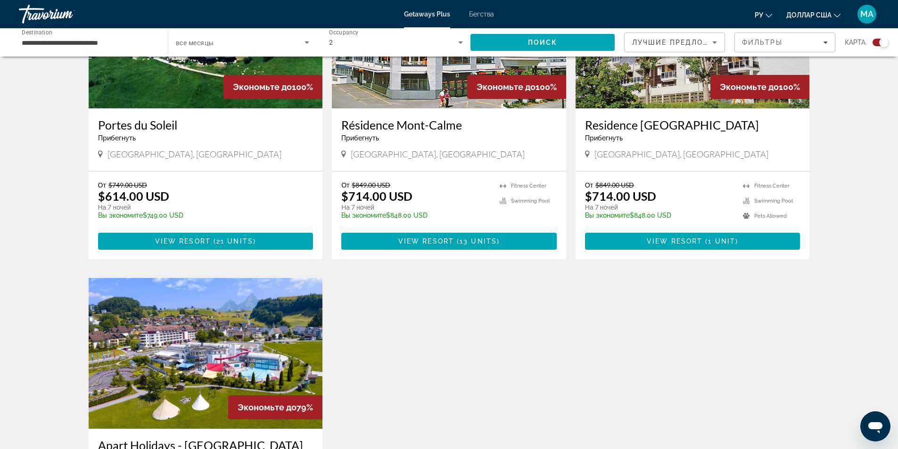
scroll to position [283, 0]
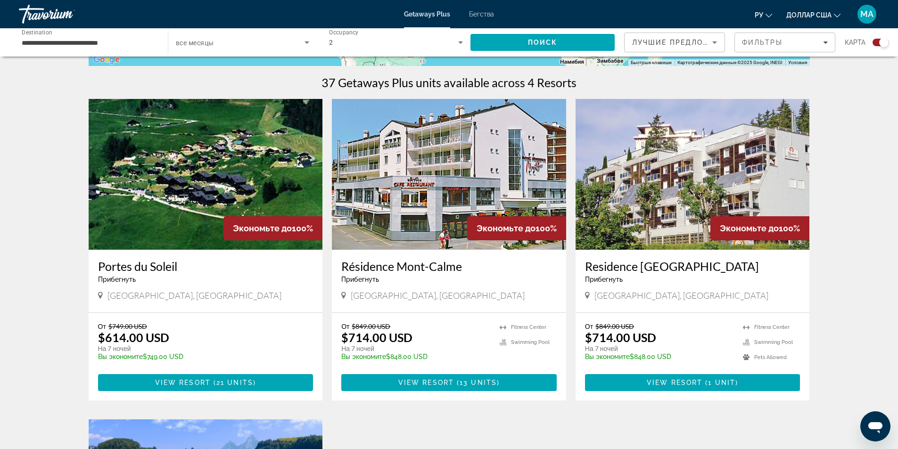
click at [123, 37] on div "**********" at bounding box center [89, 42] width 134 height 27
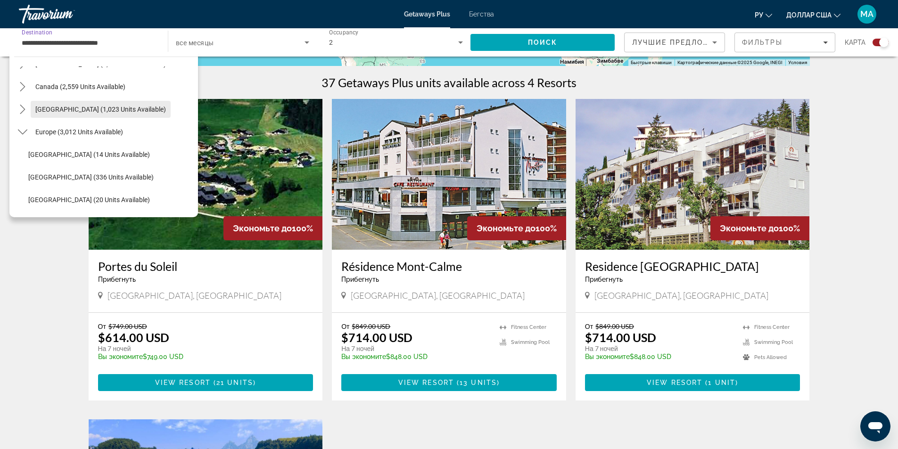
scroll to position [16, 0]
click at [43, 175] on span "Europe (3,012 units available)" at bounding box center [79, 179] width 88 height 8
type input "**********"
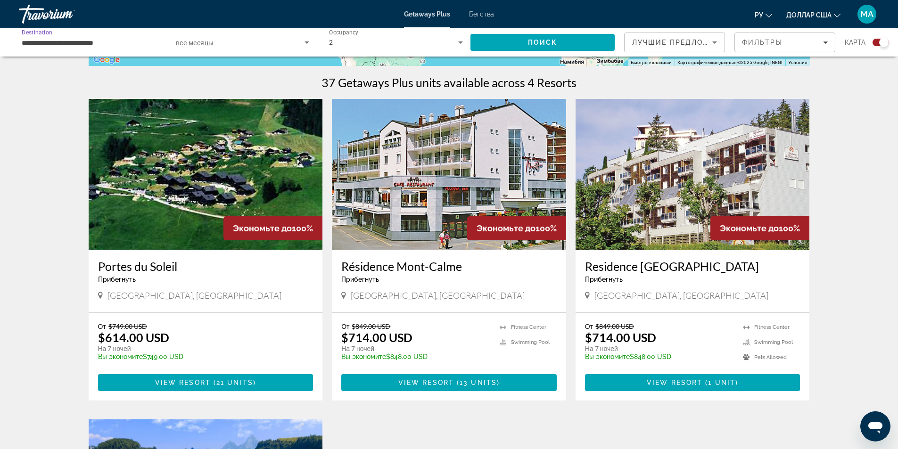
click at [239, 45] on span "Search widget" at bounding box center [240, 42] width 129 height 11
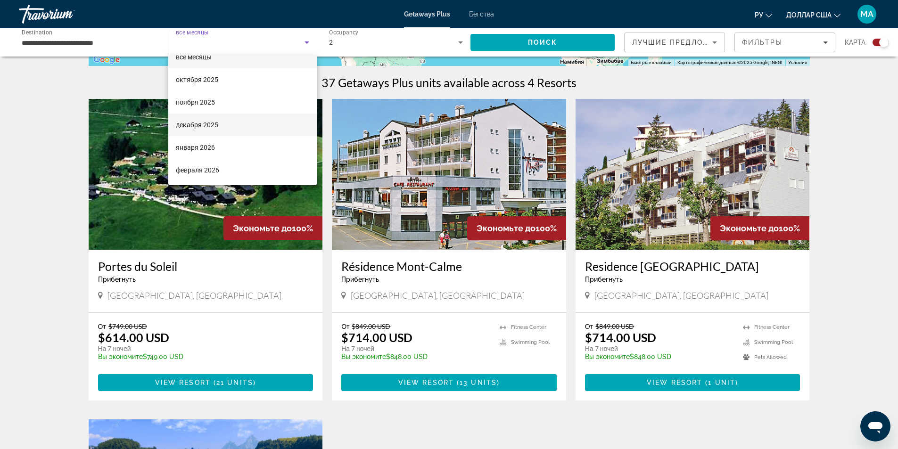
scroll to position [0, 0]
click at [113, 45] on div at bounding box center [449, 224] width 898 height 449
